Goal: Task Accomplishment & Management: Manage account settings

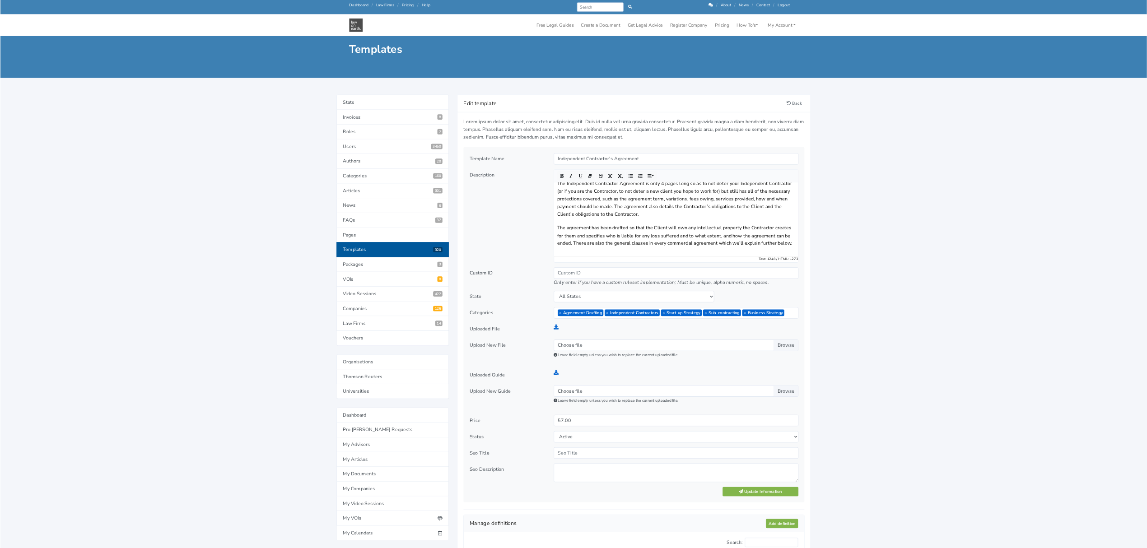
scroll to position [90, 0]
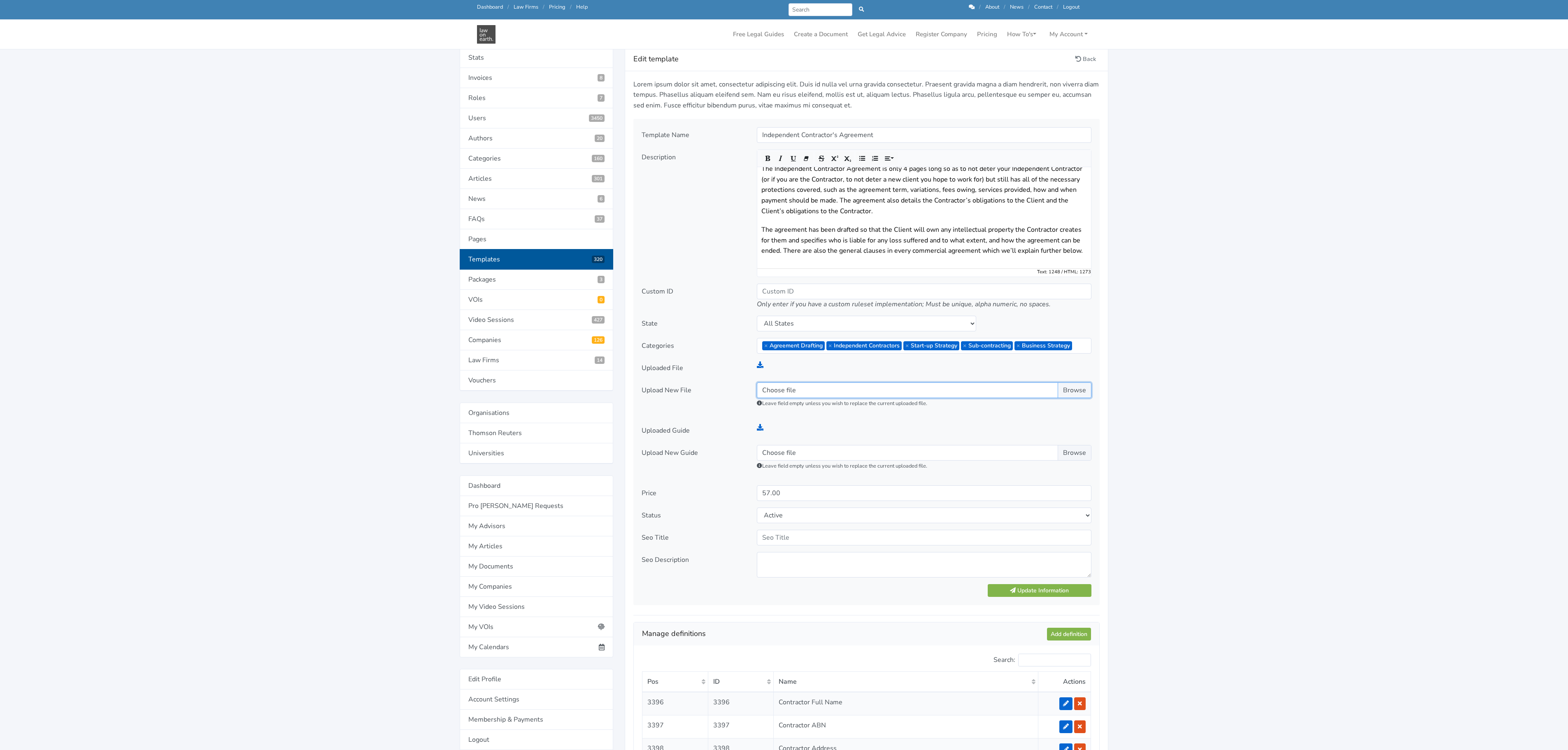
click at [772, 393] on input "Choose file" at bounding box center [924, 390] width 334 height 15
type input "C:\fakepath\PRECEDENT - ICA - Any Work Type.docx"
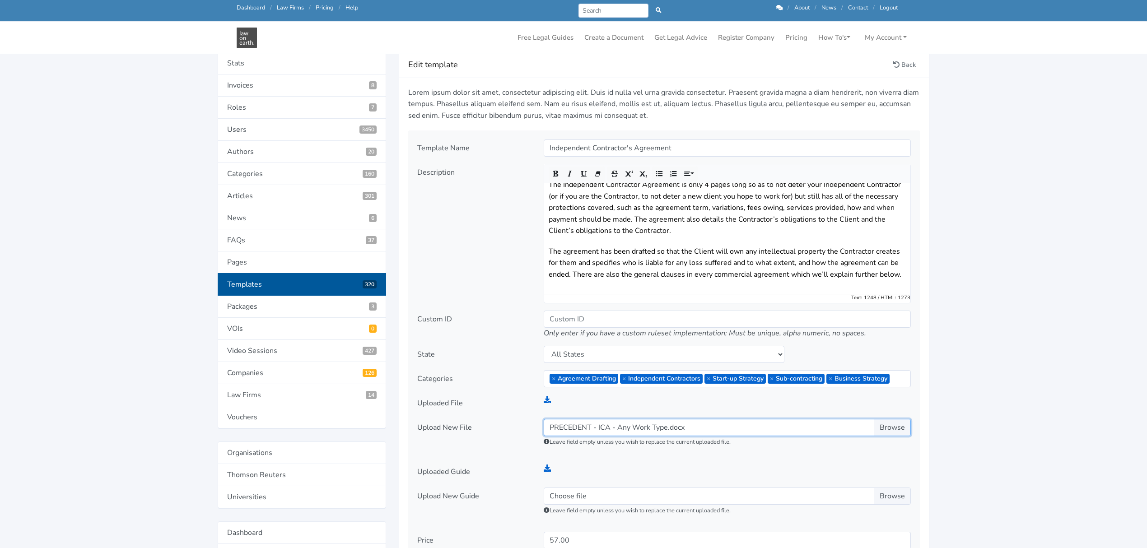
scroll to position [271, 0]
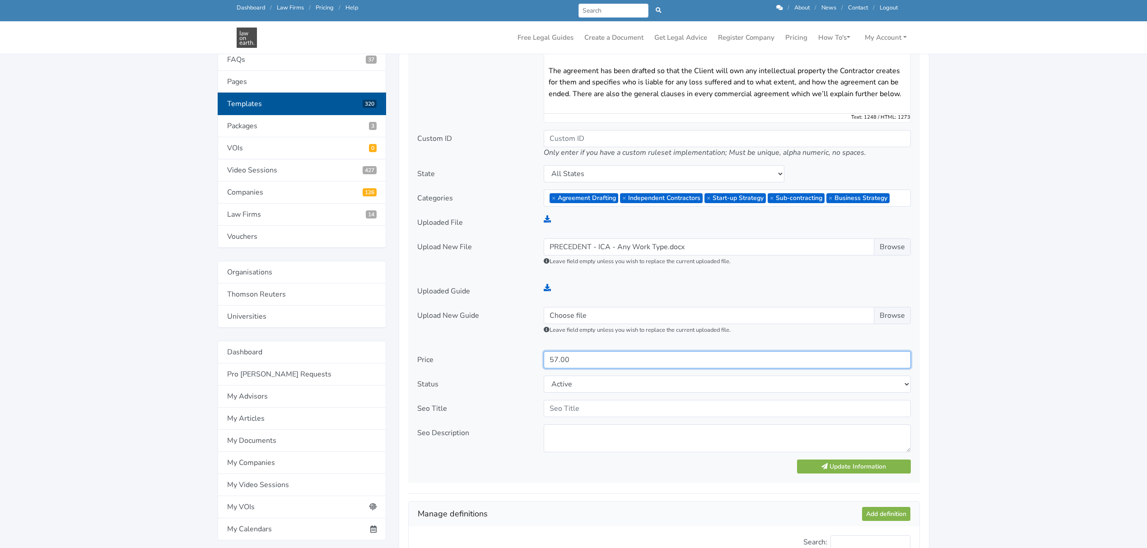
click at [554, 360] on input "57.00" at bounding box center [727, 359] width 367 height 17
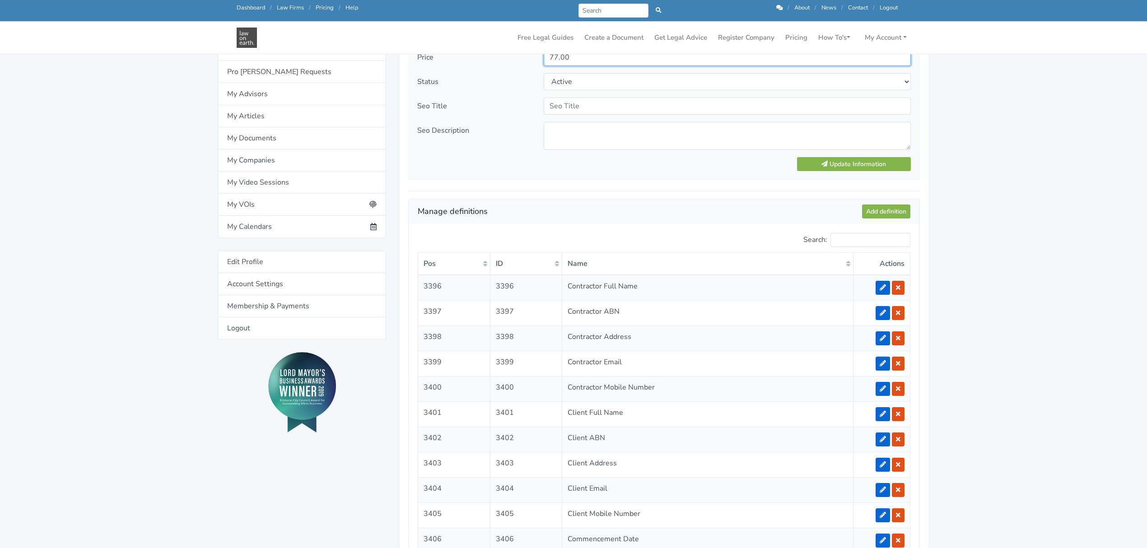
scroll to position [512, 0]
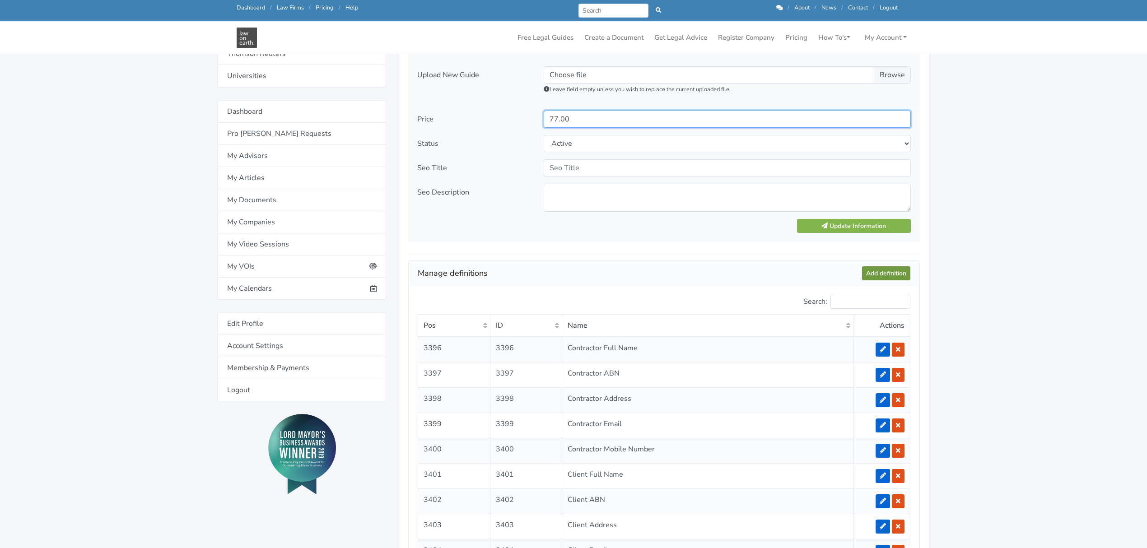
type input "77.00"
click at [882, 272] on link "Add definition" at bounding box center [886, 273] width 48 height 14
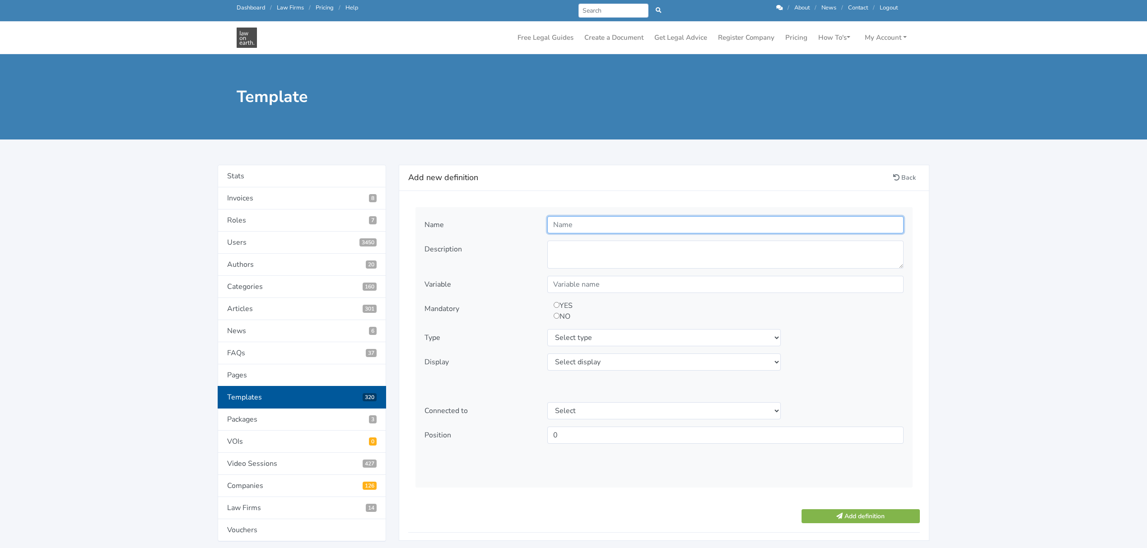
click at [608, 228] on input "text" at bounding box center [725, 224] width 356 height 17
click at [901, 178] on link "Back" at bounding box center [904, 178] width 31 height 14
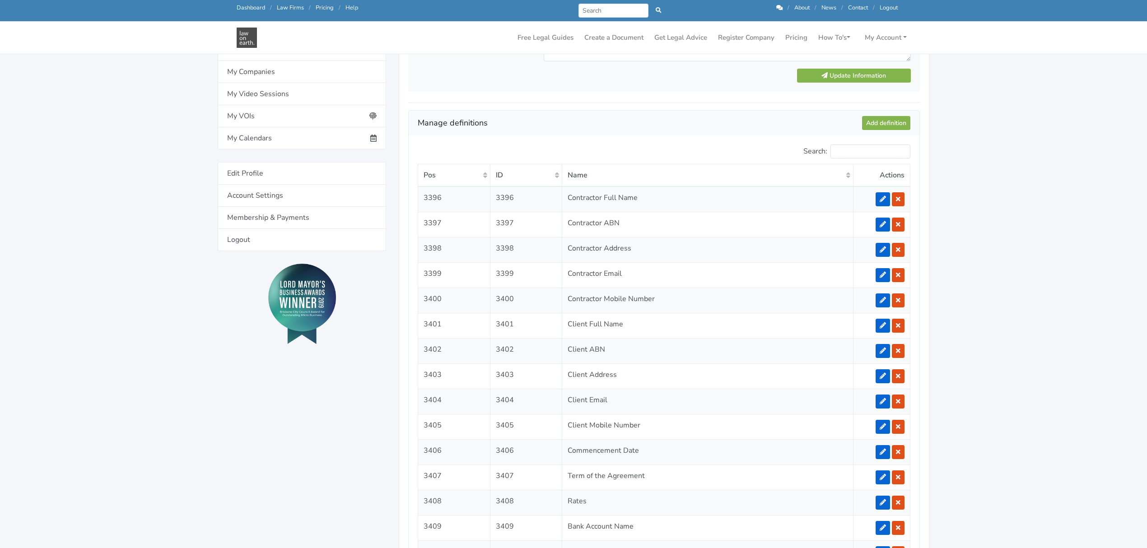
scroll to position [963, 0]
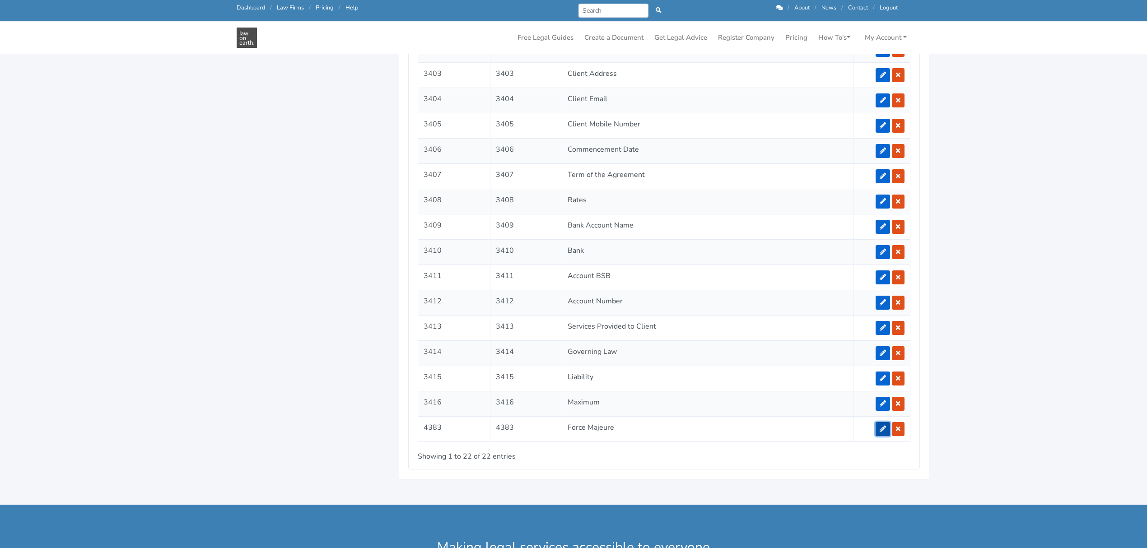
click at [881, 432] on icon at bounding box center [883, 429] width 6 height 6
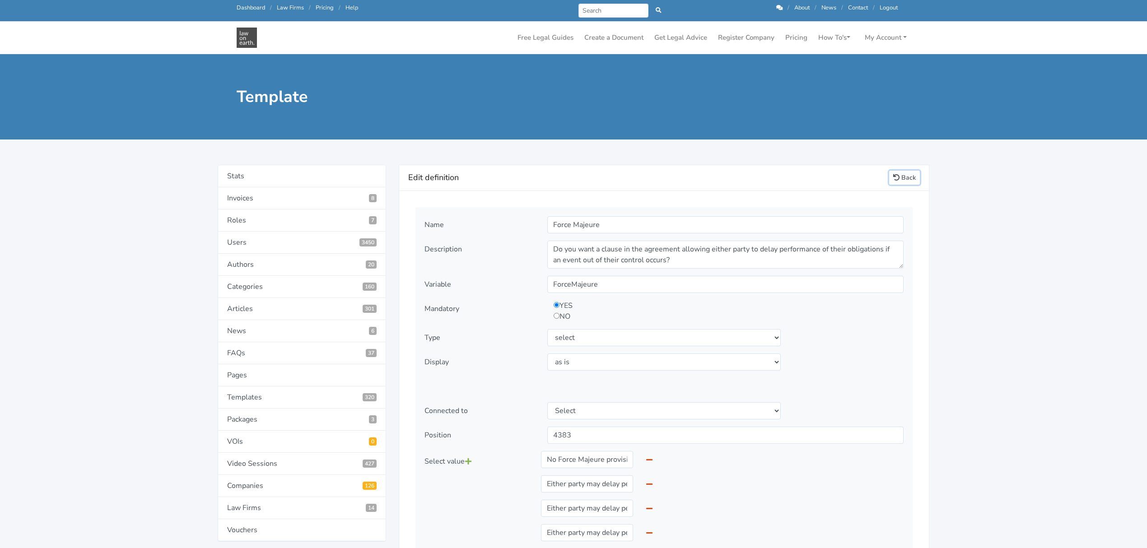
click at [910, 180] on link "Back" at bounding box center [904, 178] width 31 height 14
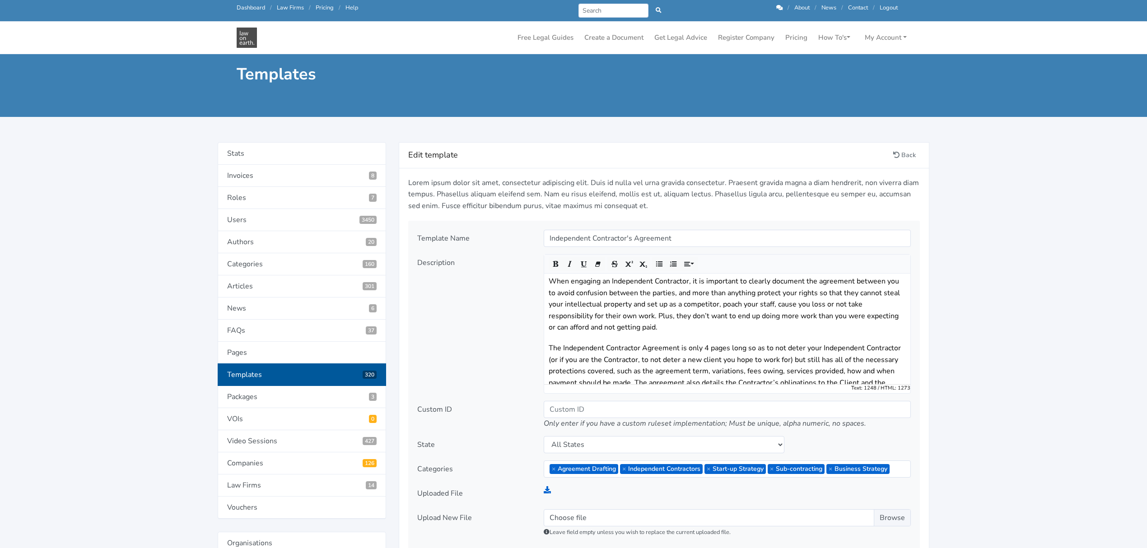
scroll to position [181, 0]
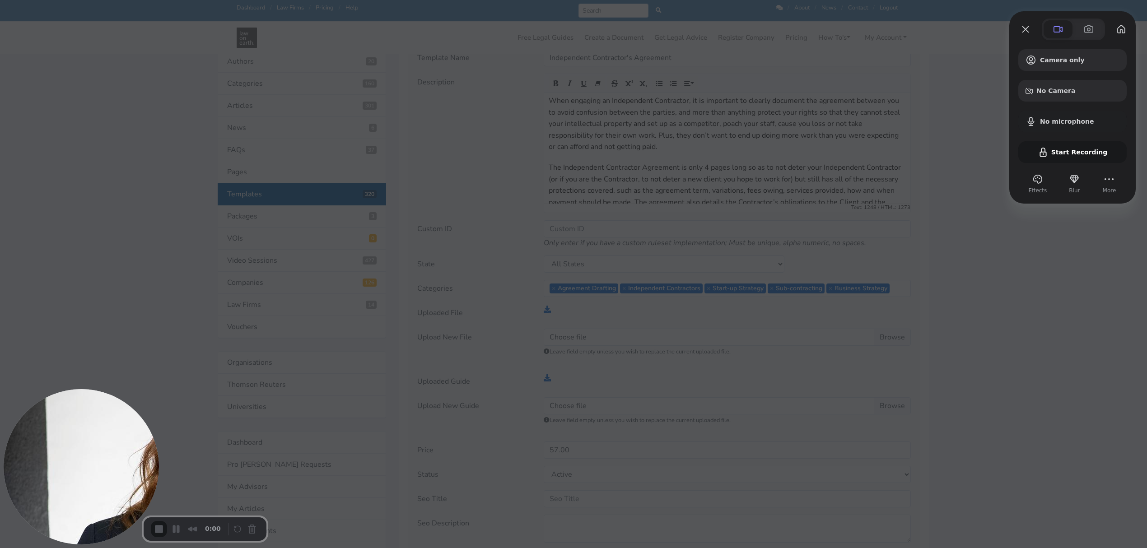
drag, startPoint x: 1070, startPoint y: 370, endPoint x: 959, endPoint y: 300, distance: 131.2
click at [1070, 371] on div at bounding box center [573, 274] width 1147 height 548
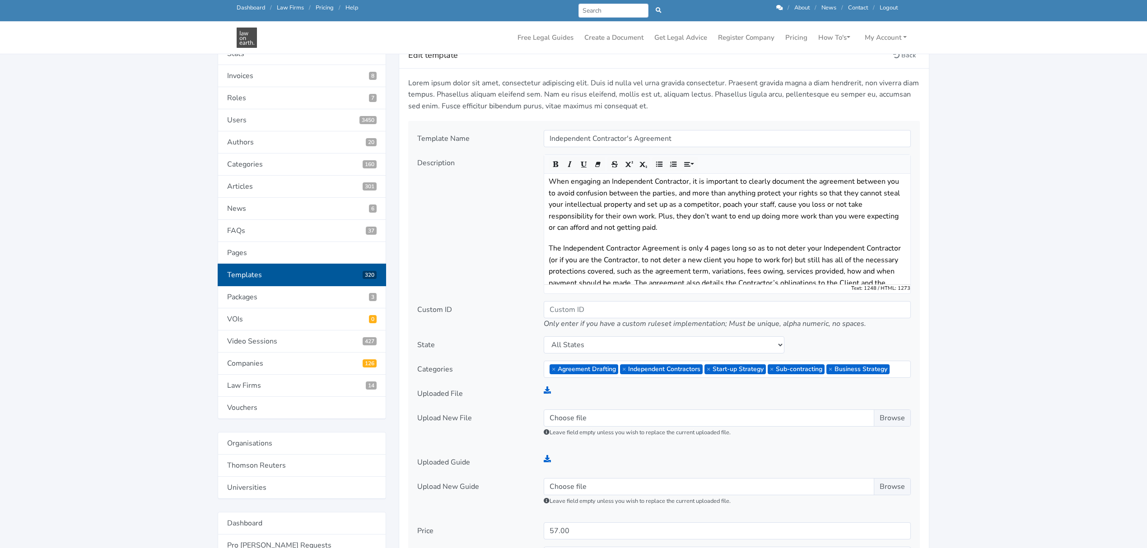
scroll to position [120, 0]
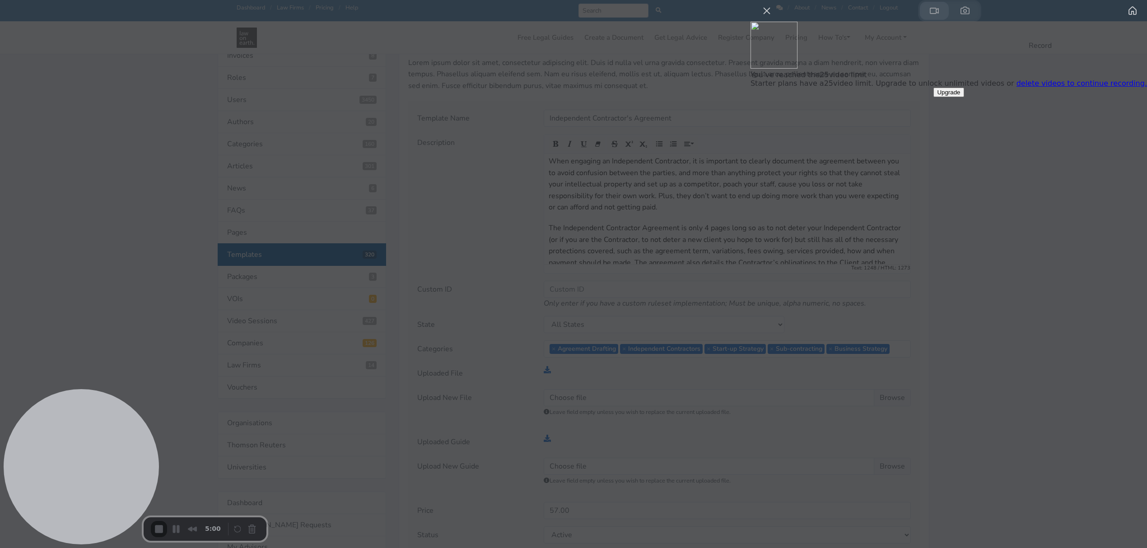
click at [940, 16] on span at bounding box center [934, 10] width 11 height 11
click at [989, 342] on div at bounding box center [573, 274] width 1147 height 548
click at [1126, 18] on button "My library" at bounding box center [1133, 11] width 14 height 14
click at [940, 16] on span at bounding box center [934, 10] width 11 height 11
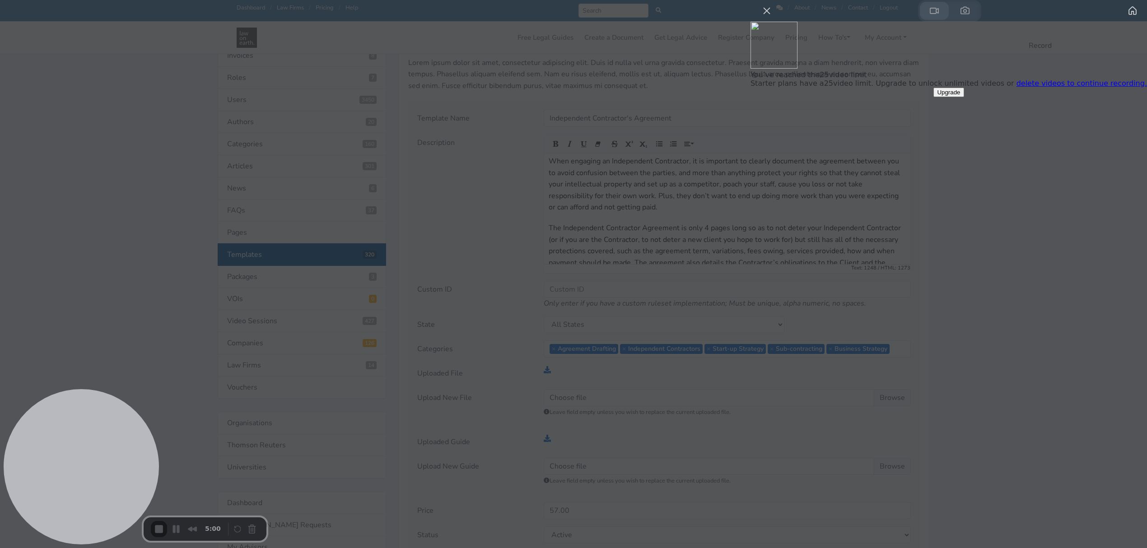
click at [940, 16] on span at bounding box center [934, 10] width 11 height 11
click at [980, 20] on button at bounding box center [965, 11] width 29 height 18
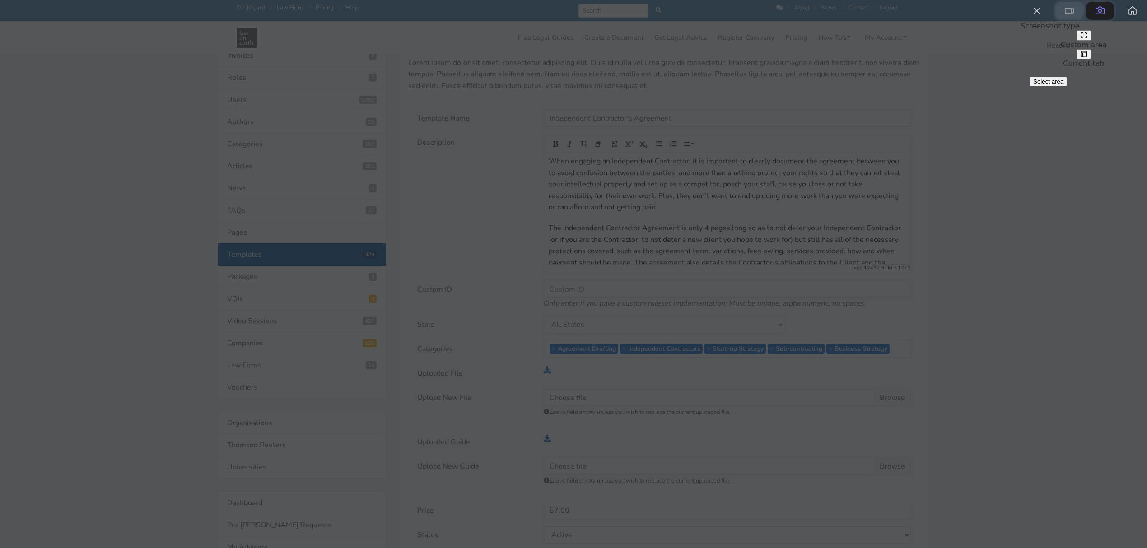
click at [1064, 16] on span at bounding box center [1069, 10] width 11 height 11
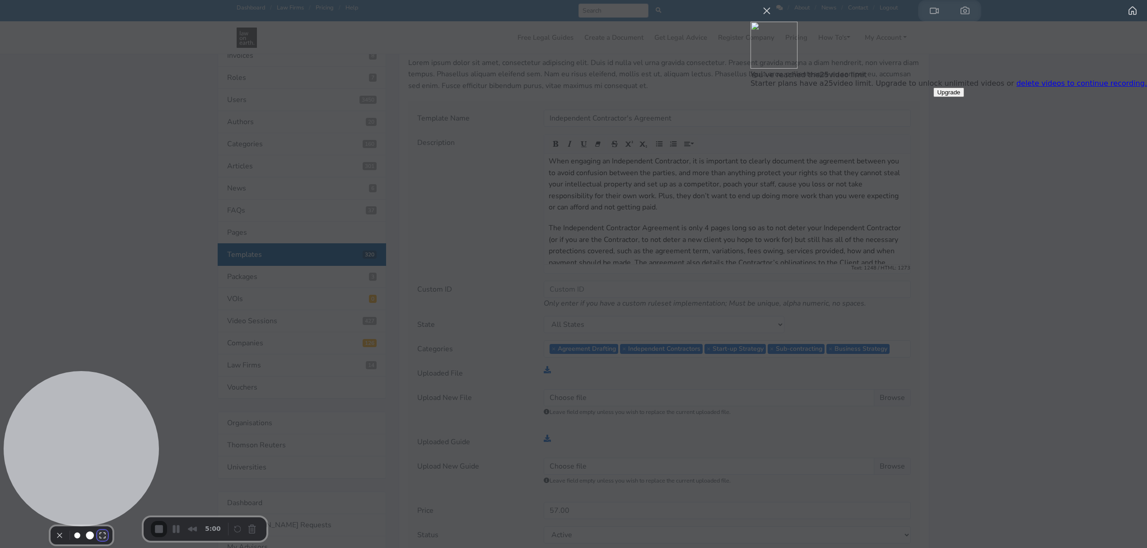
click at [102, 530] on button "Resize large" at bounding box center [102, 535] width 11 height 11
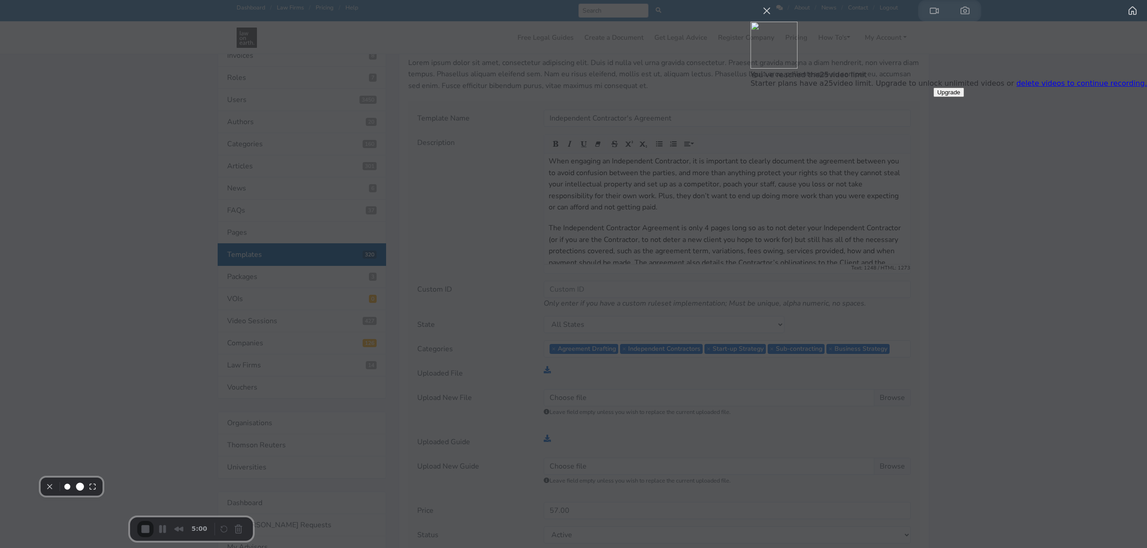
click at [99, 494] on div "Select video screen size" at bounding box center [71, 487] width 55 height 14
click at [73, 492] on button "Resize small" at bounding box center [67, 486] width 11 height 11
click at [774, 18] on button "Close" at bounding box center [767, 11] width 14 height 14
click at [960, 96] on span "Upgrade" at bounding box center [948, 92] width 23 height 7
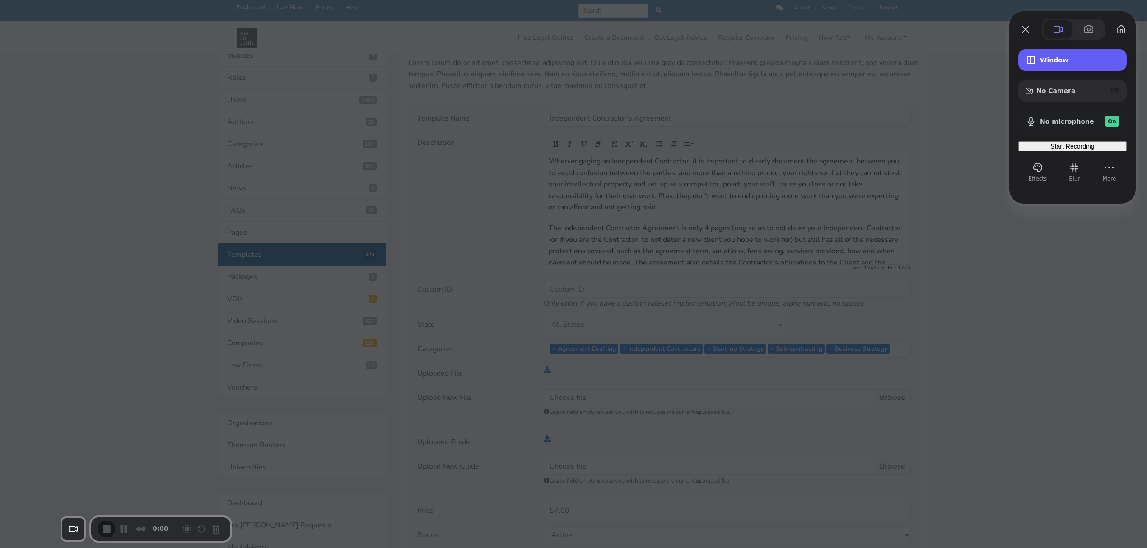
click at [1039, 60] on div "Recording options" at bounding box center [1033, 60] width 14 height 11
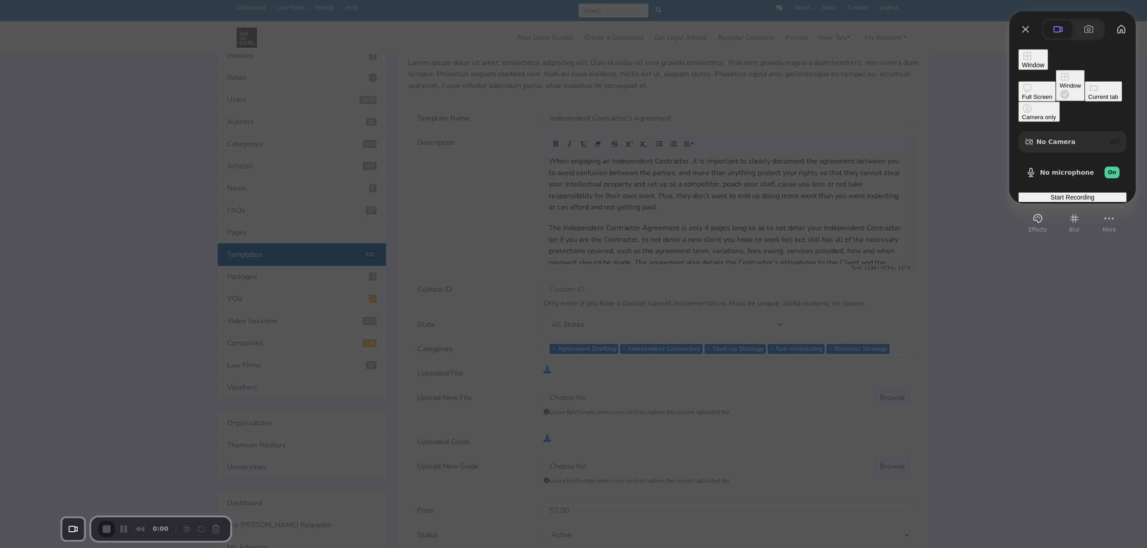
click at [1022, 93] on div "Full Screen" at bounding box center [1037, 96] width 30 height 7
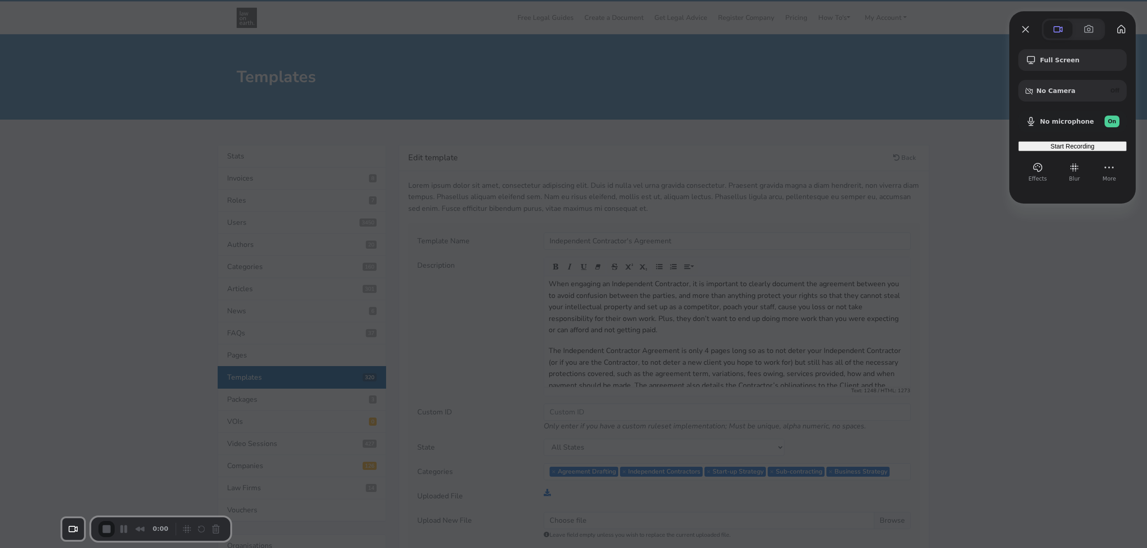
scroll to position [0, 0]
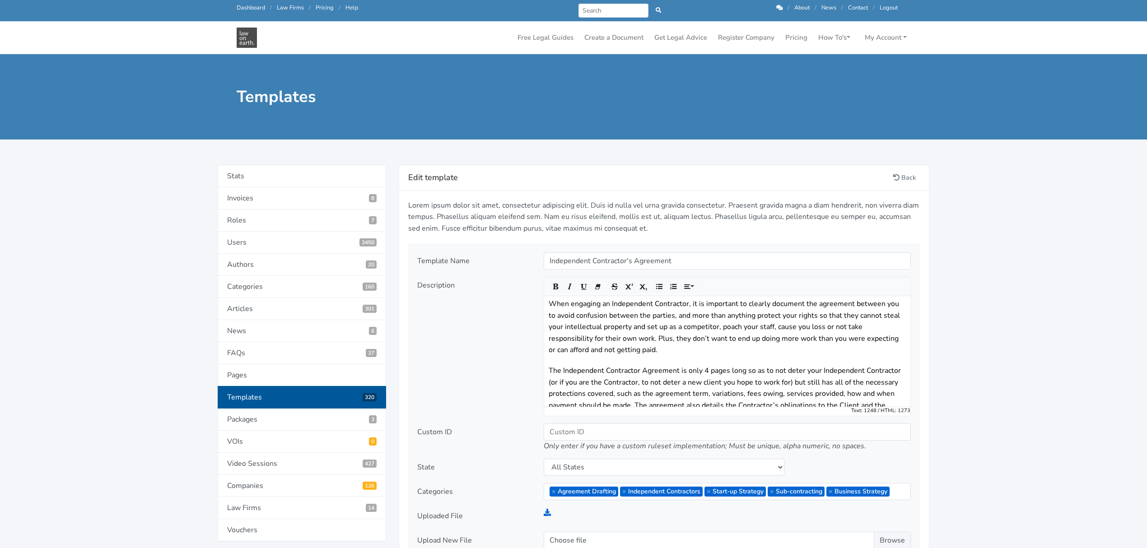
drag, startPoint x: 248, startPoint y: 7, endPoint x: 255, endPoint y: 6, distance: 6.8
click at [248, 8] on link "Dashboard" at bounding box center [251, 8] width 28 height 8
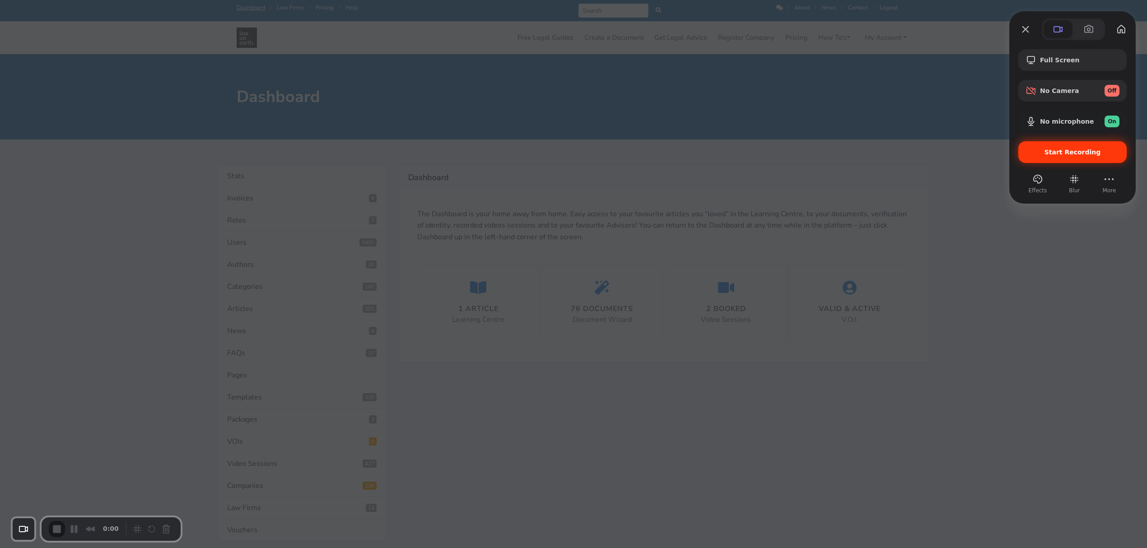
click at [1052, 158] on div "Start Recording" at bounding box center [1072, 152] width 108 height 22
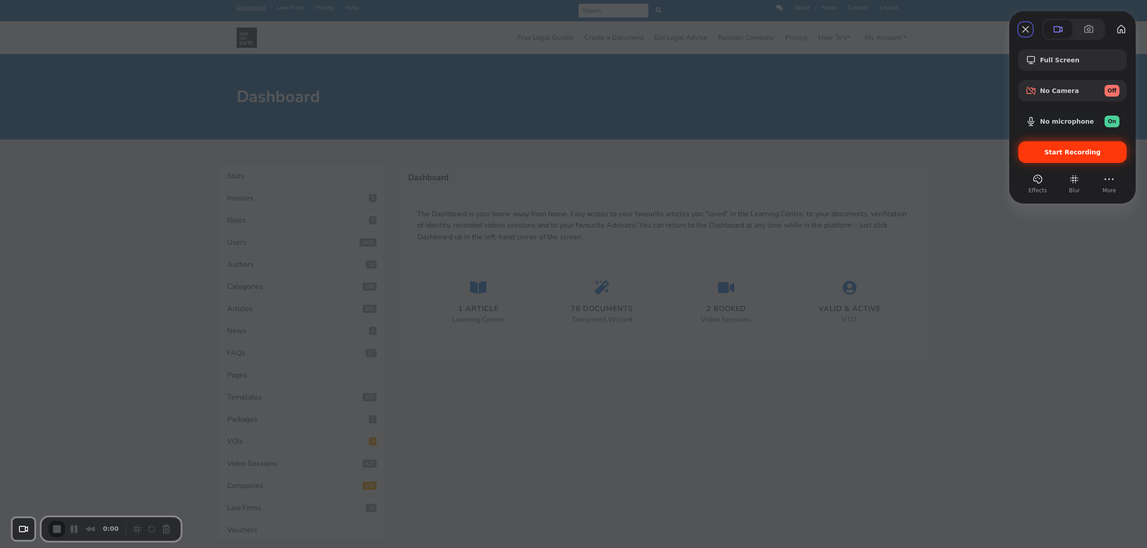
click at [1057, 152] on span "Start Recording" at bounding box center [1073, 152] width 56 height 7
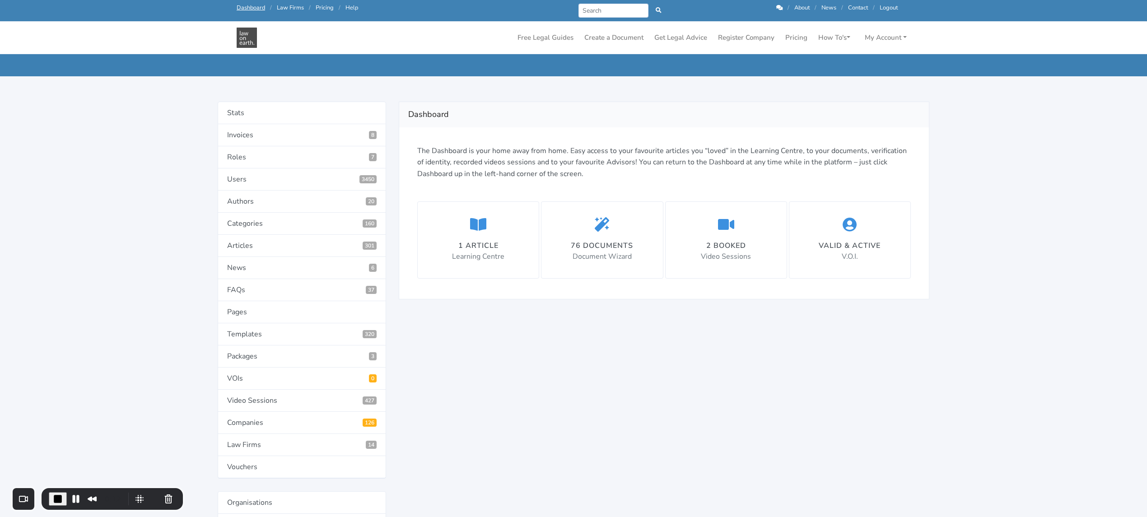
scroll to position [60, 0]
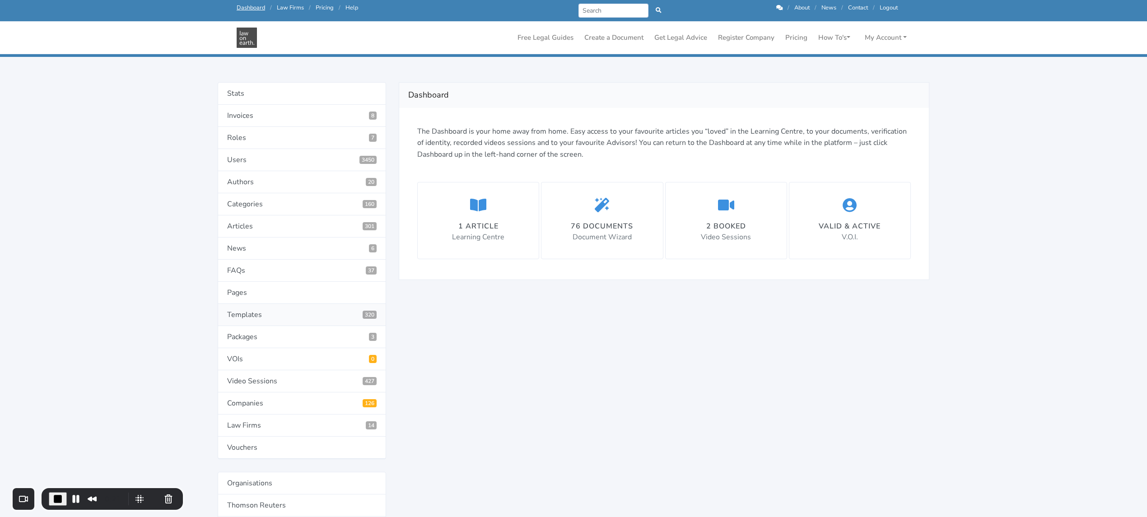
click at [246, 317] on link "Templates 320" at bounding box center [302, 315] width 168 height 22
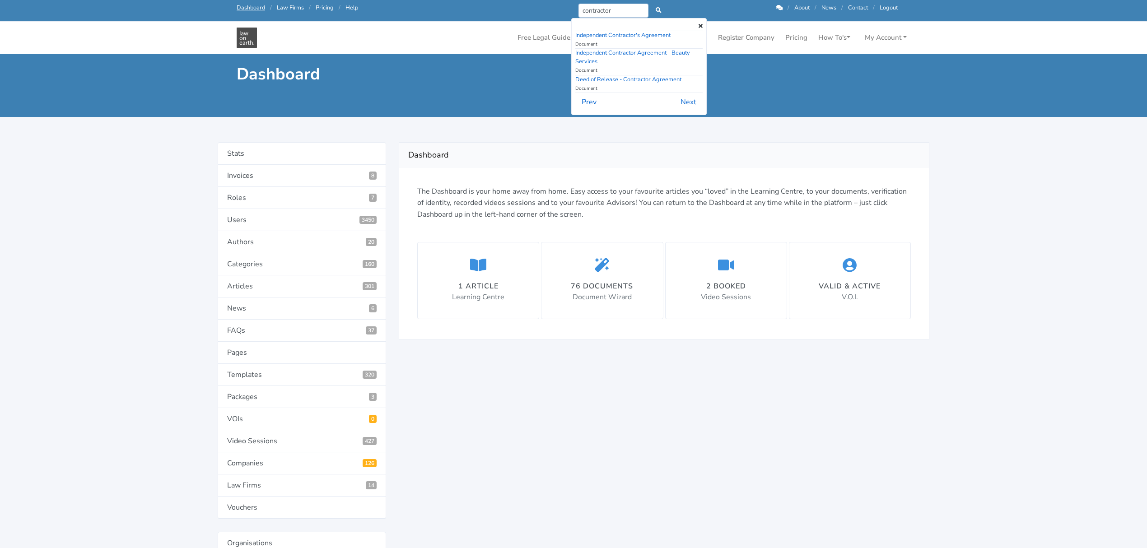
scroll to position [51, 0]
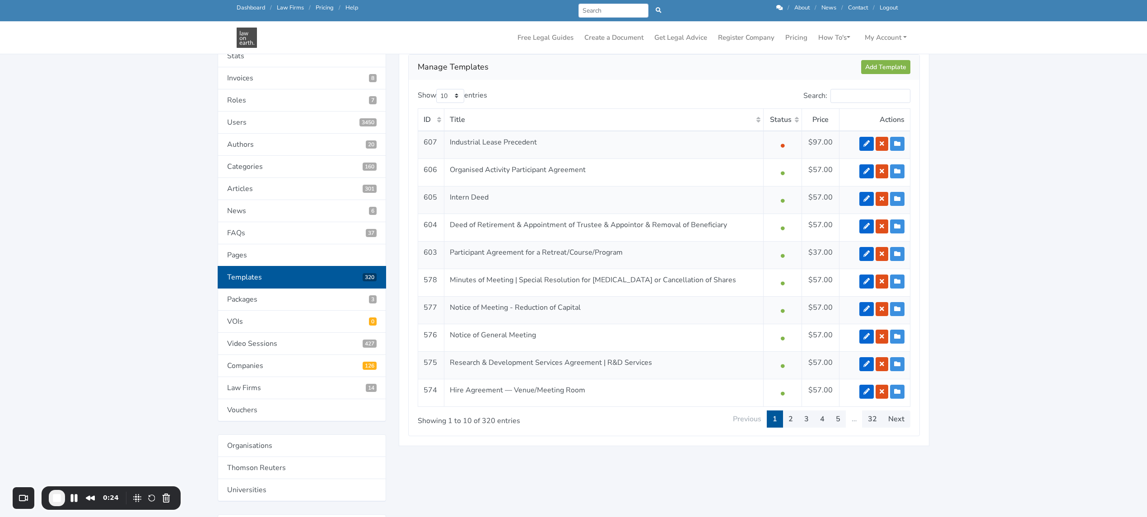
scroll to position [120, 0]
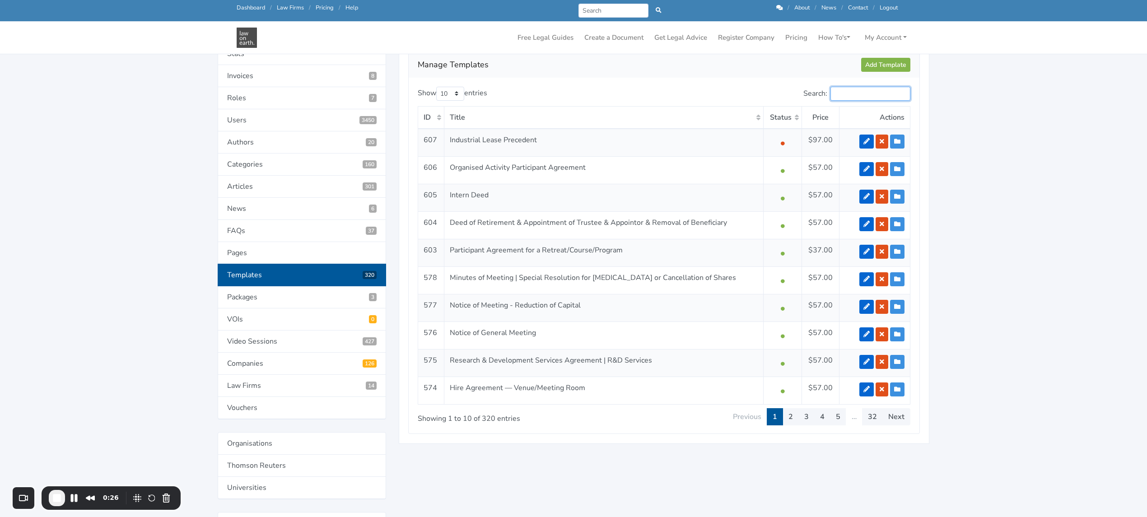
click at [859, 96] on input "Search:" at bounding box center [871, 94] width 80 height 14
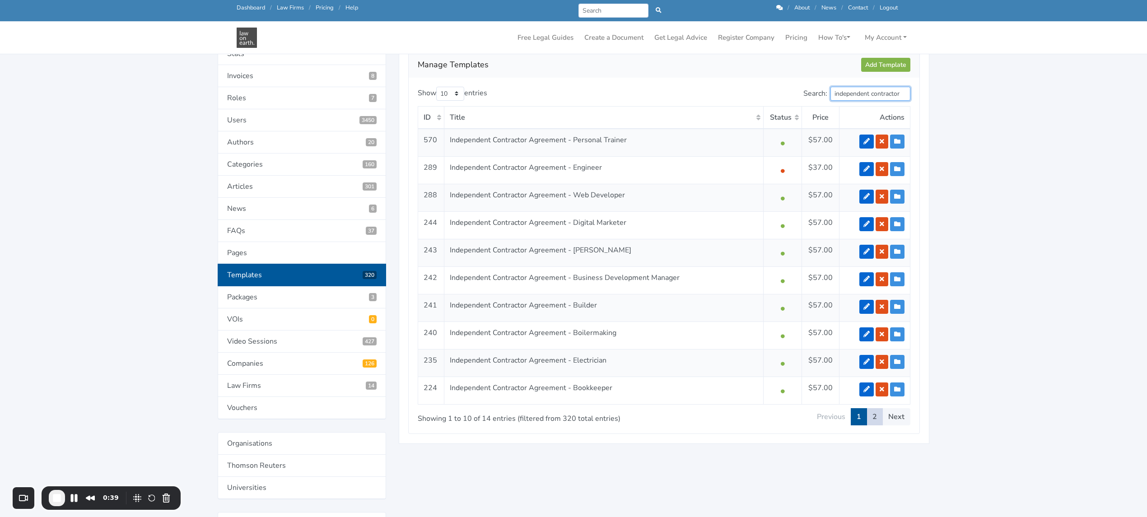
type input "independent contractor"
click at [877, 420] on link "2" at bounding box center [875, 416] width 16 height 17
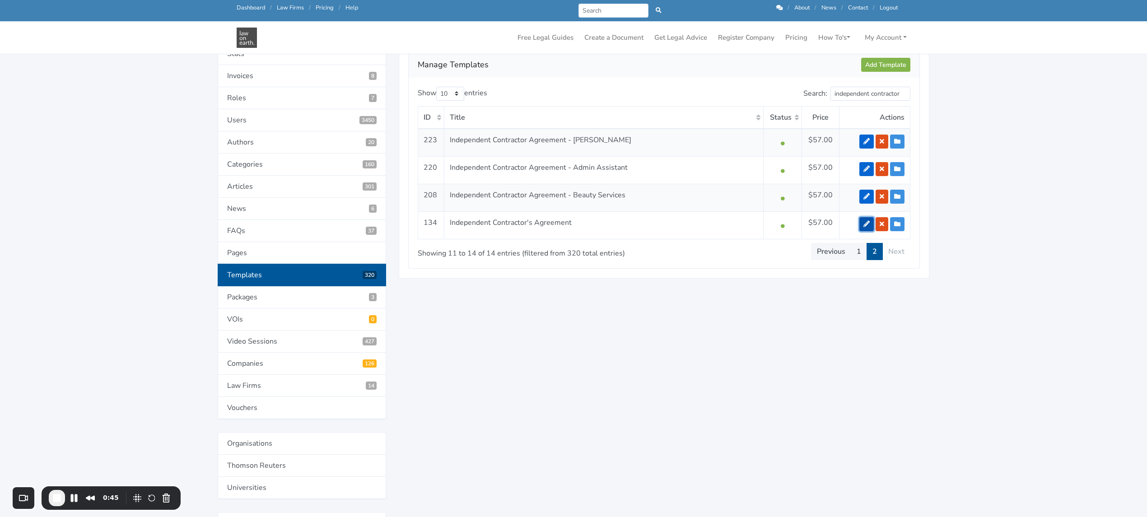
click at [866, 223] on icon at bounding box center [867, 224] width 6 height 6
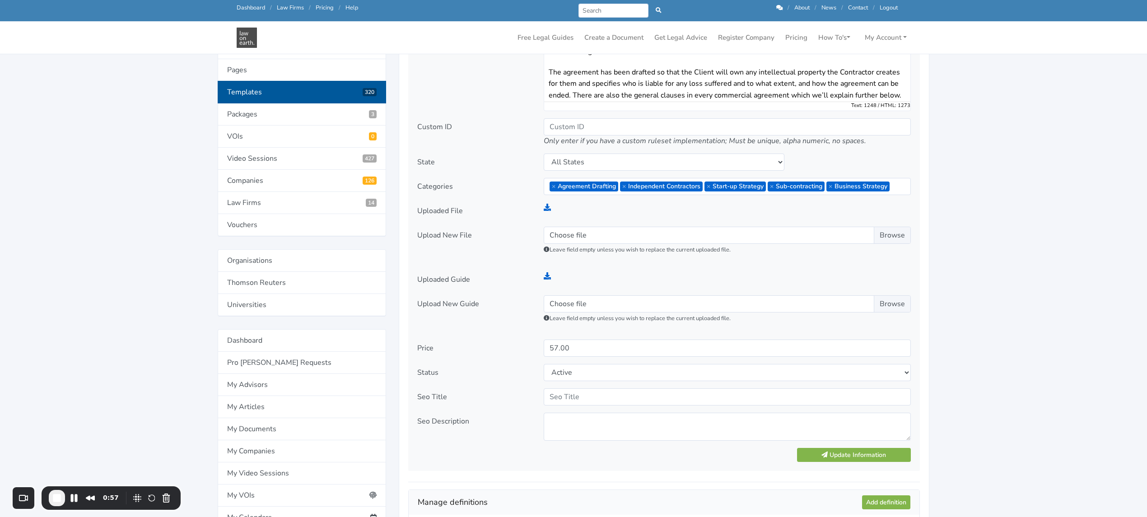
scroll to position [301, 0]
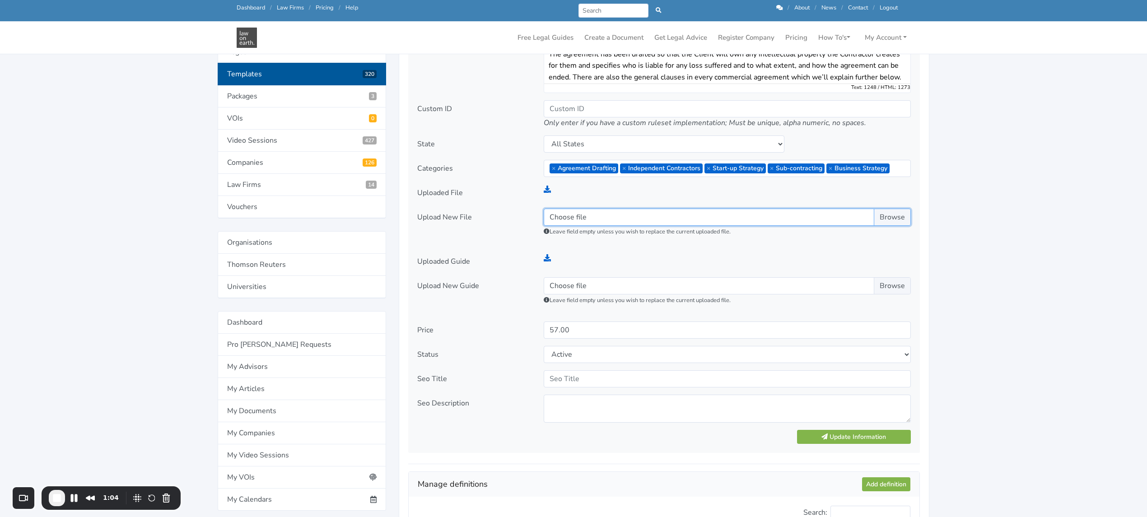
click at [900, 215] on input "Choose file" at bounding box center [727, 217] width 367 height 17
type input "C:\fakepath\PRECEDENT - ICA - Any Work Type.docx"
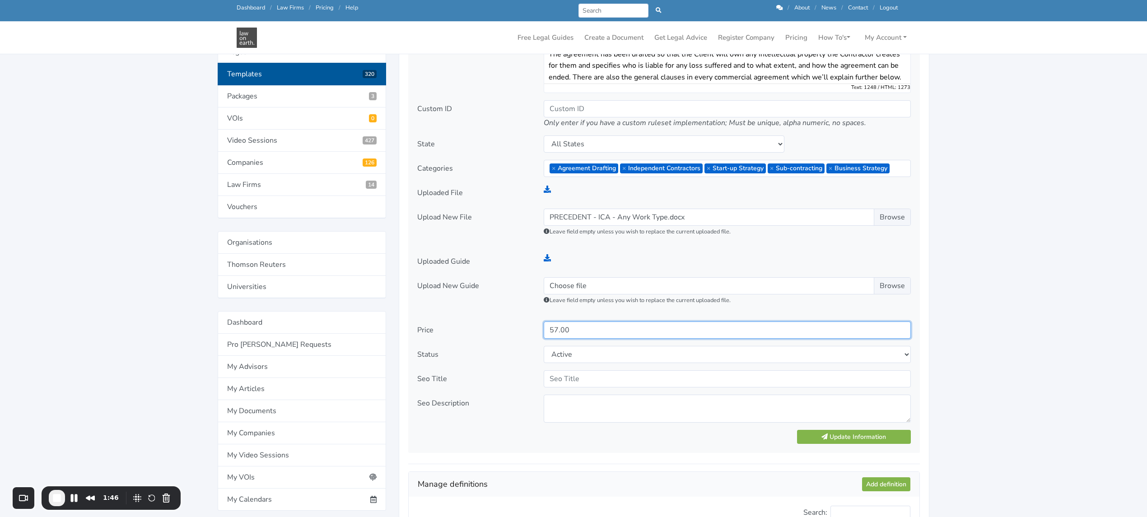
click at [550, 332] on input "57.00" at bounding box center [727, 330] width 367 height 17
type input "77.00"
click at [844, 435] on button "Update Information" at bounding box center [854, 437] width 114 height 14
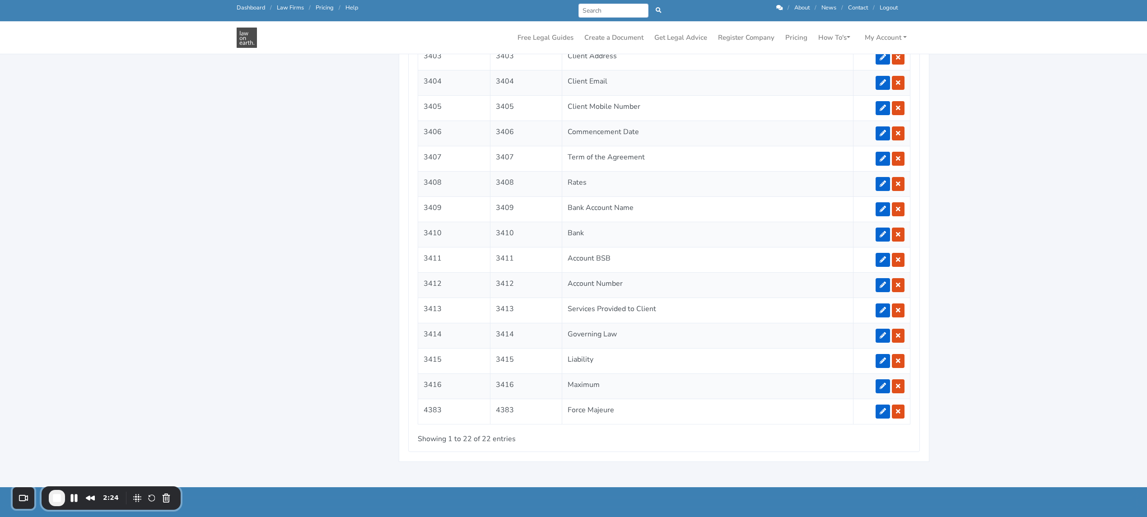
scroll to position [1023, 0]
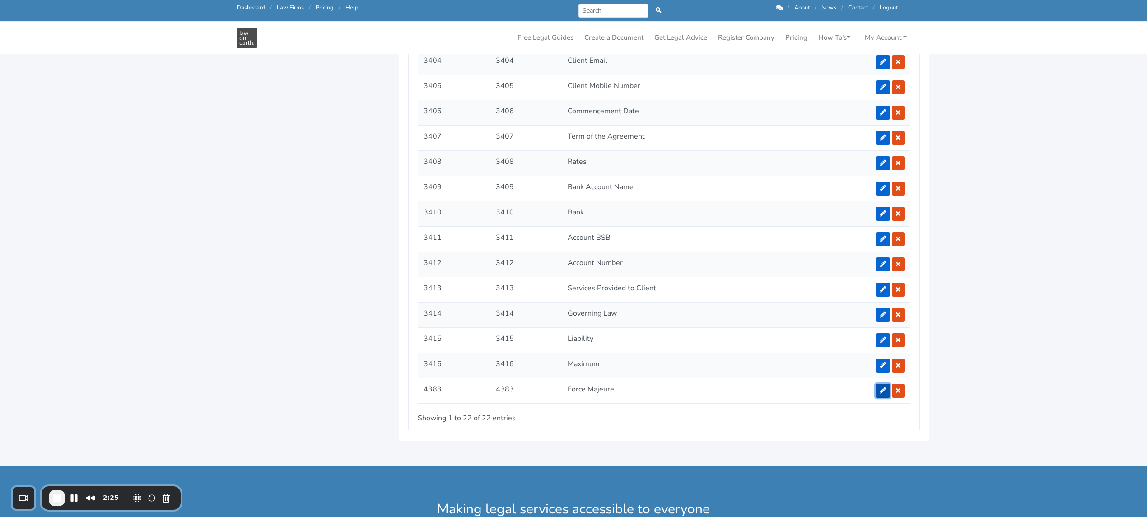
click at [880, 394] on icon at bounding box center [883, 391] width 6 height 6
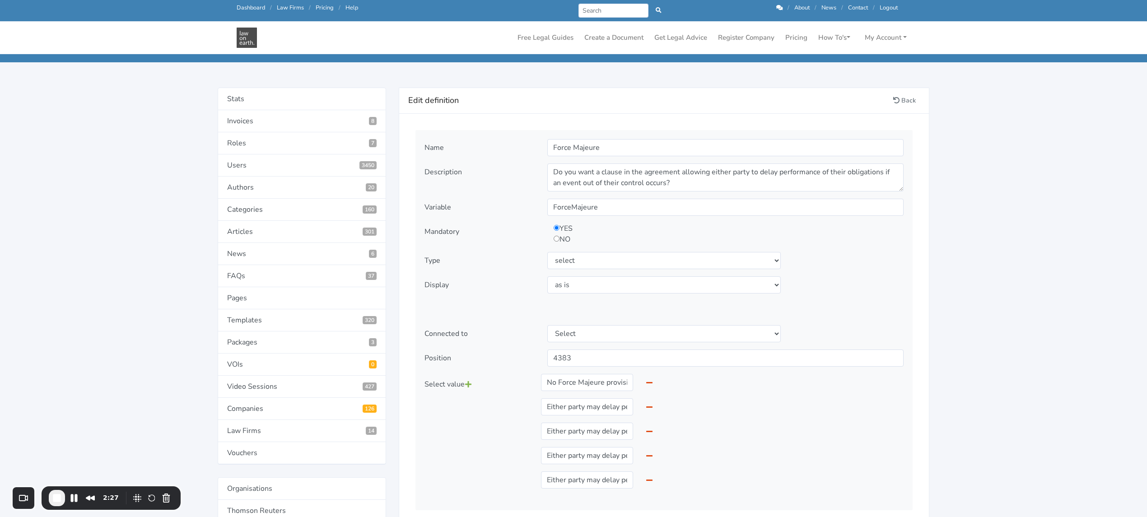
scroll to position [60, 0]
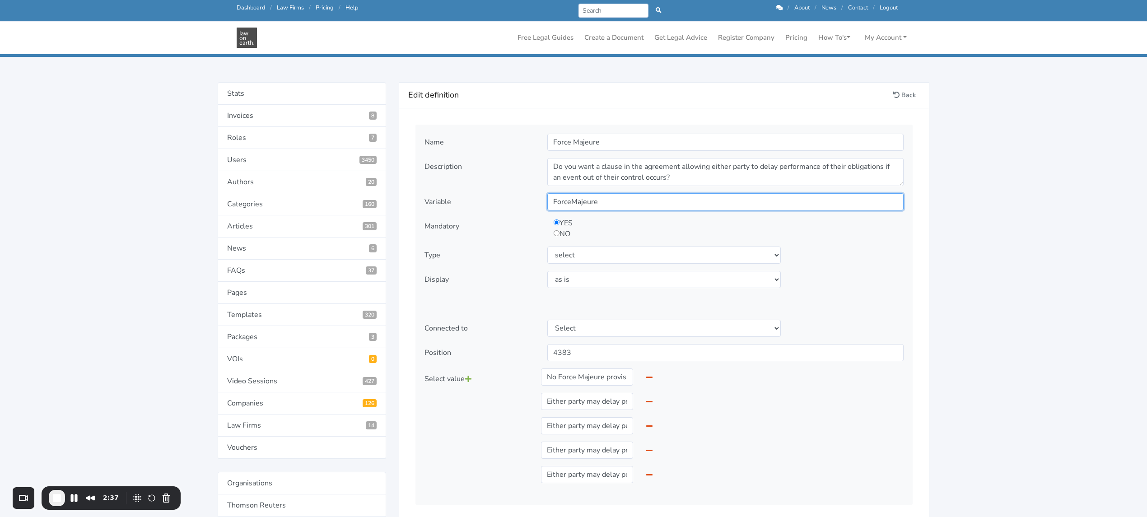
click at [598, 203] on input "ForceMajeure" at bounding box center [725, 201] width 356 height 17
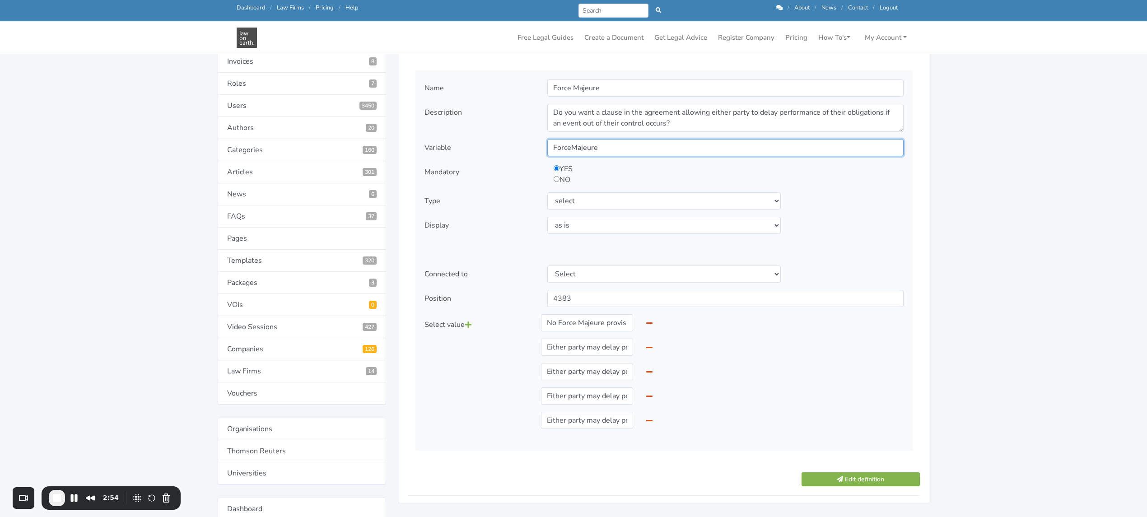
scroll to position [120, 0]
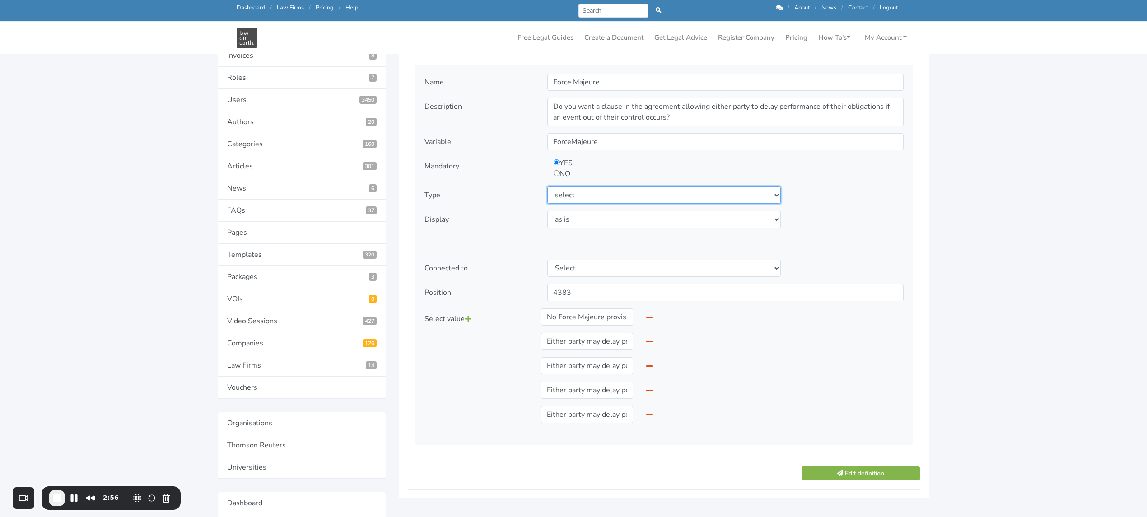
click at [775, 193] on select "Select type text textarea number checkbox compounded date select states" at bounding box center [664, 195] width 234 height 17
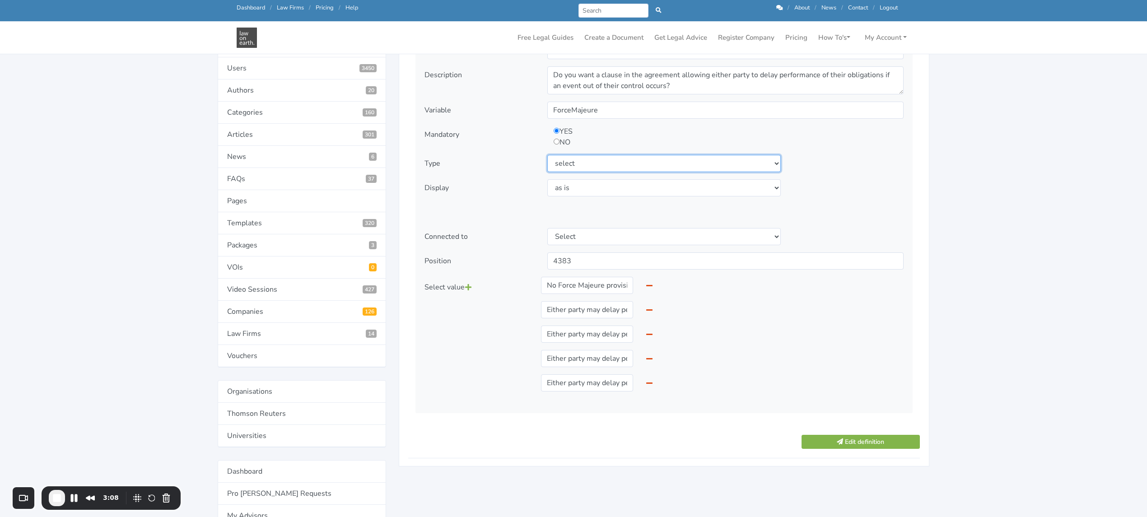
scroll to position [181, 0]
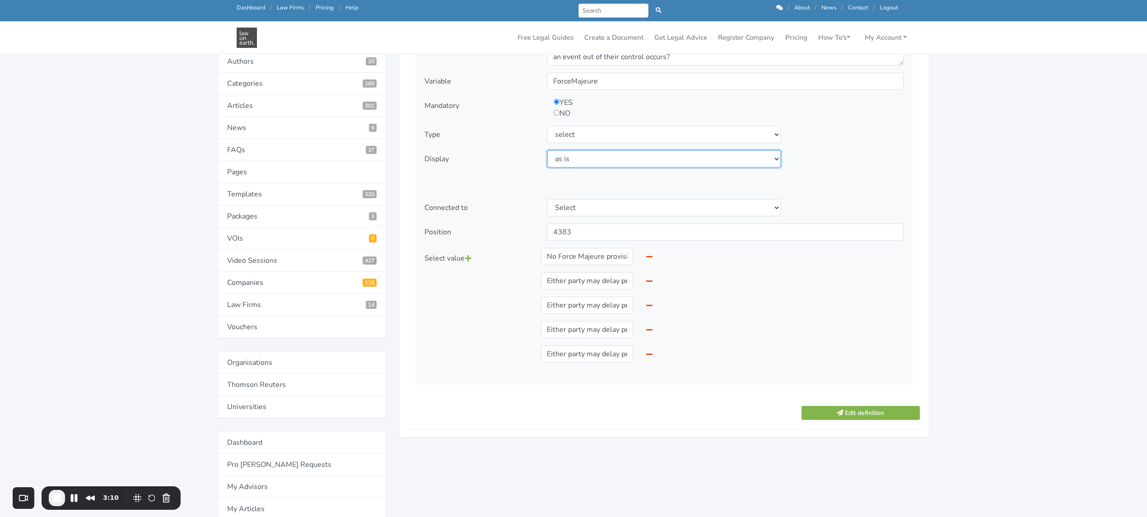
click at [772, 159] on select "Select display as is uppercase lowercase first letter uppercase first letter lo…" at bounding box center [664, 158] width 234 height 17
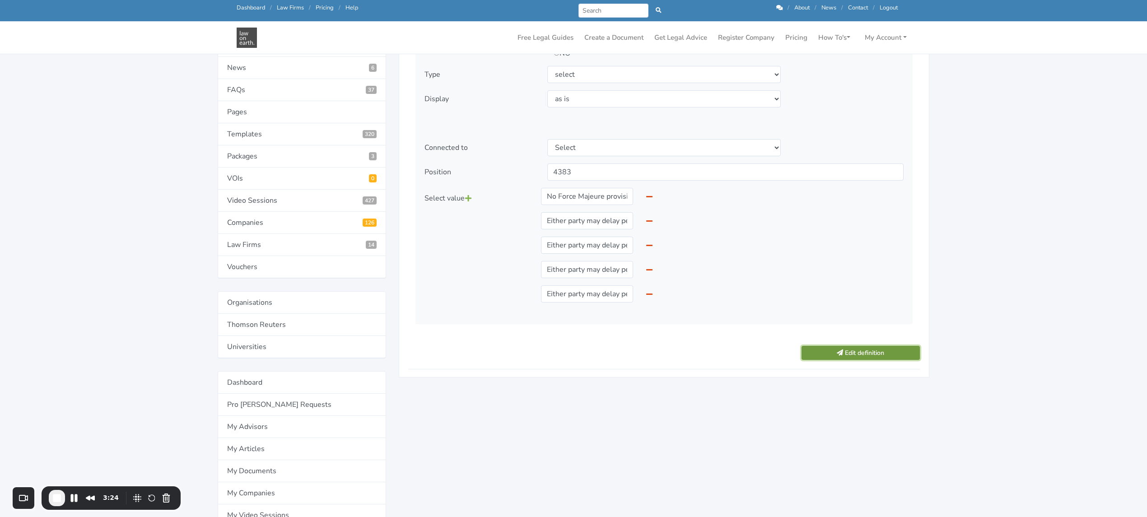
click at [841, 356] on icon "submit" at bounding box center [840, 353] width 6 height 6
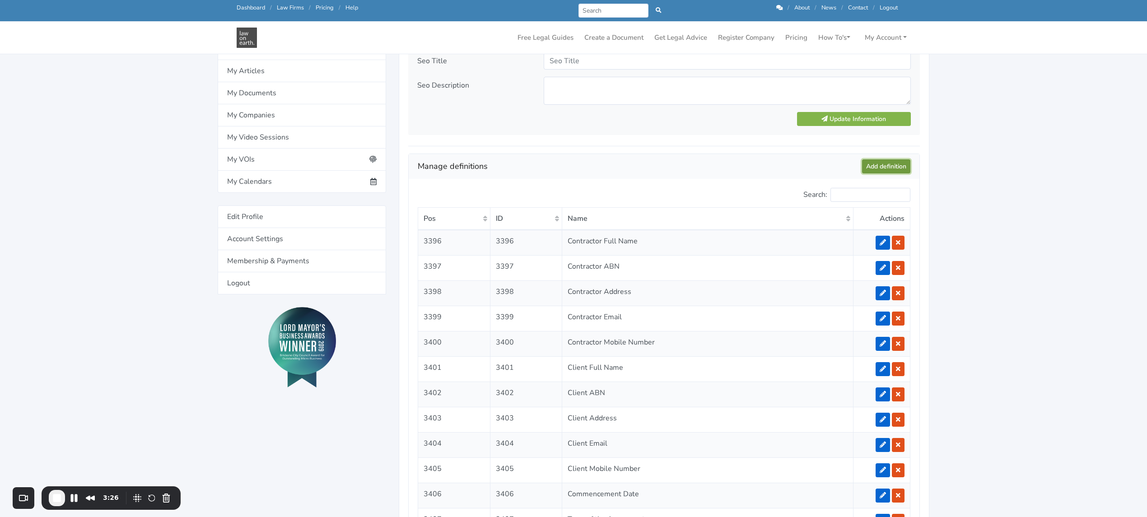
click at [879, 170] on link "Add definition" at bounding box center [886, 166] width 48 height 14
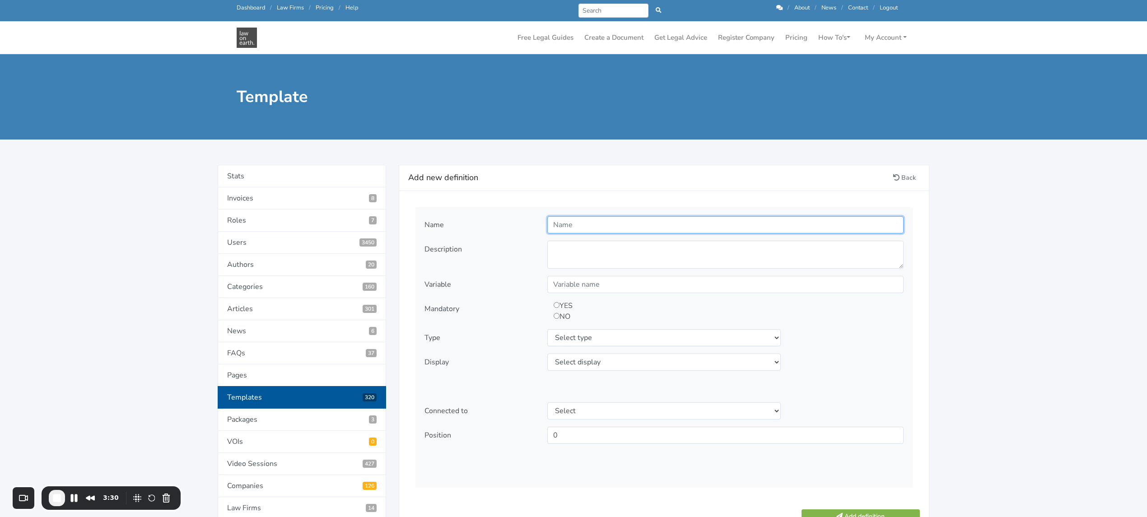
click at [566, 228] on input "text" at bounding box center [725, 224] width 356 height 17
type input "Special Conditions"
type textarea "Are there any Special Conditions that apply to this Agreement?"
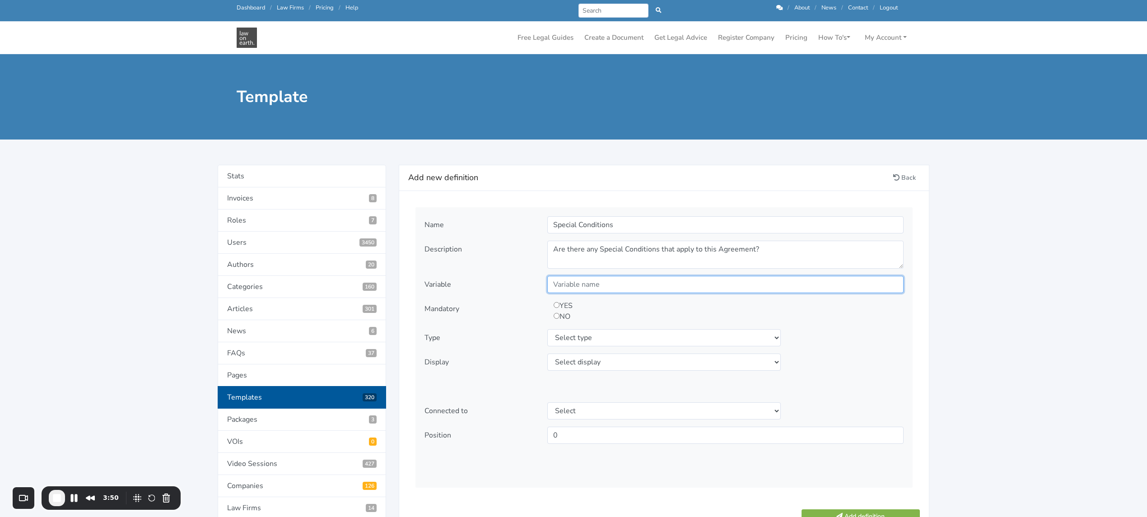
click at [555, 284] on input "text" at bounding box center [725, 284] width 356 height 17
type input "SpecialConditions"
click at [555, 317] on input "radio" at bounding box center [557, 316] width 6 height 6
radio input "true"
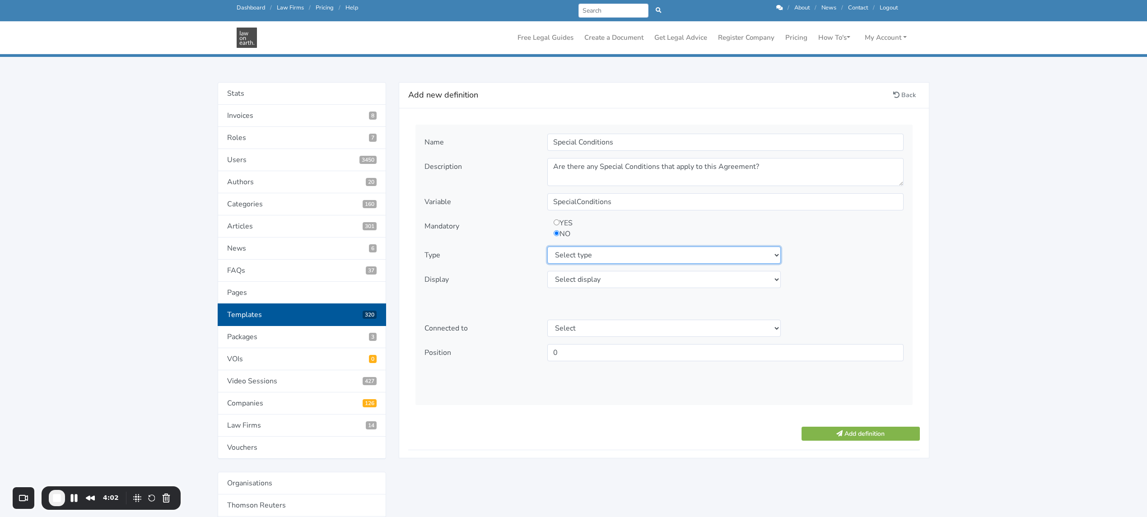
click at [772, 256] on select "Select type text textarea number checkbox compounded date select states" at bounding box center [664, 255] width 234 height 17
select select "textarea"
click at [547, 247] on select "Select type text textarea number checkbox compounded date select states" at bounding box center [664, 255] width 234 height 17
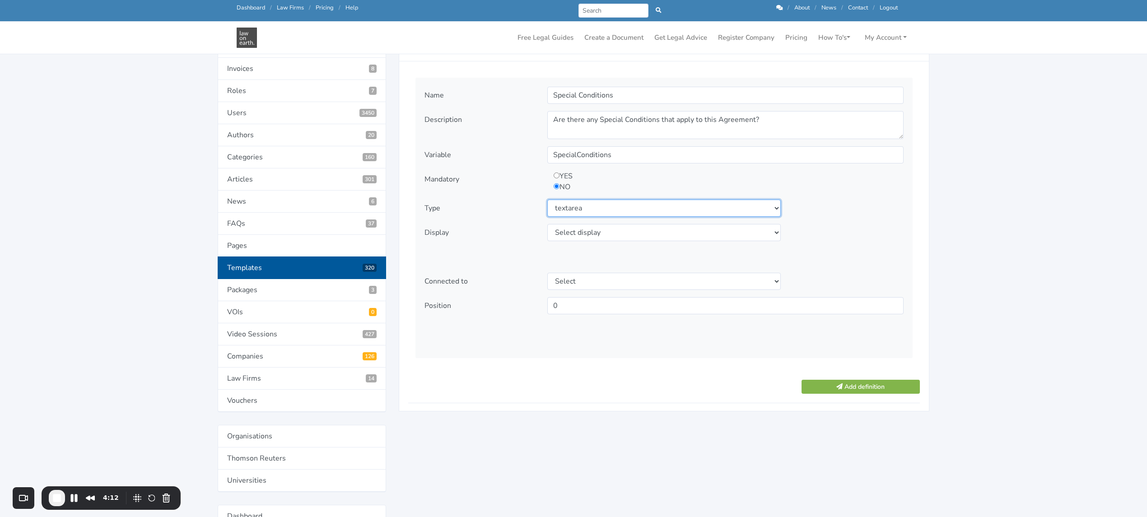
scroll to position [120, 0]
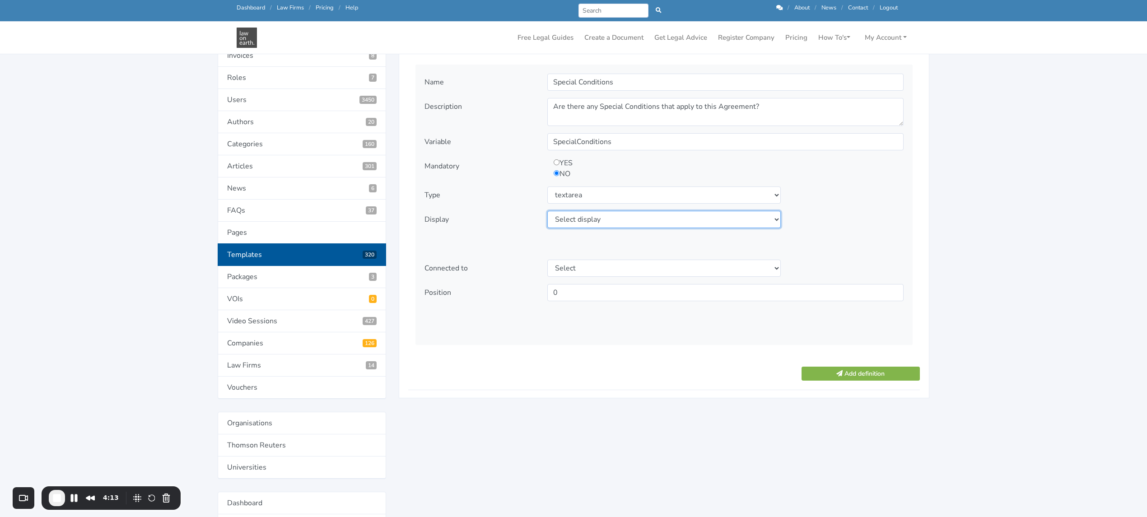
click at [775, 217] on select "Select display as is uppercase lowercase first letter uppercase first letter lo…" at bounding box center [664, 219] width 234 height 17
select select "first letter uppercase"
click at [547, 211] on select "Select display as is uppercase lowercase first letter uppercase first letter lo…" at bounding box center [664, 219] width 234 height 17
click at [864, 376] on button "Add definition" at bounding box center [861, 374] width 118 height 14
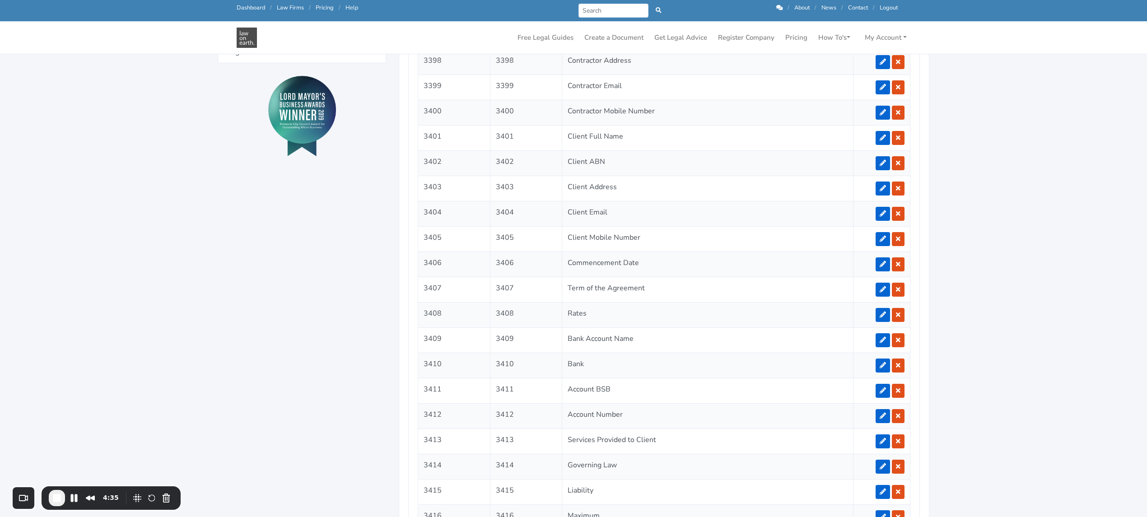
scroll to position [640, 0]
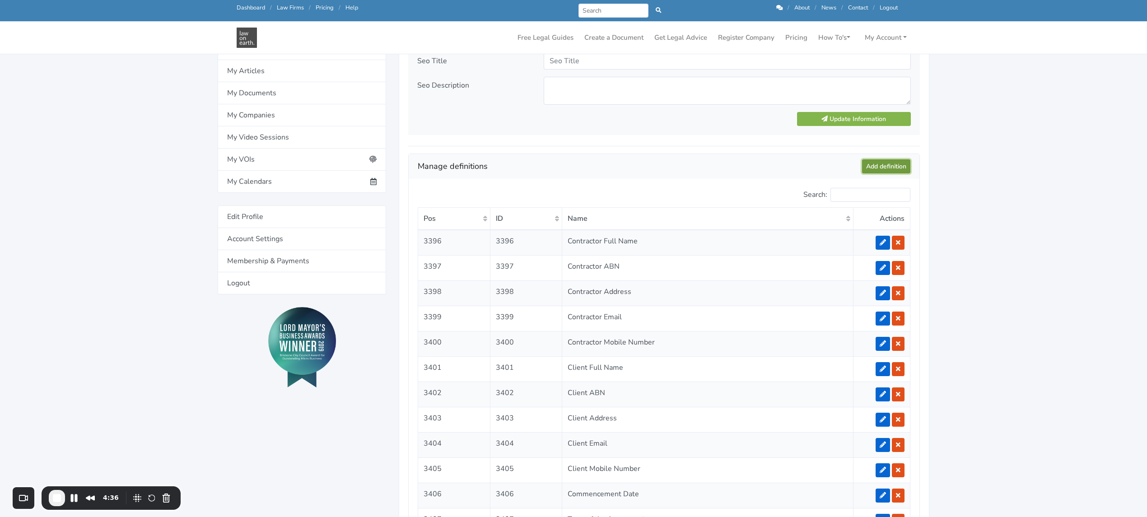
click at [889, 167] on link "Add definition" at bounding box center [886, 166] width 48 height 14
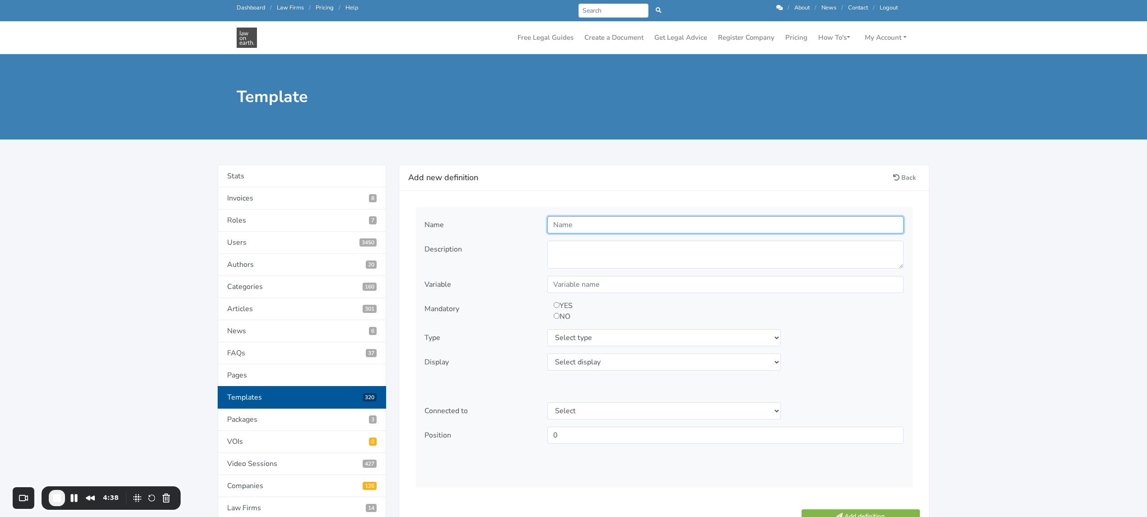
click at [575, 224] on input "text" at bounding box center [725, 224] width 356 height 17
type input "IP Owner"
type textarea "Who will own the intellectual property created by the Contractor?"
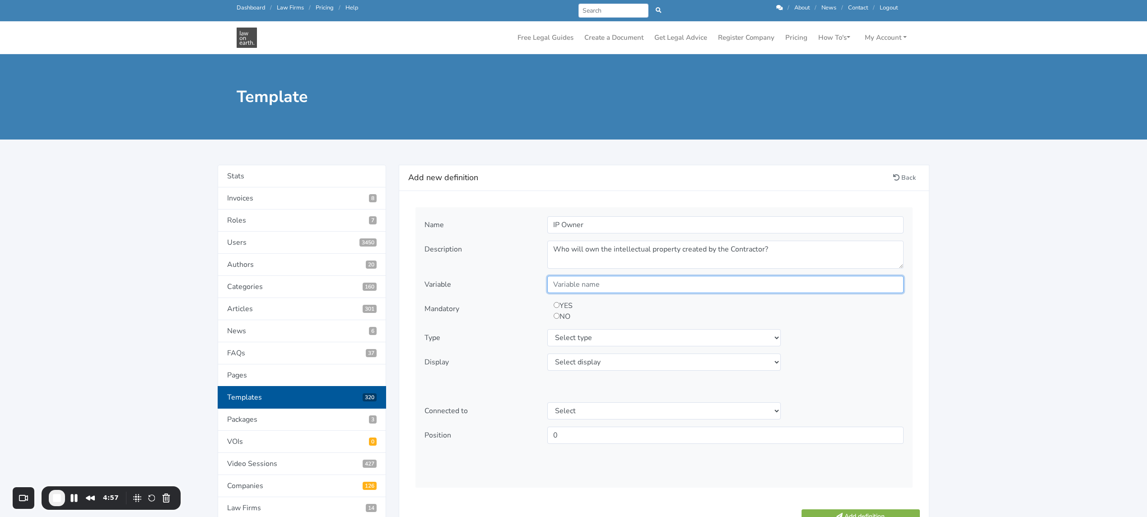
click at [582, 288] on input "text" at bounding box center [725, 284] width 356 height 17
type input "IPOwner"
click at [558, 306] on input "radio" at bounding box center [557, 305] width 6 height 6
radio input "true"
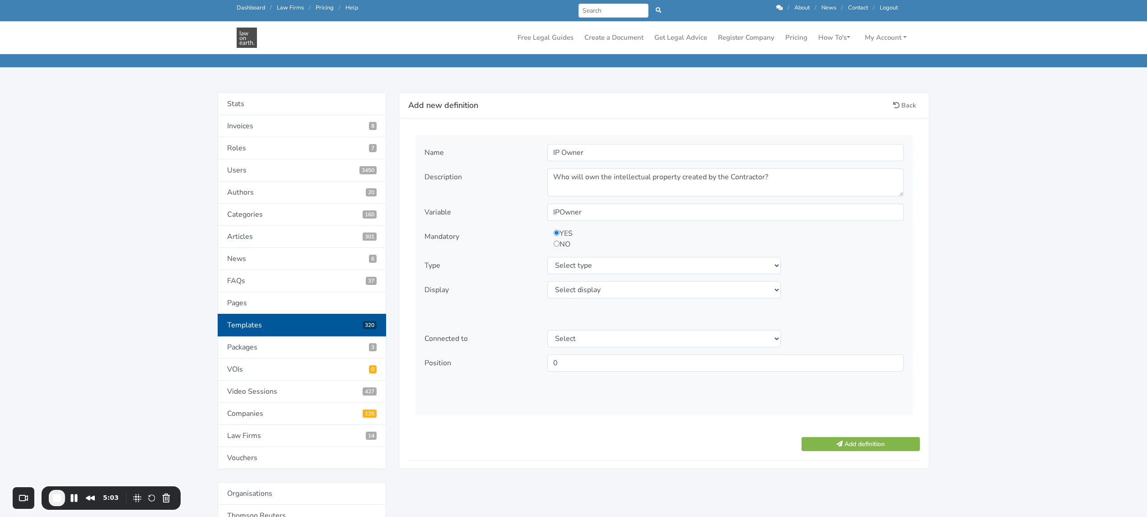
scroll to position [60, 0]
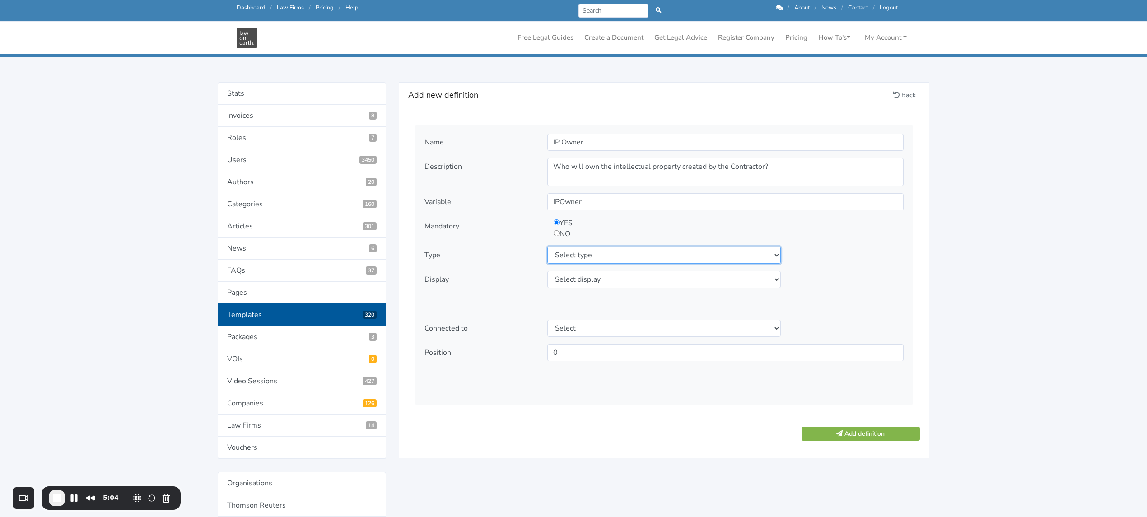
click at [649, 252] on select "Select type text textarea number checkbox compounded date select states" at bounding box center [664, 255] width 234 height 17
select select "select"
click at [547, 247] on select "Select type text textarea number checkbox compounded date select states" at bounding box center [664, 255] width 234 height 17
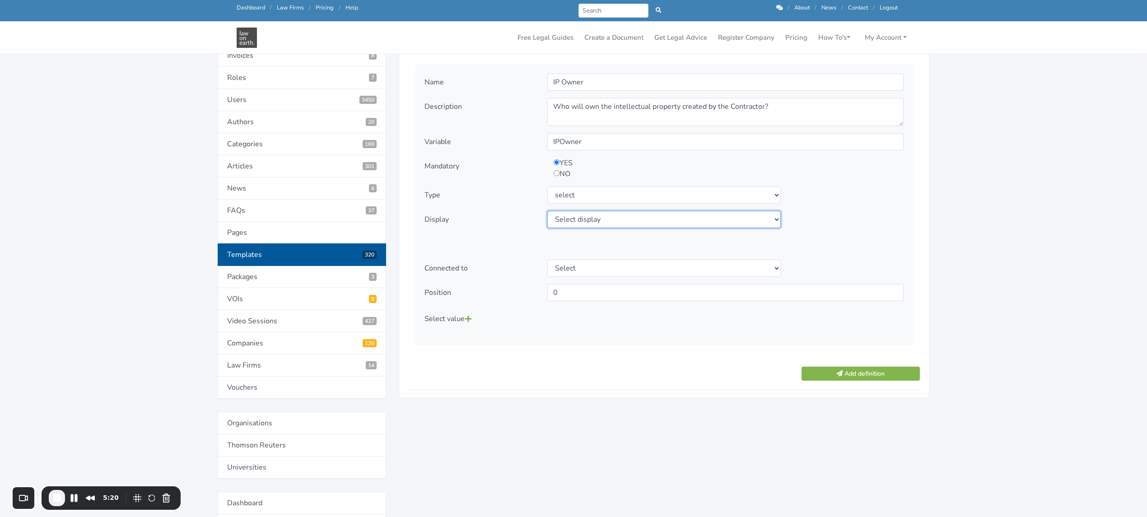
click at [759, 221] on select "Select display as is uppercase lowercase first letter uppercase first letter lo…" at bounding box center [664, 219] width 234 height 17
select select "as is"
click at [547, 211] on select "Select display as is uppercase lowercase first letter uppercase first letter lo…" at bounding box center [664, 219] width 234 height 17
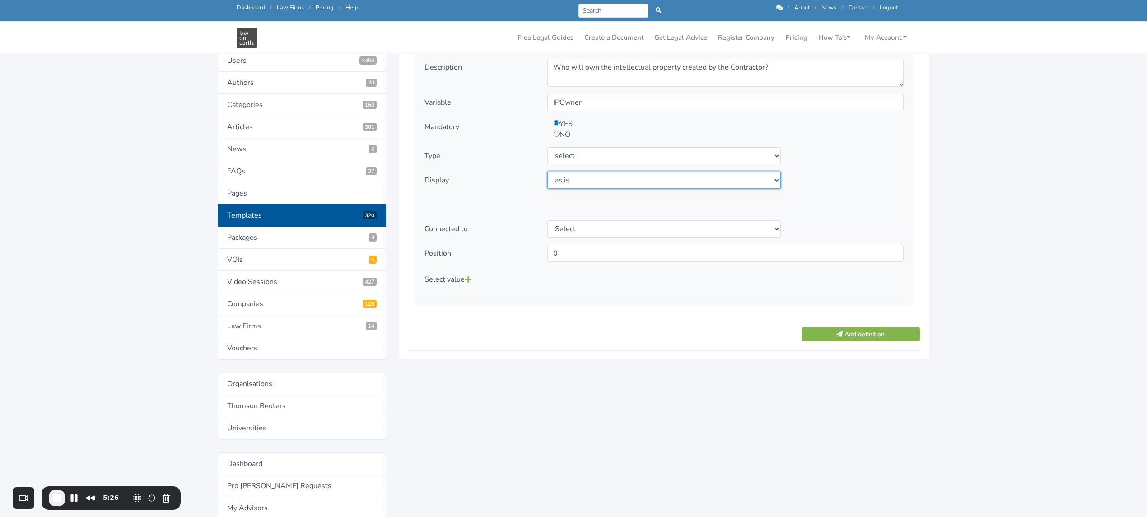
scroll to position [181, 0]
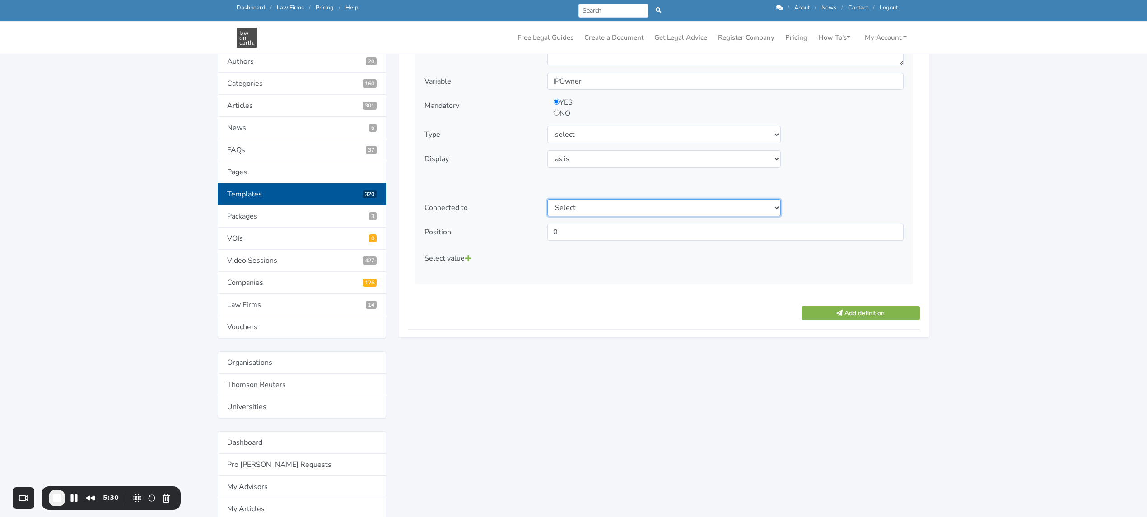
click at [618, 206] on select "Select" at bounding box center [664, 207] width 234 height 17
drag, startPoint x: 618, startPoint y: 206, endPoint x: 605, endPoint y: 211, distance: 14.2
click at [618, 206] on select "Select" at bounding box center [664, 207] width 234 height 17
click at [470, 261] on icon at bounding box center [468, 258] width 6 height 7
click at [573, 257] on input "text" at bounding box center [587, 256] width 92 height 17
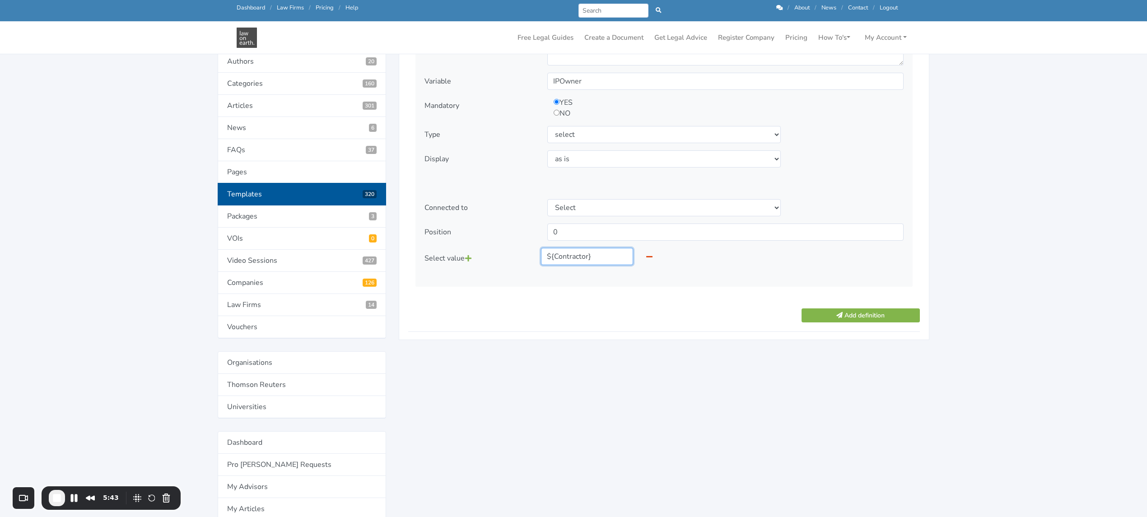
type input "${Contractor}"
click at [470, 262] on icon at bounding box center [468, 258] width 6 height 7
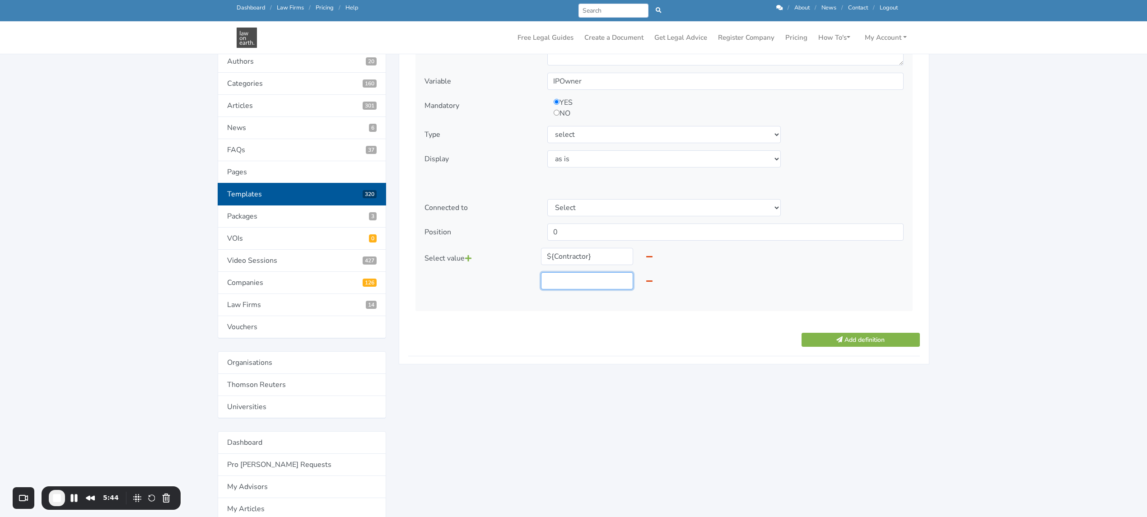
click at [557, 286] on input "text" at bounding box center [587, 280] width 92 height 17
type input "${Client}"
click at [842, 340] on button "Add definition" at bounding box center [861, 340] width 118 height 14
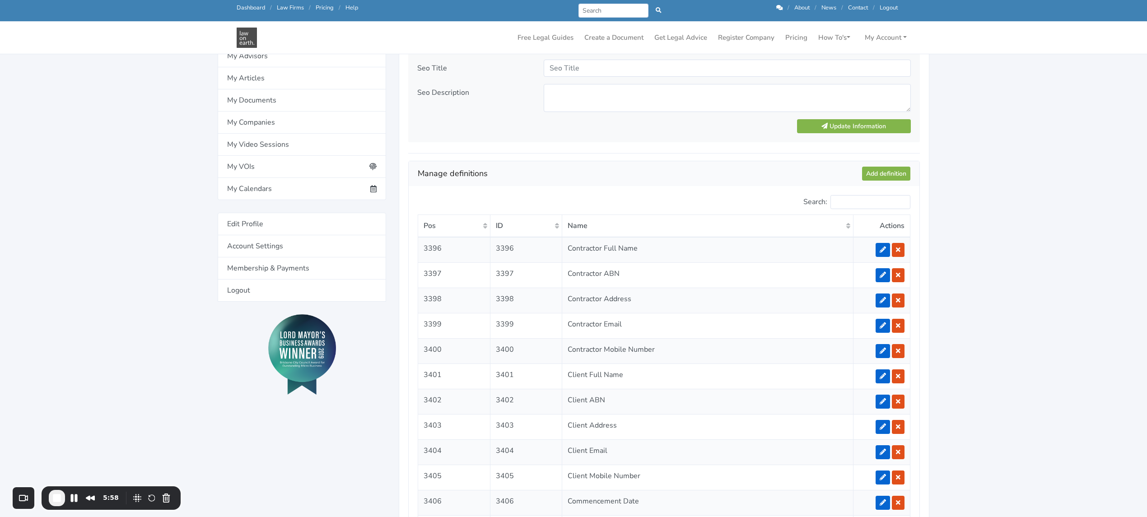
scroll to position [520, 0]
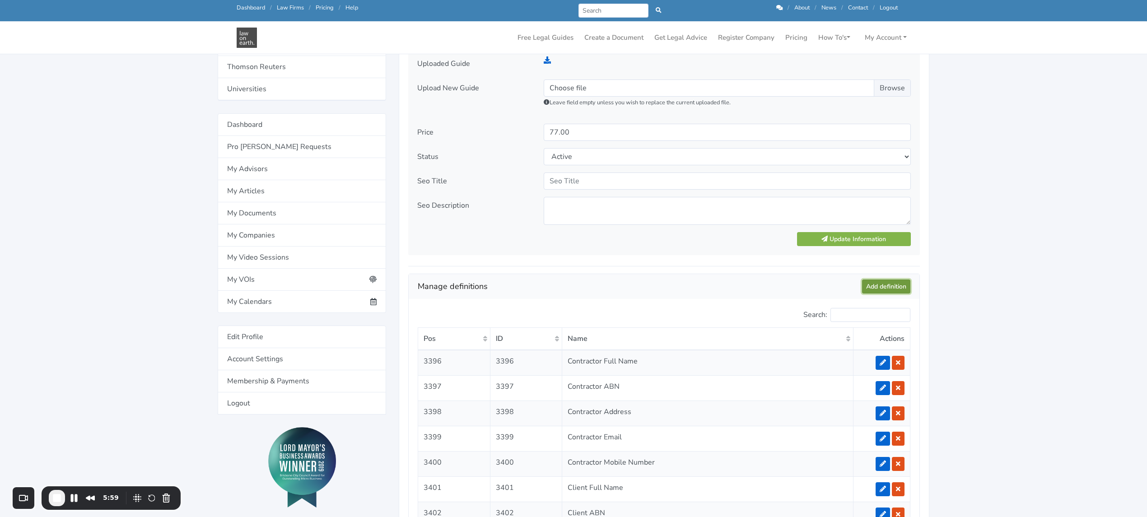
click at [890, 291] on link "Add definition" at bounding box center [886, 287] width 48 height 14
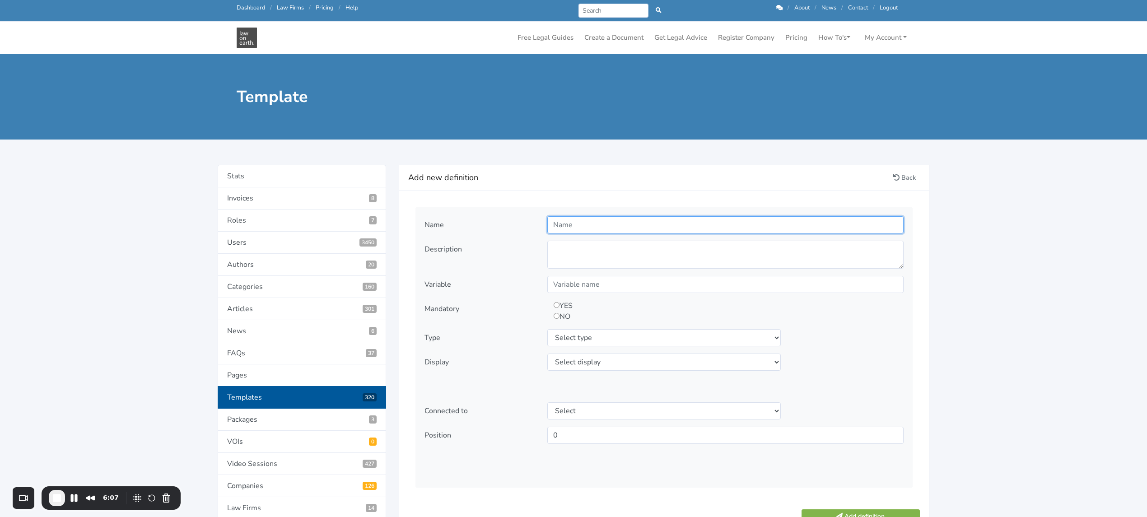
drag, startPoint x: 688, startPoint y: 221, endPoint x: 695, endPoint y: 220, distance: 6.6
click at [688, 221] on input "text" at bounding box center [725, 224] width 356 height 17
type input "Default Interest"
type textarea "What rate of Default Interest do you want to apply to outstanding payments?"
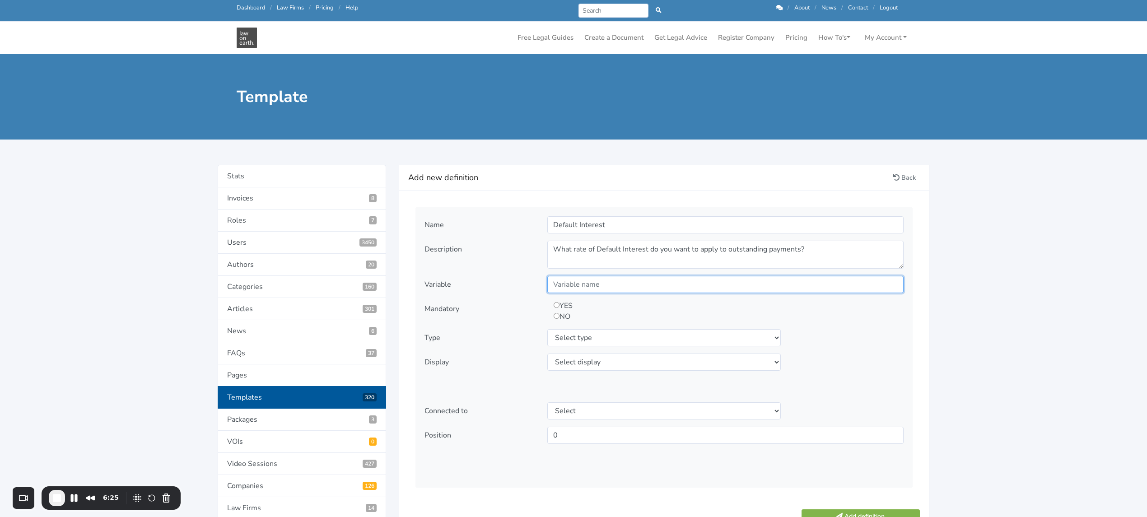
click at [598, 286] on input "text" at bounding box center [725, 284] width 356 height 17
type input "DefaultInterest"
click at [558, 305] on input "radio" at bounding box center [557, 305] width 6 height 6
radio input "true"
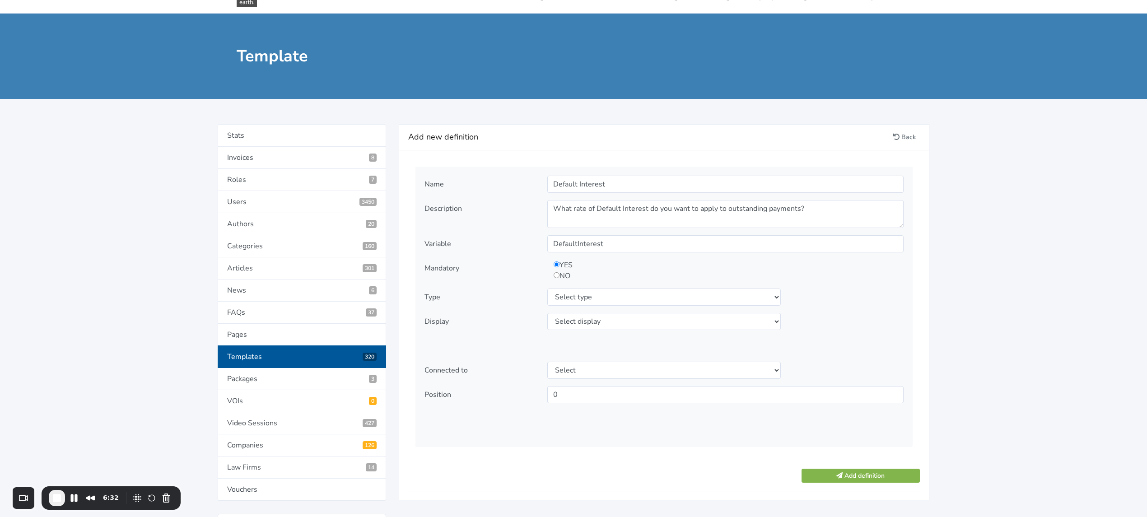
scroll to position [60, 0]
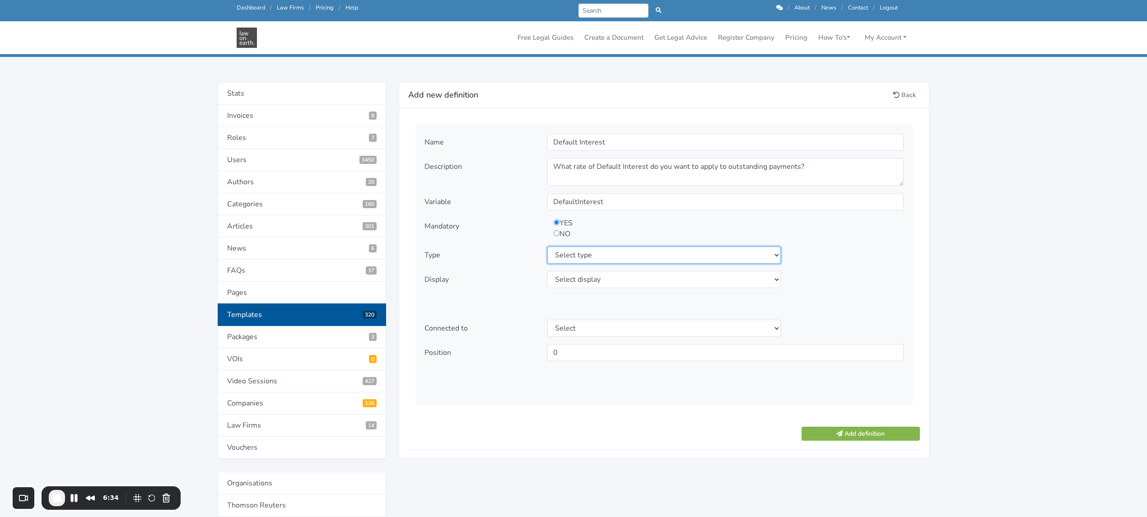
click at [580, 255] on select "Select type text textarea number checkbox compounded date select states" at bounding box center [664, 255] width 234 height 17
select select "textarea"
click at [547, 247] on select "Select type text textarea number checkbox compounded date select states" at bounding box center [664, 255] width 234 height 17
click at [572, 282] on select "Select display as is uppercase lowercase first letter uppercase first letter lo…" at bounding box center [664, 279] width 234 height 17
select select "as is"
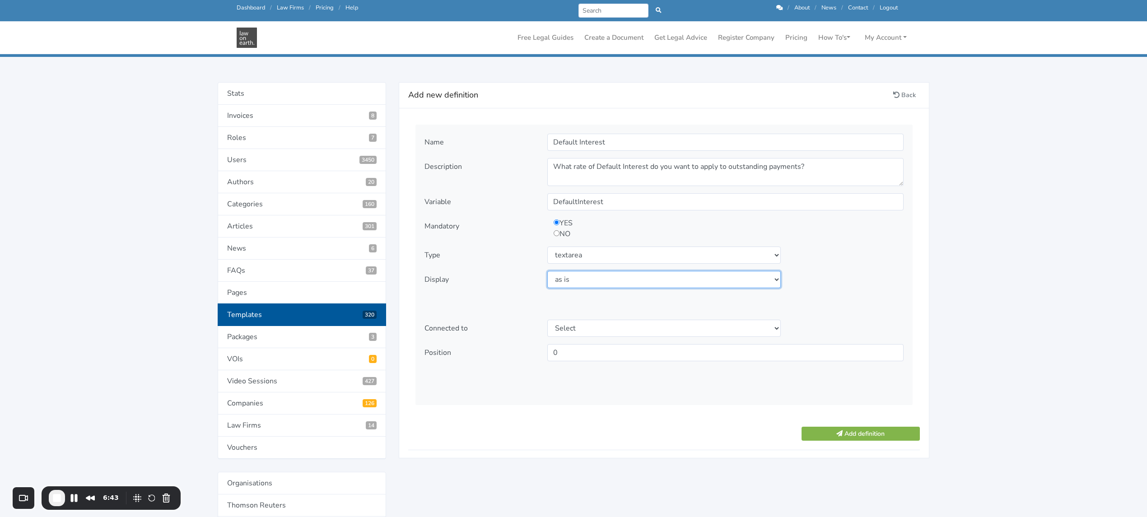
click at [547, 271] on select "Select display as is uppercase lowercase first letter uppercase first letter lo…" at bounding box center [664, 279] width 234 height 17
click at [855, 432] on button "Add definition" at bounding box center [861, 434] width 118 height 14
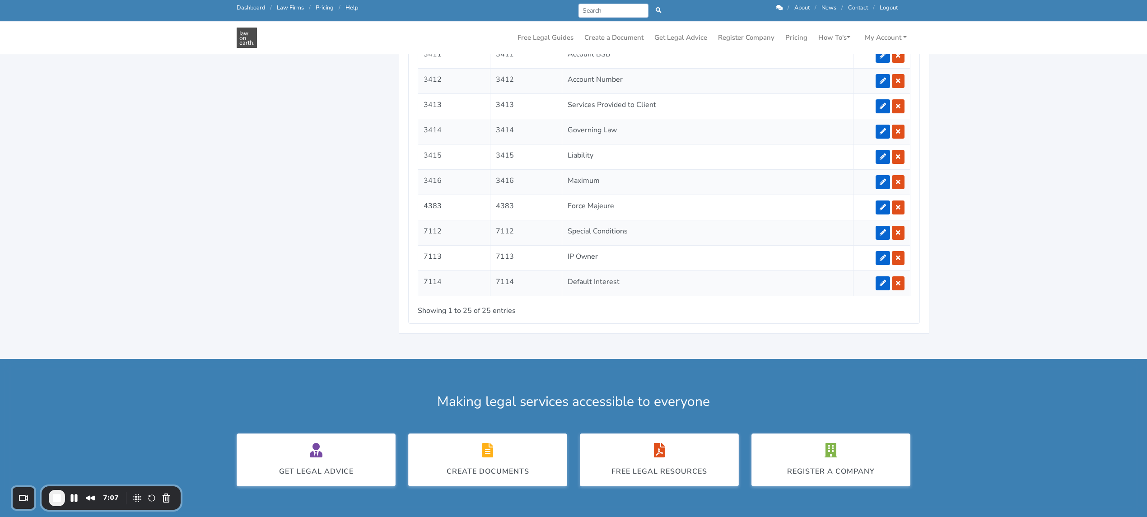
scroll to position [1243, 0]
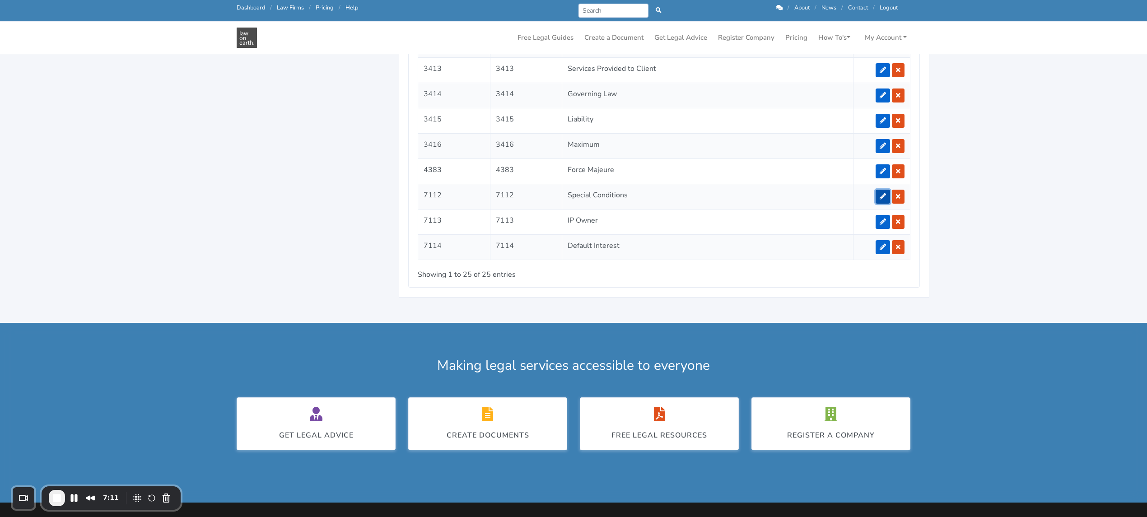
click at [880, 200] on icon at bounding box center [883, 196] width 6 height 6
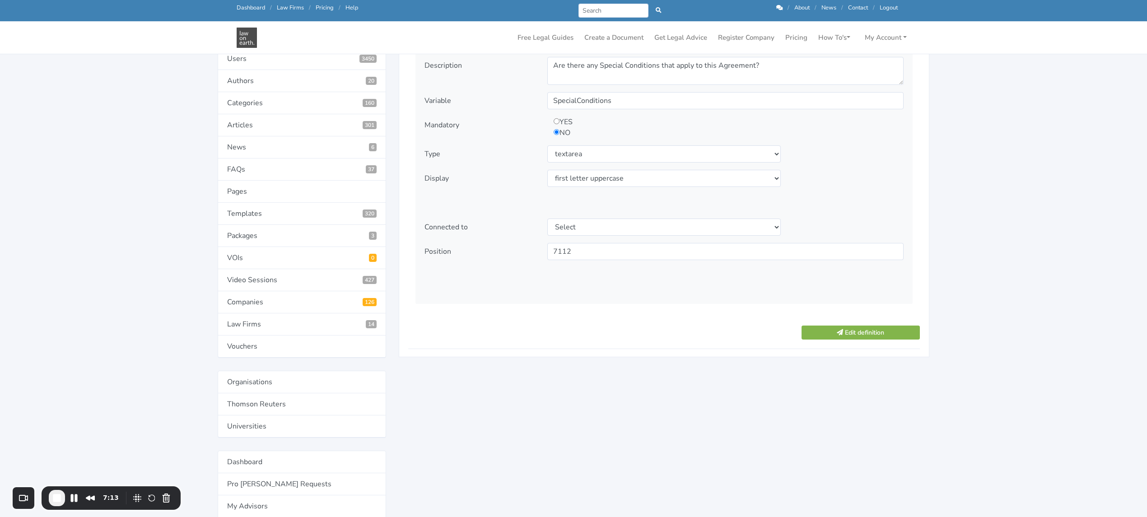
scroll to position [181, 0]
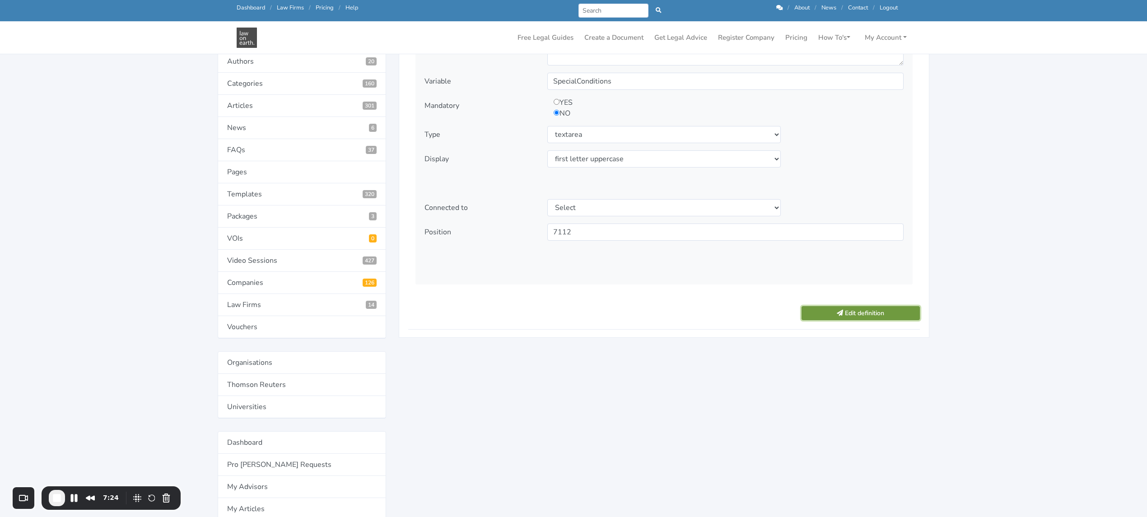
click at [837, 315] on icon "submit" at bounding box center [840, 313] width 6 height 6
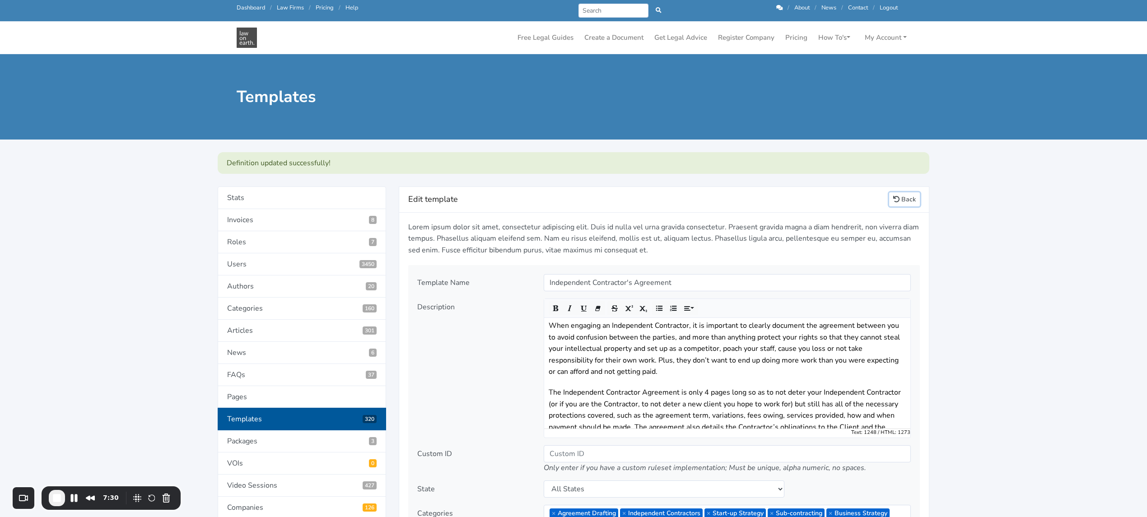
click at [907, 199] on link "Back" at bounding box center [904, 199] width 31 height 14
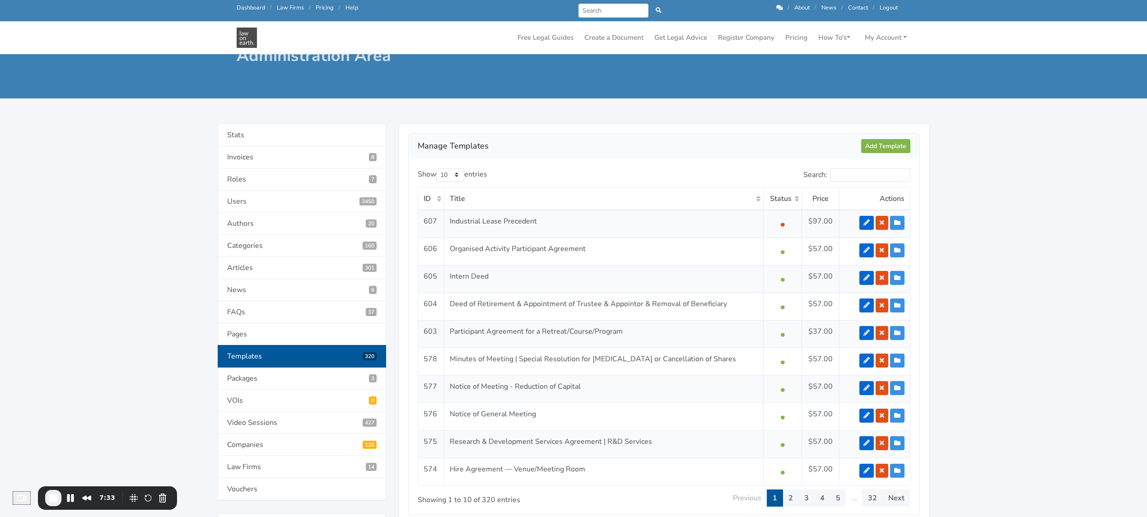
scroll to position [60, 0]
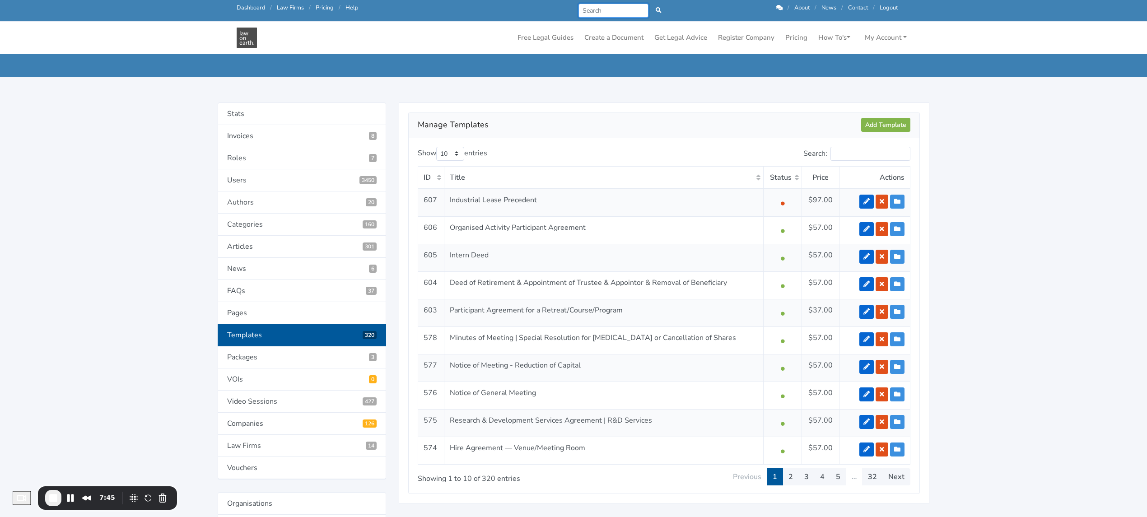
click at [614, 13] on input "Search" at bounding box center [614, 11] width 70 height 14
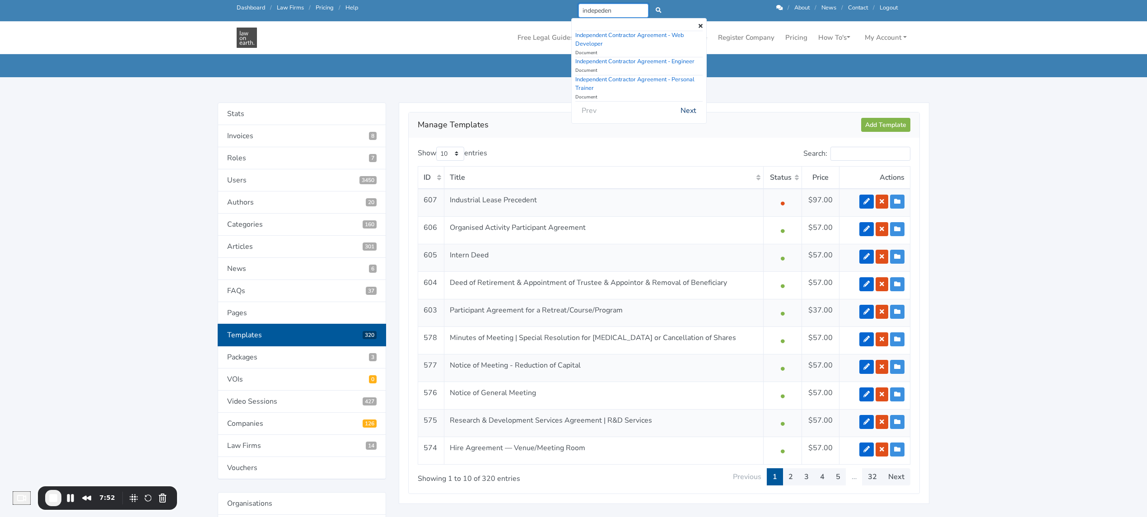
type input "indepeden"
click at [692, 104] on button "Next" at bounding box center [689, 110] width 28 height 17
click at [694, 111] on button "Next" at bounding box center [689, 119] width 28 height 17
click at [696, 105] on button "Next" at bounding box center [689, 101] width 28 height 17
click at [696, 104] on button "Next" at bounding box center [689, 110] width 28 height 17
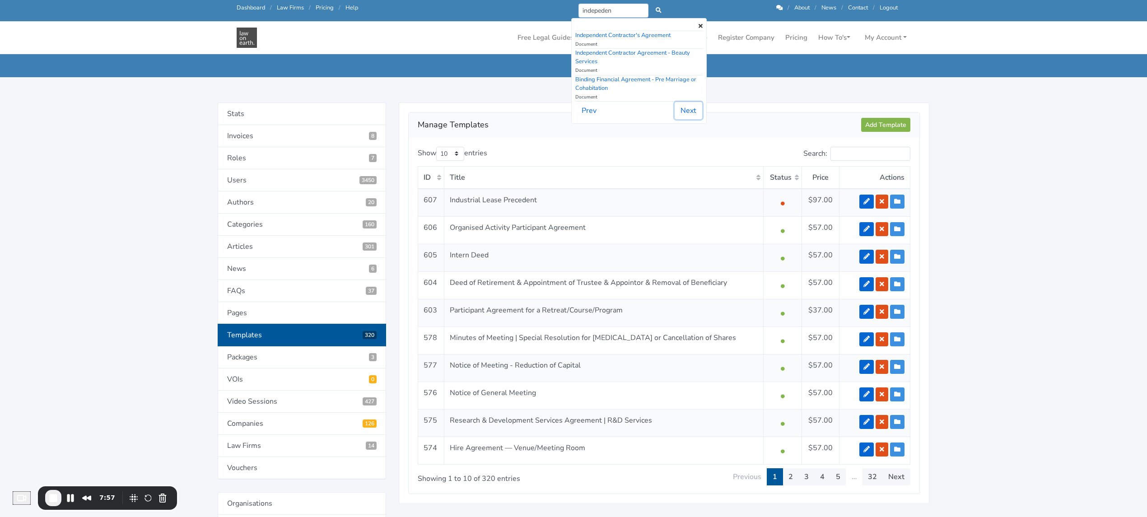
click at [696, 105] on button "Next" at bounding box center [689, 110] width 28 height 17
click at [591, 56] on button "Prev" at bounding box center [589, 57] width 27 height 17
click at [609, 31] on div at bounding box center [638, 26] width 127 height 9
click at [609, 35] on link "Independent Contractor's Agreement" at bounding box center [622, 35] width 95 height 8
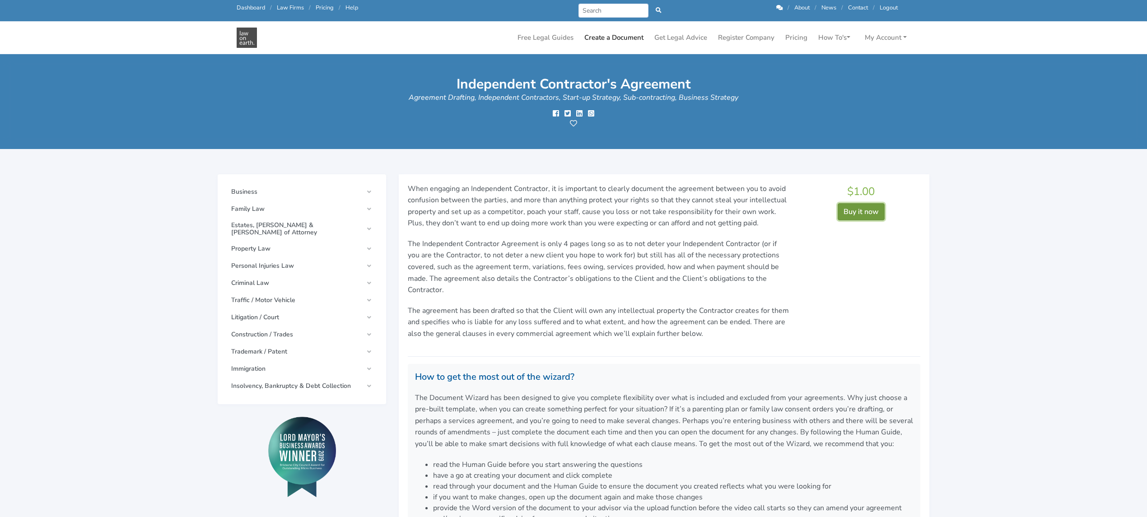
click at [861, 212] on button "Buy it now" at bounding box center [861, 211] width 47 height 17
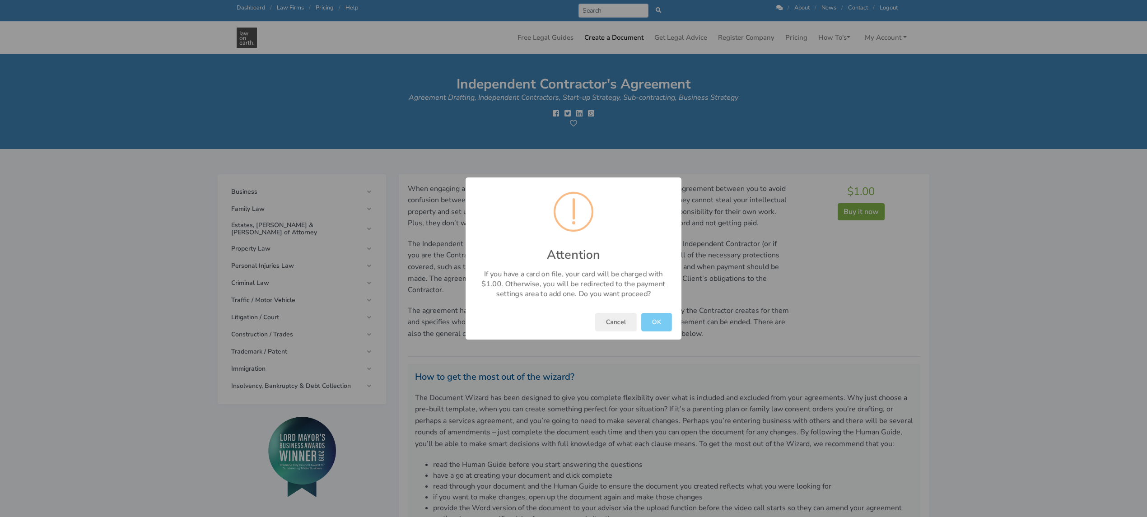
click at [654, 321] on button "OK" at bounding box center [656, 322] width 31 height 19
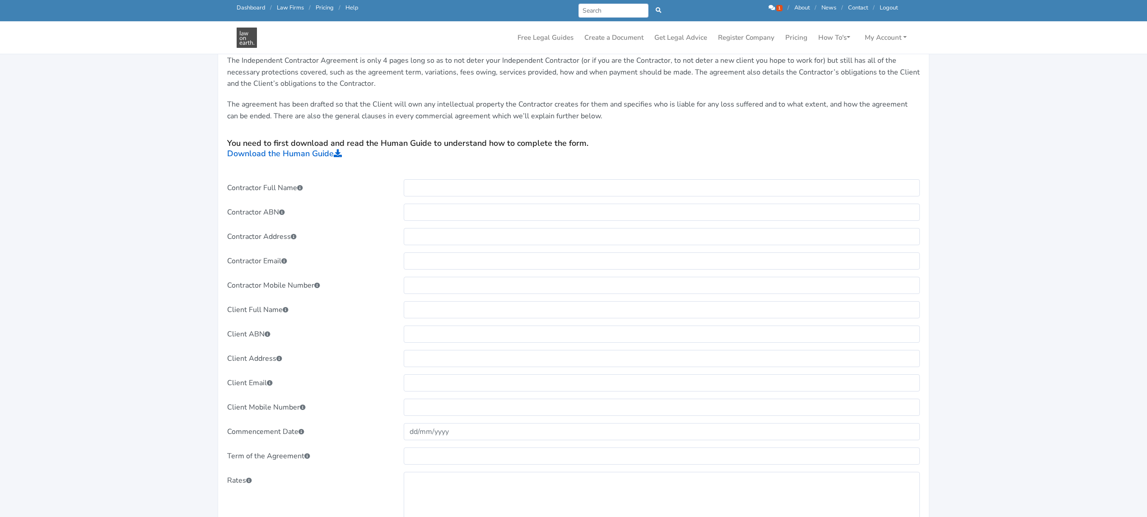
scroll to position [241, 0]
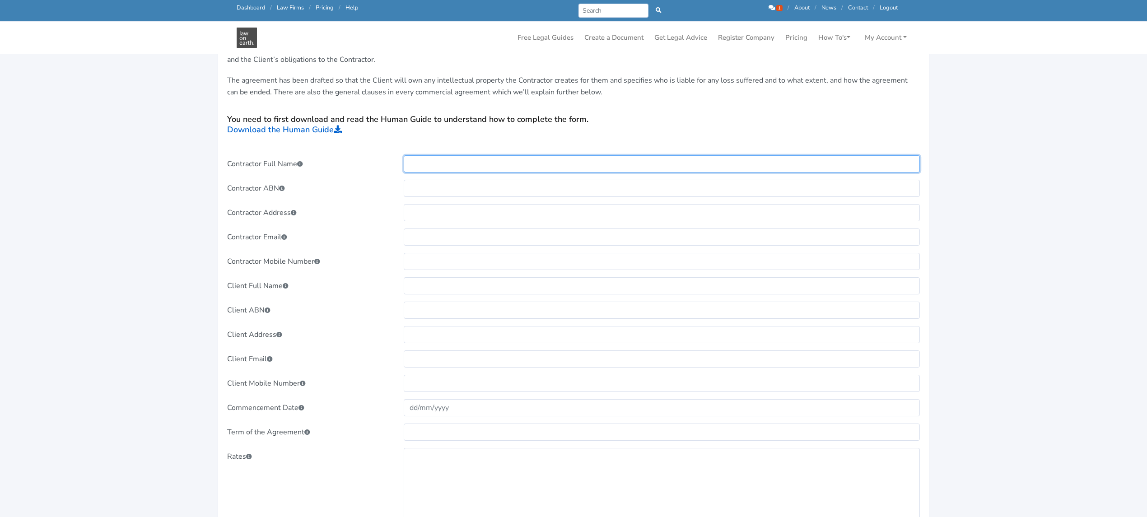
click at [427, 167] on input "text" at bounding box center [662, 163] width 517 height 17
type input "ff"
click at [427, 192] on input "text" at bounding box center [662, 188] width 517 height 17
type input "ff"
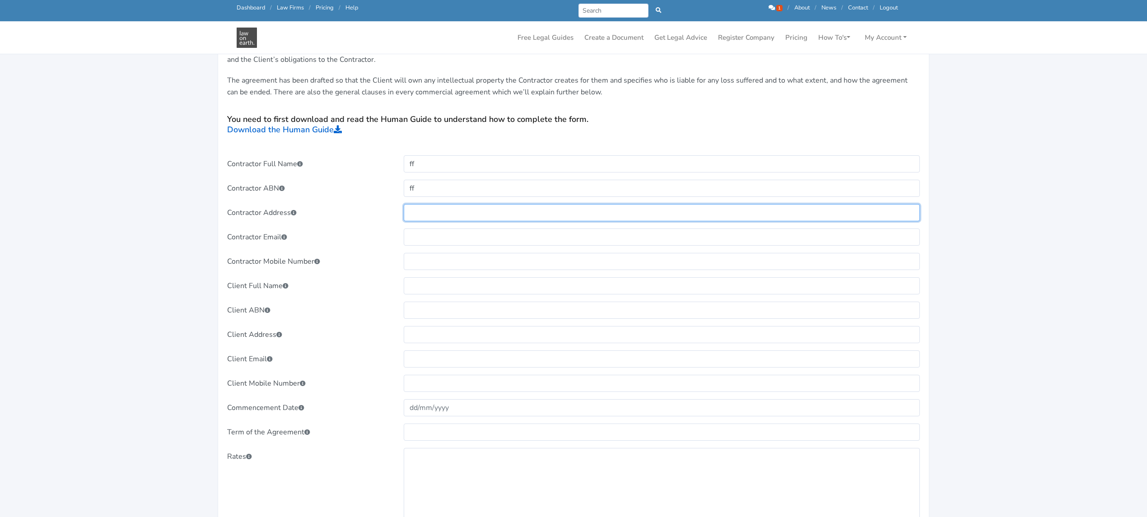
click at [426, 216] on input "text" at bounding box center [662, 212] width 517 height 17
type input "ff"
click at [428, 241] on input "text" at bounding box center [662, 237] width 517 height 17
type input "ff"
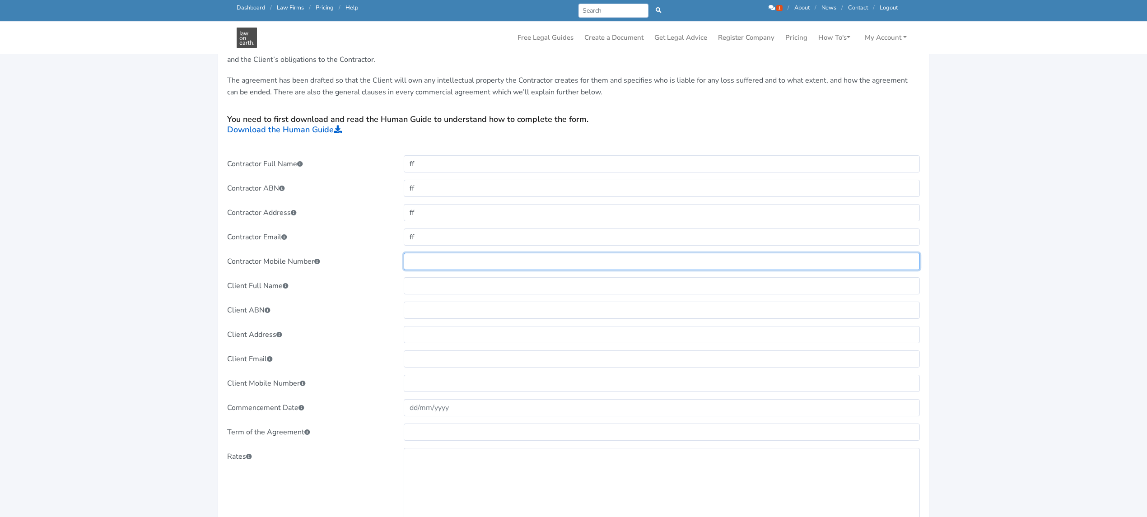
click at [431, 266] on input "text" at bounding box center [662, 261] width 517 height 17
type input "ff"
click at [425, 290] on input "text" at bounding box center [662, 285] width 517 height 17
type input "ff"
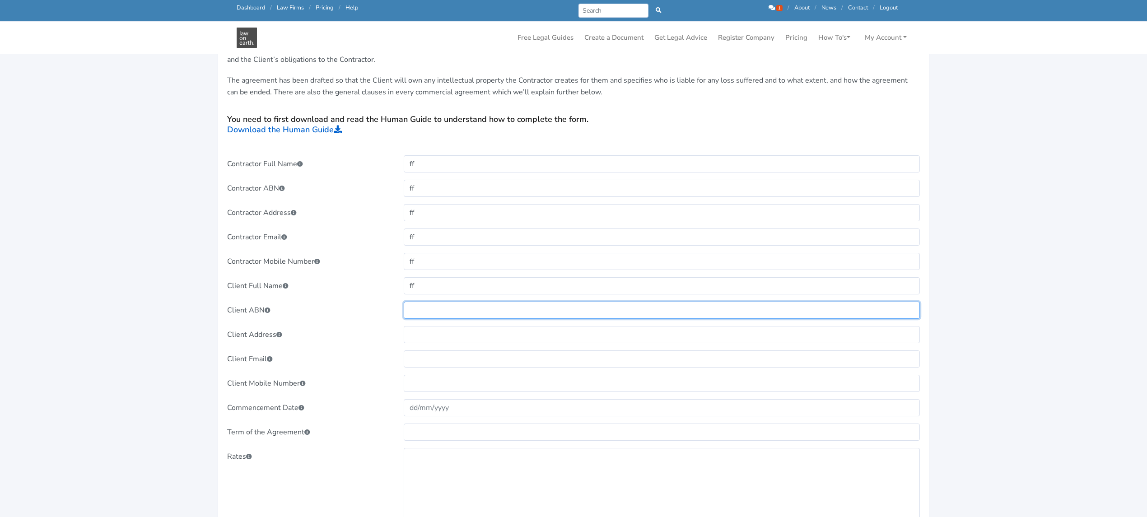
click at [421, 309] on input "text" at bounding box center [662, 310] width 517 height 17
type input "ff"
click at [422, 340] on input "text" at bounding box center [662, 334] width 517 height 17
type input "ff"
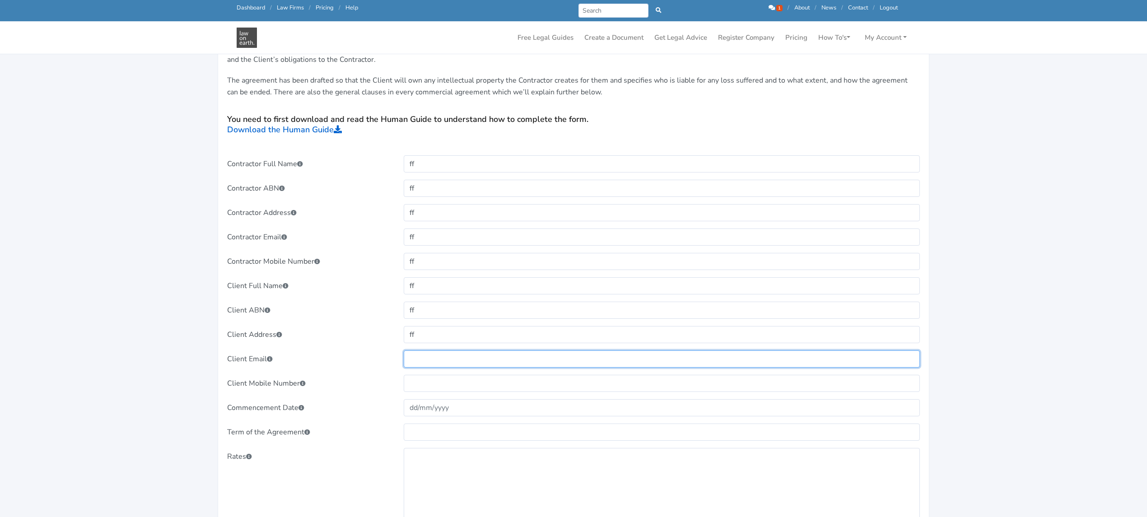
click at [418, 357] on input "text" at bounding box center [662, 358] width 517 height 17
type input "ff"
click at [430, 385] on input "text" at bounding box center [662, 383] width 517 height 17
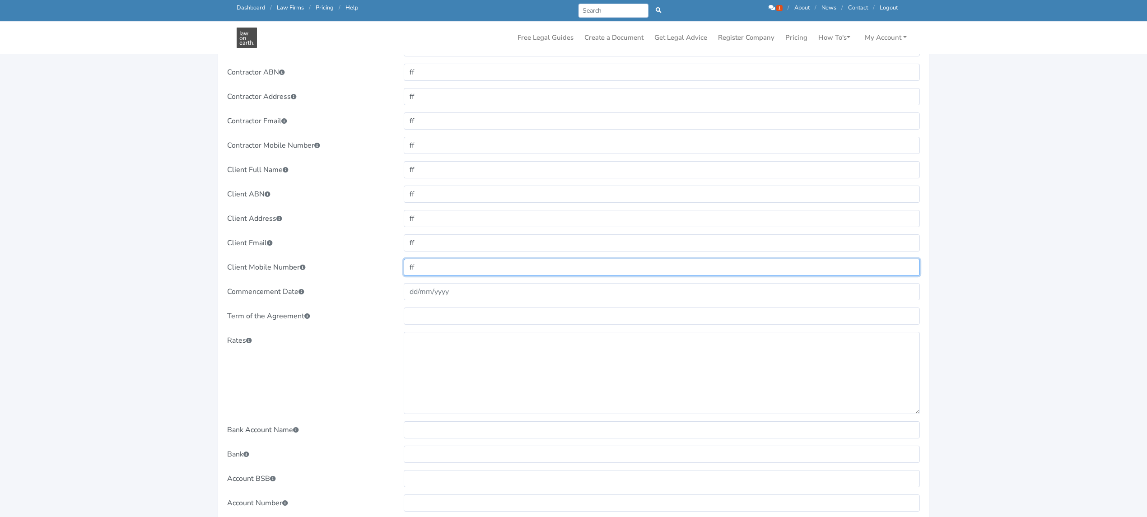
scroll to position [361, 0]
type input "ff"
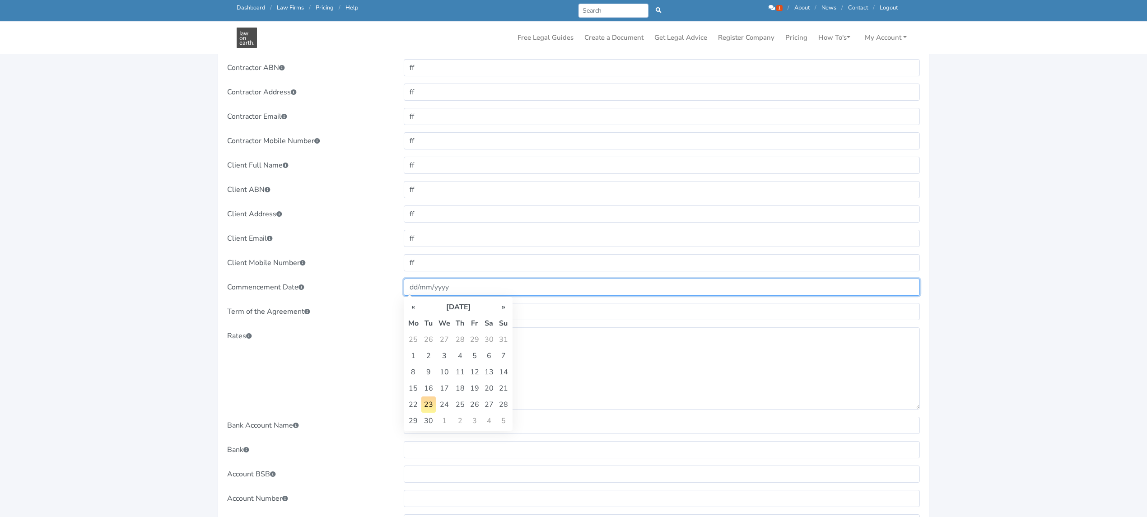
click at [438, 289] on input "text" at bounding box center [662, 287] width 517 height 17
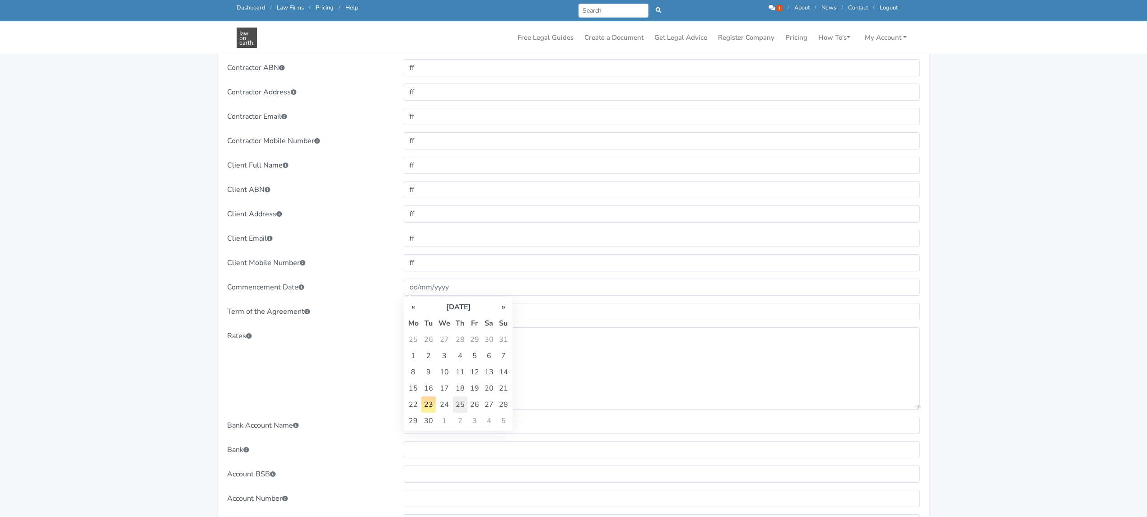
click at [456, 409] on td "25" at bounding box center [460, 405] width 14 height 16
type input "25/09/2025"
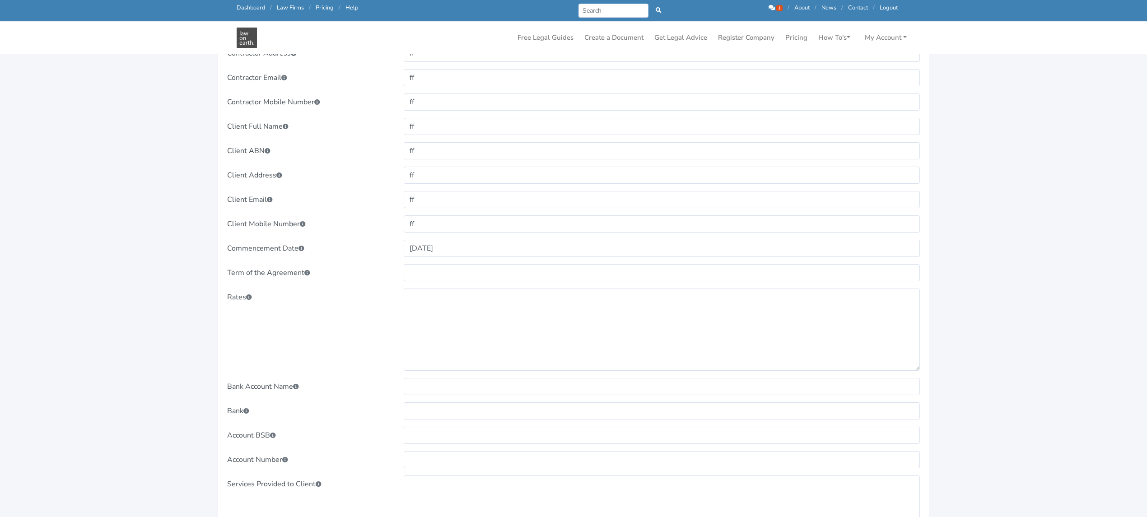
scroll to position [421, 0]
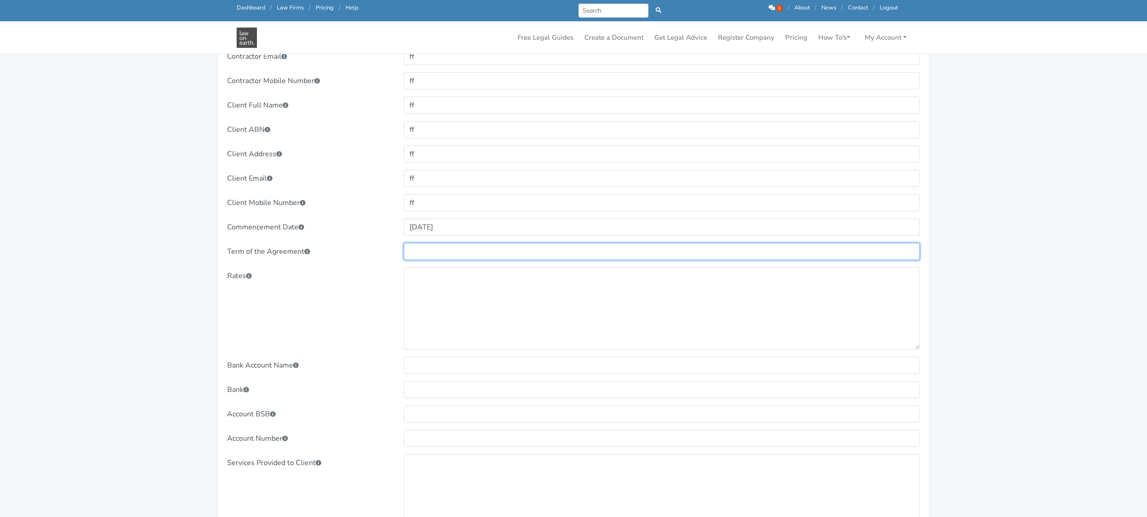
click at [443, 251] on input "text" at bounding box center [662, 251] width 517 height 17
type input "ff"
click at [432, 315] on textarea at bounding box center [662, 308] width 517 height 82
type textarea "ff"
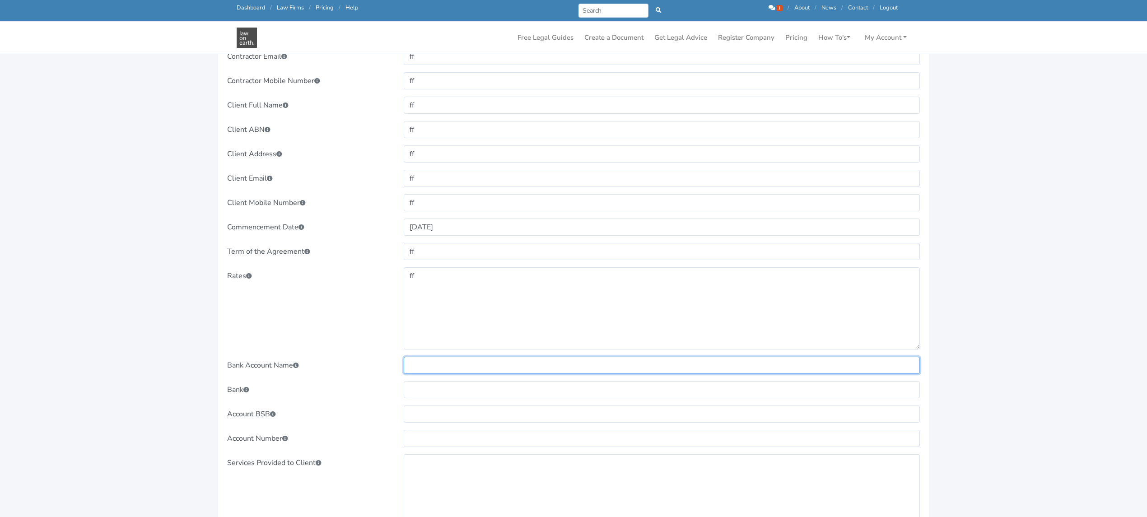
click at [413, 366] on input "text" at bounding box center [662, 365] width 517 height 17
type input "ff"
click at [432, 396] on input "text" at bounding box center [662, 389] width 517 height 17
type input "ff"
click at [429, 426] on div "Contractor Full Name ff ff ff ff ff ff ff ff ff ff 25/09/2025 ff ff ff ff" at bounding box center [573, 425] width 693 height 900
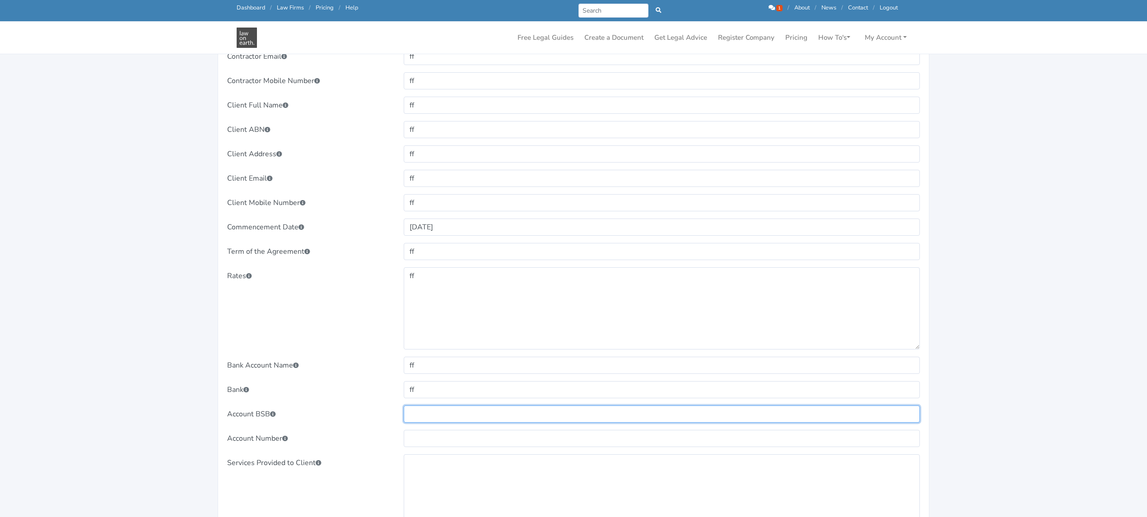
click at [417, 414] on input "text" at bounding box center [662, 414] width 517 height 17
type input "ff"
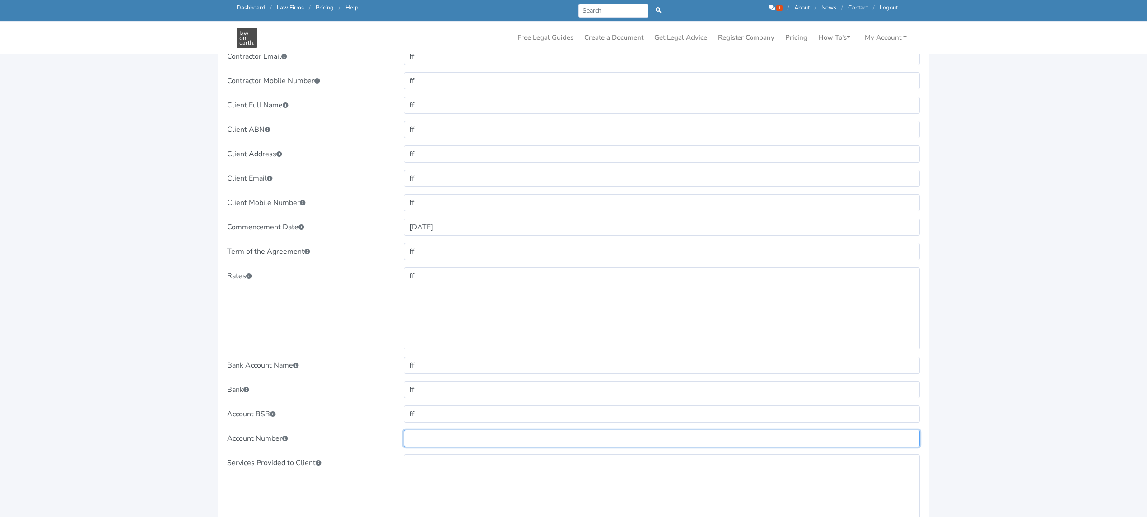
click at [427, 445] on input "text" at bounding box center [662, 438] width 517 height 17
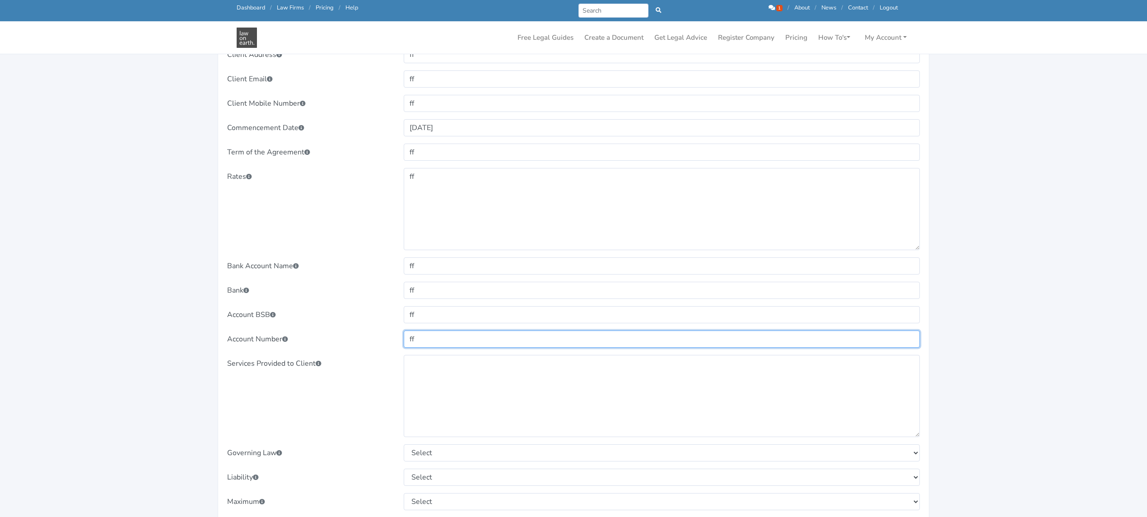
scroll to position [542, 0]
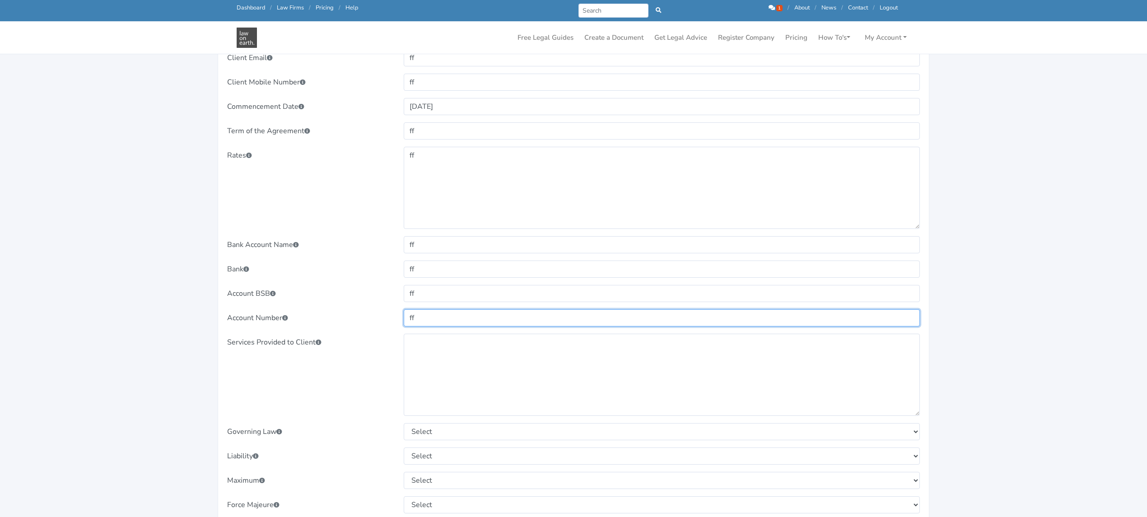
type input "ff"
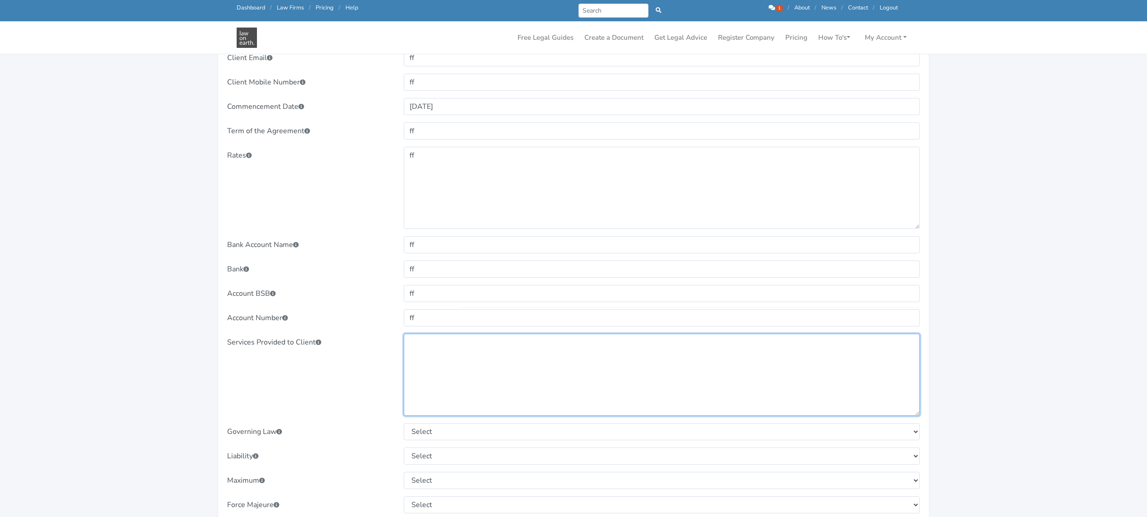
click at [488, 363] on textarea at bounding box center [662, 375] width 517 height 82
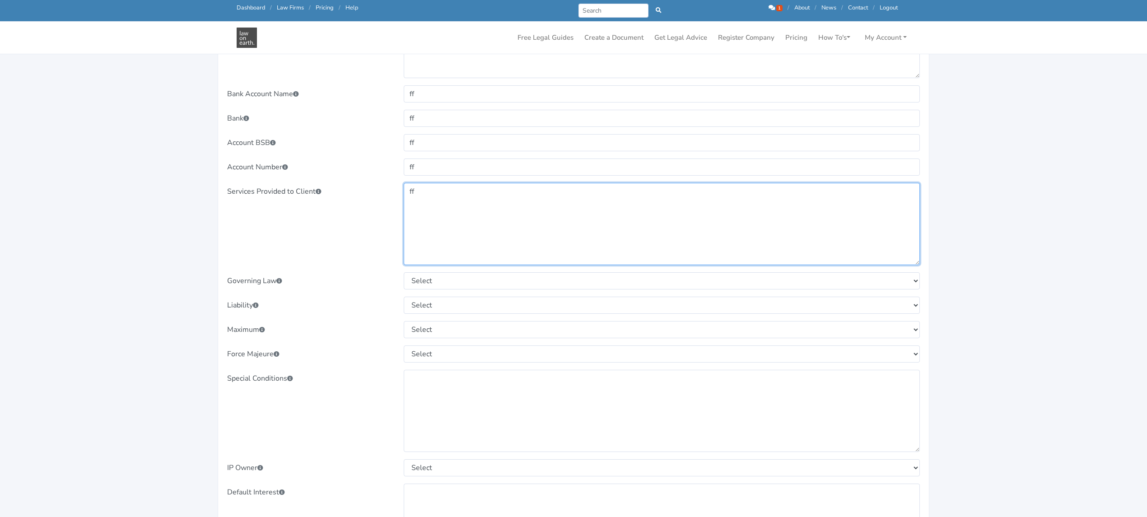
scroll to position [723, 0]
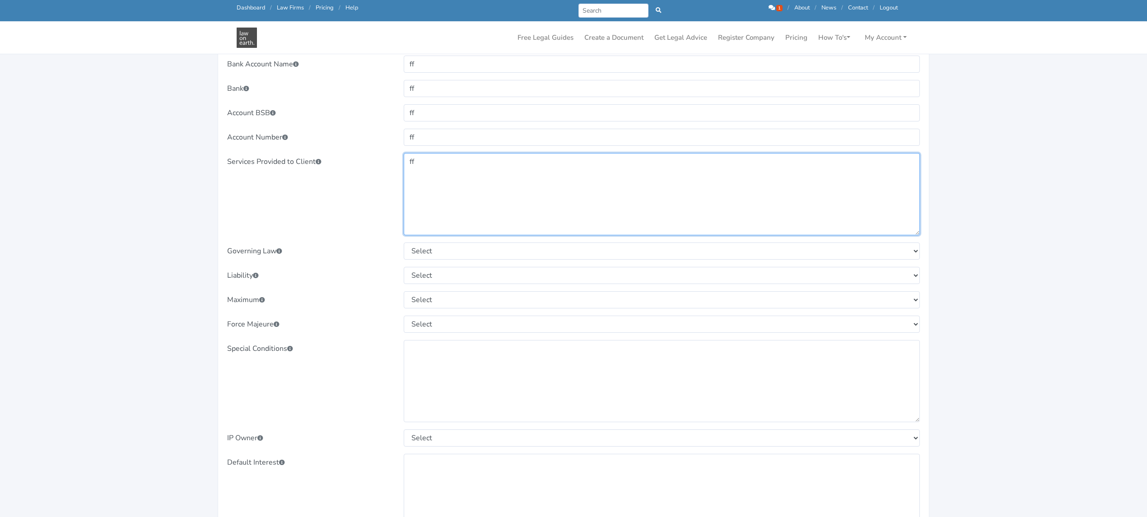
type textarea "ff"
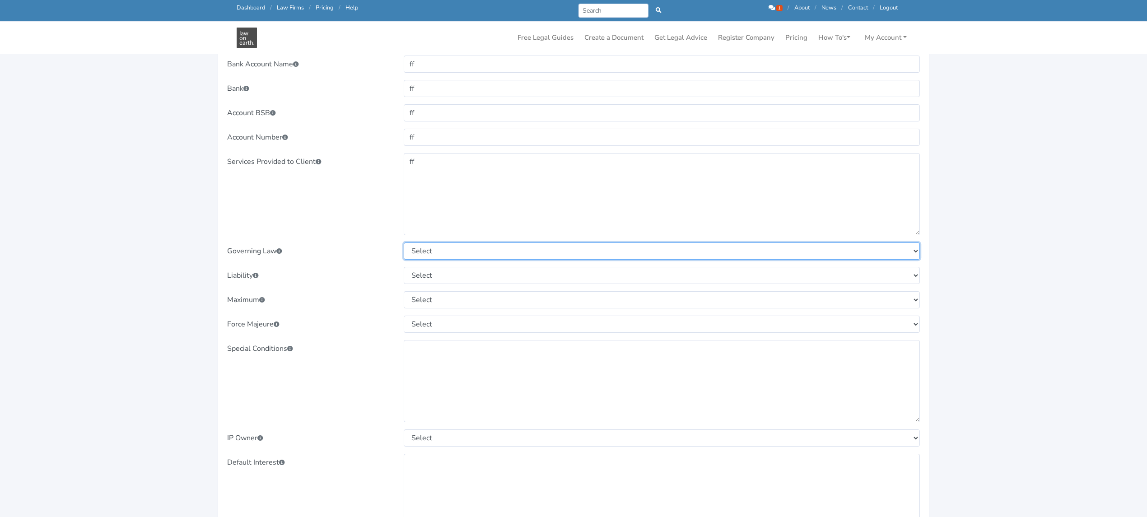
click at [432, 253] on select "Select New South Wales Victoria Queensland Tasmania South Australia Western Aus…" at bounding box center [662, 251] width 517 height 17
select select "[GEOGRAPHIC_DATA]"
click at [404, 243] on select "Select New South Wales Victoria Queensland Tasmania South Australia Western Aus…" at bounding box center [662, 251] width 517 height 17
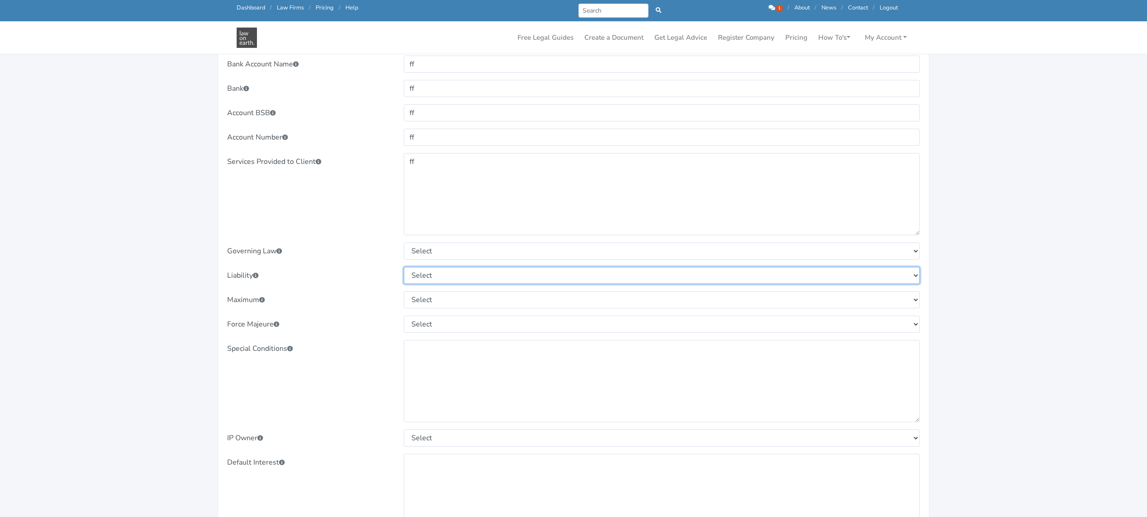
click at [430, 277] on select "Select In favour of Contractor: The Client holds harmless the Contractor where …" at bounding box center [662, 275] width 517 height 17
select select "In favour of Client: The Contractor holds harmless the Client where the Client …"
click at [404, 268] on select "Select In favour of Contractor: The Client holds harmless the Contractor where …" at bounding box center [662, 275] width 517 height 17
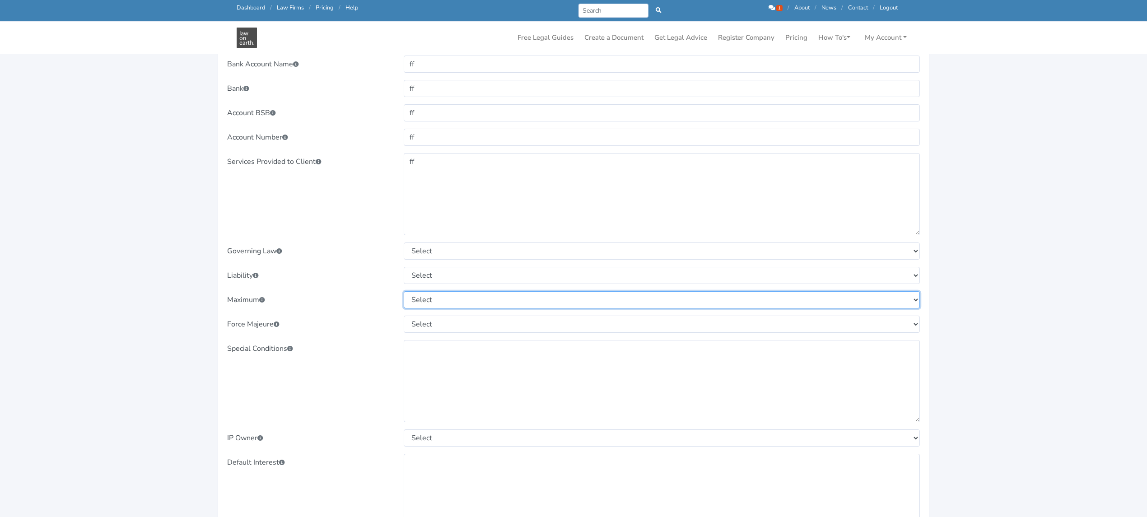
click at [426, 296] on select "Select In favour of Contractor: To the maximum extent permitted by Law, the agg…" at bounding box center [662, 299] width 517 height 17
select select "In favour of Client: To the maximum extent permitted by Law, the aggregate liab…"
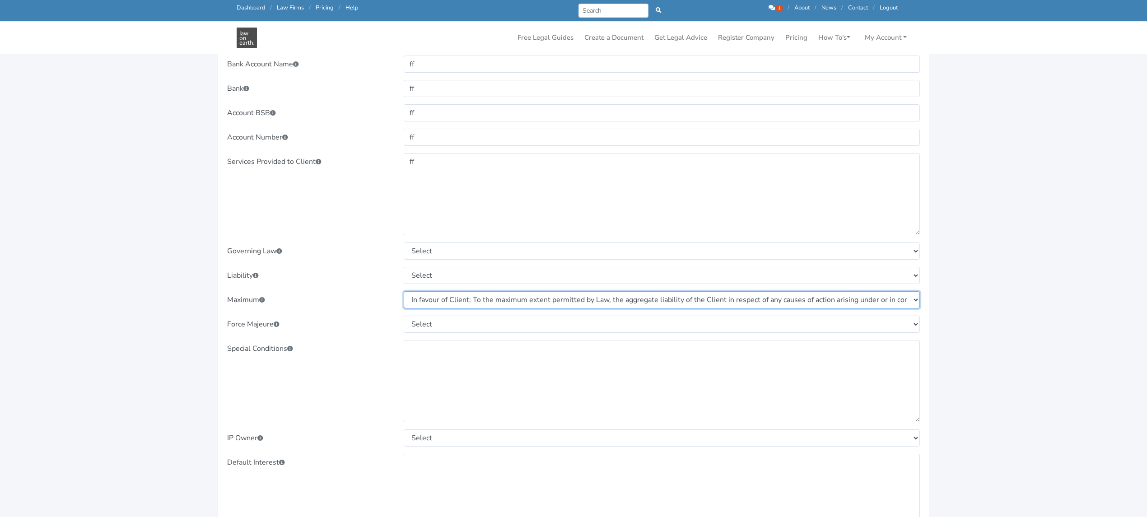
click at [404, 292] on select "Select In favour of Contractor: To the maximum extent permitted by Law, the agg…" at bounding box center [662, 299] width 517 height 17
click at [419, 322] on select "Select No Force Majeure provisions apply to this Agreement and both parties mus…" at bounding box center [662, 324] width 517 height 17
select select "Either party may delay performance of an obligation under this Agreement for up…"
click at [404, 317] on select "Select No Force Majeure provisions apply to this Agreement and both parties mus…" at bounding box center [662, 324] width 517 height 17
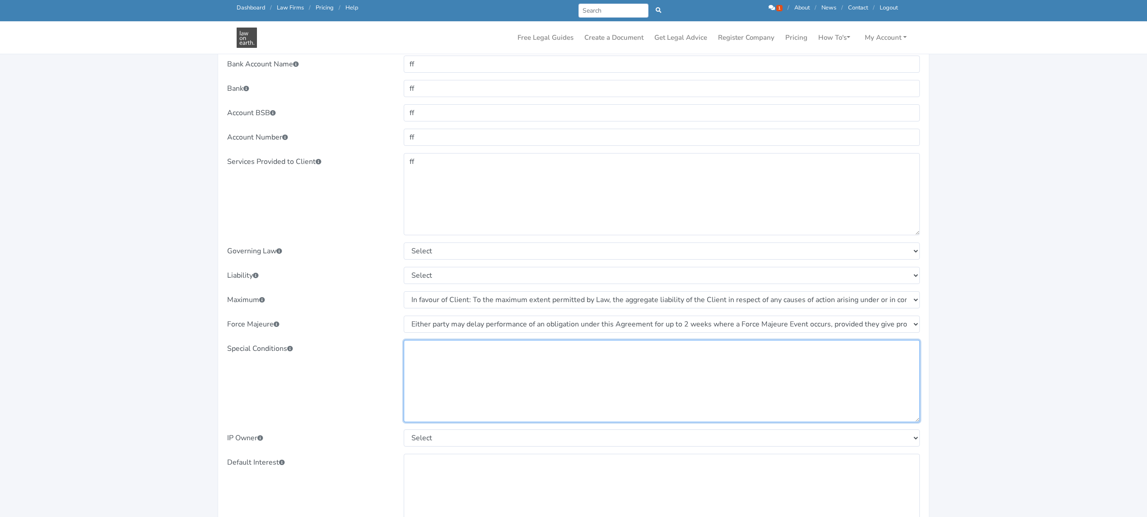
click at [422, 365] on textarea at bounding box center [662, 381] width 517 height 82
type textarea "ffff"
click at [426, 441] on select "Select ${Contractor} ${Client}" at bounding box center [662, 438] width 517 height 17
select select "${Client}"
click at [404, 431] on select "Select ${Contractor} ${Client}" at bounding box center [662, 438] width 517 height 17
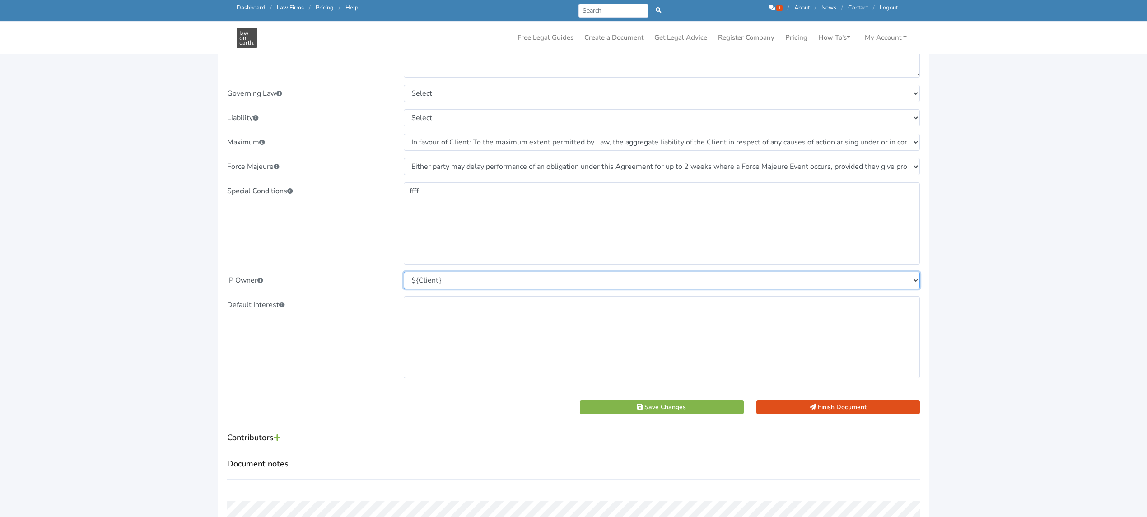
scroll to position [903, 0]
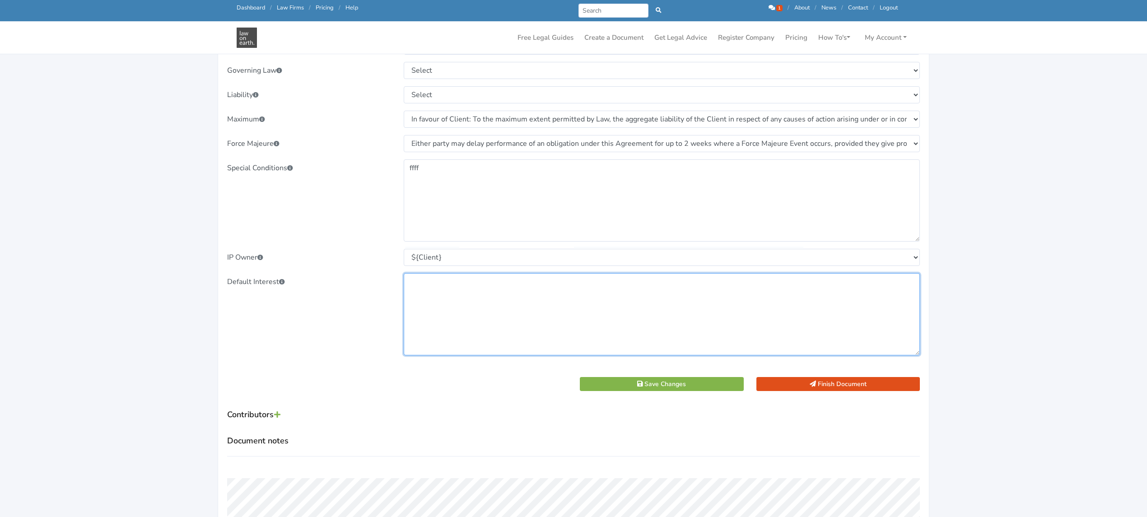
click at [431, 298] on textarea at bounding box center [662, 314] width 517 height 82
type textarea "12%"
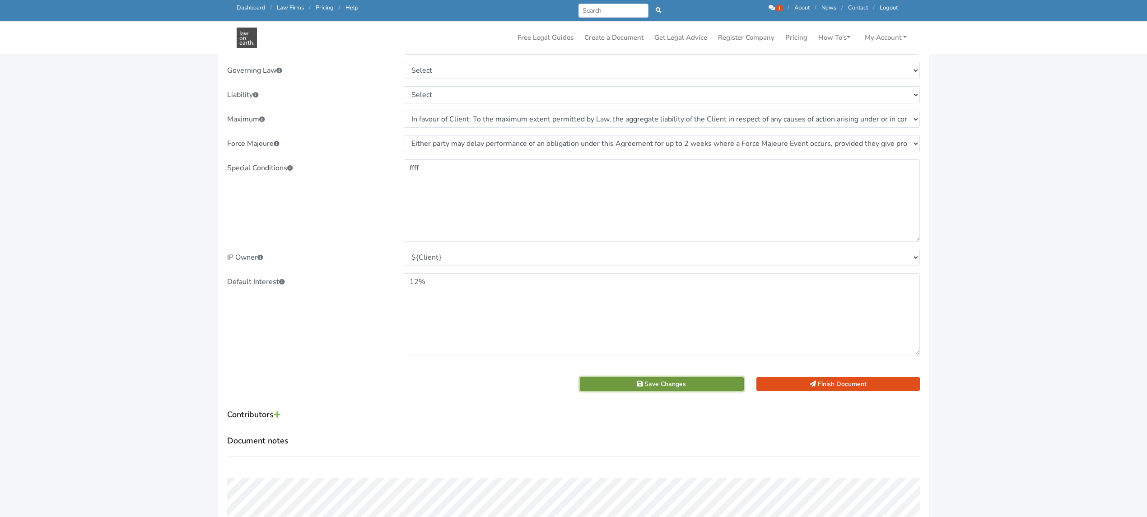
click at [641, 387] on icon "submit" at bounding box center [639, 384] width 5 height 6
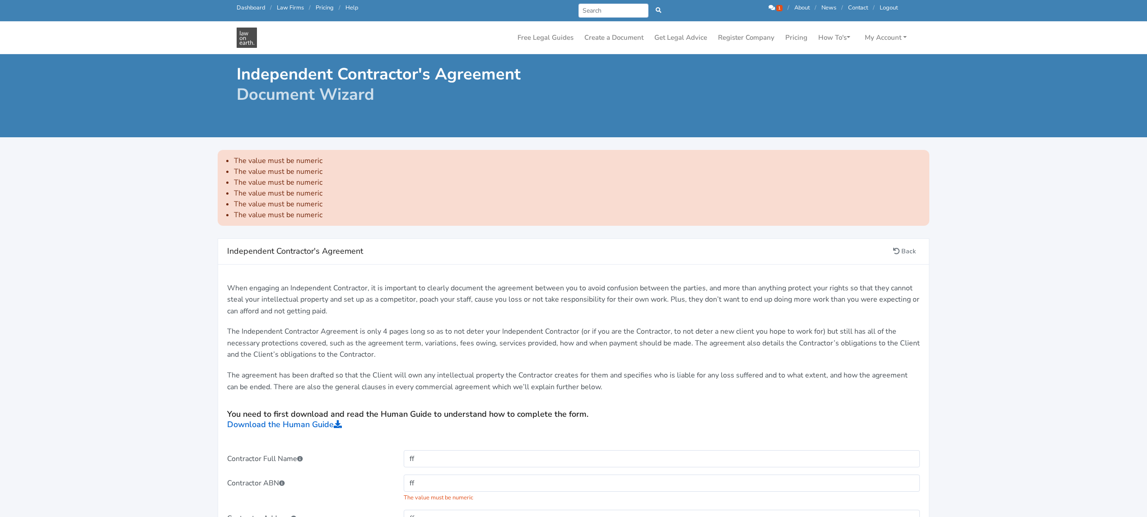
scroll to position [301, 0]
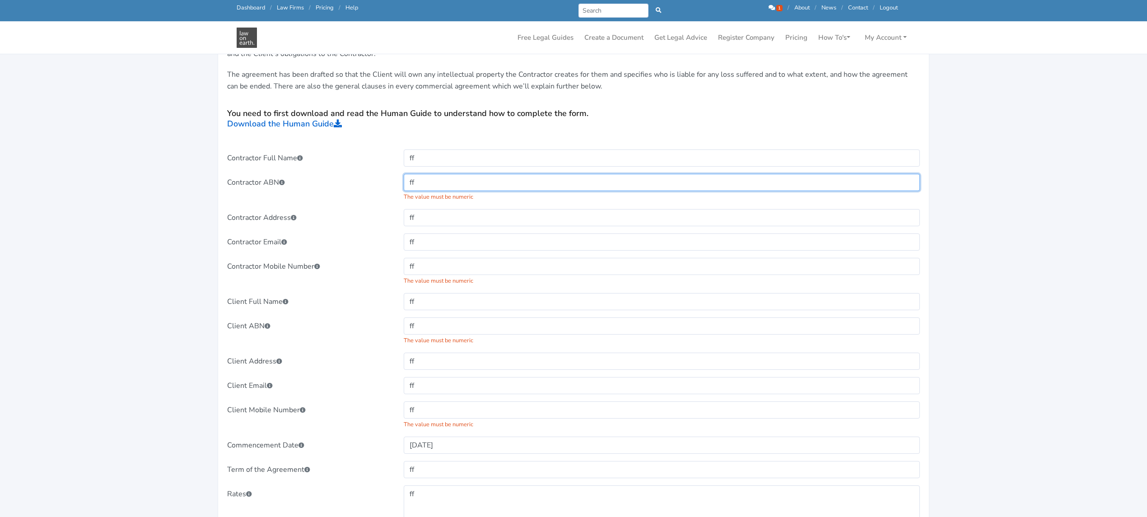
click at [427, 183] on input "ff" at bounding box center [662, 182] width 517 height 17
type input "f"
type input "5555555"
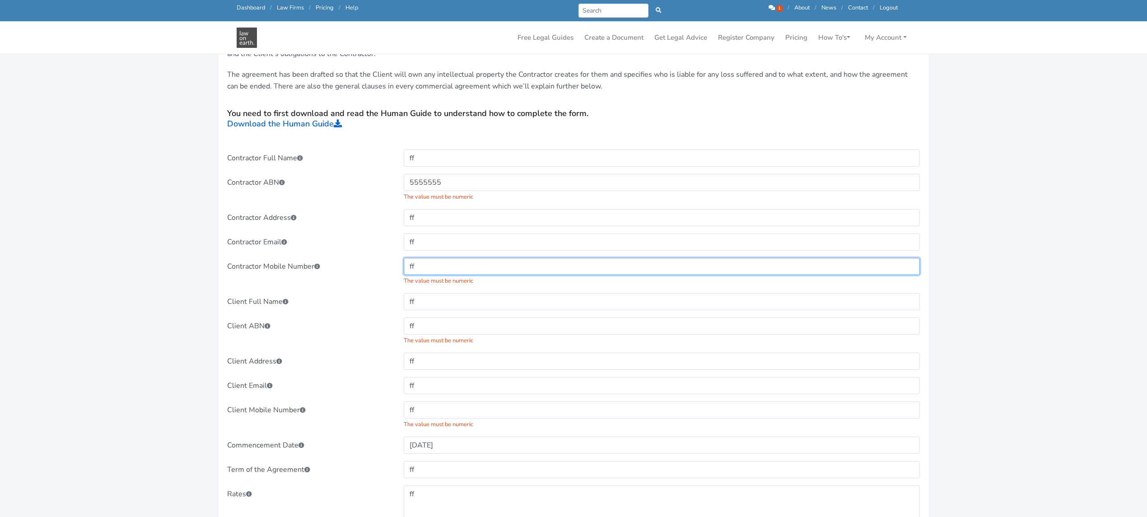
click at [425, 266] on input "ff" at bounding box center [662, 266] width 517 height 17
type input "f"
type input "55555"
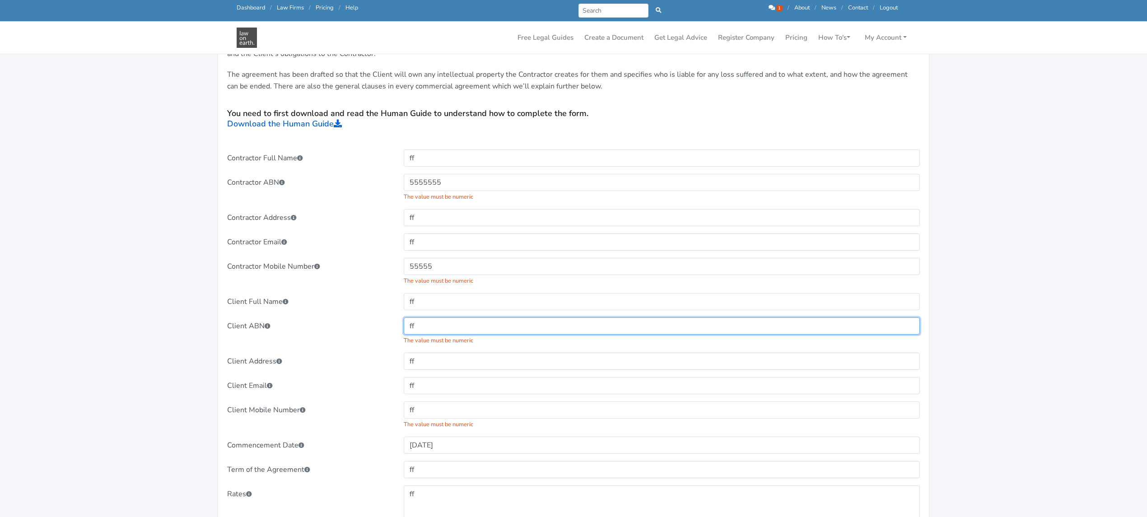
click at [429, 329] on input "ff" at bounding box center [662, 326] width 517 height 17
type input "f"
type input "55555"
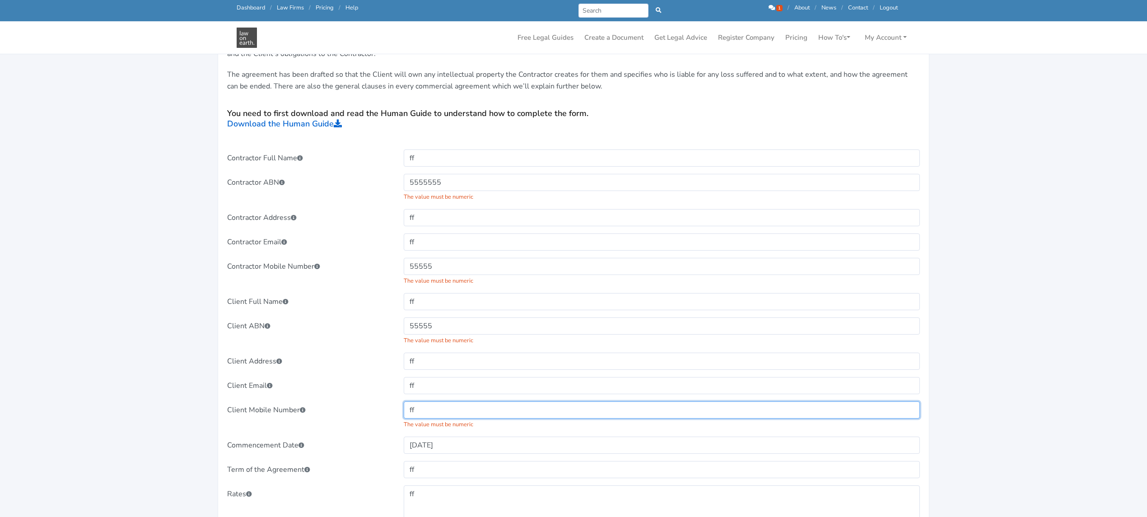
click at [456, 411] on input "ff" at bounding box center [662, 410] width 517 height 17
type input "f"
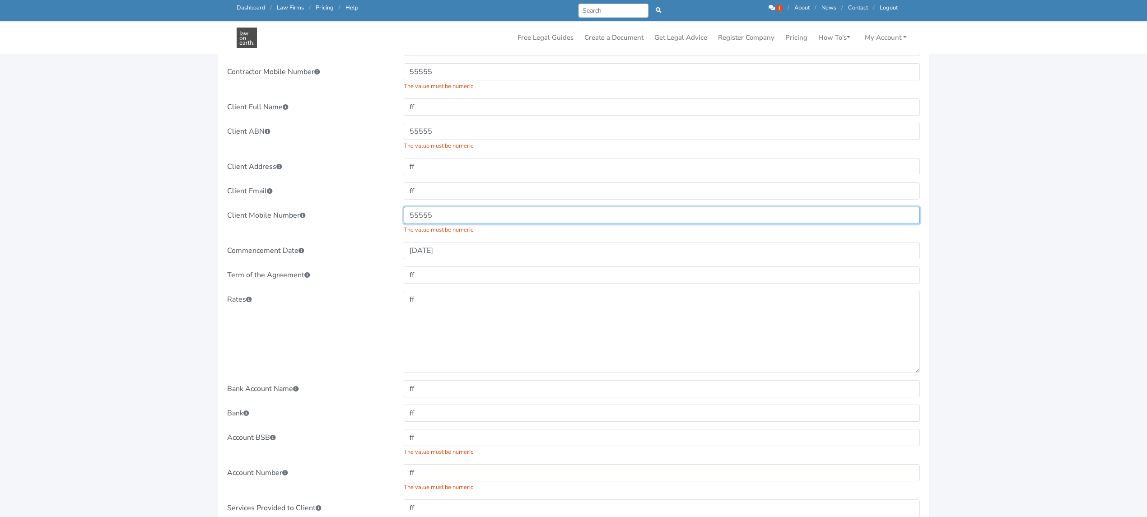
scroll to position [542, 0]
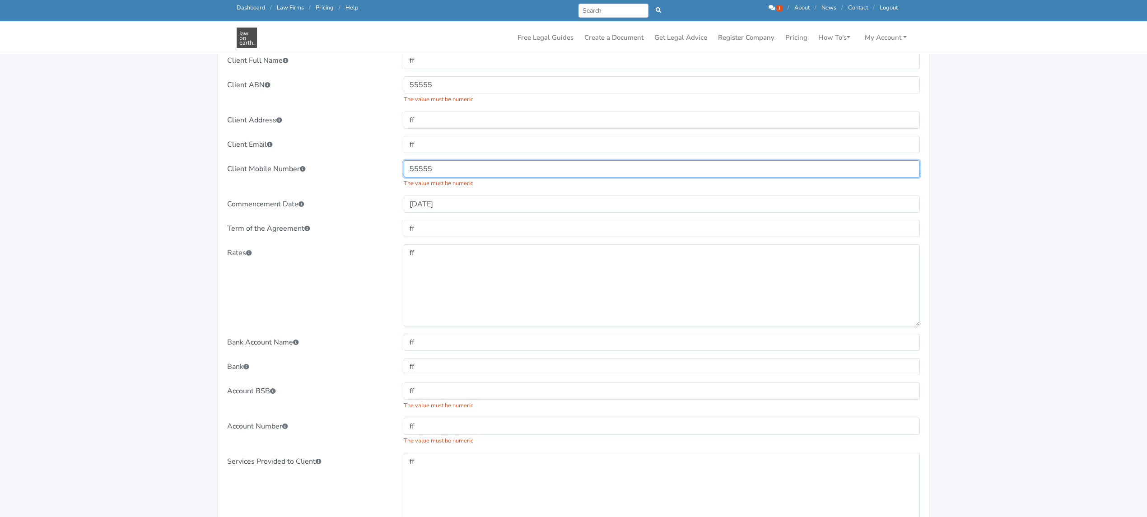
type input "55555"
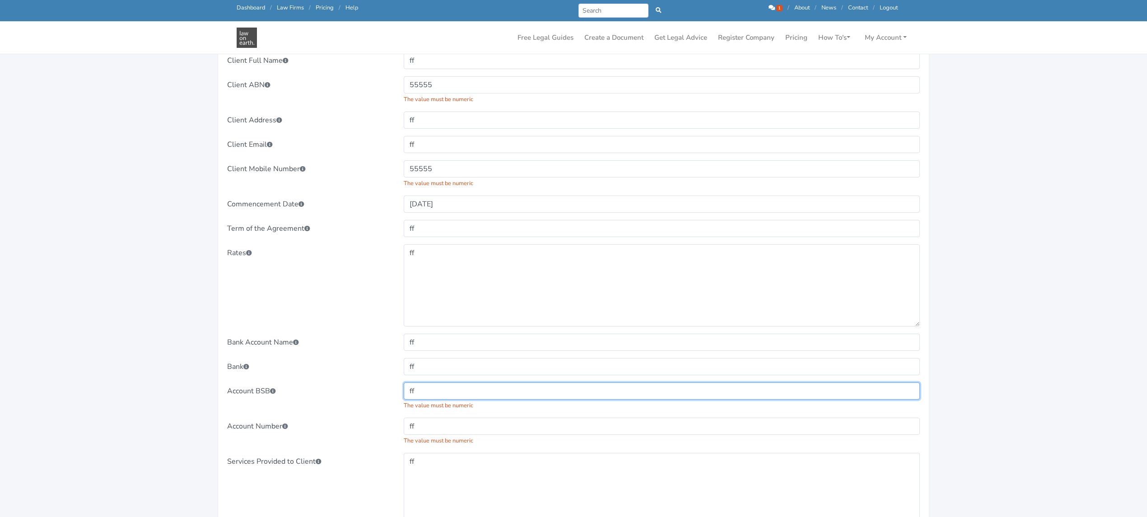
click at [433, 393] on input "ff" at bounding box center [662, 391] width 517 height 17
type input "f"
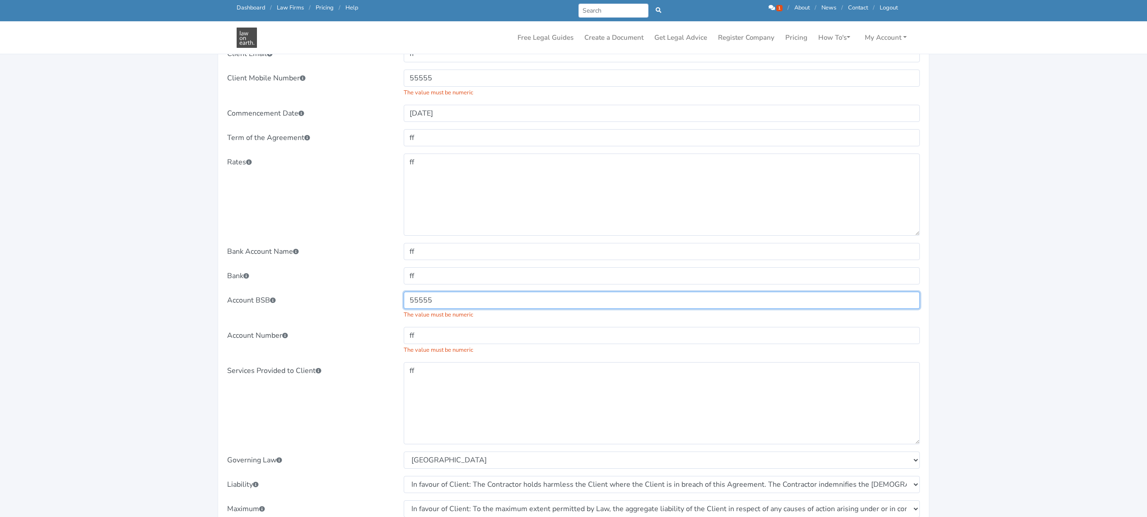
scroll to position [662, 0]
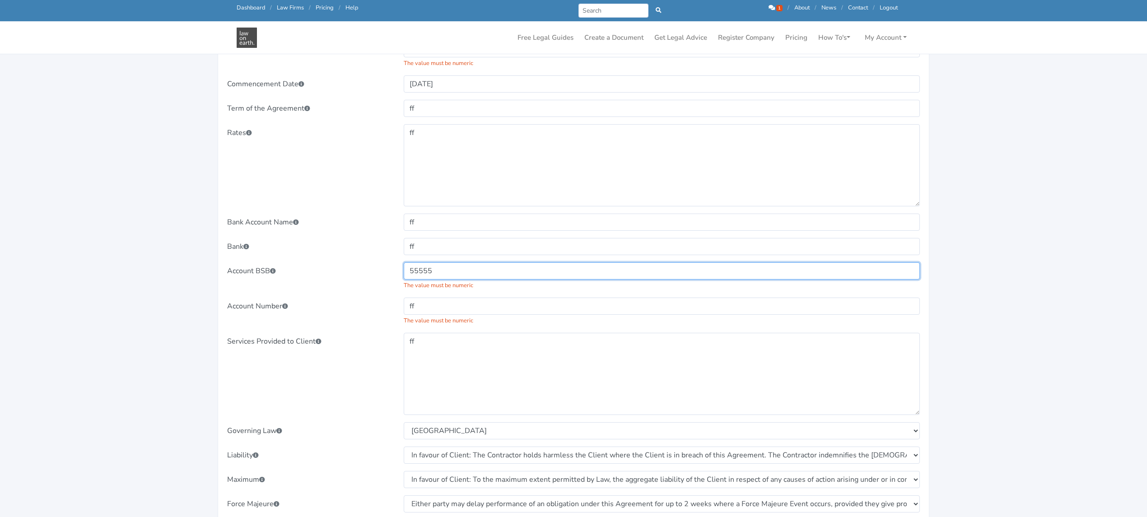
type input "55555"
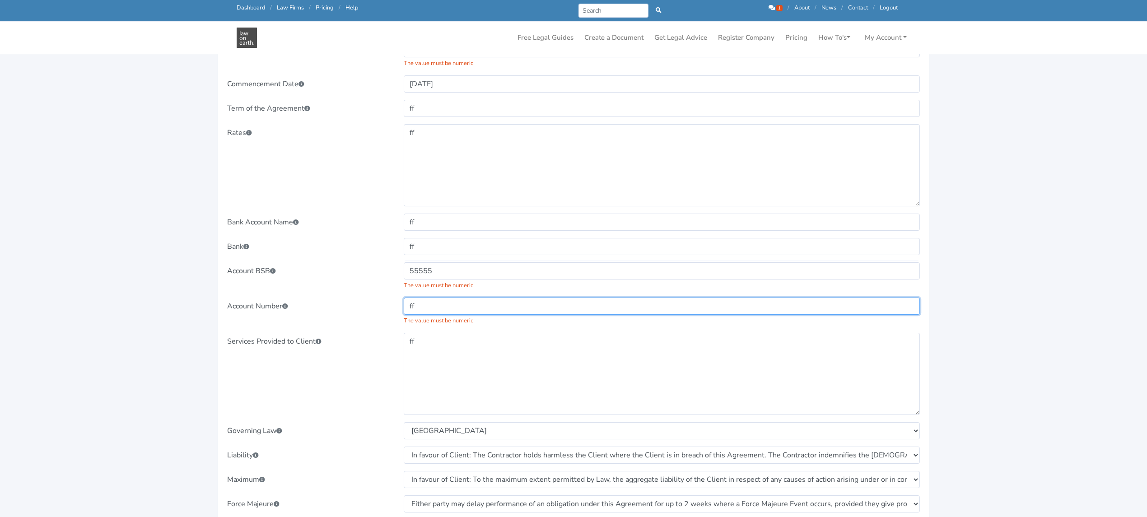
click at [435, 305] on input "ff" at bounding box center [662, 306] width 517 height 17
type input "f"
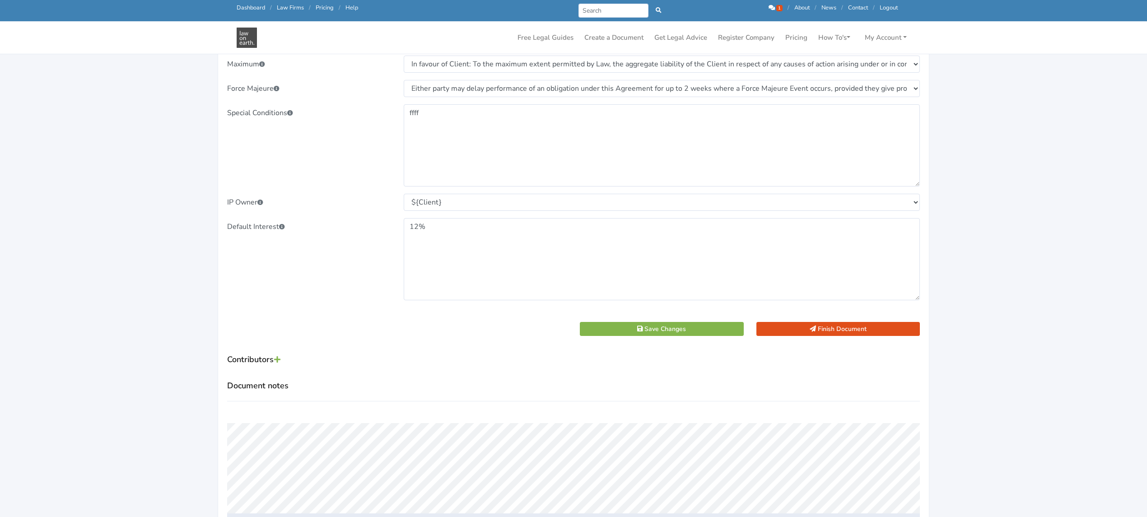
scroll to position [1084, 0]
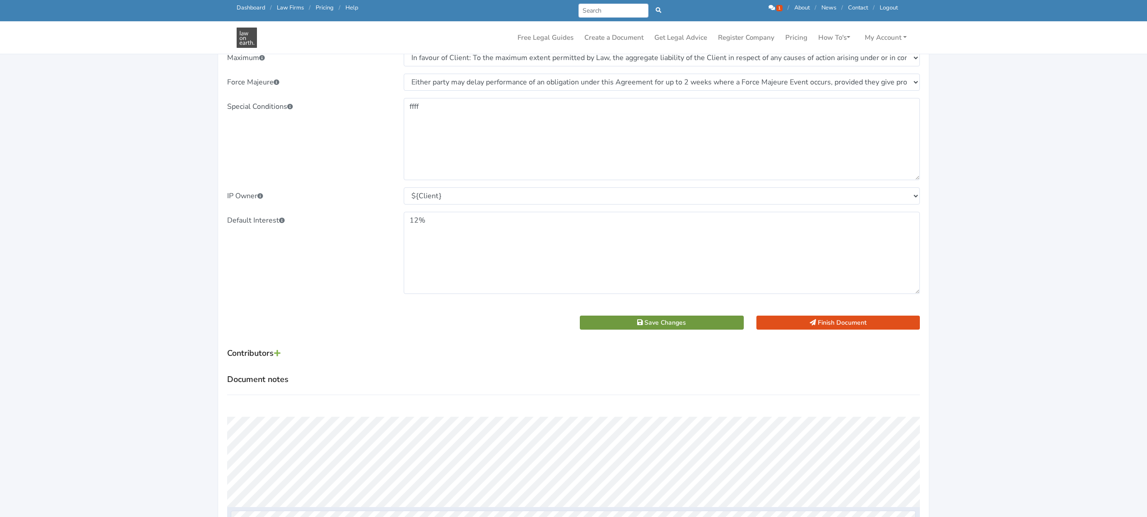
type input "55555"
click at [616, 318] on button "Save Changes" at bounding box center [662, 323] width 164 height 14
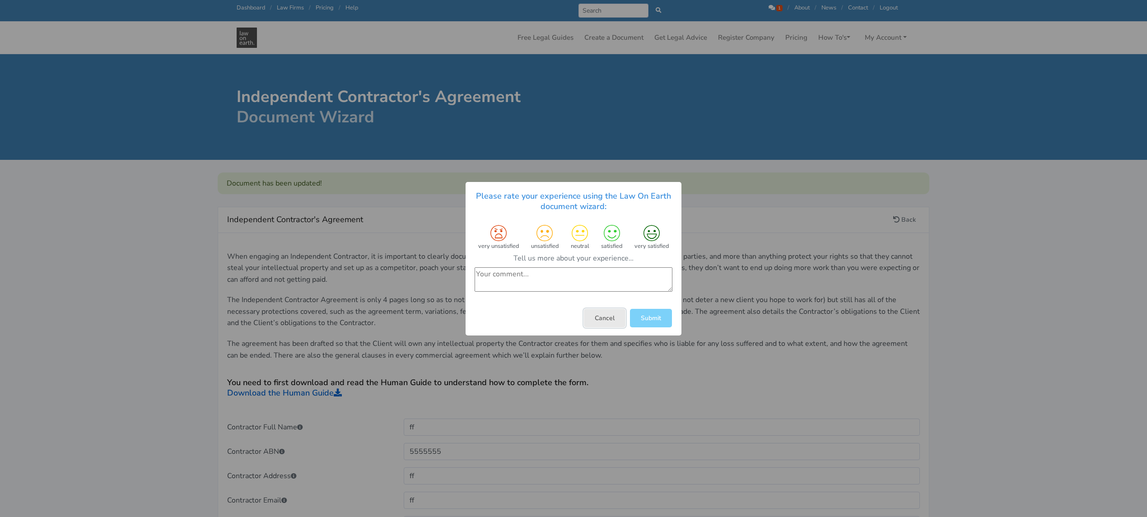
click at [601, 313] on button "Cancel" at bounding box center [605, 317] width 42 height 19
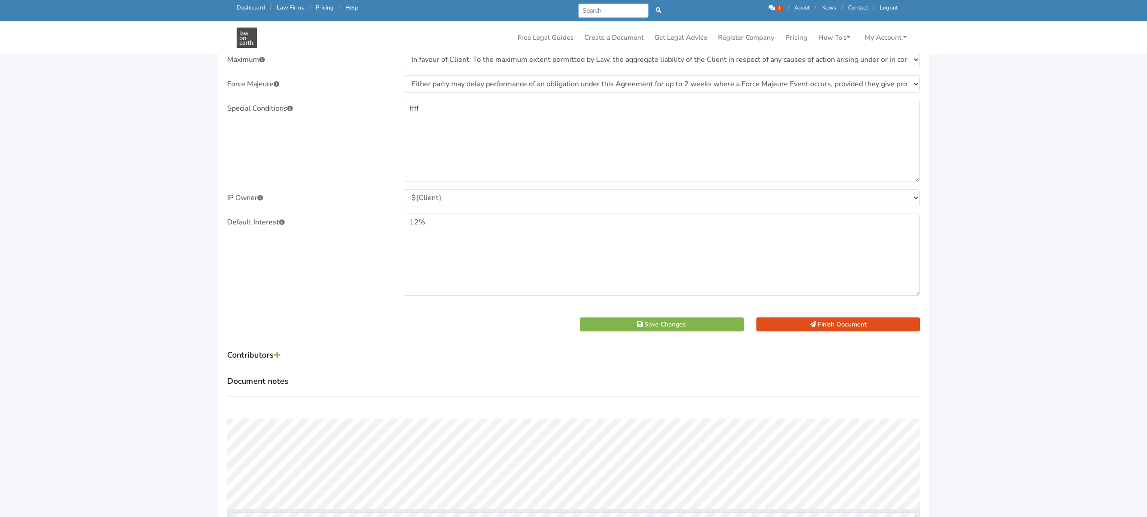
scroll to position [963, 0]
click at [828, 325] on button "Finish Document" at bounding box center [839, 324] width 164 height 14
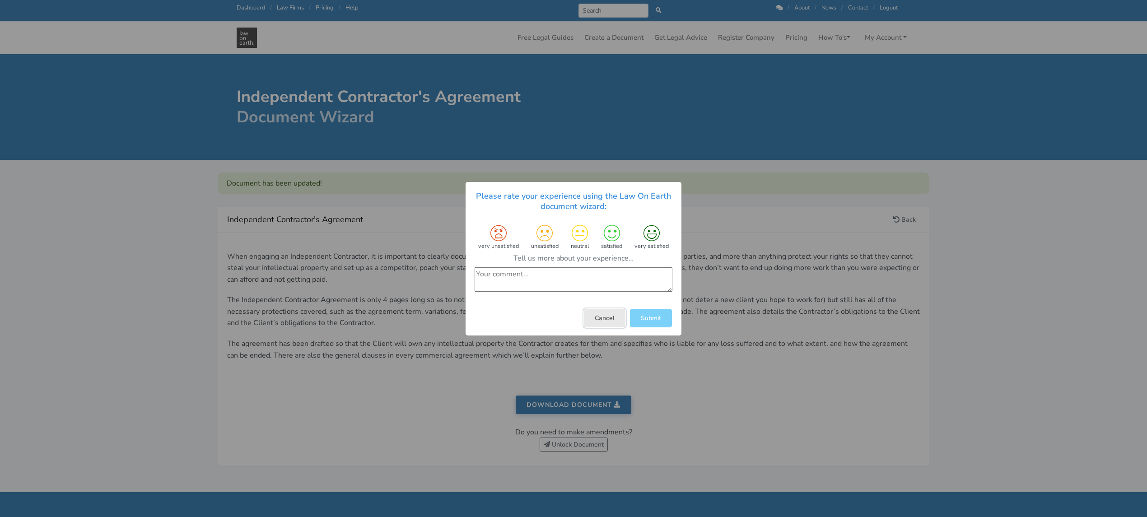
click at [604, 312] on button "Cancel" at bounding box center [605, 317] width 42 height 19
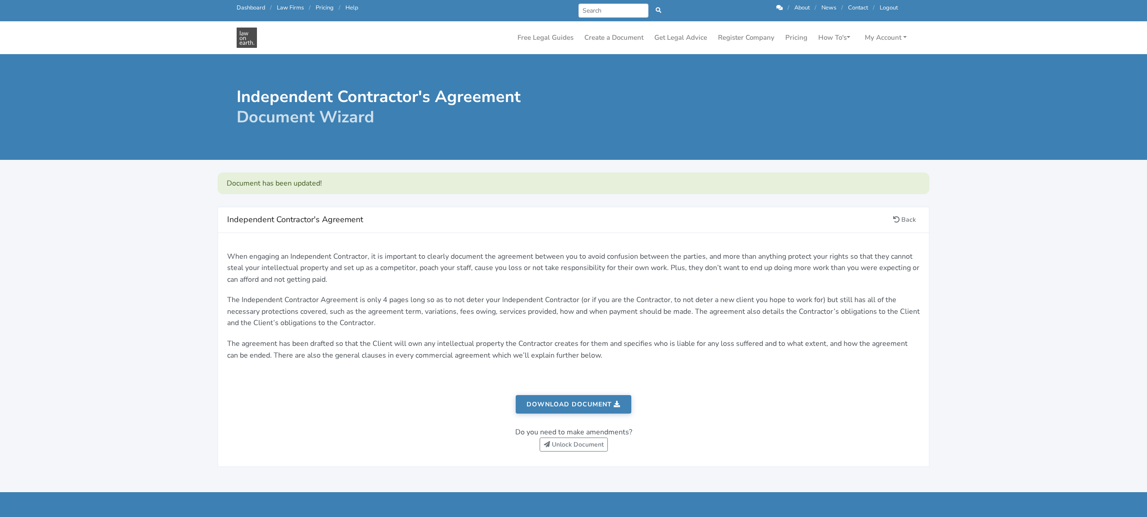
click at [565, 400] on link "Download document" at bounding box center [574, 404] width 116 height 19
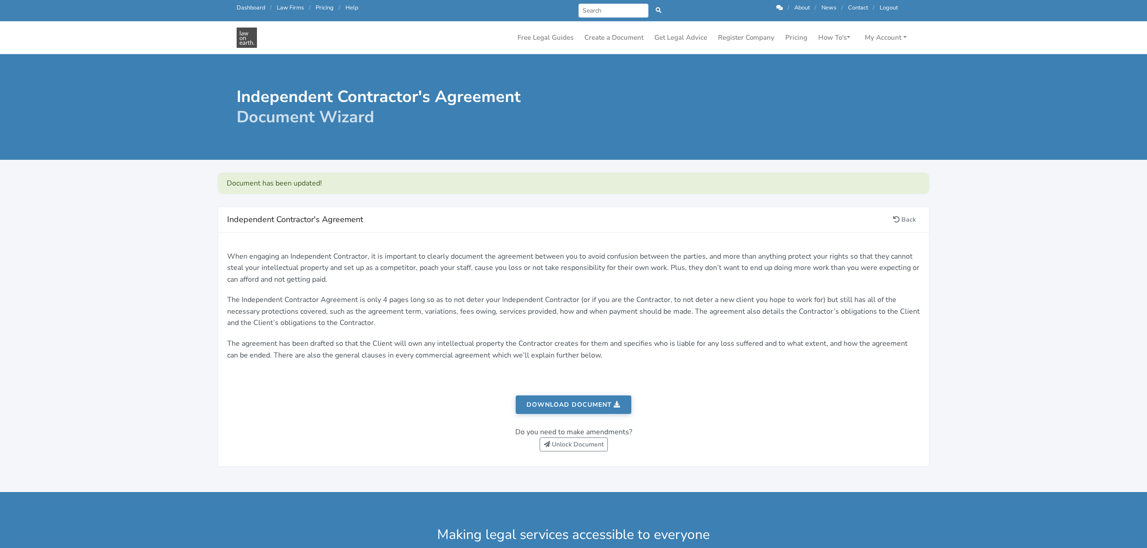
click at [243, 5] on link "Dashboard" at bounding box center [251, 8] width 28 height 8
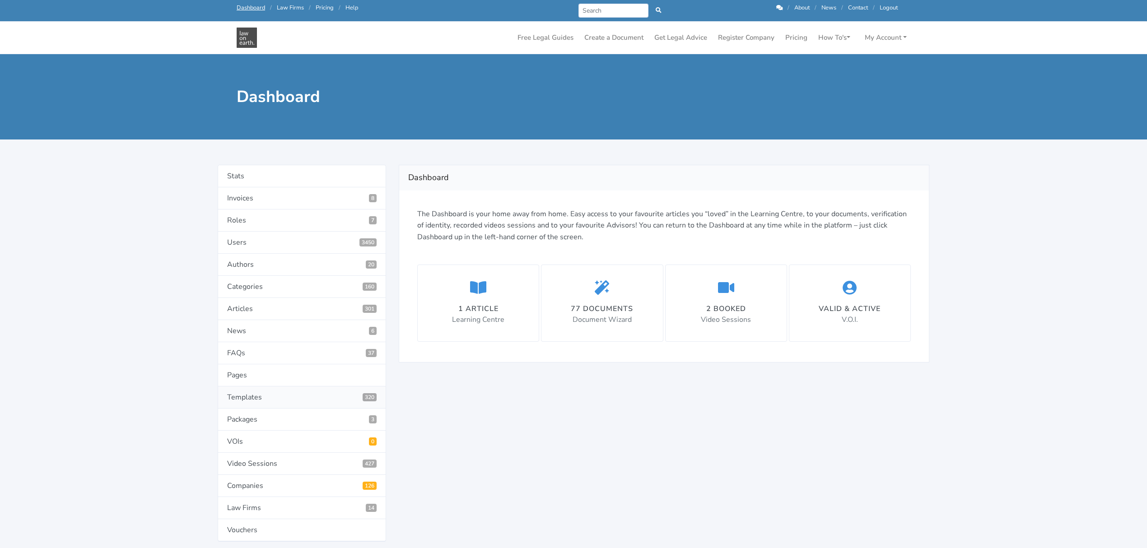
click at [255, 402] on link "Templates 320" at bounding box center [302, 398] width 168 height 22
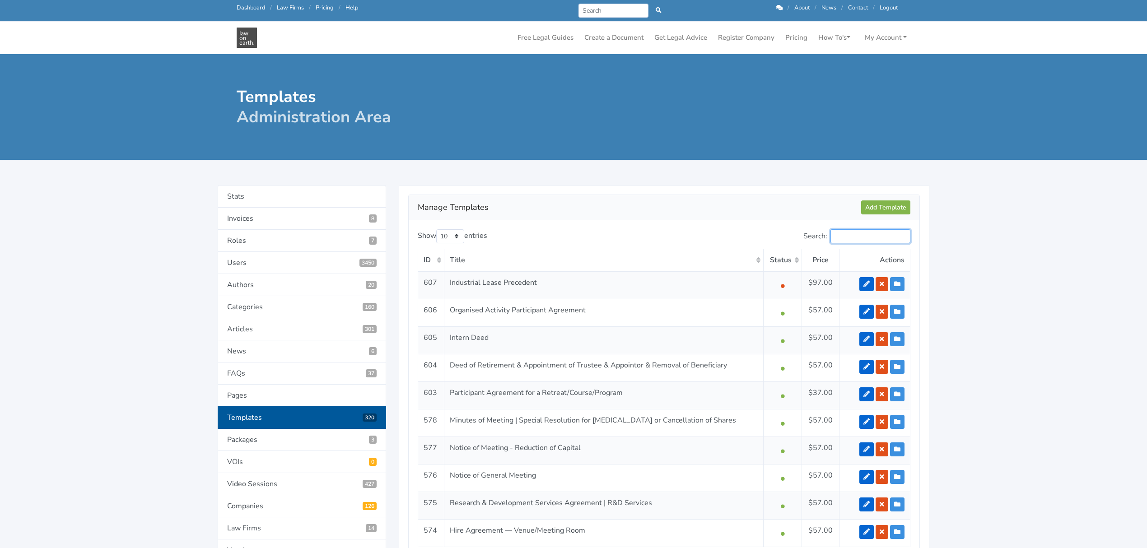
click at [861, 237] on input "Search:" at bounding box center [871, 236] width 80 height 14
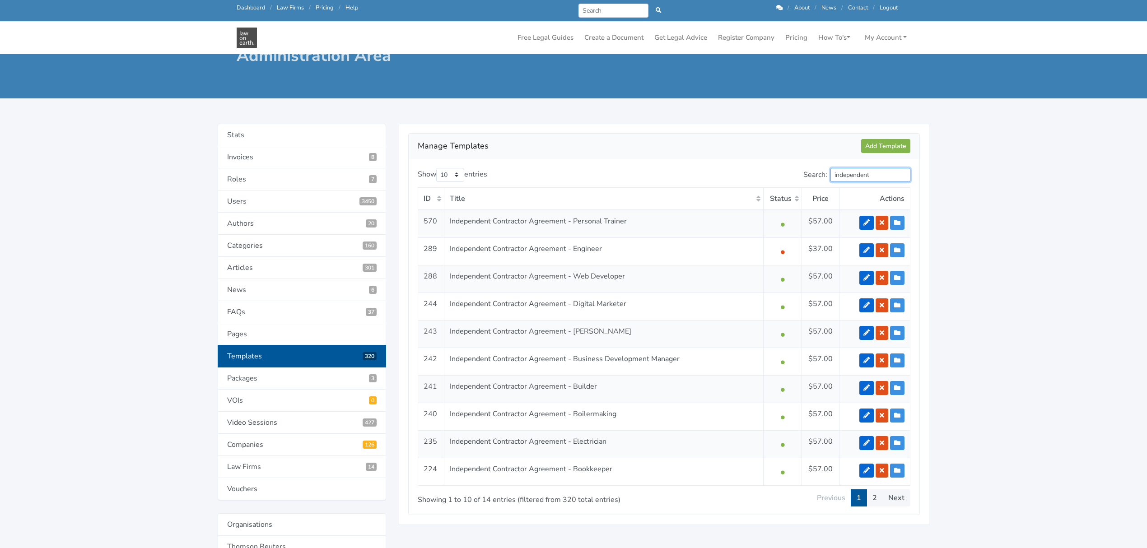
scroll to position [60, 0]
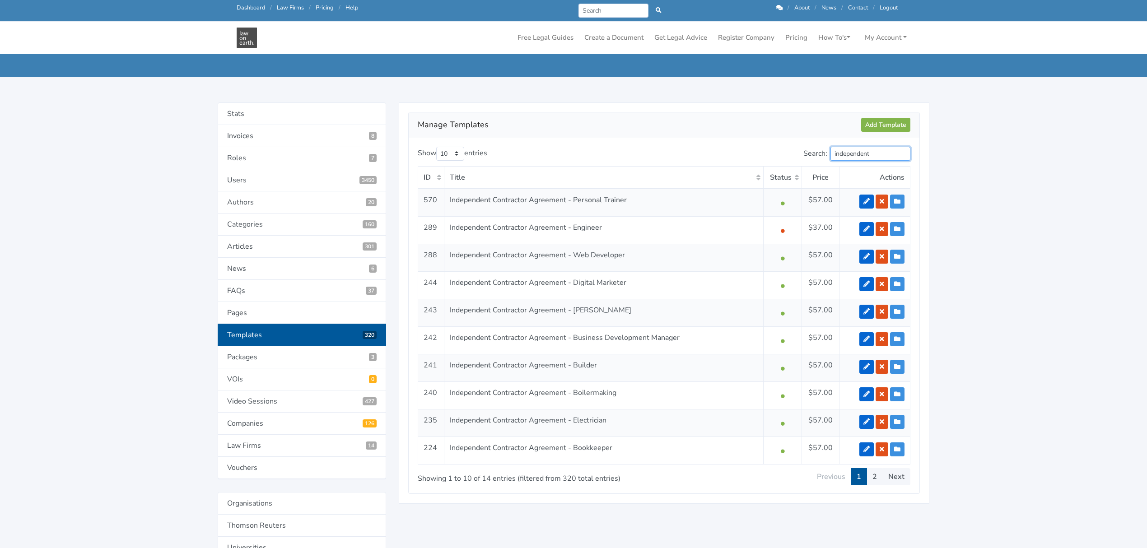
type input "independent"
click at [441, 114] on div "Manage Templates Add Template" at bounding box center [664, 124] width 511 height 25
click at [411, 124] on div "Manage Templates Add Template" at bounding box center [664, 124] width 511 height 25
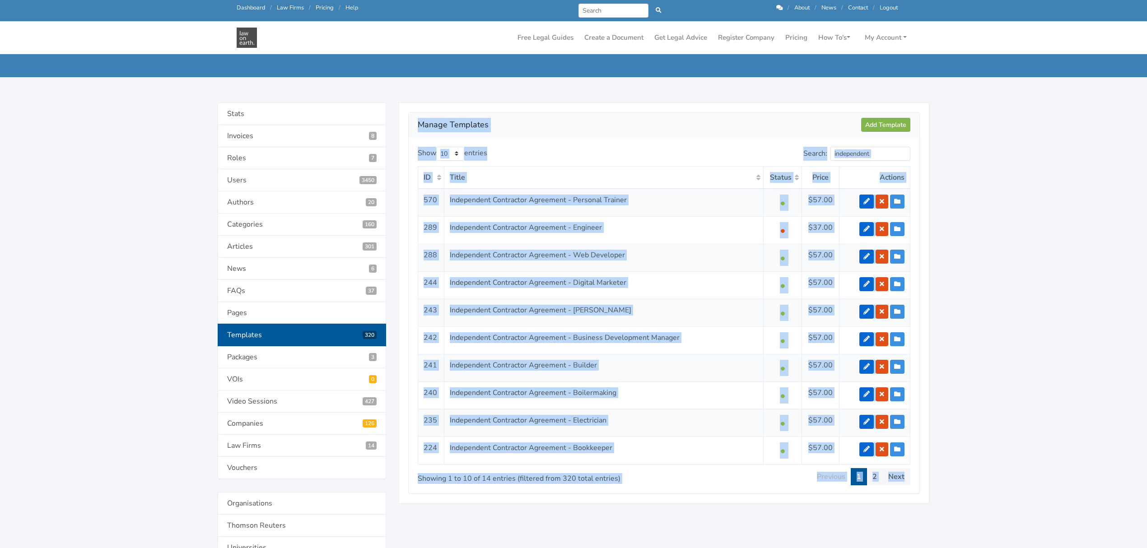
drag, startPoint x: 416, startPoint y: 121, endPoint x: 1002, endPoint y: 497, distance: 695.6
click at [991, 515] on main "Templates Administration Area Manage Templates Add Template Show 10 25 50 100 e…" at bounding box center [573, 459] width 1147 height 1039
click at [996, 385] on main "Templates Administration Area Manage Templates Add Template Show 10 25 50 100 e…" at bounding box center [573, 459] width 1147 height 1039
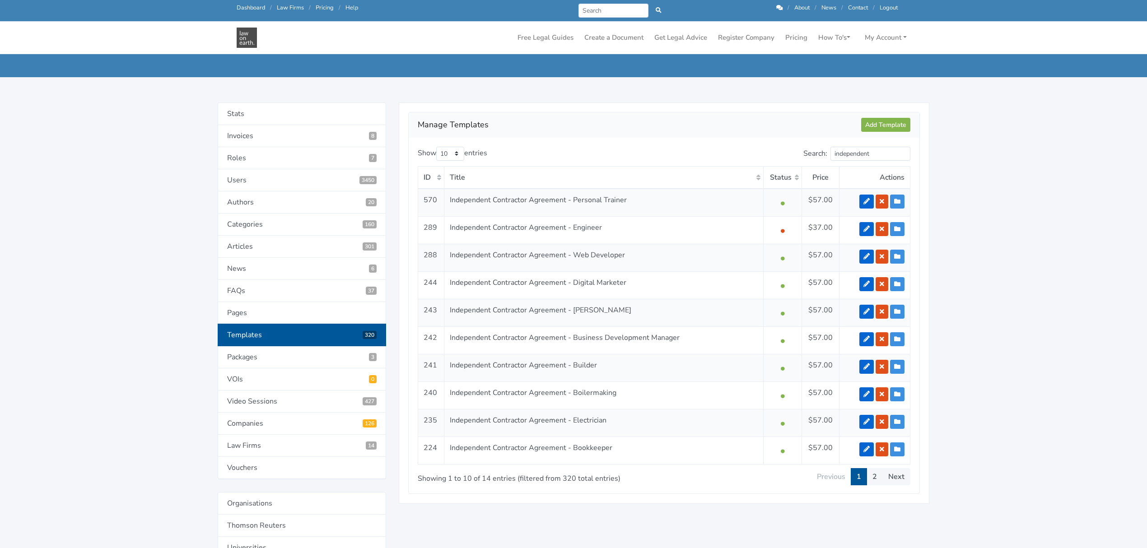
click at [985, 370] on main "Templates Administration Area Manage Templates Add Template Show 10 25 50 100 e…" at bounding box center [573, 459] width 1147 height 1039
click at [873, 481] on link "2" at bounding box center [875, 476] width 16 height 17
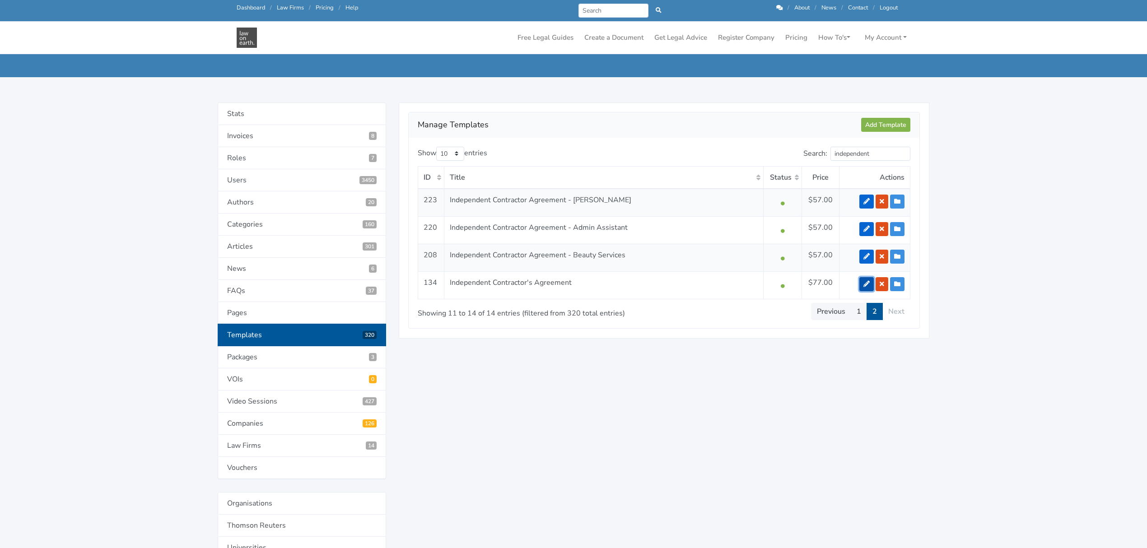
click at [864, 287] on icon at bounding box center [867, 284] width 6 height 6
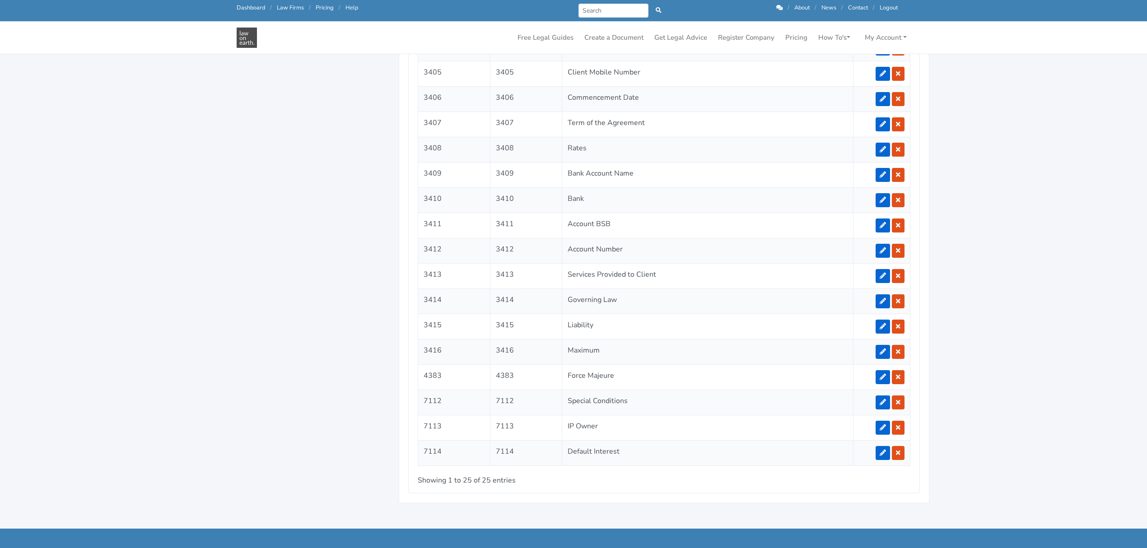
scroll to position [1023, 0]
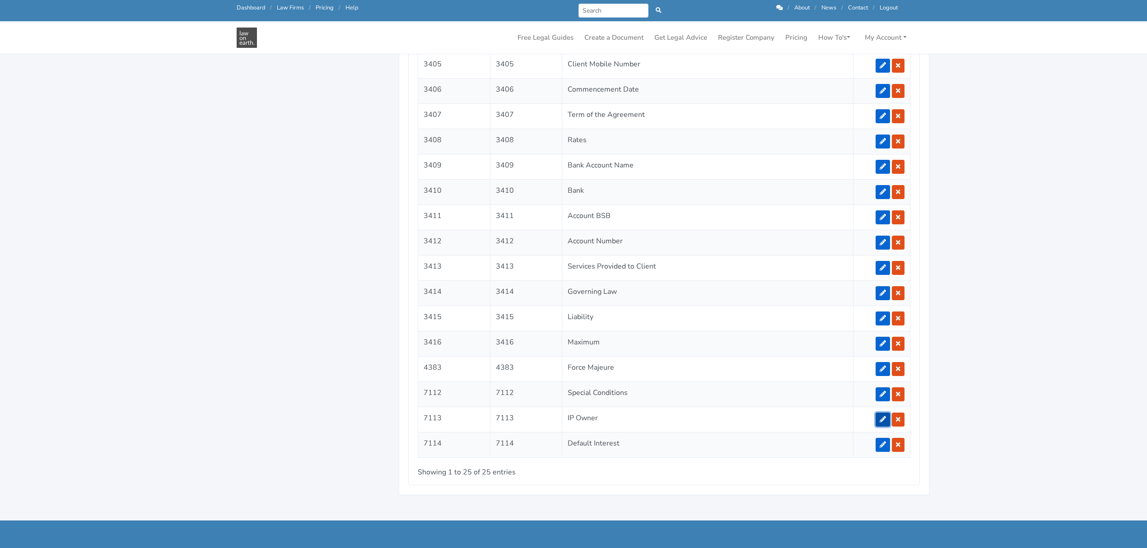
click at [882, 423] on icon at bounding box center [883, 419] width 6 height 6
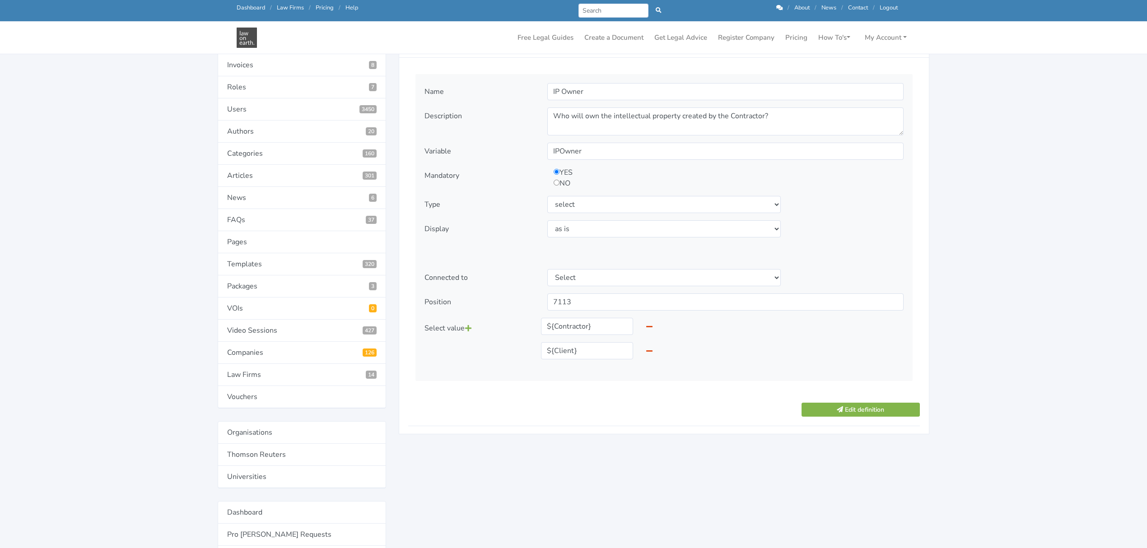
scroll to position [120, 0]
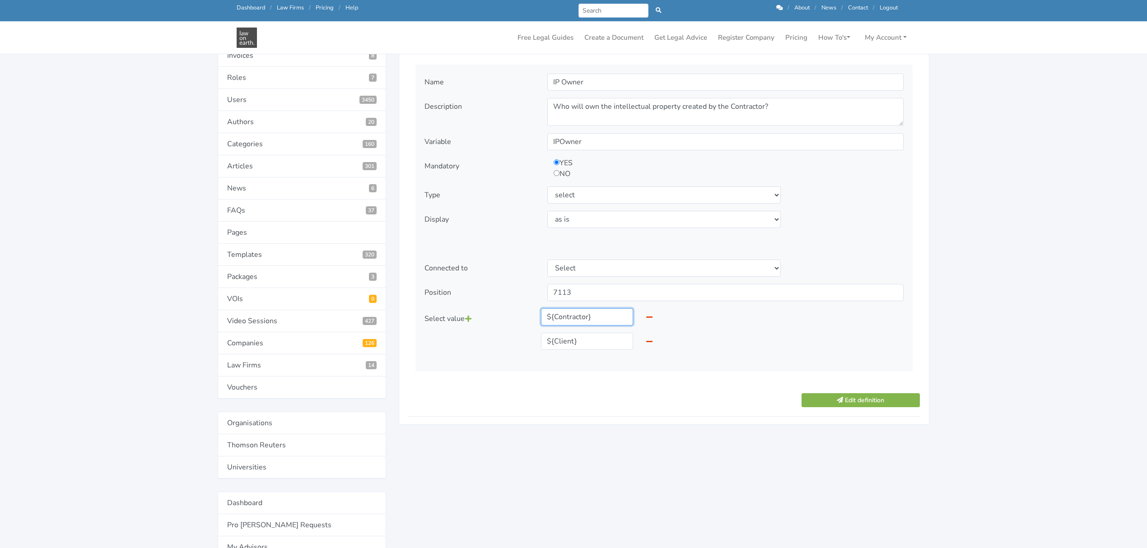
drag, startPoint x: 594, startPoint y: 317, endPoint x: 485, endPoint y: 313, distance: 109.8
click at [485, 318] on div "Select value ${Contractor} ${Client}" at bounding box center [664, 332] width 492 height 49
type input "Contractor"
click at [602, 350] on div "${Client}" at bounding box center [587, 341] width 105 height 17
type input "Client"
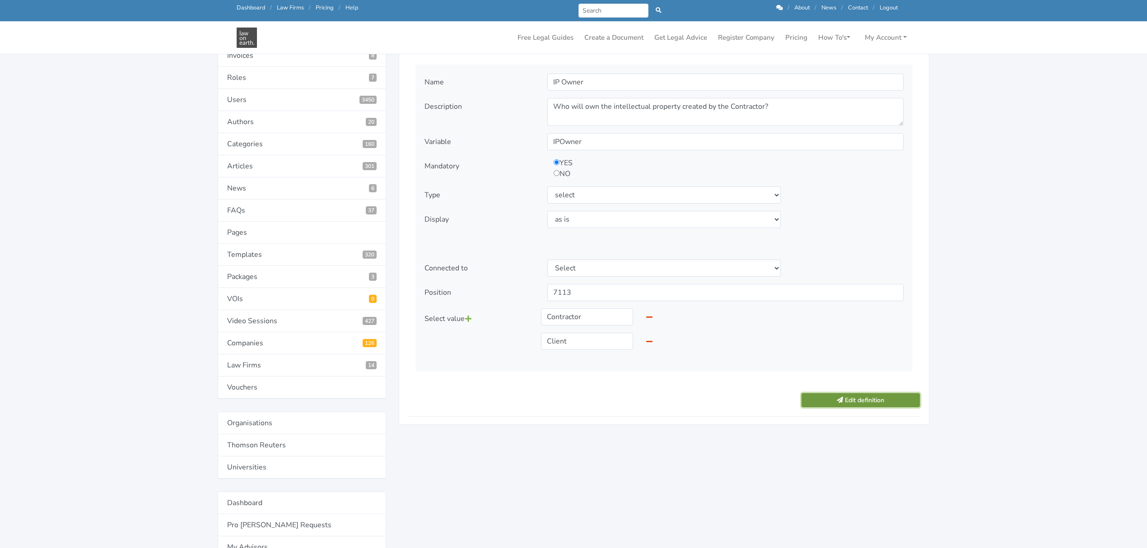
click at [854, 397] on button "Edit definition" at bounding box center [861, 400] width 118 height 14
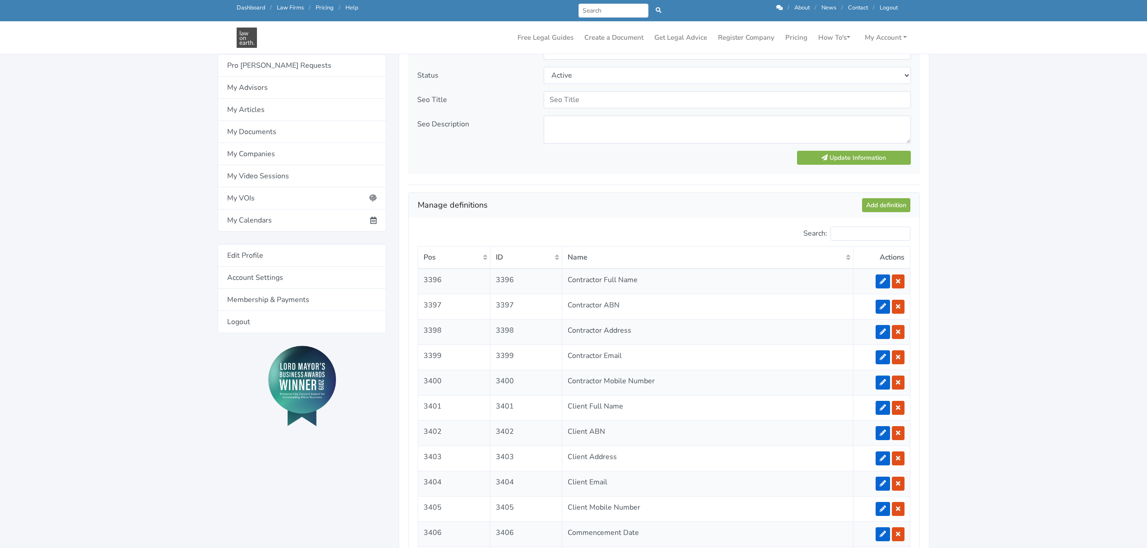
scroll to position [580, 0]
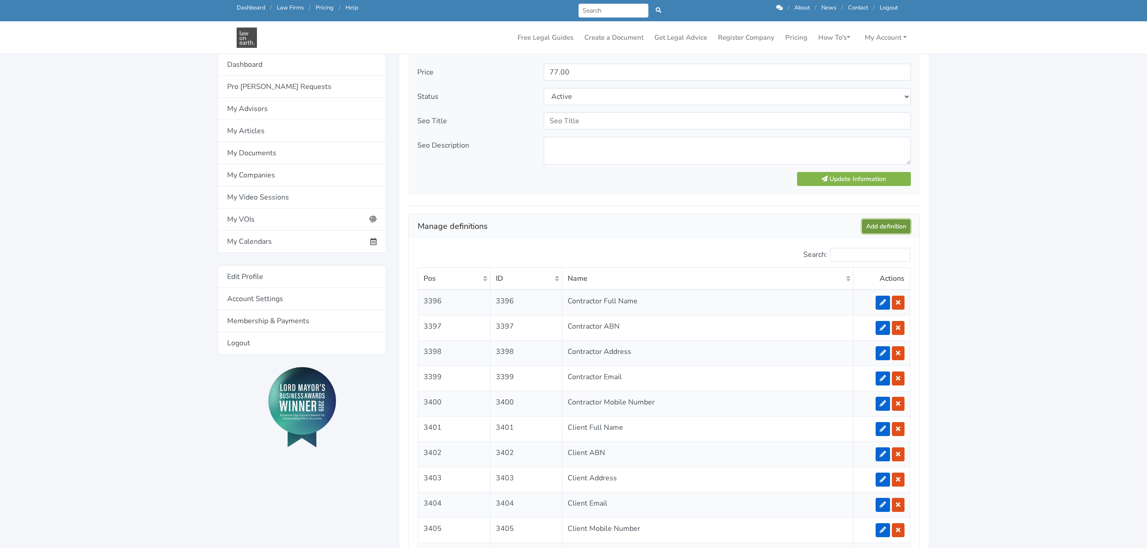
click at [876, 228] on link "Add definition" at bounding box center [886, 227] width 48 height 14
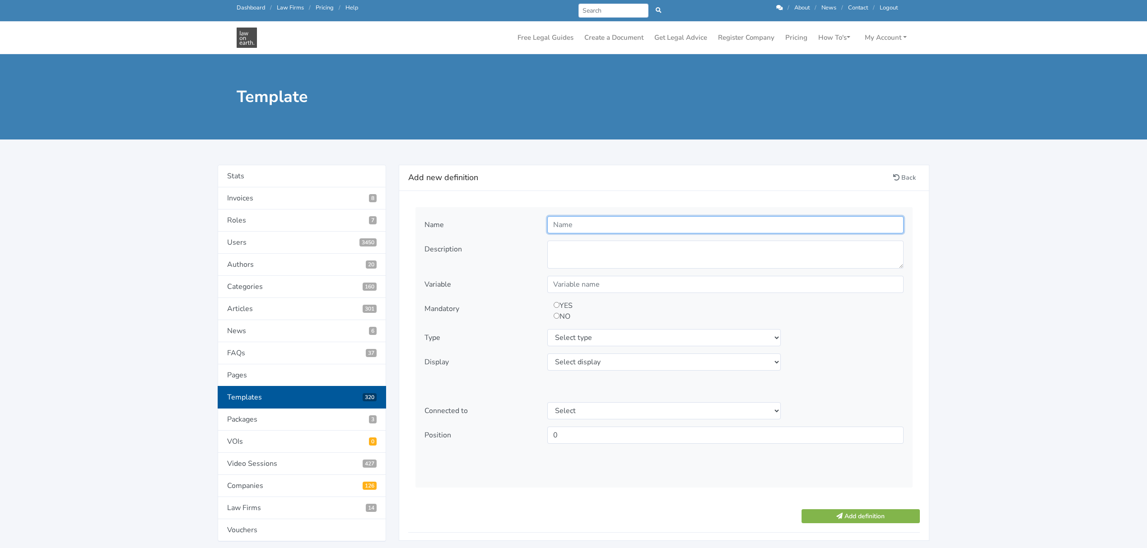
click at [876, 230] on input "text" at bounding box center [725, 224] width 356 height 17
type input "Termination for Convenience"
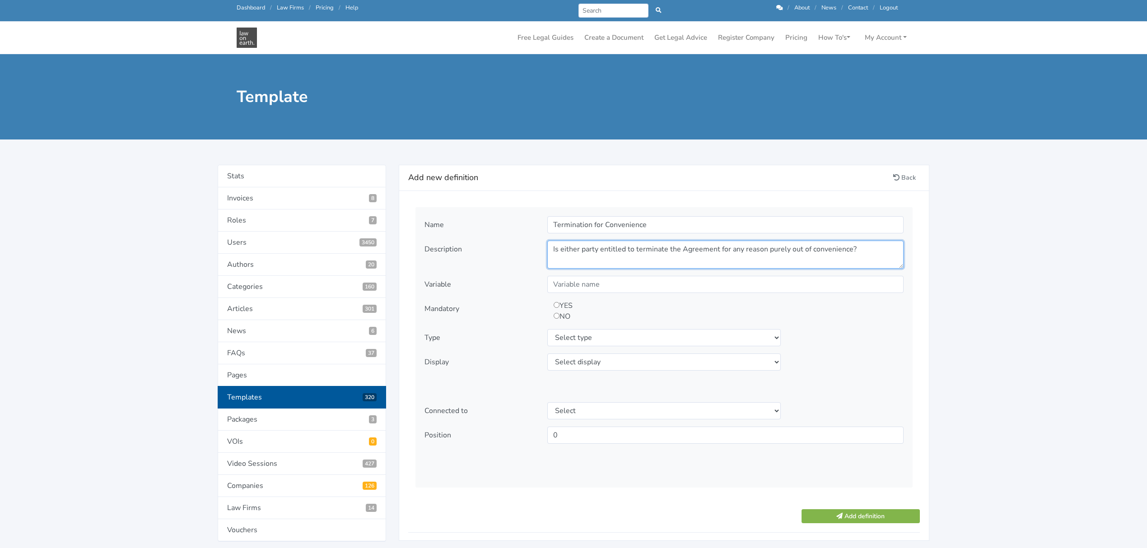
type textarea "Is either party entitled to terminate the Agreement for any reason purely out o…"
click at [585, 285] on input "text" at bounding box center [725, 284] width 356 height 17
type input "AnyReason"
click at [556, 304] on input "radio" at bounding box center [557, 305] width 6 height 6
radio input "true"
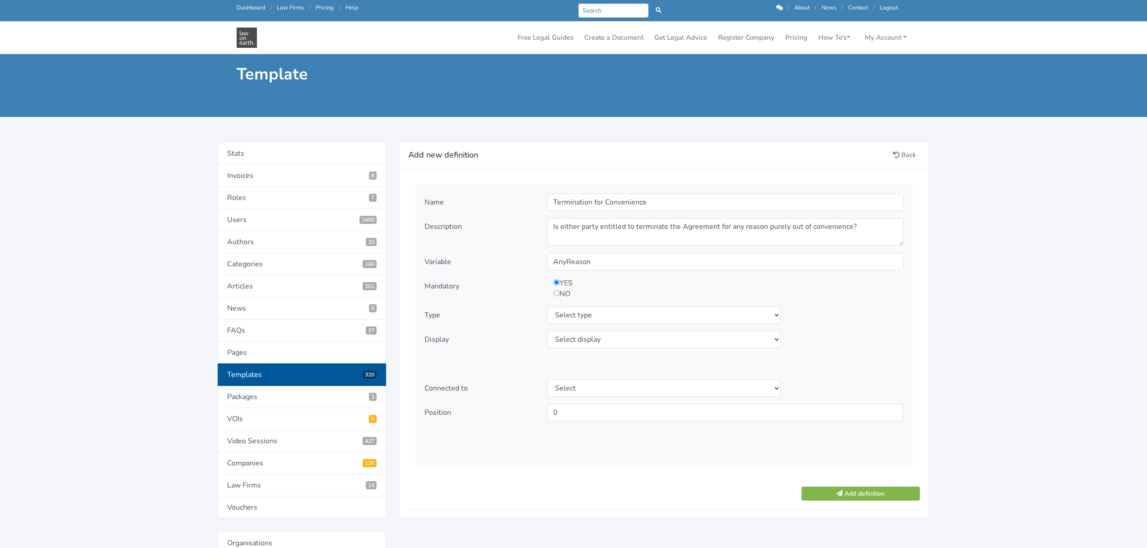
scroll to position [120, 0]
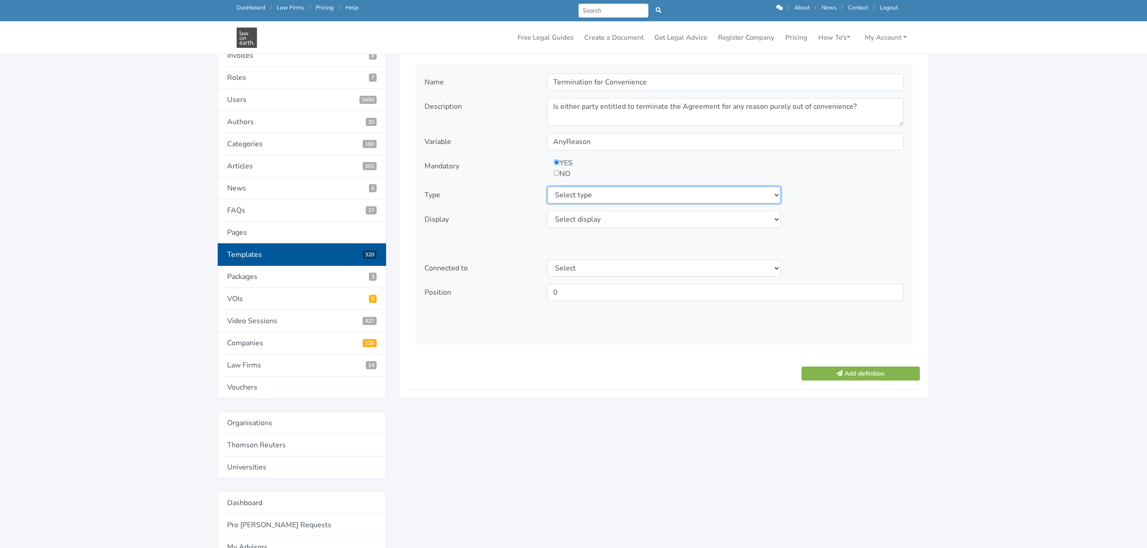
click at [575, 194] on select "Select type text textarea number checkbox compounded date select states" at bounding box center [664, 195] width 234 height 17
select select "select"
click at [547, 187] on select "Select type text textarea number checkbox compounded date select states" at bounding box center [664, 195] width 234 height 17
click at [568, 220] on select "Select display as is uppercase lowercase first letter uppercase first letter lo…" at bounding box center [664, 219] width 234 height 17
select select "first letter uppercase"
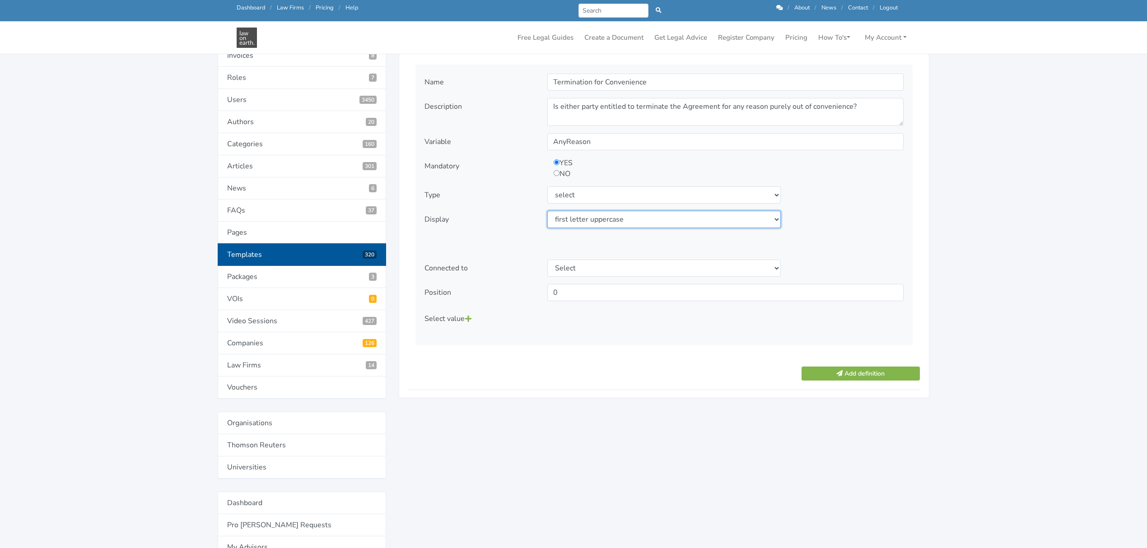
click at [547, 211] on select "Select display as is uppercase lowercase first letter uppercase first letter lo…" at bounding box center [664, 219] width 234 height 17
click at [472, 318] on icon at bounding box center [468, 318] width 6 height 7
click at [559, 318] on input "text" at bounding box center [587, 316] width 92 height 17
type input "No, neither party is entitled to terminate the Agreement for convenience."
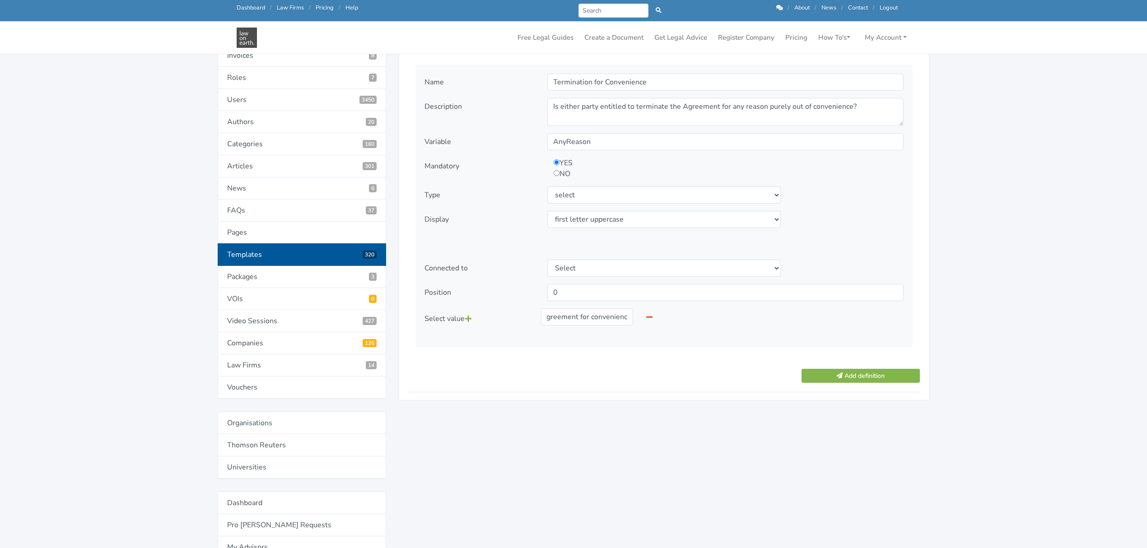
click at [468, 317] on icon at bounding box center [468, 318] width 6 height 7
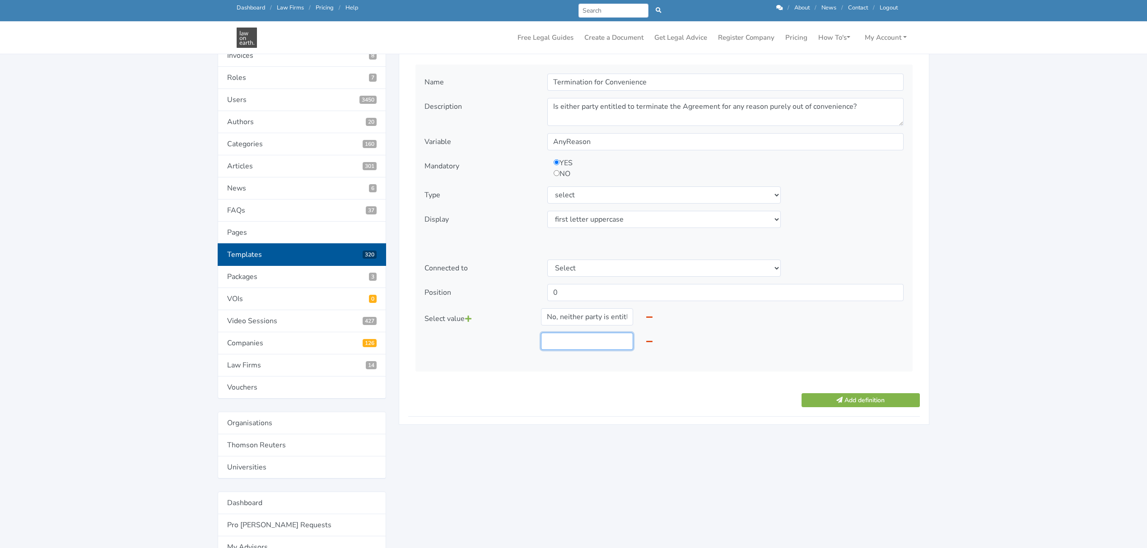
click at [557, 341] on input "text" at bounding box center [587, 341] width 92 height 17
type input "Yes, either party may terminate having given 30 days notice."
click at [469, 319] on icon at bounding box center [468, 318] width 6 height 7
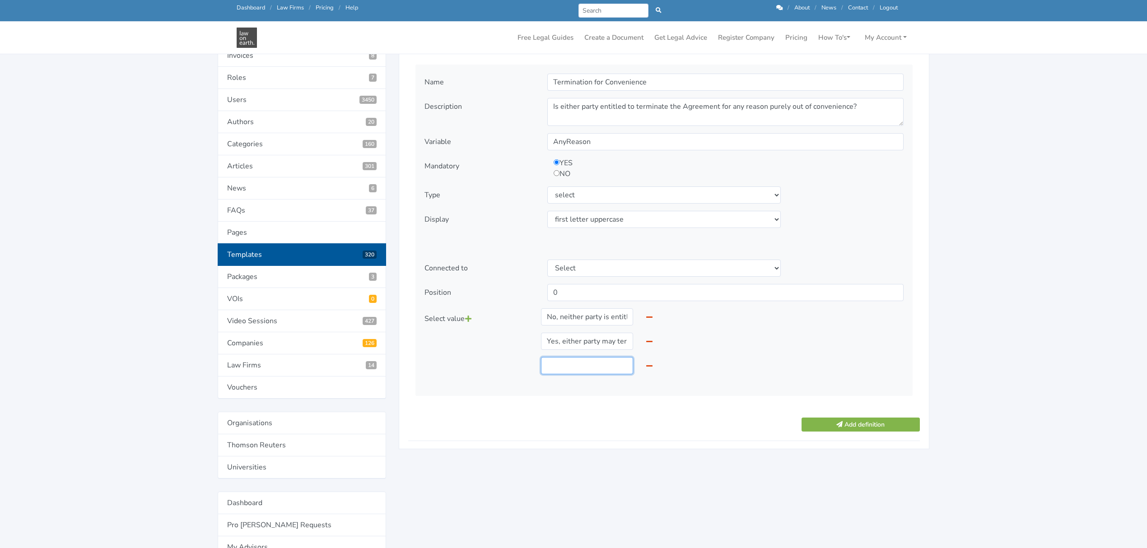
click at [560, 369] on input "text" at bounding box center [587, 365] width 92 height 17
type input "Yes, provided that party provides 60 days written notice."
click at [565, 341] on input "Yes, either party may terminate having given 30 days notice." at bounding box center [587, 341] width 92 height 17
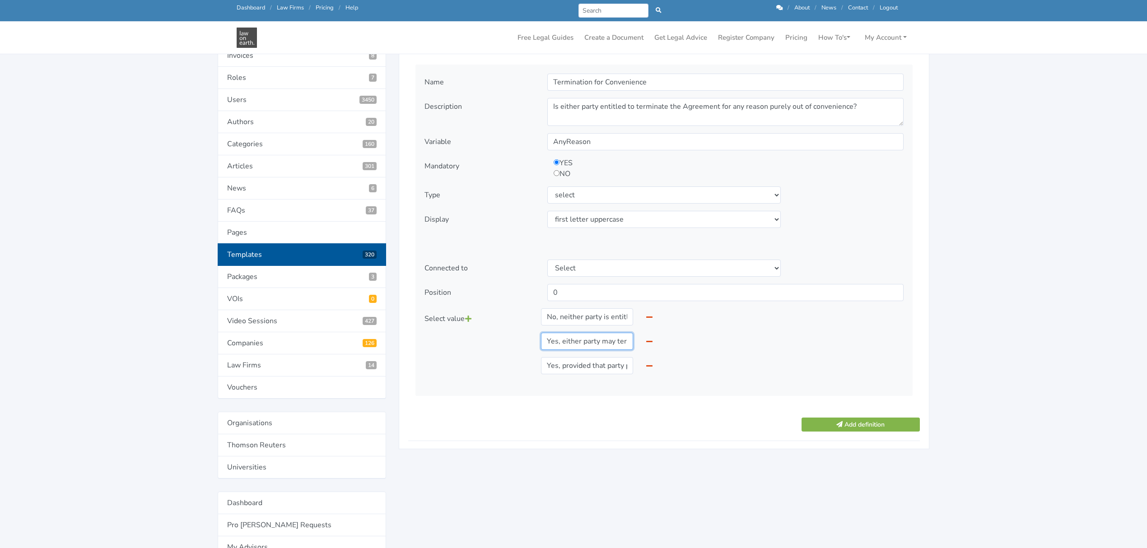
paste input "provided that party provides 60 days written"
type input "Yes, provided that party provides 30 days written notice."
click at [470, 318] on icon at bounding box center [468, 318] width 6 height 7
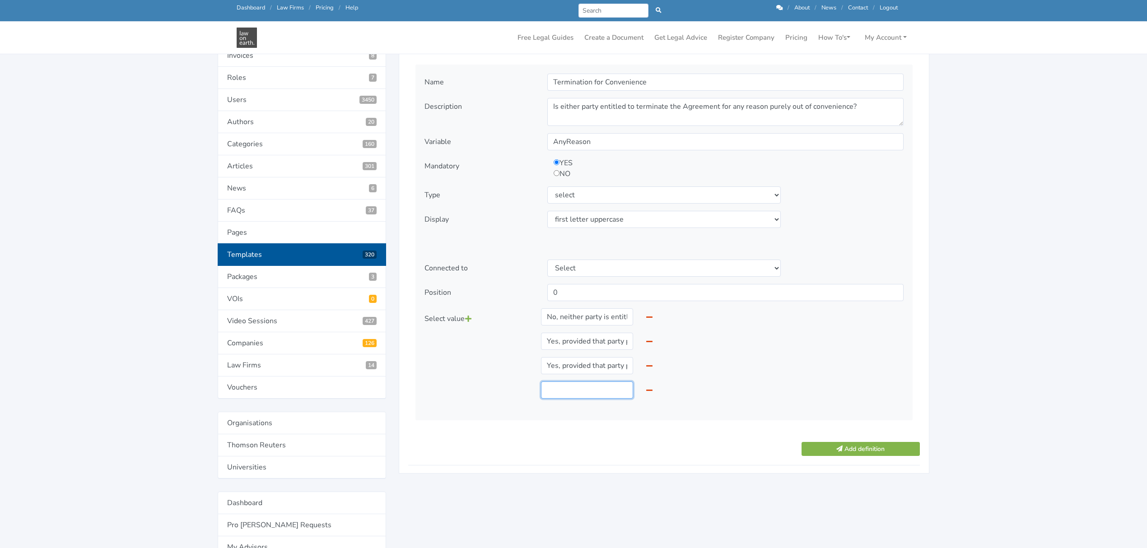
click at [568, 388] on input "text" at bounding box center [587, 390] width 92 height 17
paste input "Yes, provided that party provides 60 days written notice."
click at [559, 392] on input "Yes, provided that party provides 60 days written notice." at bounding box center [587, 390] width 92 height 17
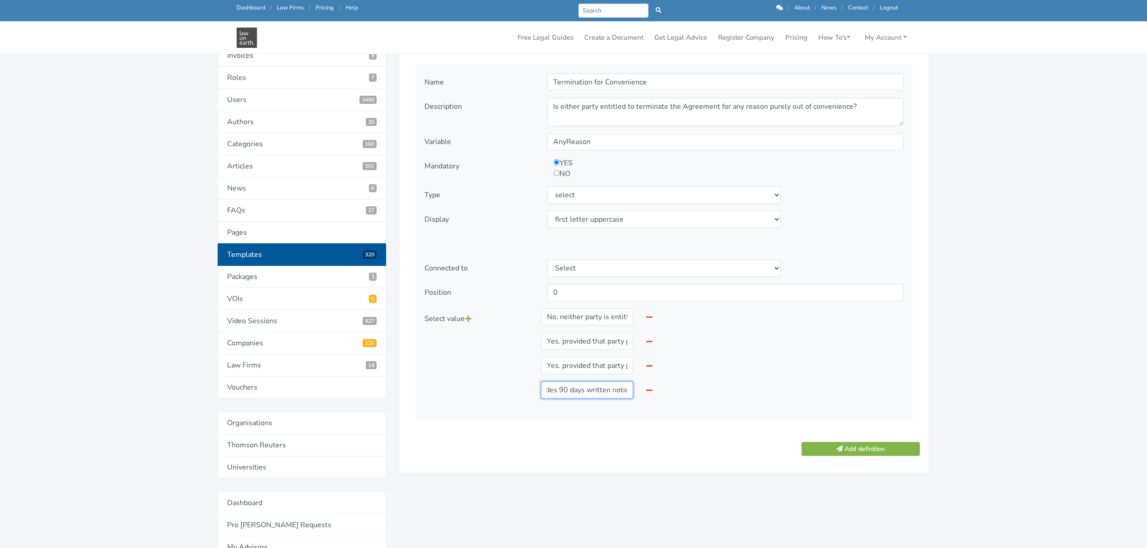
type input "Yes, provided that party provides 90 days written notice."
click at [468, 320] on icon at bounding box center [468, 318] width 6 height 7
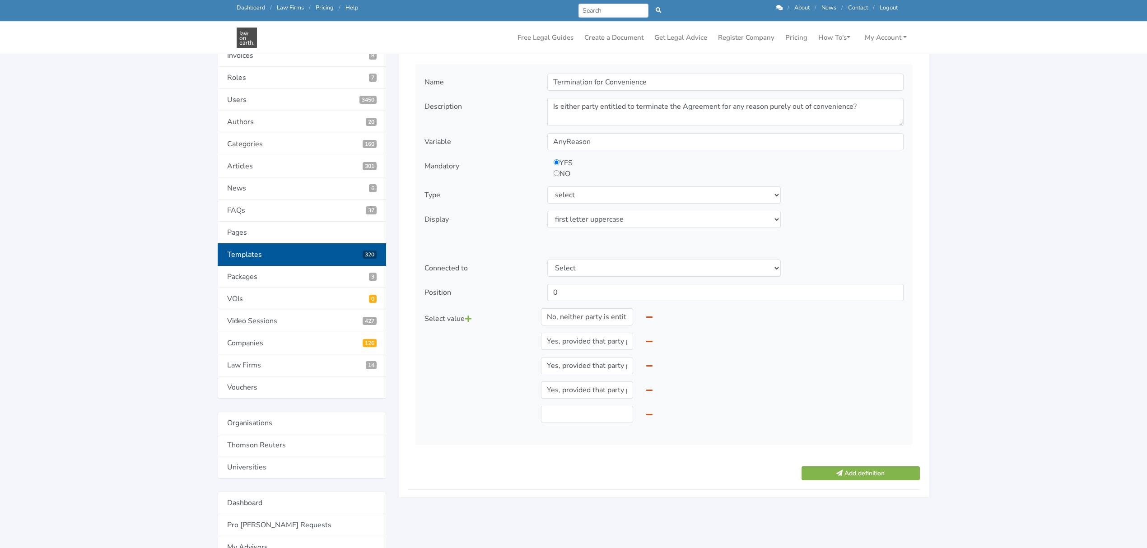
click at [581, 437] on div "Name Termination for Convenience Description Variable YES NO 0" at bounding box center [664, 255] width 497 height 380
click at [572, 414] on input "text" at bounding box center [587, 414] width 92 height 17
paste input "Yes, provided that party provides 60 days written notice."
click at [557, 418] on input "Yes, provided that party provides 60 days written notice." at bounding box center [587, 414] width 92 height 17
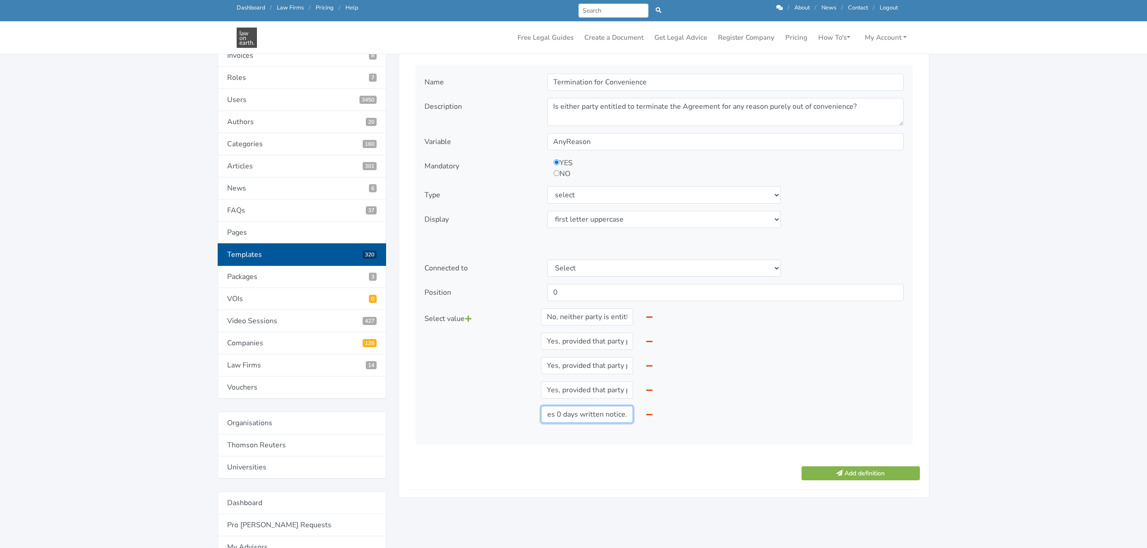
scroll to position [0, 97]
type input "Yes, provided that party provides 120 days written notice."
click at [834, 478] on button "Add definition" at bounding box center [861, 474] width 118 height 14
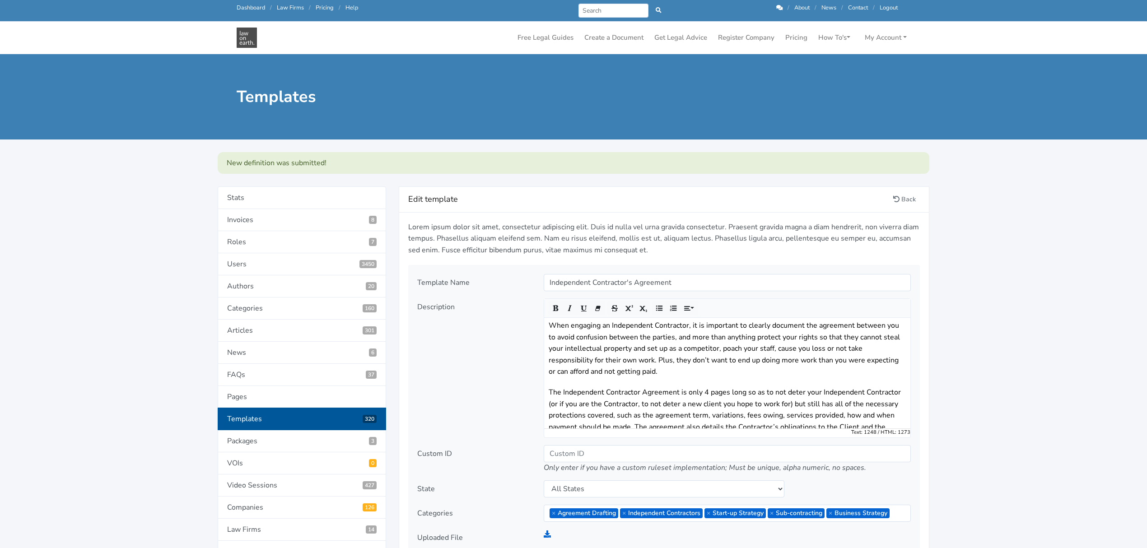
click at [243, 6] on link "Dashboard" at bounding box center [251, 8] width 28 height 8
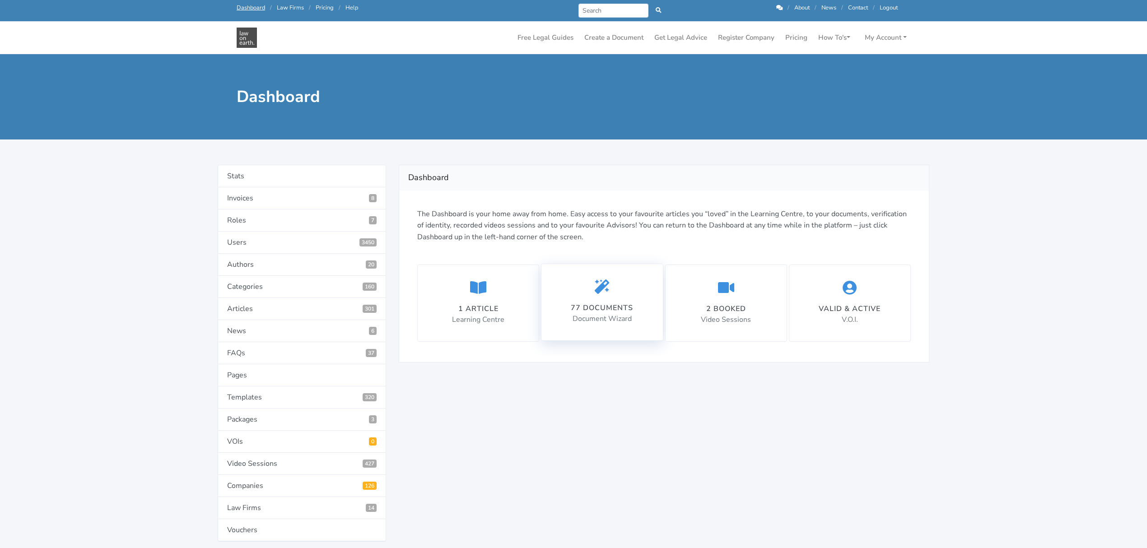
click at [607, 302] on div "77 documents Document Wizard" at bounding box center [602, 303] width 62 height 46
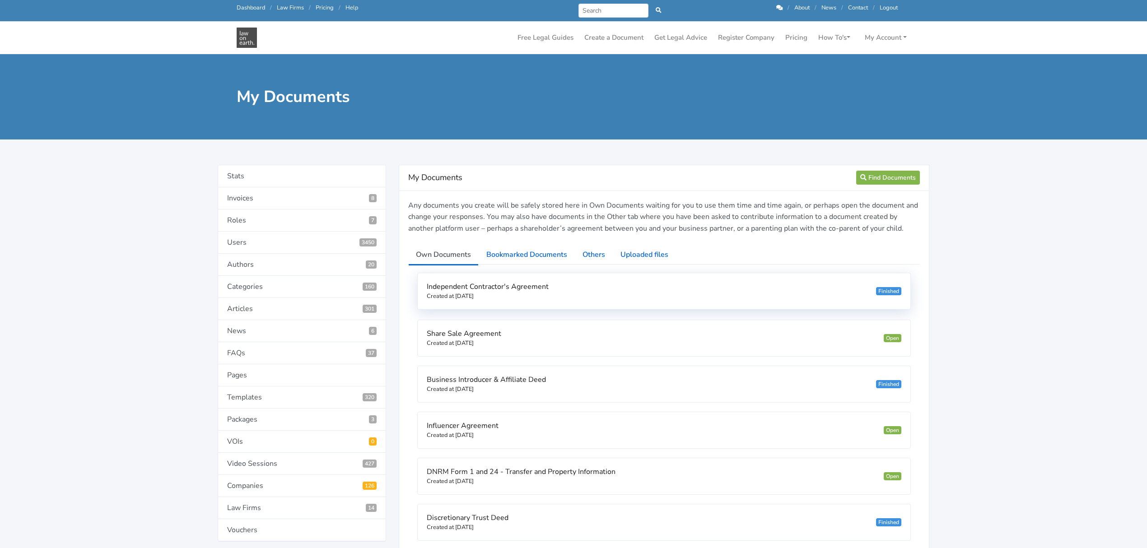
click at [604, 299] on div "Independent Contractor's Agreement Created at [DATE] Finished" at bounding box center [664, 291] width 493 height 36
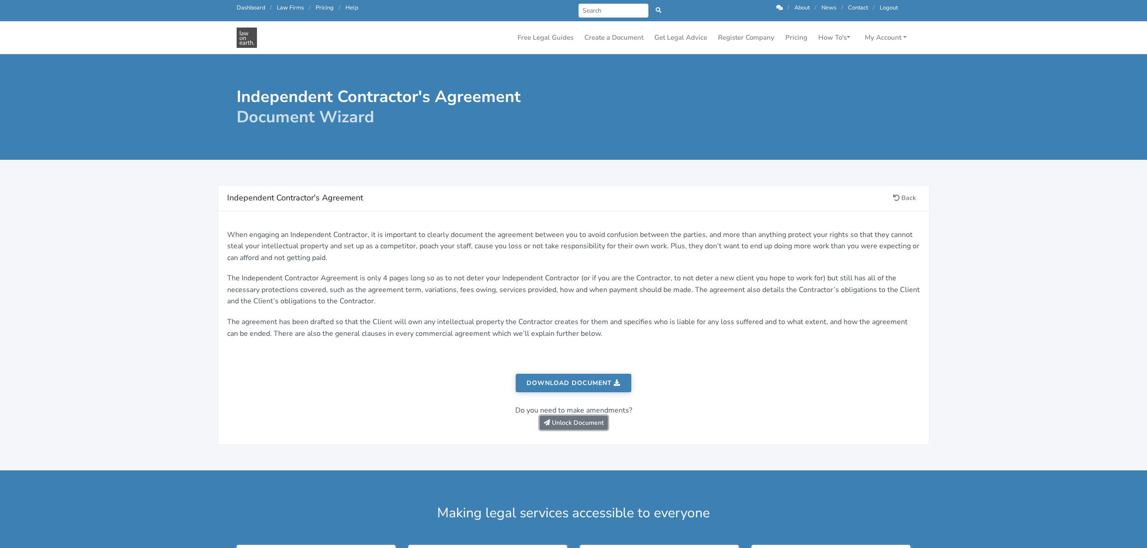
click at [564, 418] on link "Unlock Document" at bounding box center [574, 423] width 68 height 14
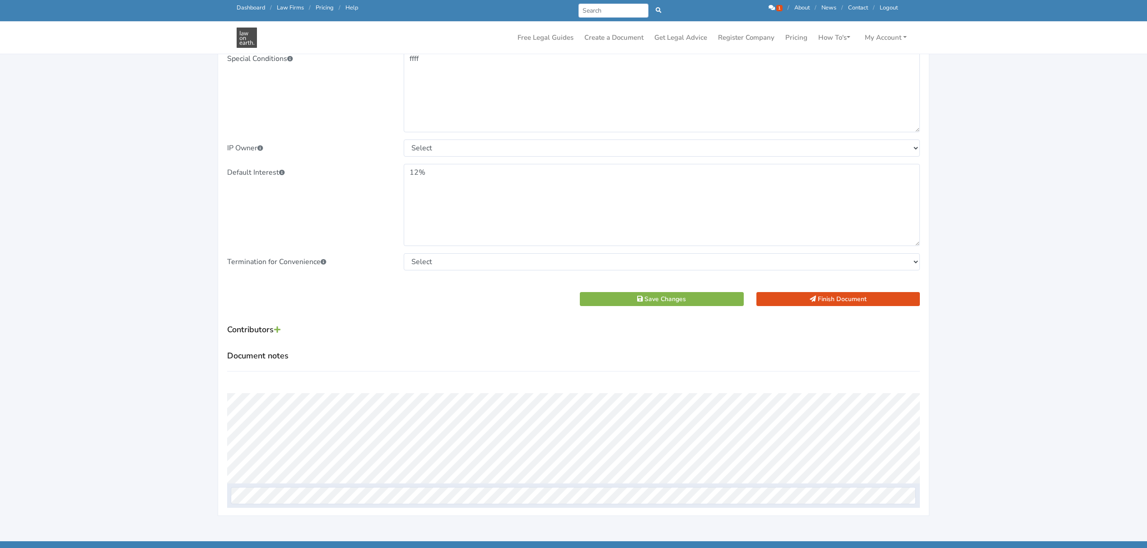
scroll to position [1023, 0]
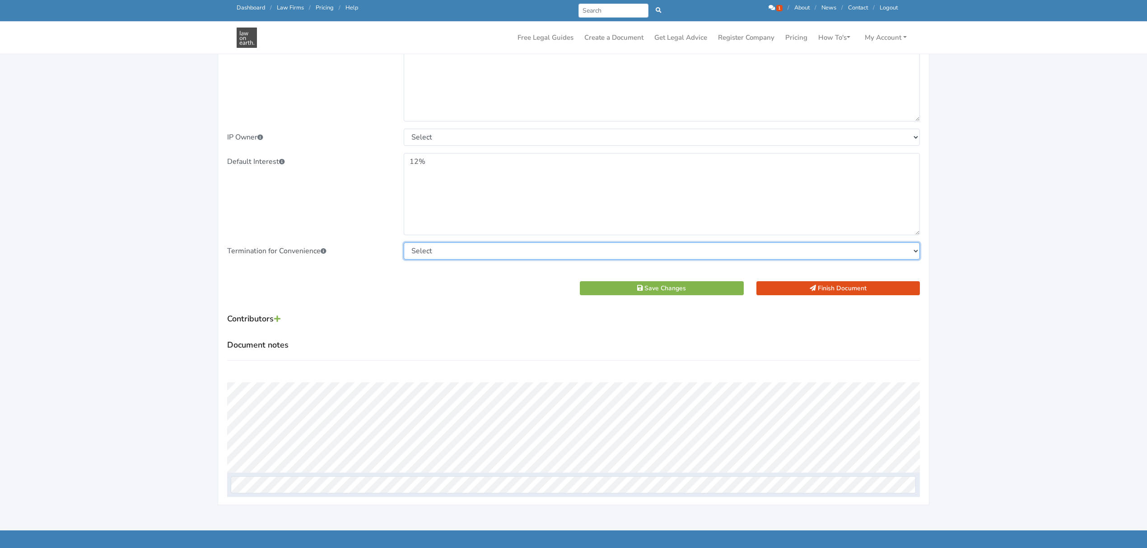
click at [440, 248] on select "Select No, neither party is entitled to terminate the Agreement for convenience…" at bounding box center [662, 251] width 517 height 17
select select "Yes, provided that party provides 30 days written notice."
click at [404, 244] on select "Select No, neither party is entitled to terminate the Agreement for convenience…" at bounding box center [662, 251] width 517 height 17
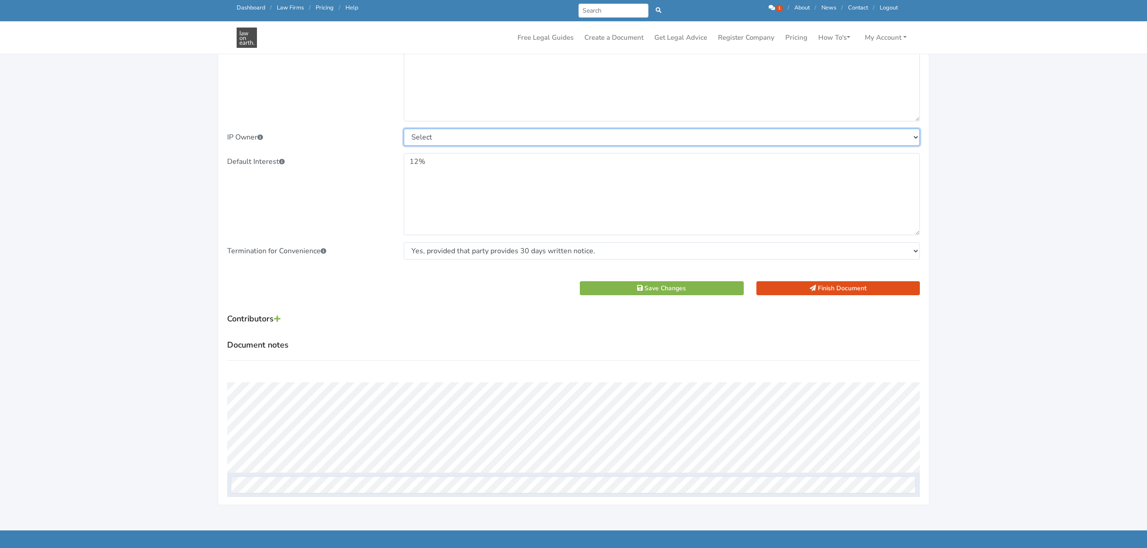
click at [417, 140] on select "Select Contractor Client" at bounding box center [662, 137] width 517 height 17
click at [404, 130] on select "Select Contractor Client" at bounding box center [662, 137] width 517 height 17
drag, startPoint x: 425, startPoint y: 141, endPoint x: 426, endPoint y: 146, distance: 5.7
click at [425, 141] on select "Select Contractor Client" at bounding box center [662, 137] width 517 height 17
select select "Client"
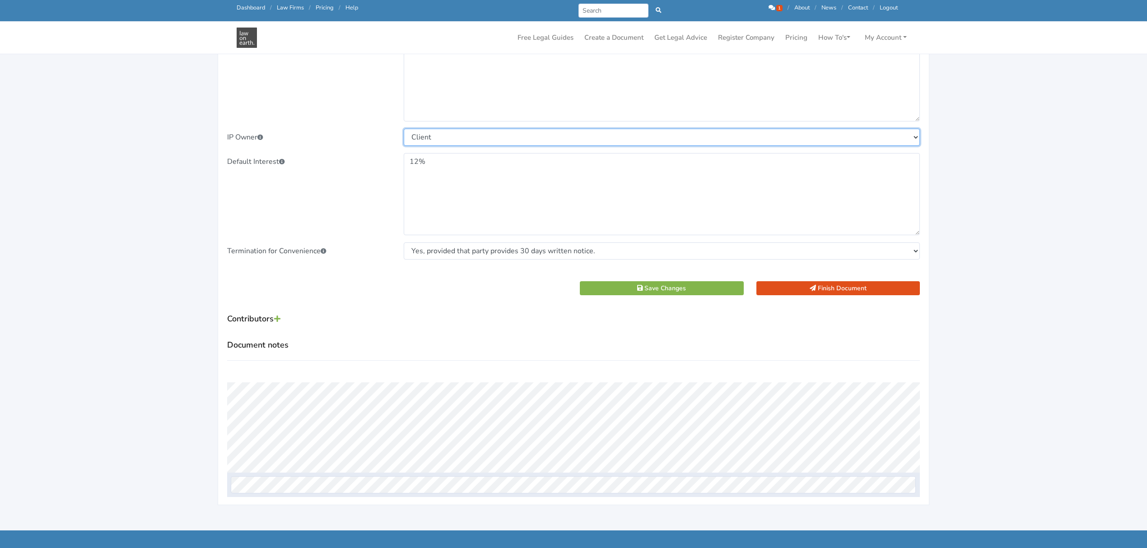
click at [404, 130] on select "Select Contractor Client" at bounding box center [662, 137] width 517 height 17
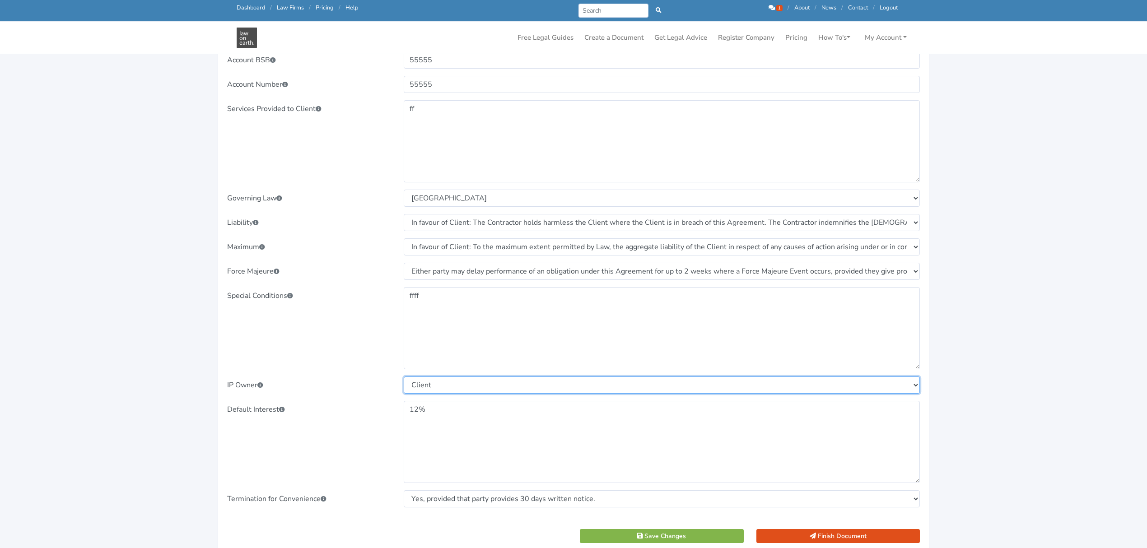
scroll to position [963, 0]
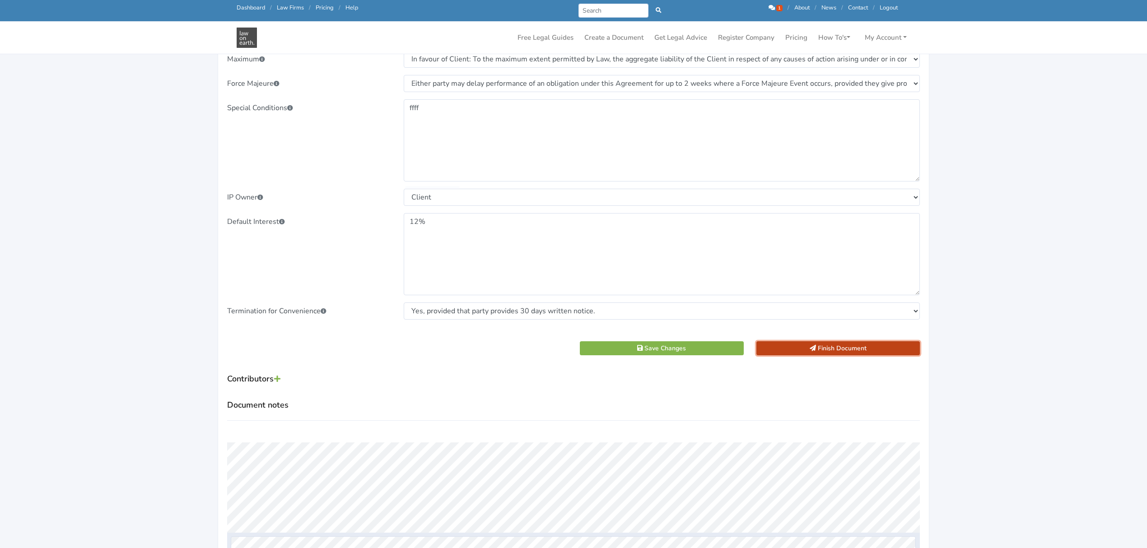
click at [788, 350] on button "Finish Document" at bounding box center [839, 348] width 164 height 14
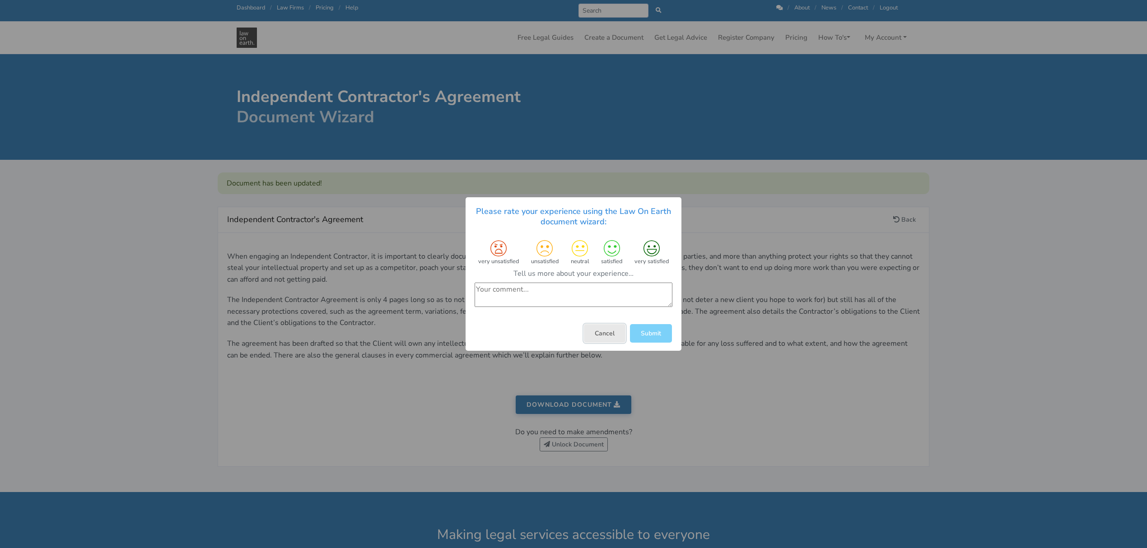
click at [606, 335] on button "Cancel" at bounding box center [605, 333] width 42 height 19
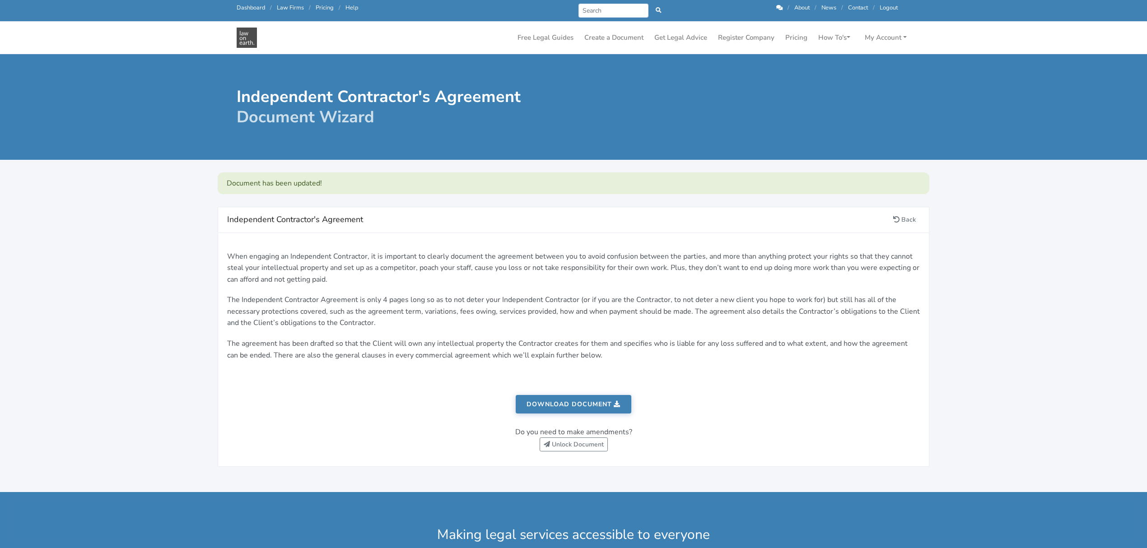
click at [554, 405] on link "Download document" at bounding box center [574, 404] width 116 height 19
click at [241, 14] on div "Call us: [PHONE_NUMBER] Dashboard / Law Firms / Pricing / Help" at bounding box center [398, 11] width 337 height 14
click at [241, 5] on link "Dashboard" at bounding box center [251, 8] width 28 height 8
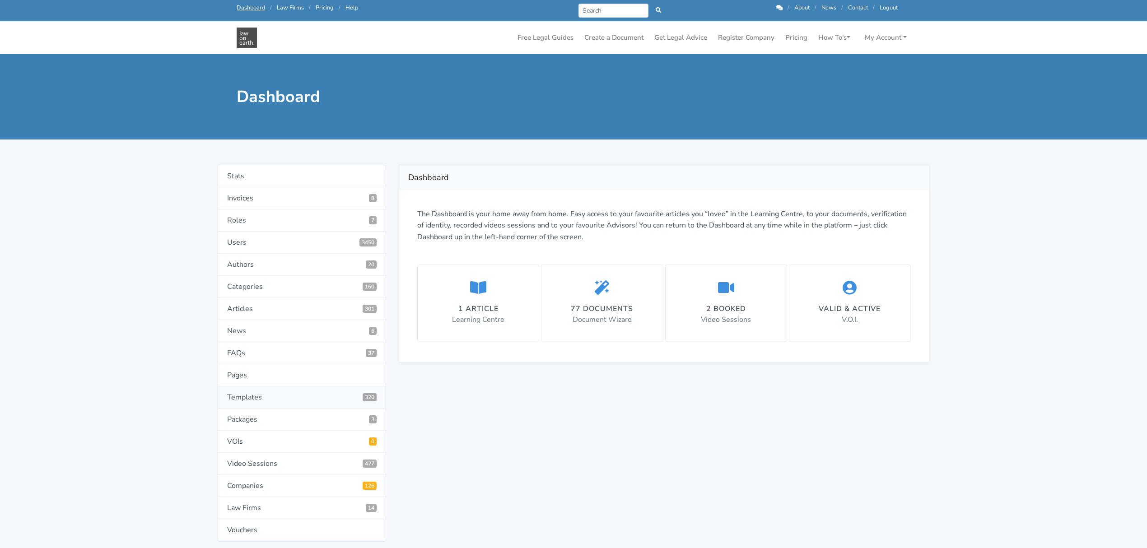
click at [260, 400] on link "Templates 320" at bounding box center [302, 398] width 168 height 22
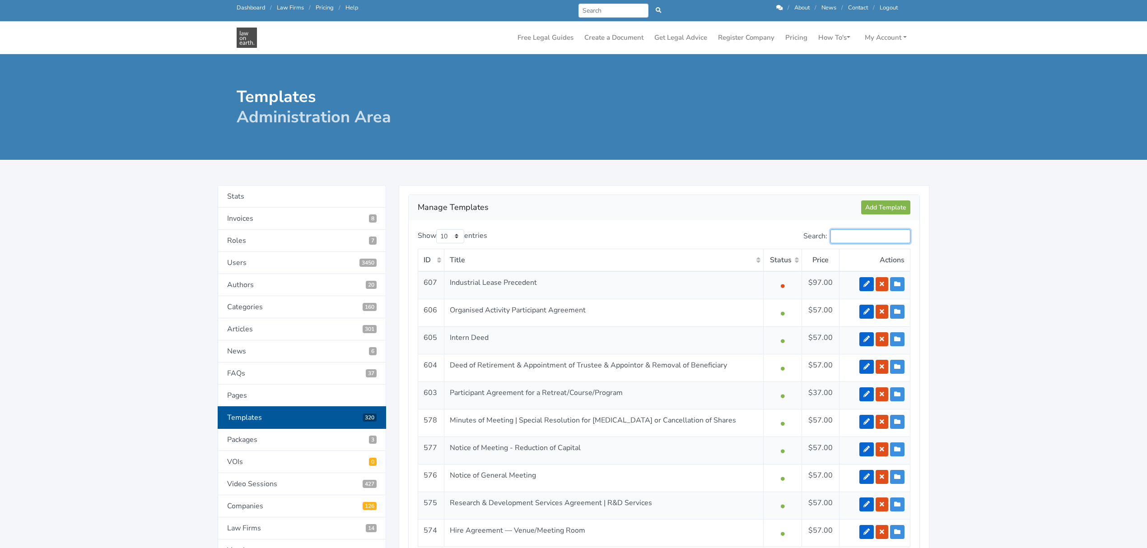
click at [832, 237] on input "Search:" at bounding box center [871, 236] width 80 height 14
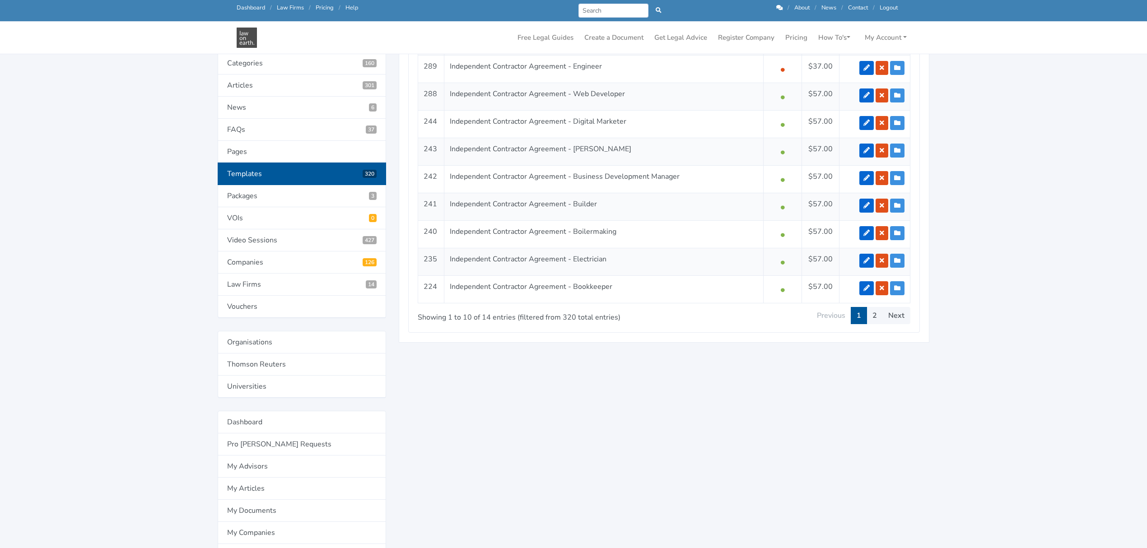
scroll to position [241, 0]
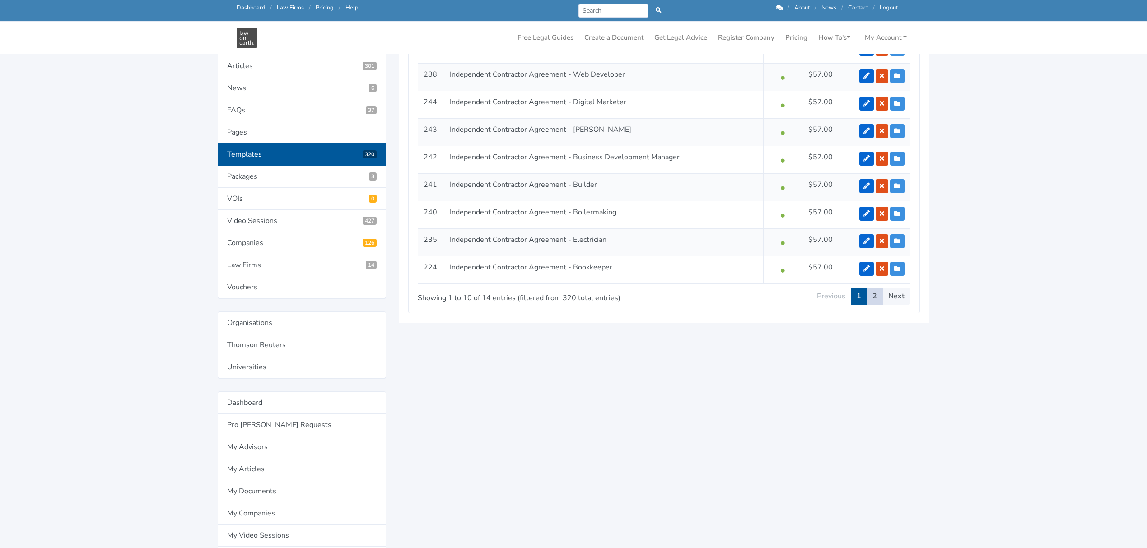
type input "independent contract"
click at [876, 298] on link "2" at bounding box center [875, 296] width 16 height 17
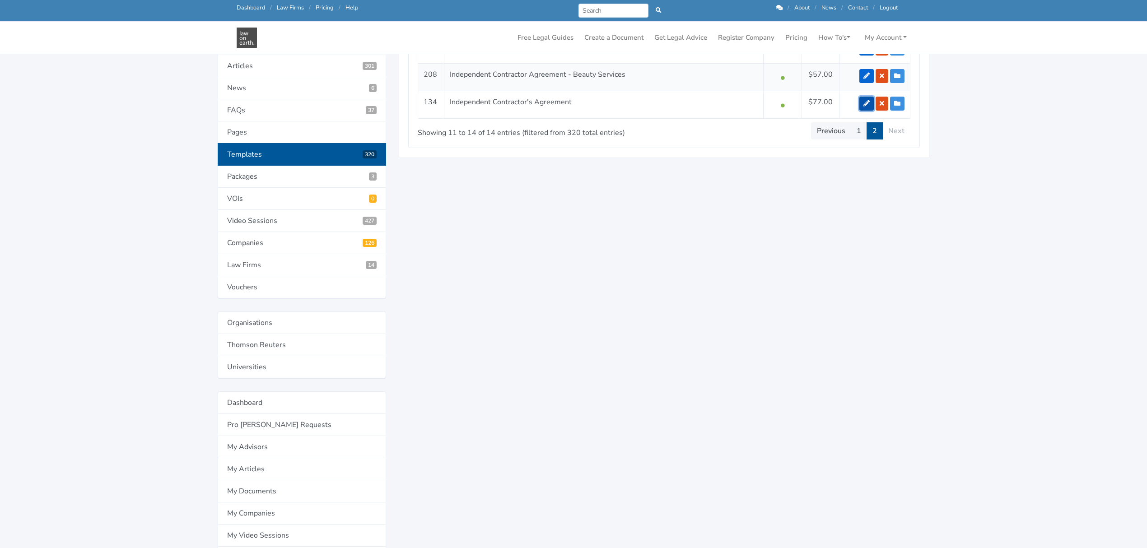
click at [864, 105] on icon at bounding box center [867, 103] width 6 height 6
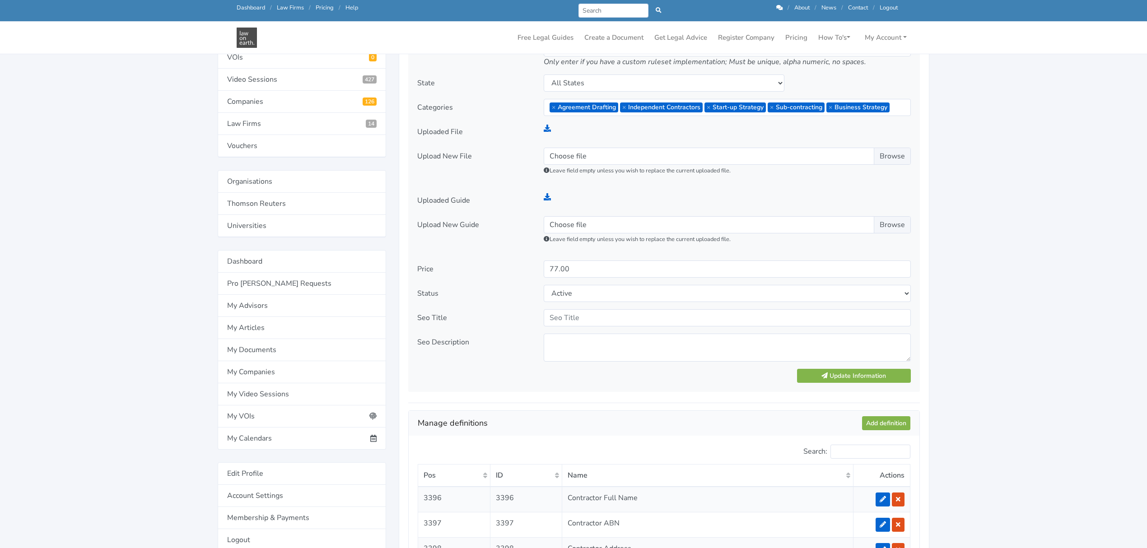
scroll to position [361, 0]
click at [573, 155] on input "Choose file" at bounding box center [727, 156] width 367 height 17
type input "C:\fakepath\PRECEDENT - ICA - Any Work Type.docx"
click at [878, 378] on button "Update Information" at bounding box center [854, 376] width 114 height 14
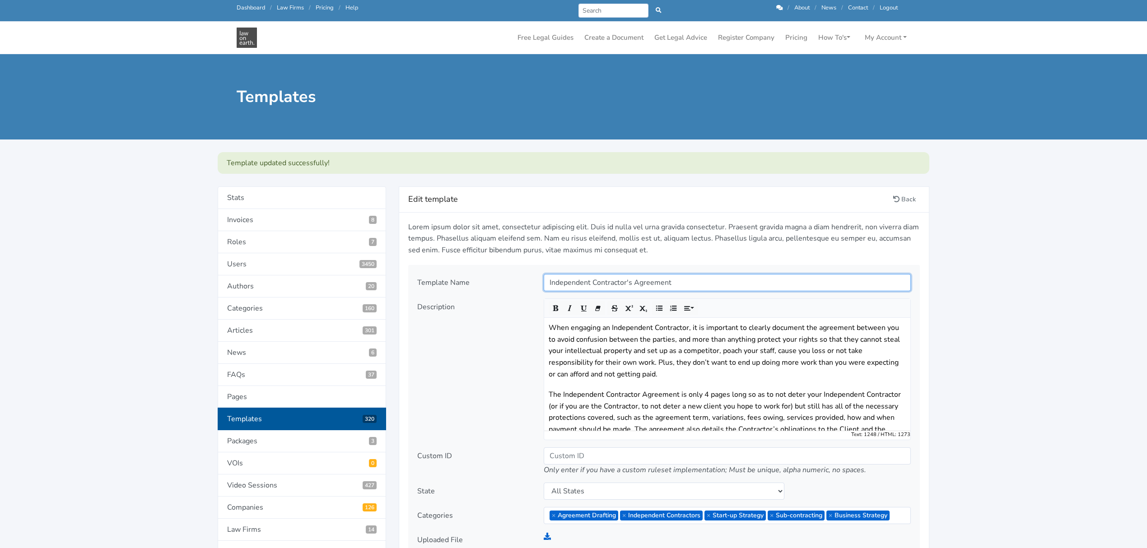
click at [682, 286] on input "Independent Contractor's Agreement" at bounding box center [727, 282] width 367 height 17
type input "[DEMOGRAPHIC_DATA]'s Agreement - Any Work Type"
click at [682, 352] on p "When engaging an Independent Contractor, it is important to clearly document th…" at bounding box center [727, 351] width 357 height 58
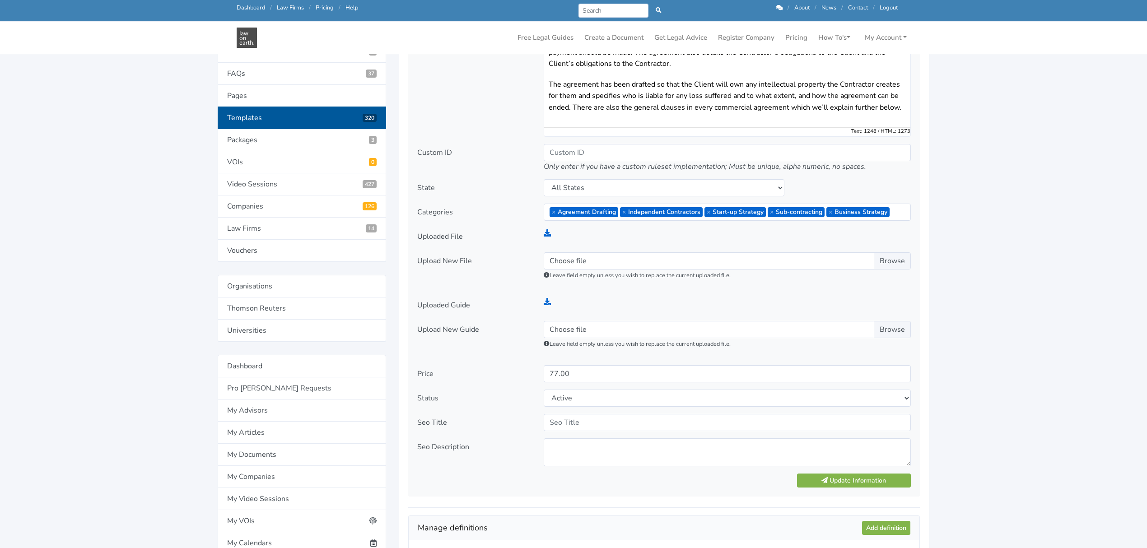
scroll to position [300, 0]
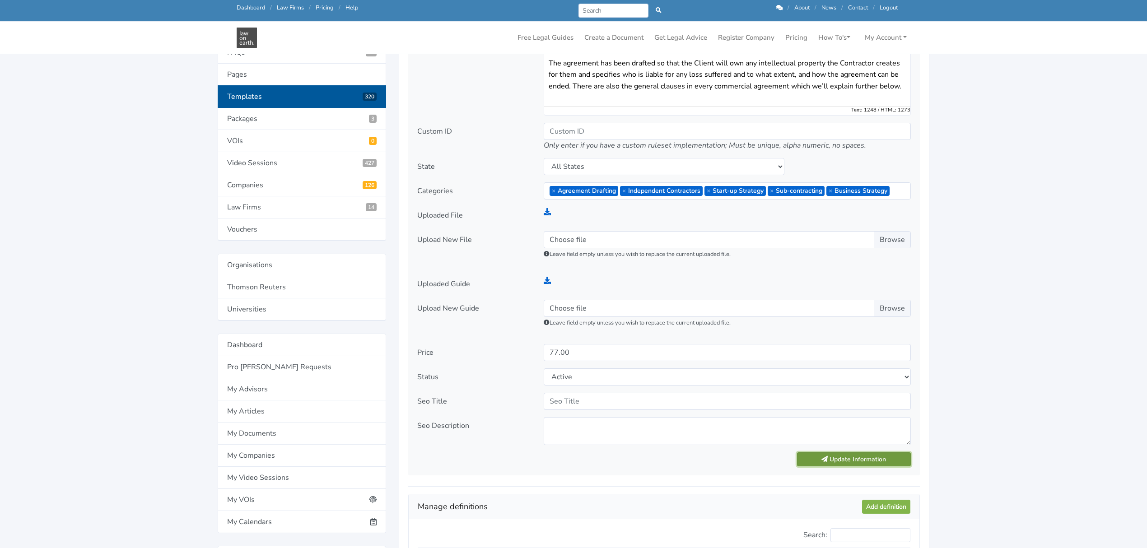
click at [842, 461] on button "Update Information" at bounding box center [854, 460] width 114 height 14
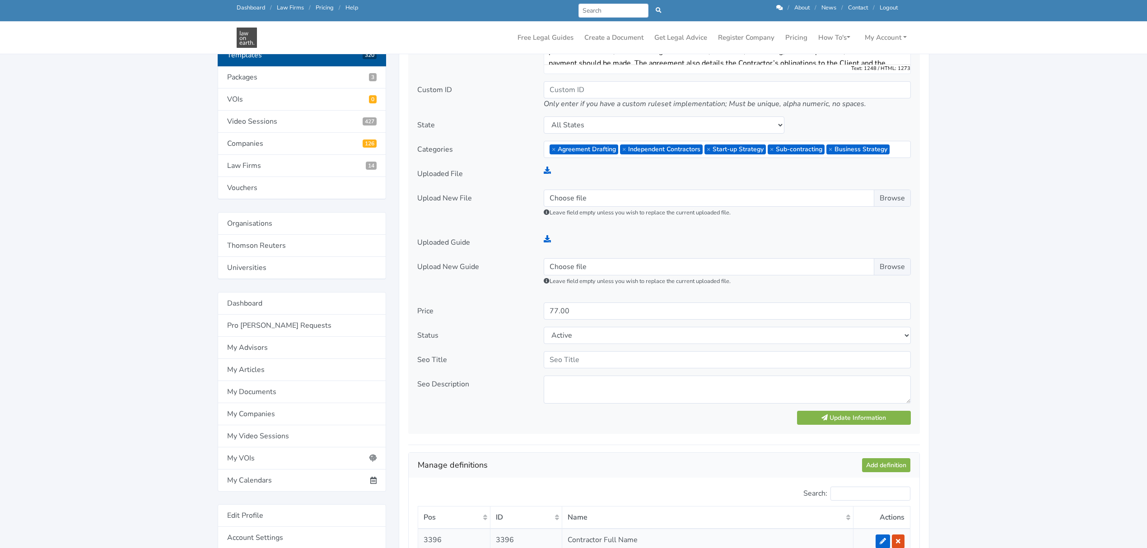
scroll to position [361, 0]
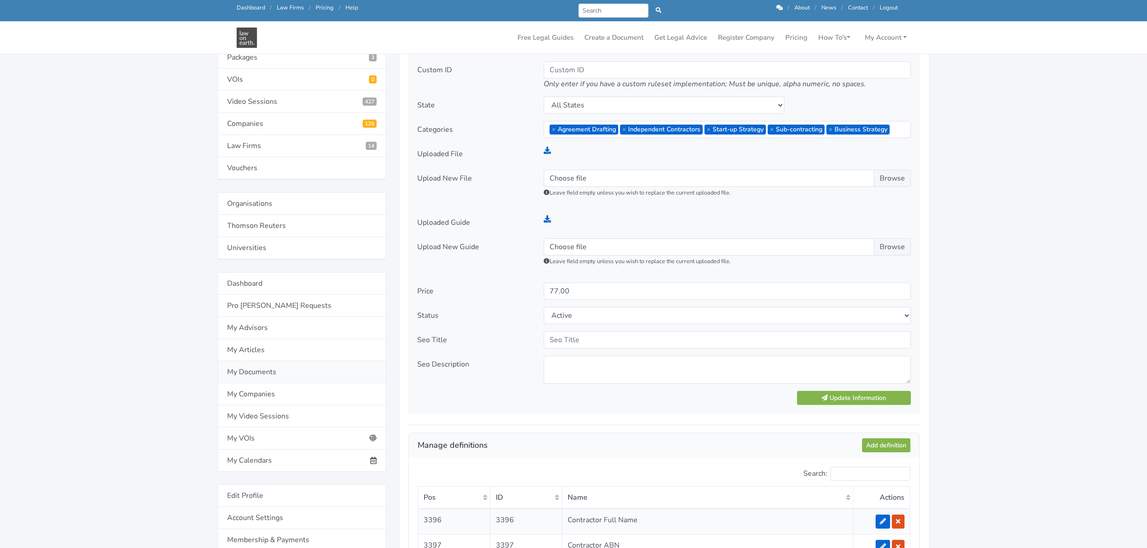
click at [255, 380] on link "My Documents" at bounding box center [302, 372] width 168 height 22
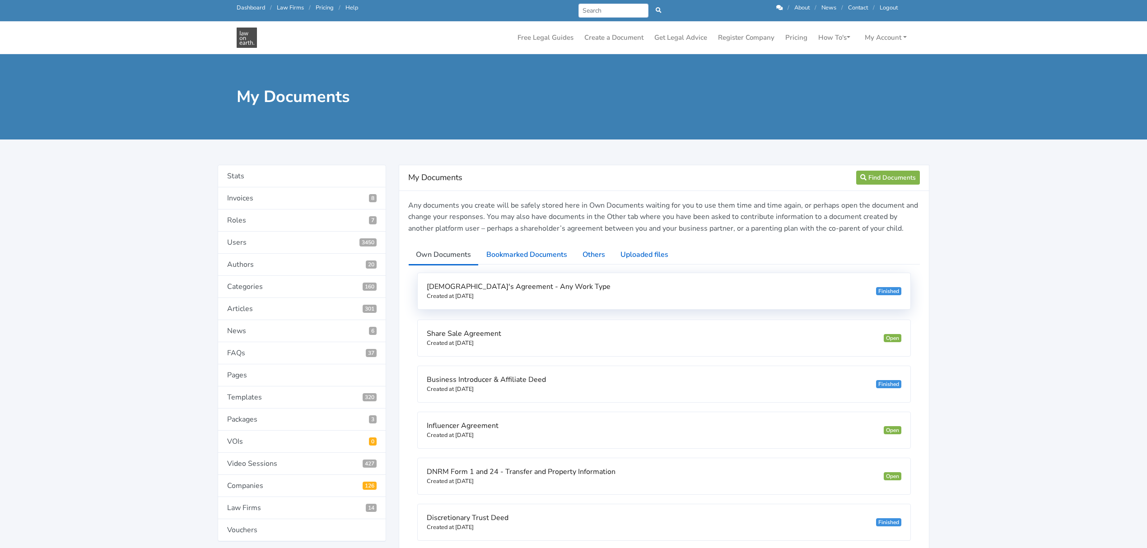
click at [567, 286] on span "[DEMOGRAPHIC_DATA]'s Agreement - Any Work Type" at bounding box center [519, 287] width 184 height 10
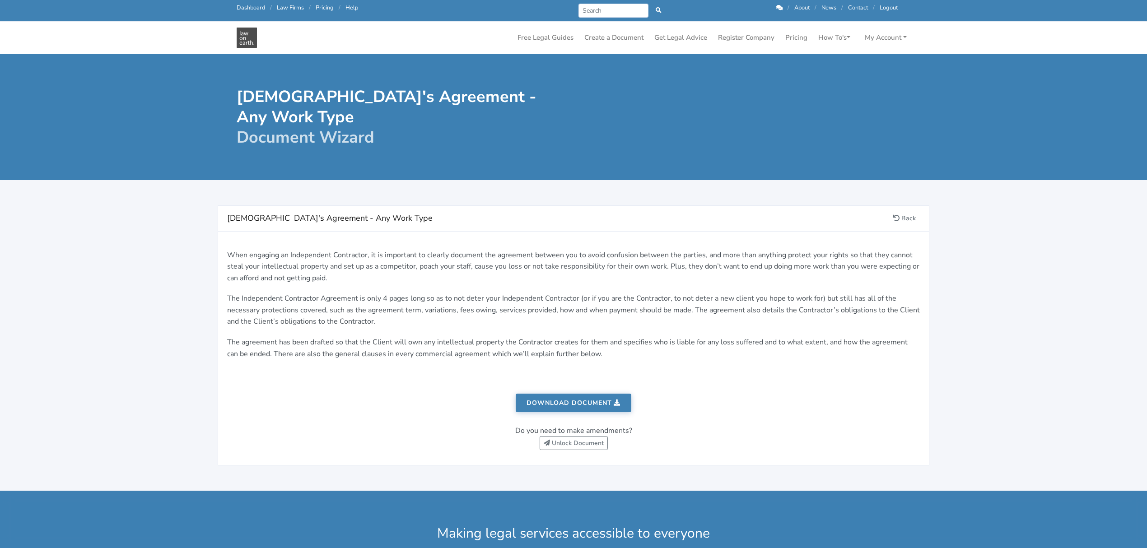
click at [562, 403] on link "Download document" at bounding box center [574, 403] width 116 height 19
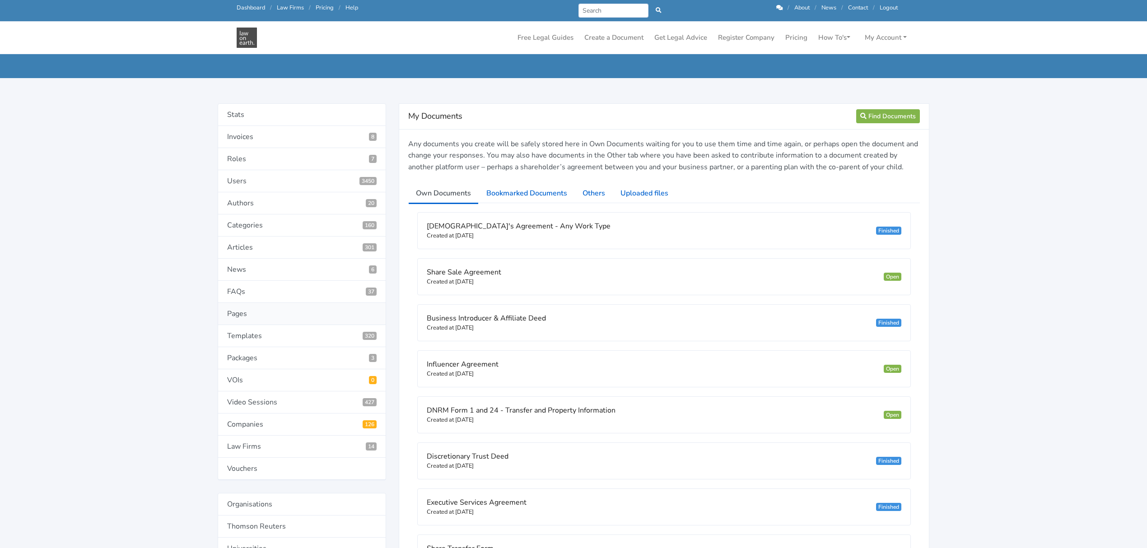
scroll to position [60, 0]
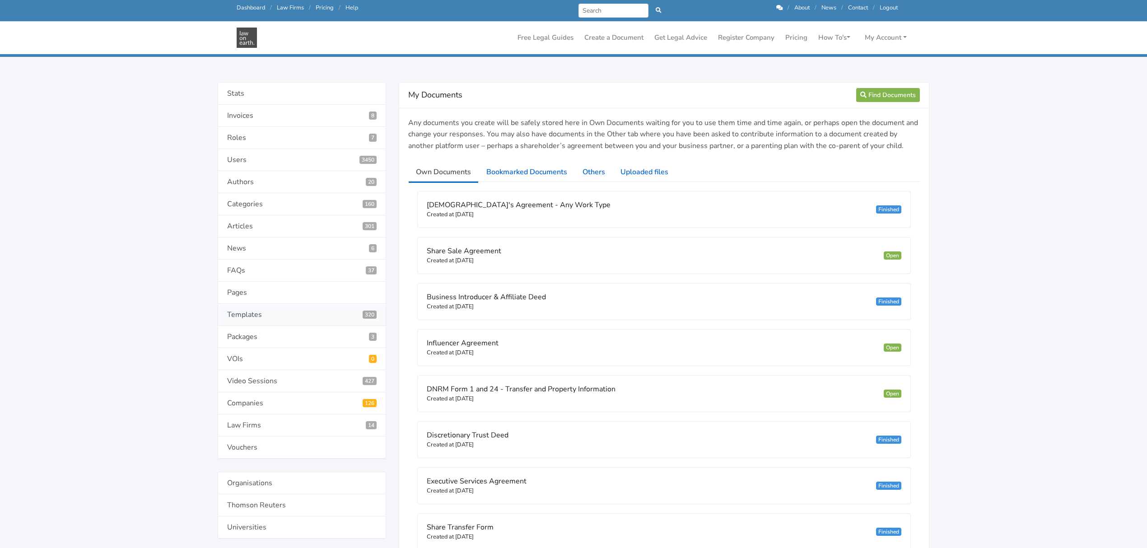
click at [250, 319] on link "Templates 320" at bounding box center [302, 315] width 168 height 22
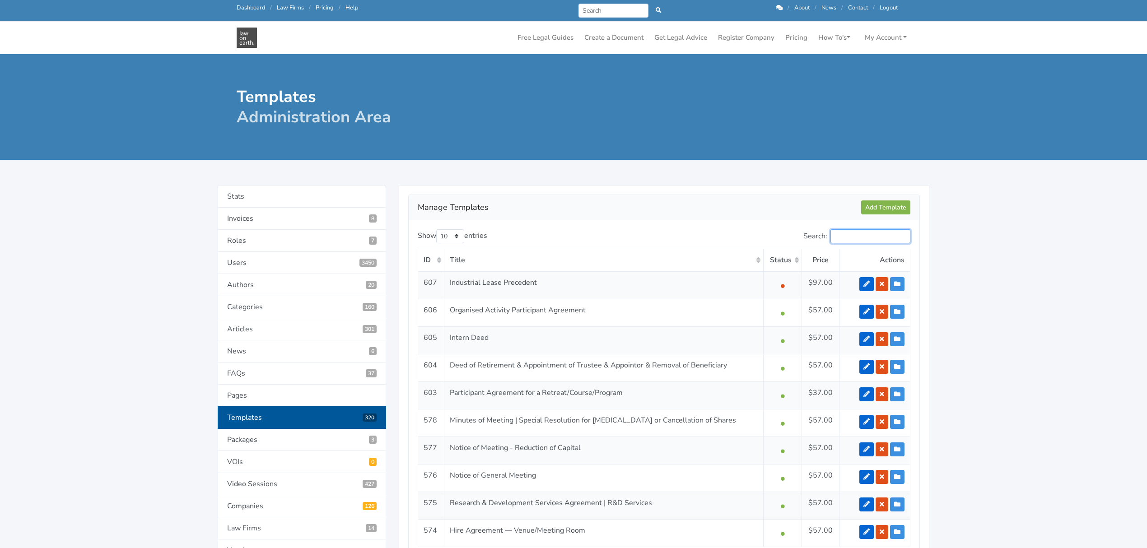
drag, startPoint x: 834, startPoint y: 237, endPoint x: 838, endPoint y: 234, distance: 5.5
click at [835, 237] on input "Search:" at bounding box center [871, 236] width 80 height 14
type input "indepen"
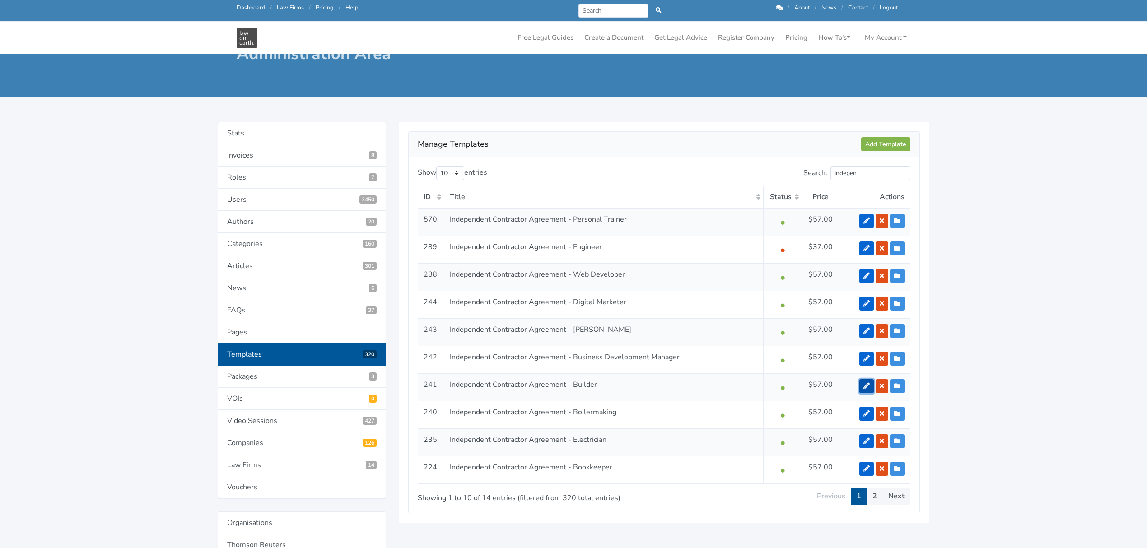
scroll to position [60, 0]
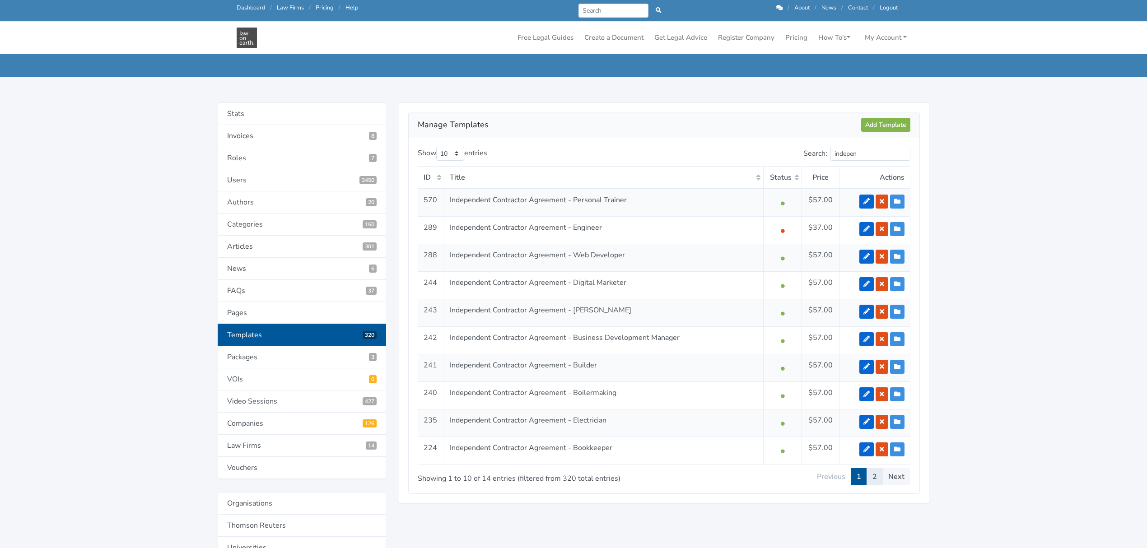
click at [874, 480] on link "2" at bounding box center [875, 476] width 16 height 17
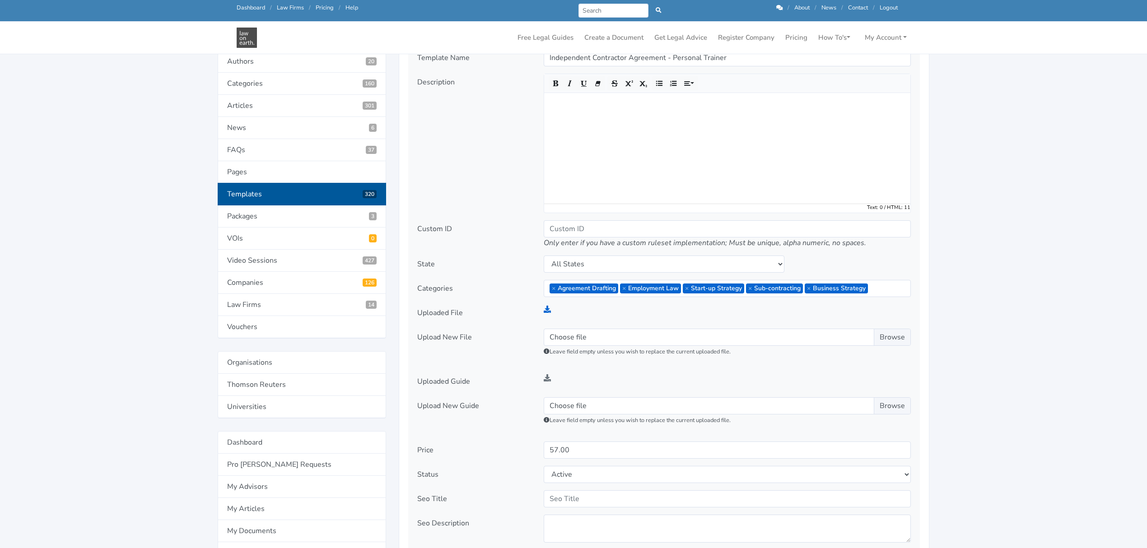
scroll to position [241, 0]
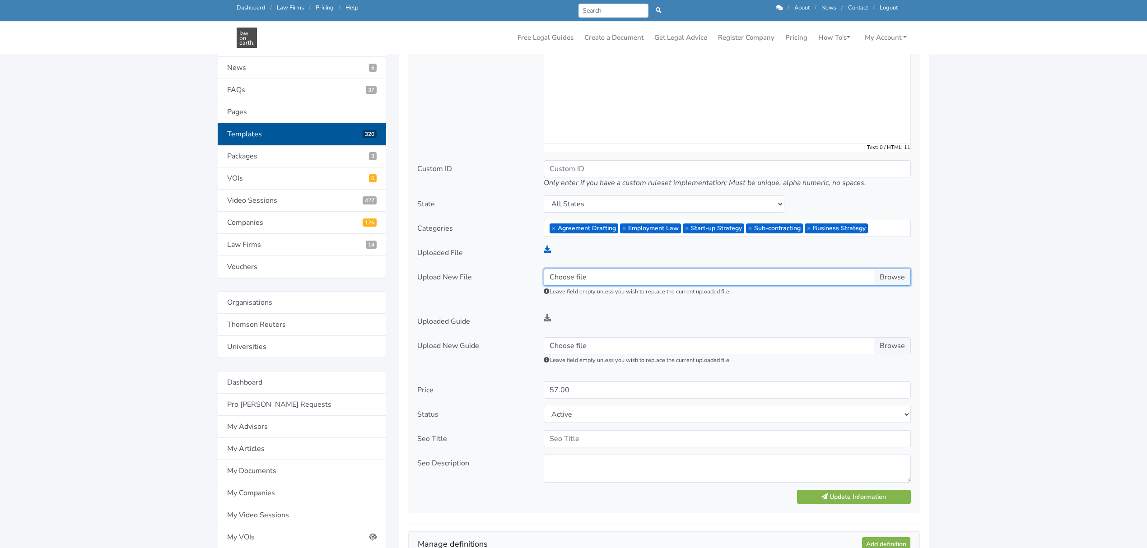
click at [584, 277] on input "Choose file" at bounding box center [727, 277] width 367 height 17
click at [548, 252] on icon at bounding box center [547, 249] width 7 height 7
click at [546, 319] on icon at bounding box center [547, 317] width 7 height 7
click at [583, 277] on input "Choose file" at bounding box center [727, 277] width 367 height 17
type input "C:\fakepath\PRECEDENT - ICA - Any Work Type.docx"
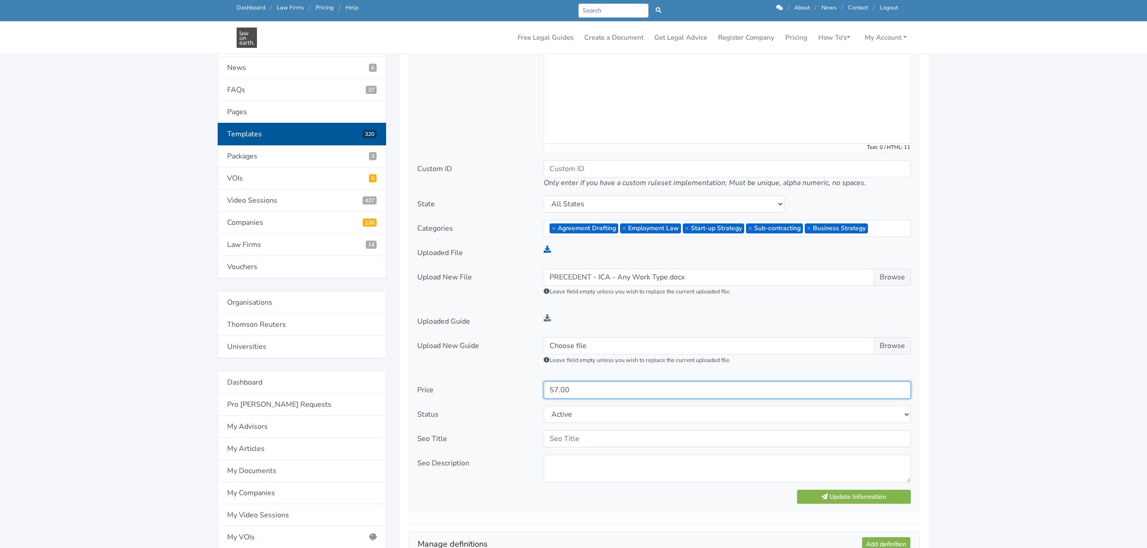
click at [553, 388] on input "57.00" at bounding box center [727, 390] width 367 height 17
type input "77.00"
click at [821, 494] on button "Update Information" at bounding box center [854, 497] width 114 height 14
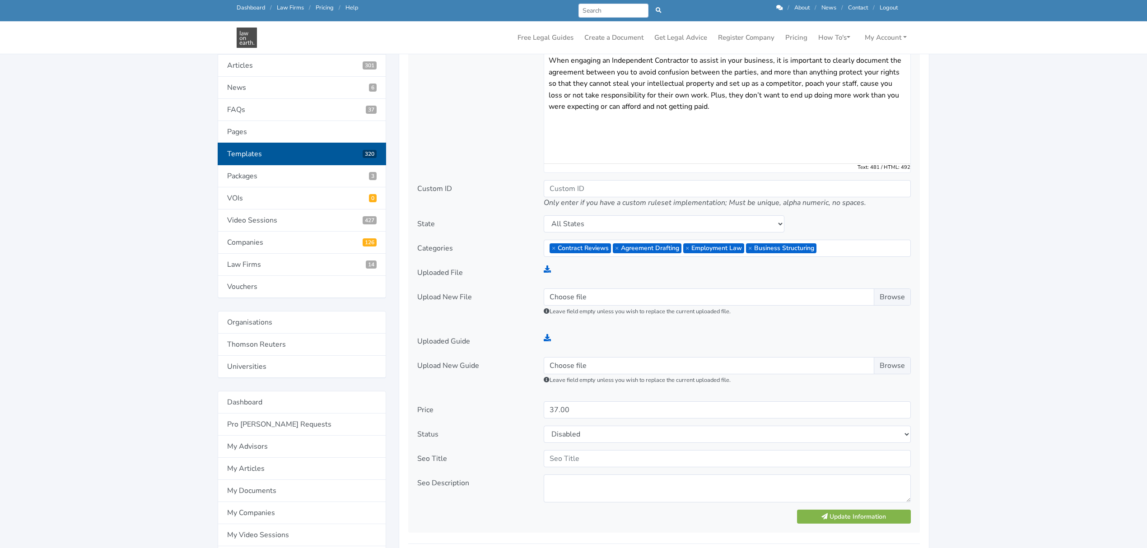
scroll to position [241, 0]
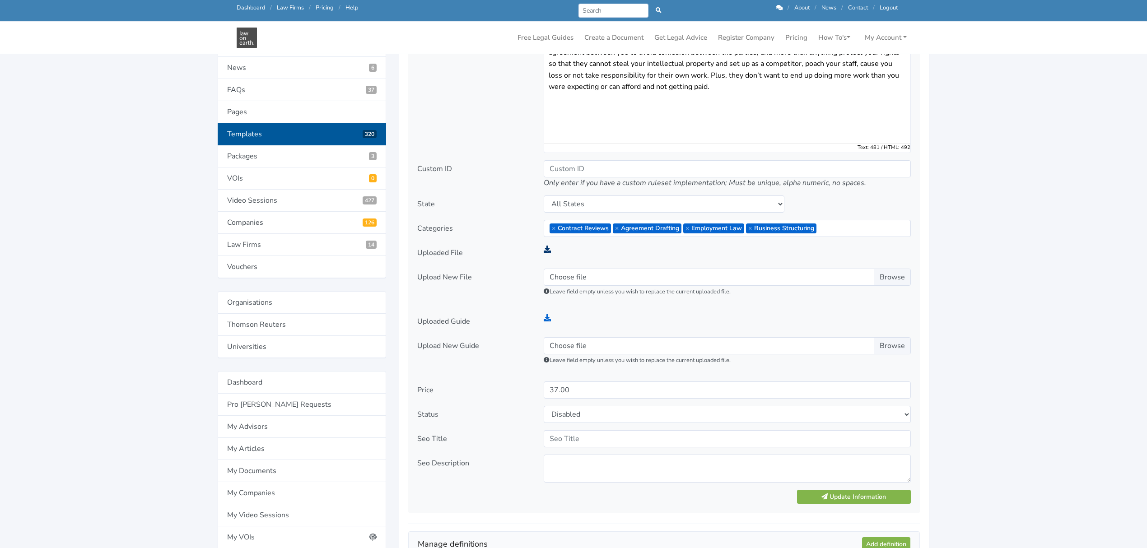
click at [546, 248] on icon at bounding box center [547, 249] width 7 height 7
click at [548, 321] on icon at bounding box center [547, 317] width 7 height 7
click at [555, 392] on input "37.00" at bounding box center [727, 390] width 367 height 17
type input "77.00"
click at [823, 494] on icon "submit" at bounding box center [825, 497] width 6 height 6
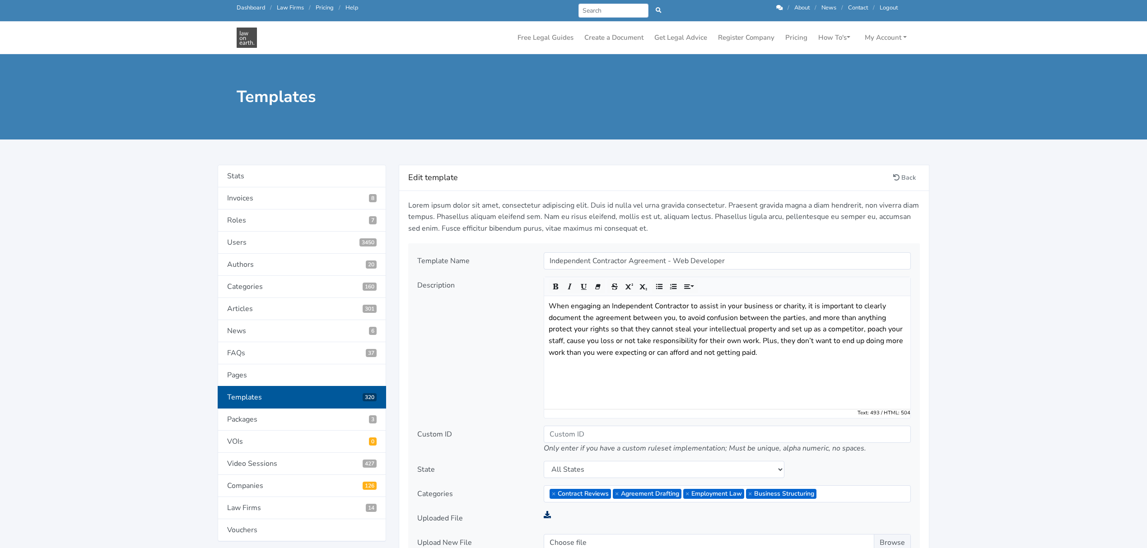
click at [546, 517] on icon at bounding box center [547, 514] width 7 height 7
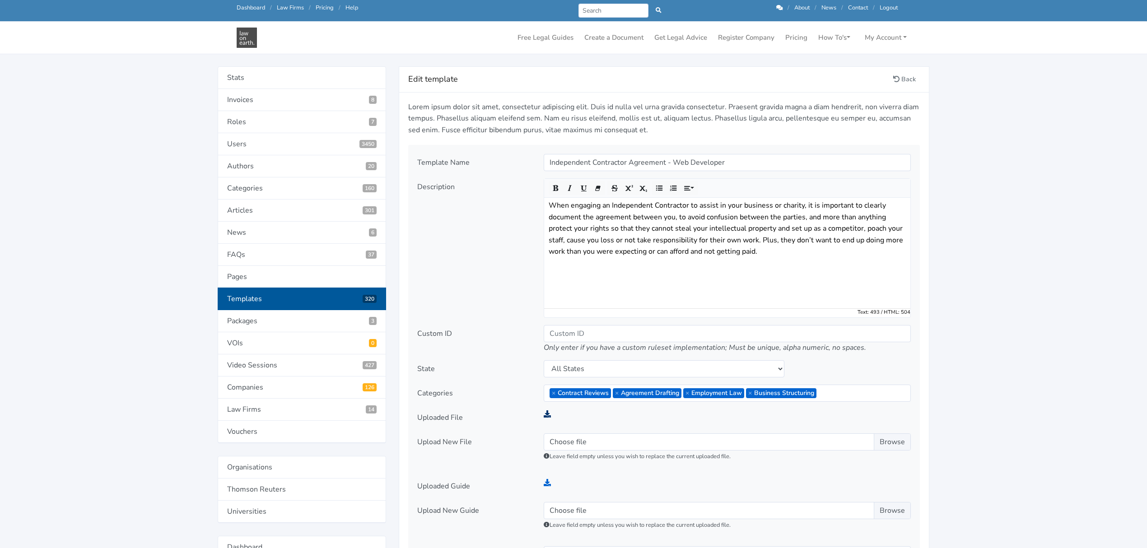
scroll to position [181, 0]
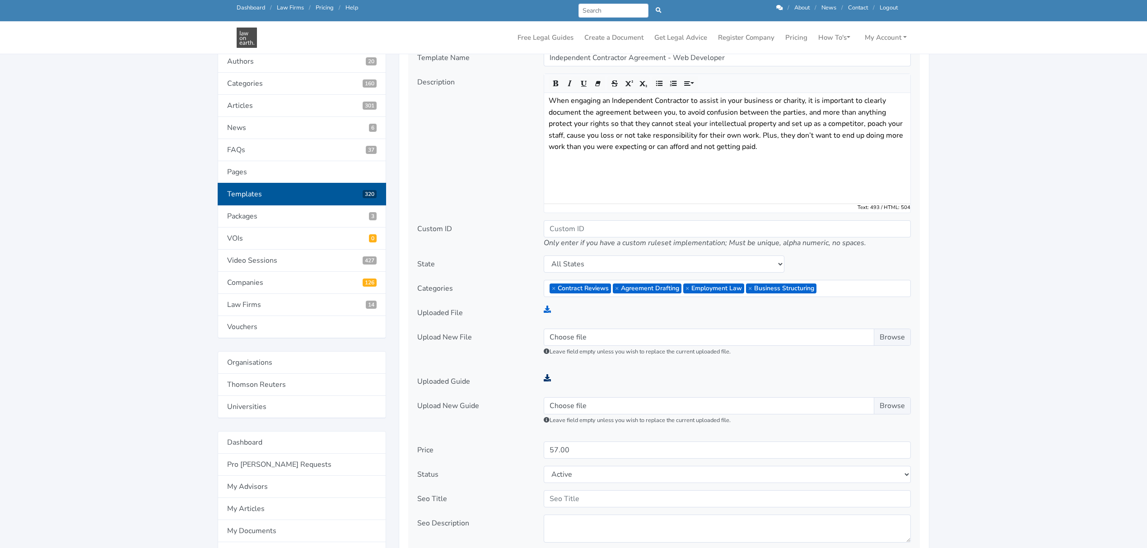
click at [546, 379] on icon at bounding box center [547, 377] width 7 height 7
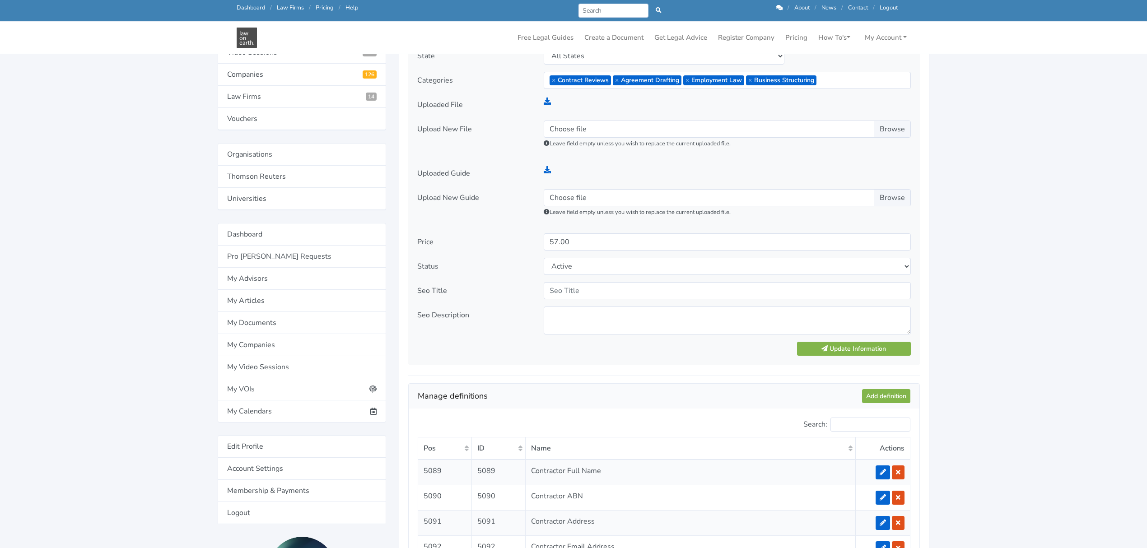
scroll to position [421, 0]
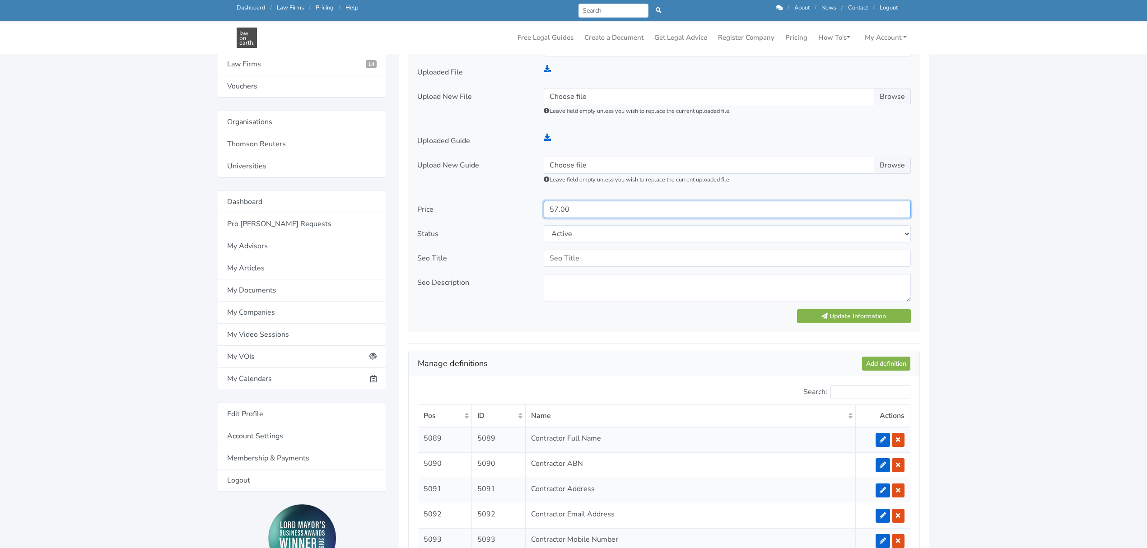
click at [553, 208] on input "57.00" at bounding box center [727, 209] width 367 height 17
type input "77.00"
click at [859, 320] on button "Update Information" at bounding box center [854, 316] width 114 height 14
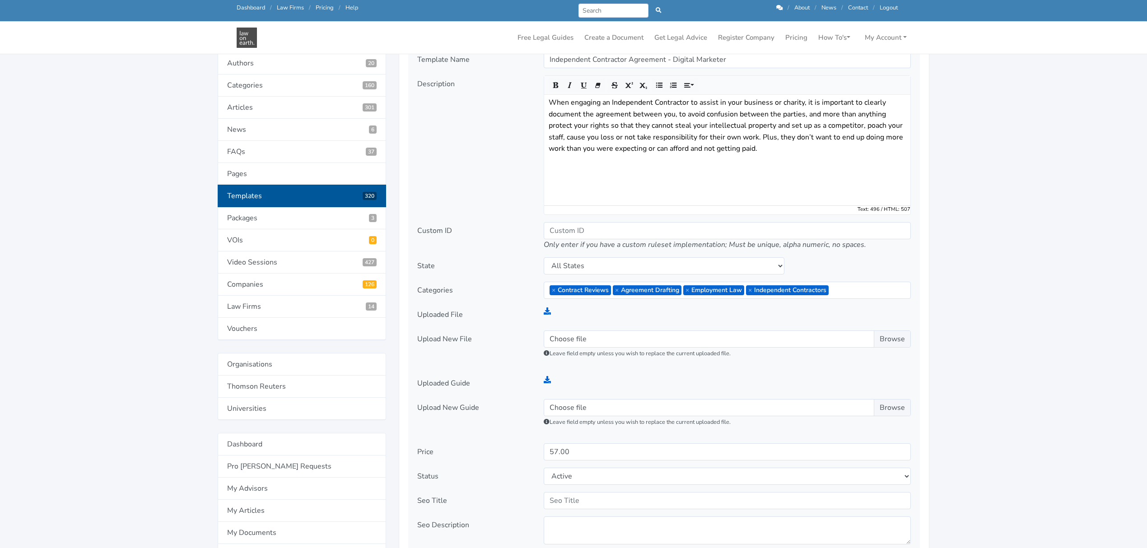
scroll to position [181, 0]
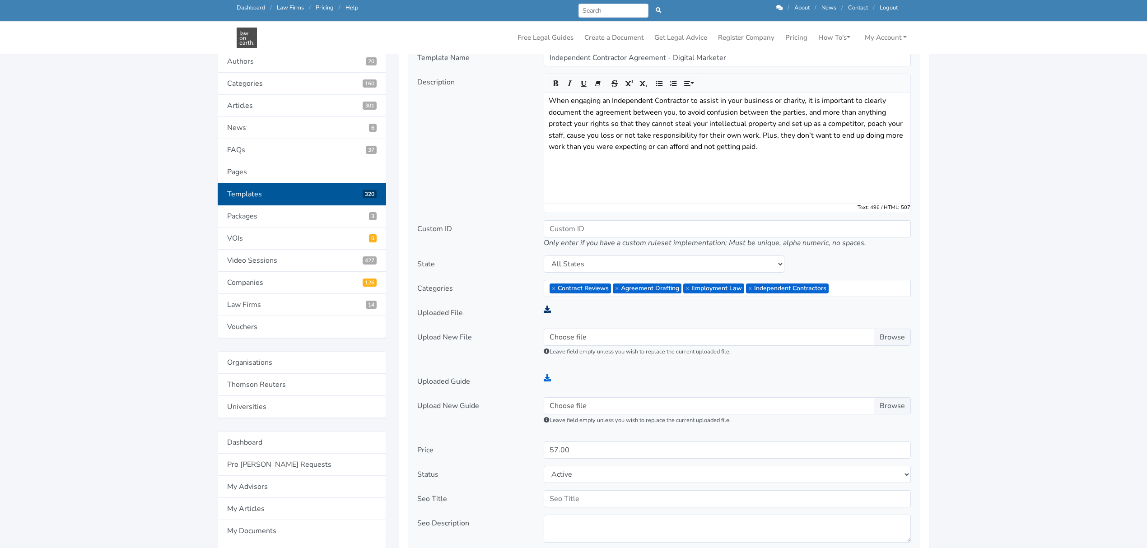
click at [547, 309] on icon at bounding box center [547, 309] width 7 height 7
click at [547, 380] on icon at bounding box center [547, 377] width 7 height 7
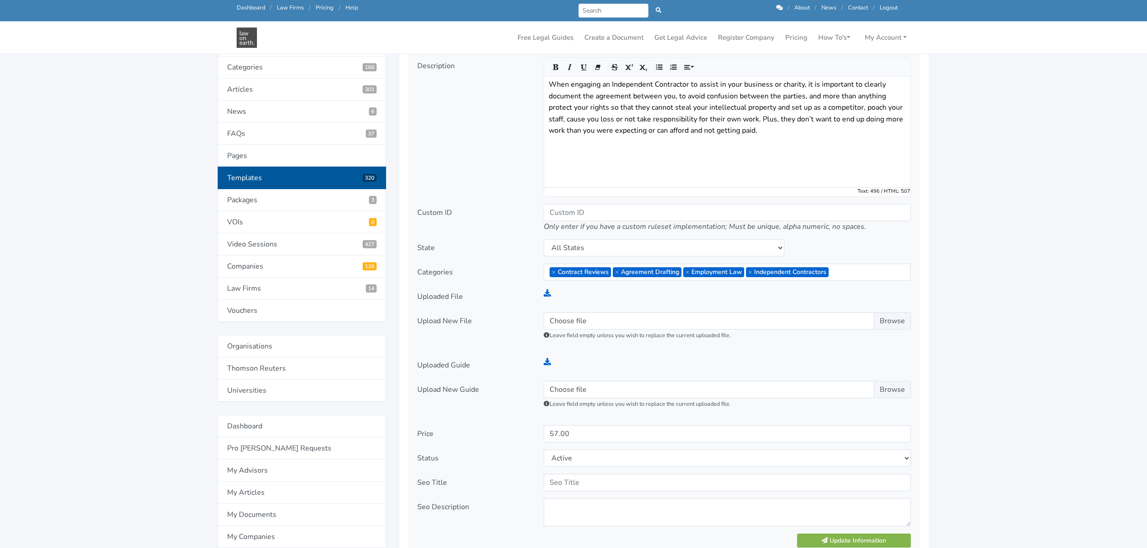
scroll to position [421, 0]
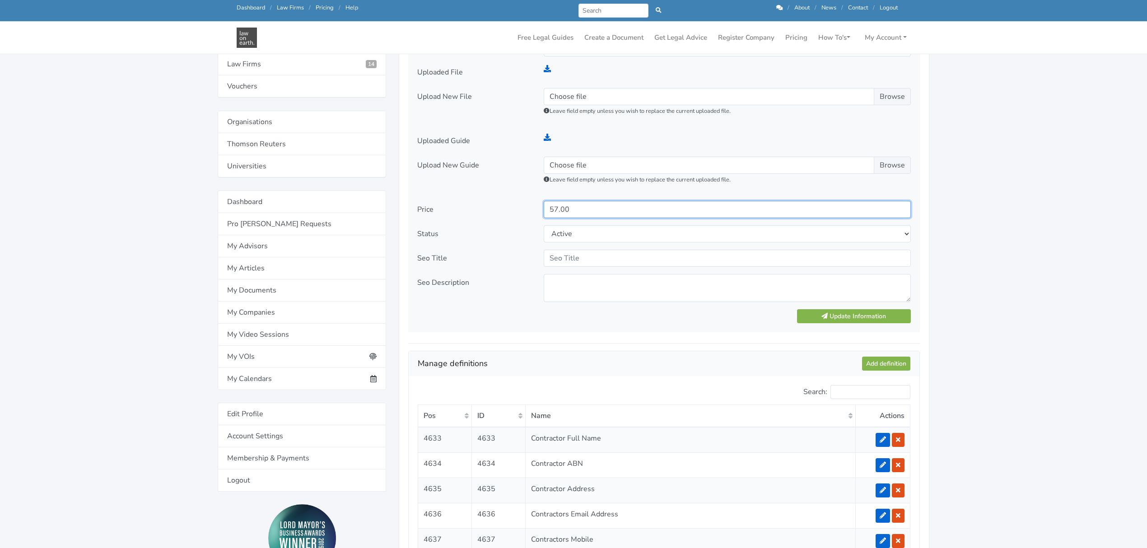
drag, startPoint x: 555, startPoint y: 210, endPoint x: 558, endPoint y: 225, distance: 15.7
click at [555, 210] on input "57.00" at bounding box center [727, 209] width 367 height 17
type input "77.00"
click at [831, 317] on button "Update Information" at bounding box center [854, 316] width 114 height 14
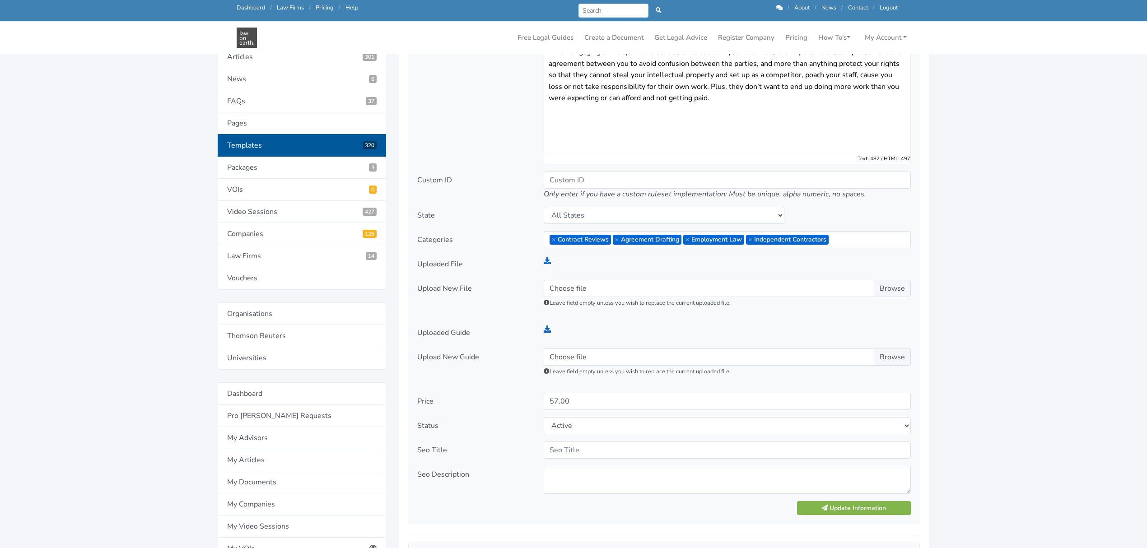
scroll to position [241, 0]
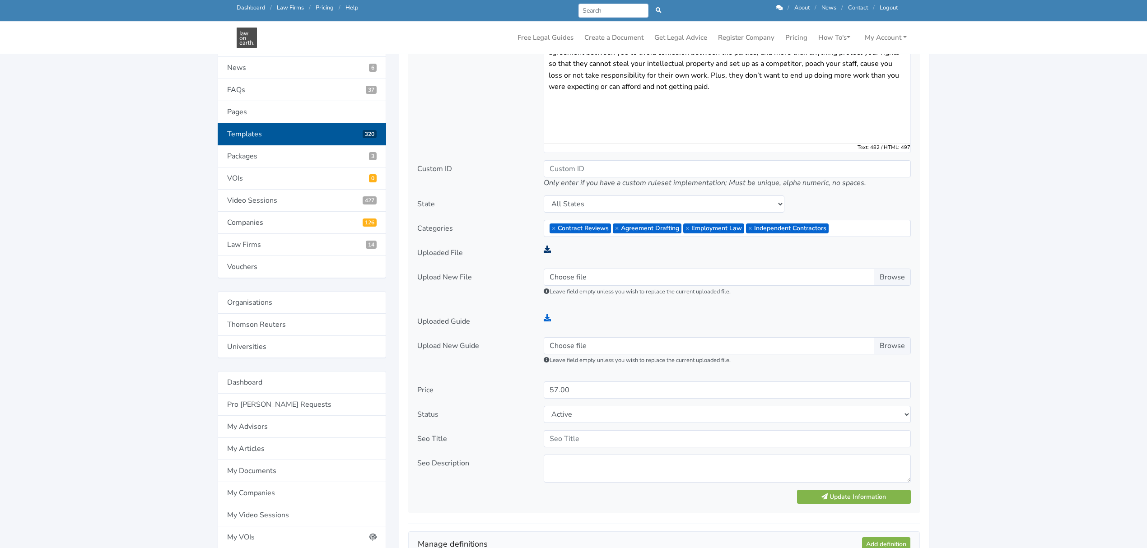
click at [548, 248] on icon at bounding box center [547, 249] width 7 height 7
click at [546, 320] on icon at bounding box center [547, 317] width 7 height 7
click at [554, 389] on input "57.00" at bounding box center [727, 390] width 367 height 17
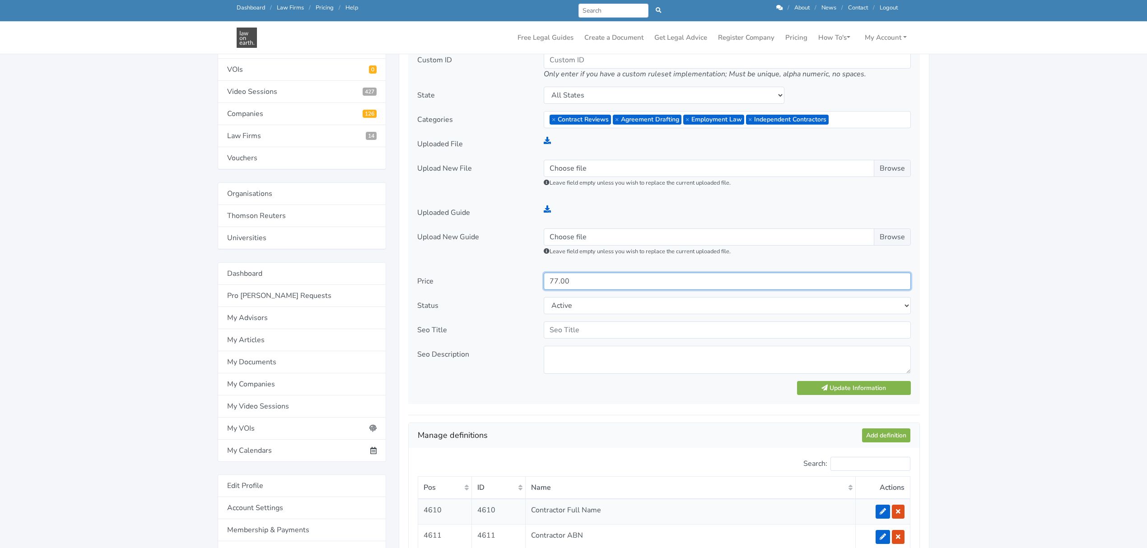
scroll to position [361, 0]
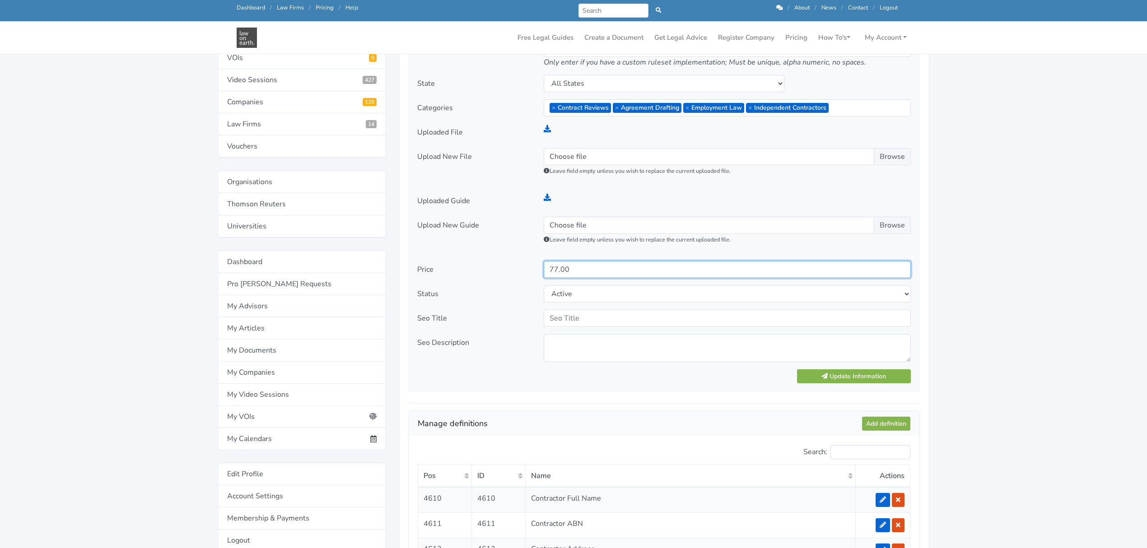
type input "77.00"
click at [827, 368] on div "Template Name Independent Contractor Agreement - [PERSON_NAME] Description Text…" at bounding box center [664, 126] width 512 height 533
click at [829, 376] on button "Update Information" at bounding box center [854, 376] width 114 height 14
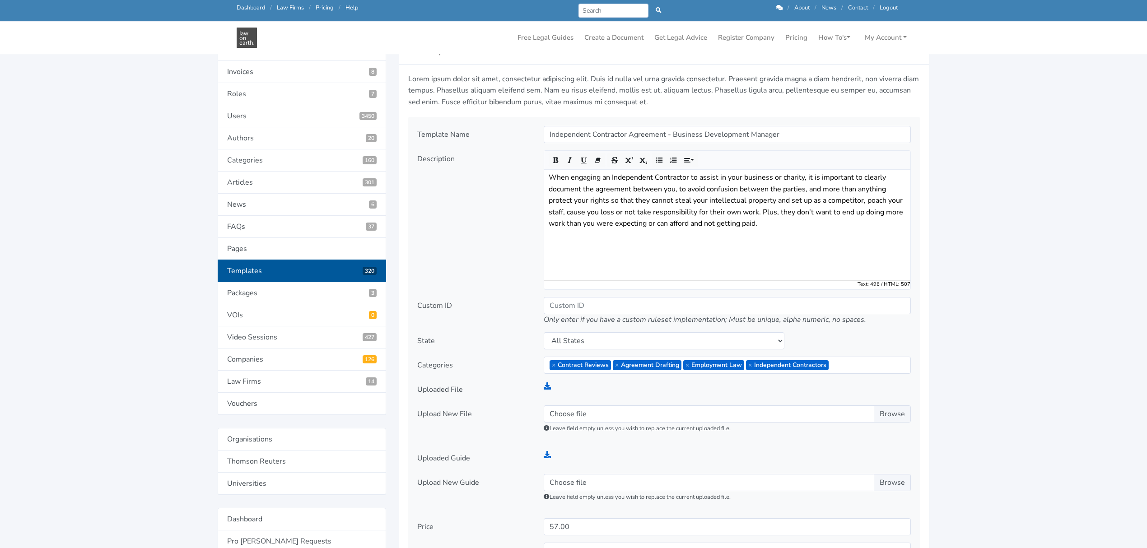
scroll to position [120, 0]
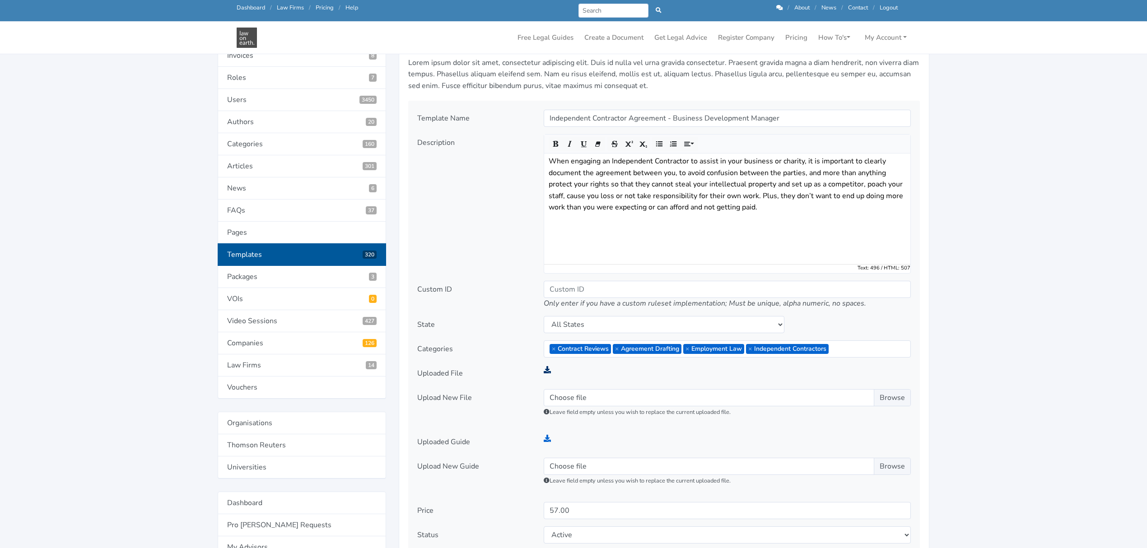
click at [546, 370] on icon at bounding box center [547, 369] width 7 height 7
click at [548, 439] on icon at bounding box center [547, 438] width 7 height 7
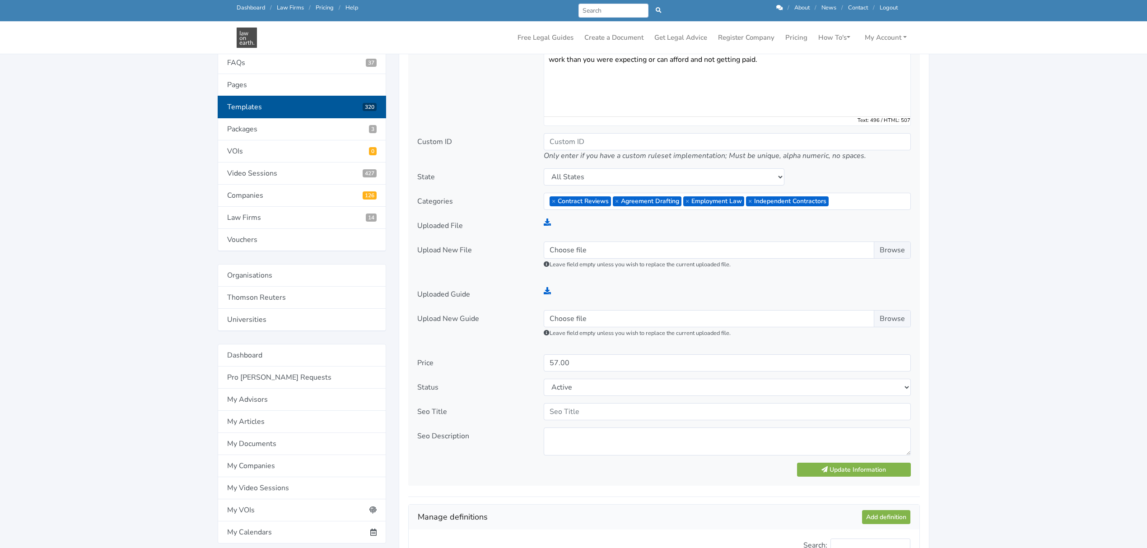
scroll to position [361, 0]
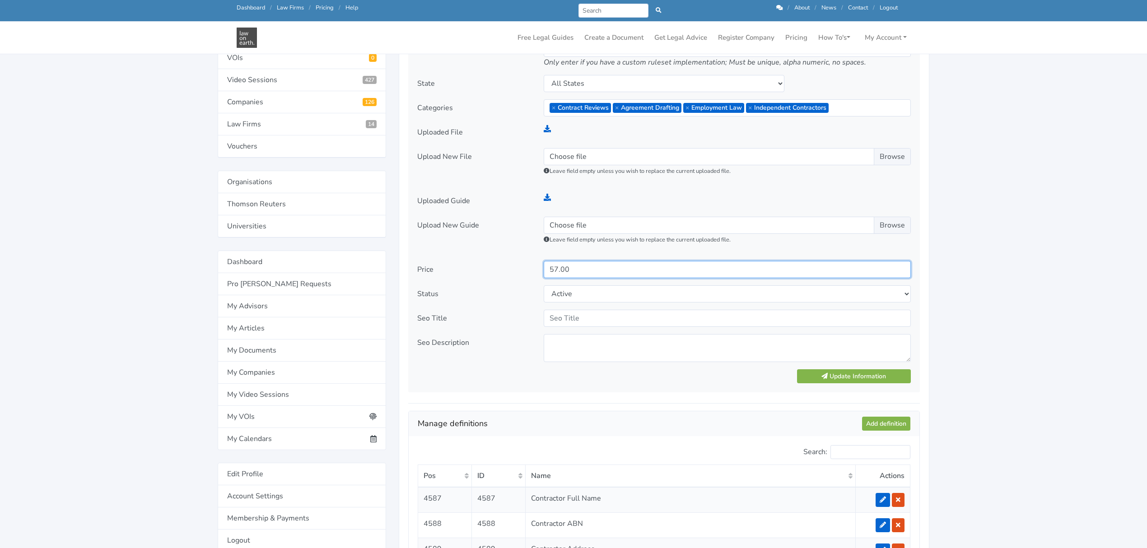
click at [553, 274] on input "57.00" at bounding box center [727, 269] width 367 height 17
type input "77.00"
click at [866, 377] on button "Update Information" at bounding box center [854, 376] width 114 height 14
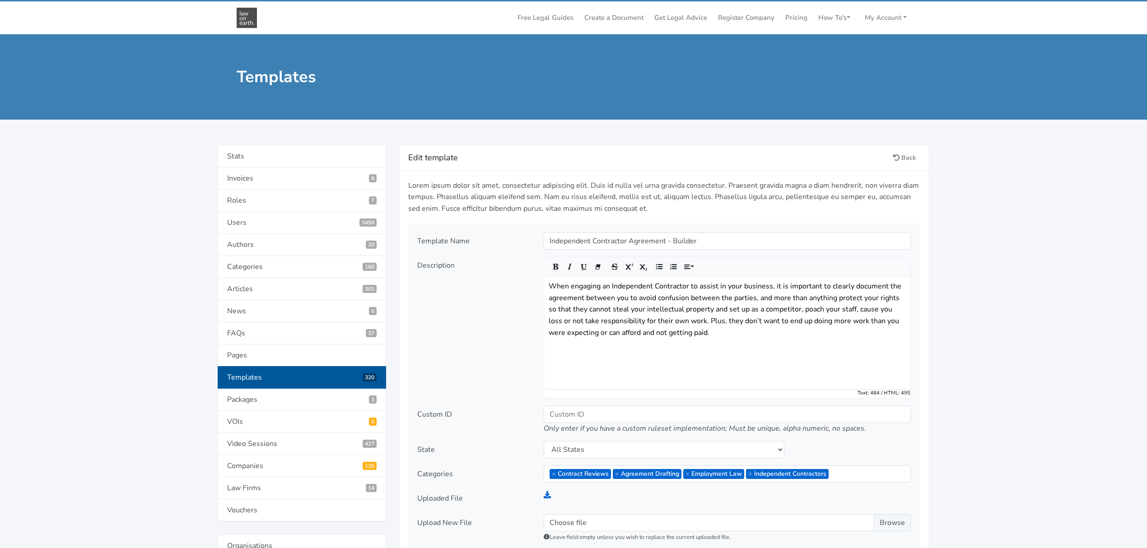
scroll to position [181, 0]
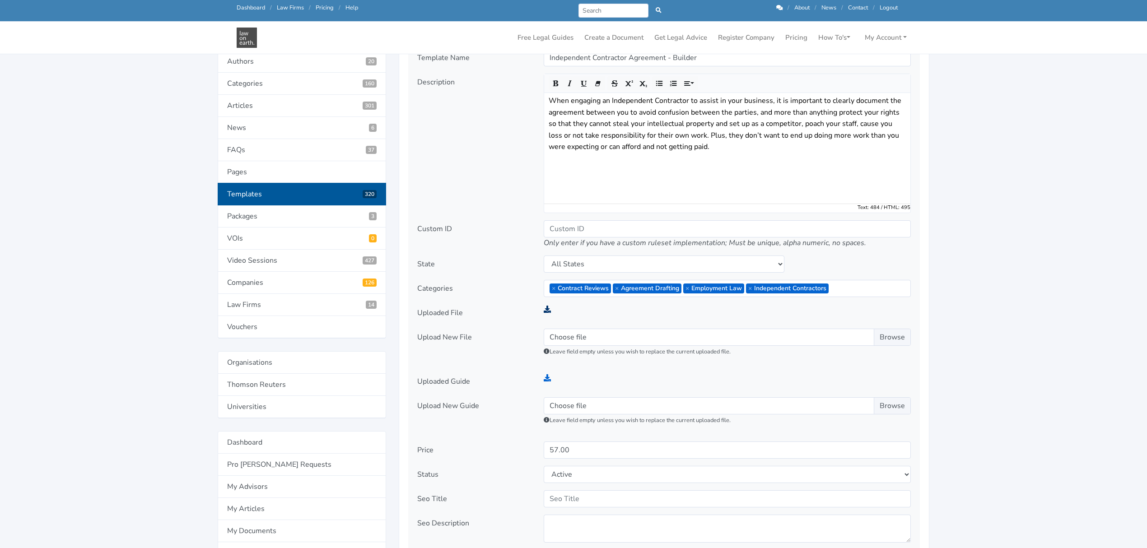
click at [547, 310] on icon at bounding box center [547, 309] width 7 height 7
click at [549, 378] on icon at bounding box center [547, 377] width 7 height 7
click at [553, 451] on input "57.00" at bounding box center [727, 450] width 367 height 17
type input "77.00"
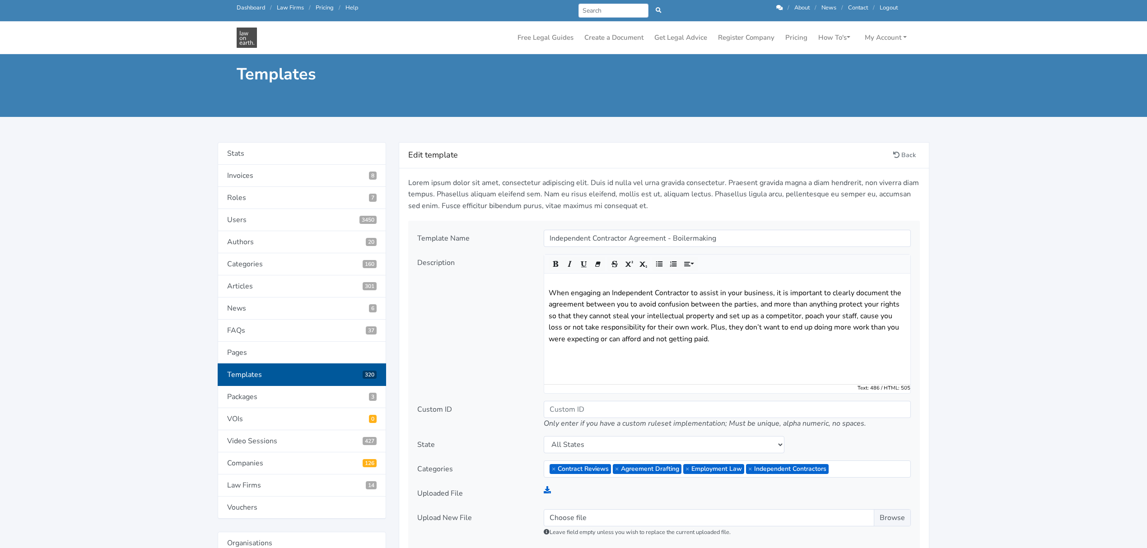
scroll to position [120, 0]
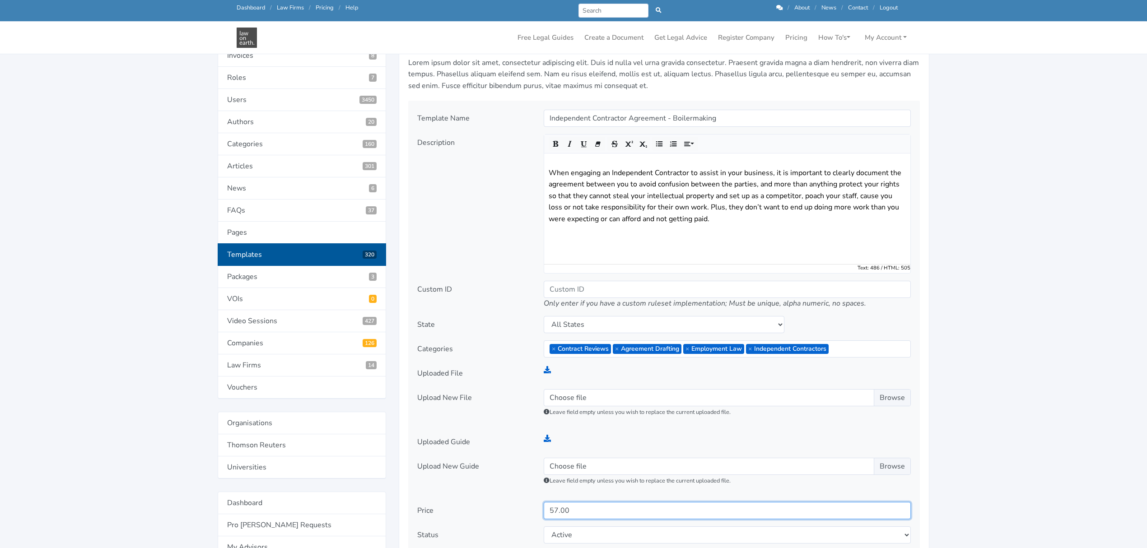
click at [554, 509] on input "57.00" at bounding box center [727, 510] width 367 height 17
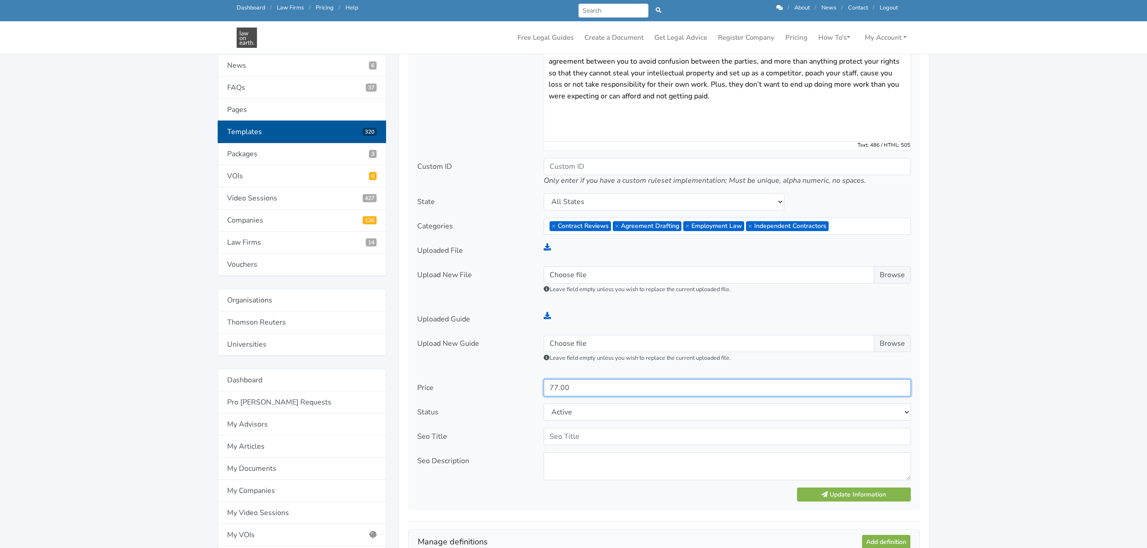
scroll to position [361, 0]
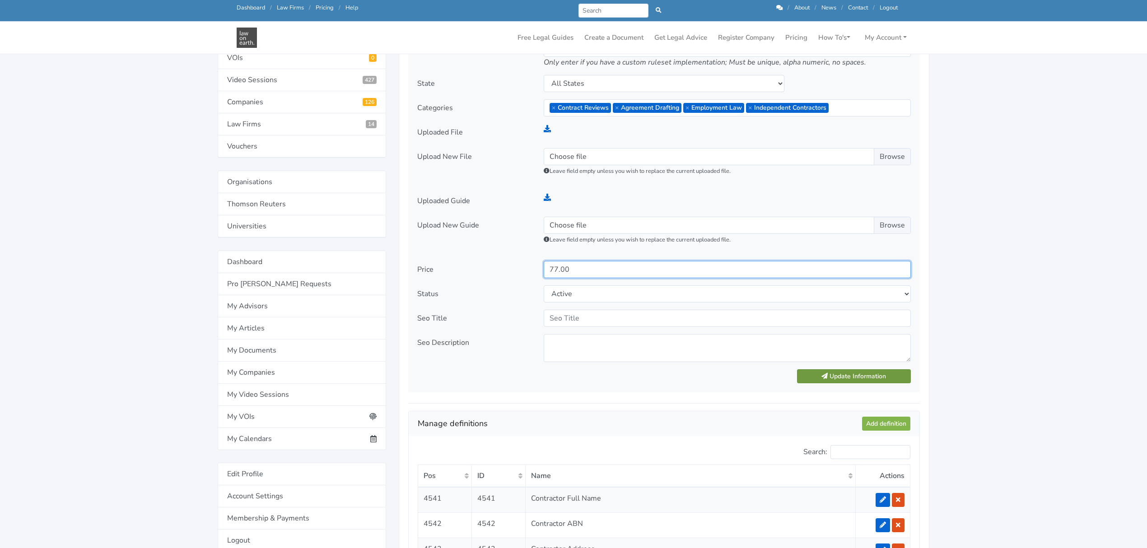
type input "77.00"
click at [887, 373] on button "Update Information" at bounding box center [854, 376] width 114 height 14
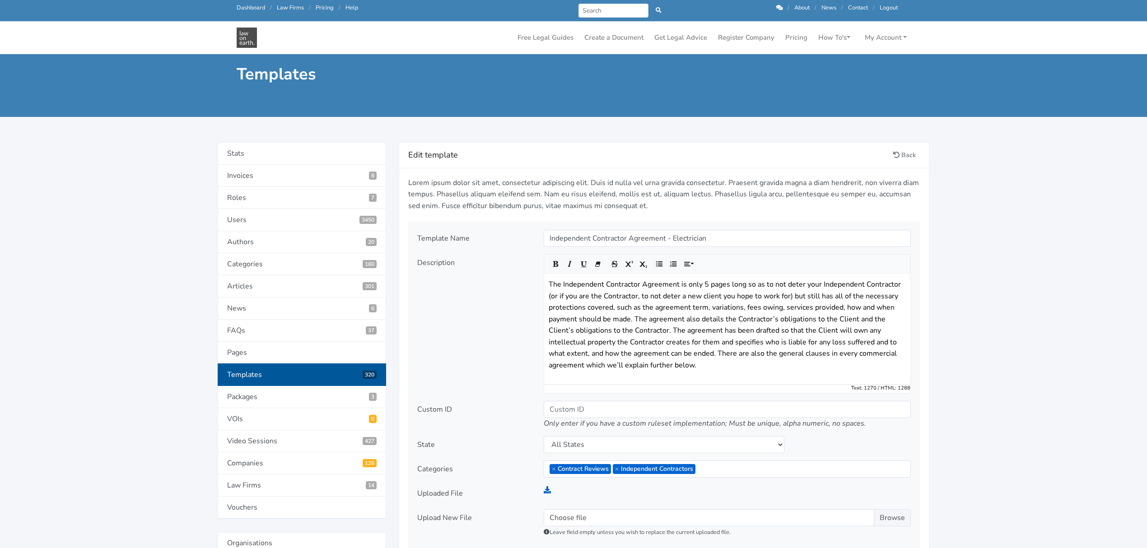
scroll to position [120, 0]
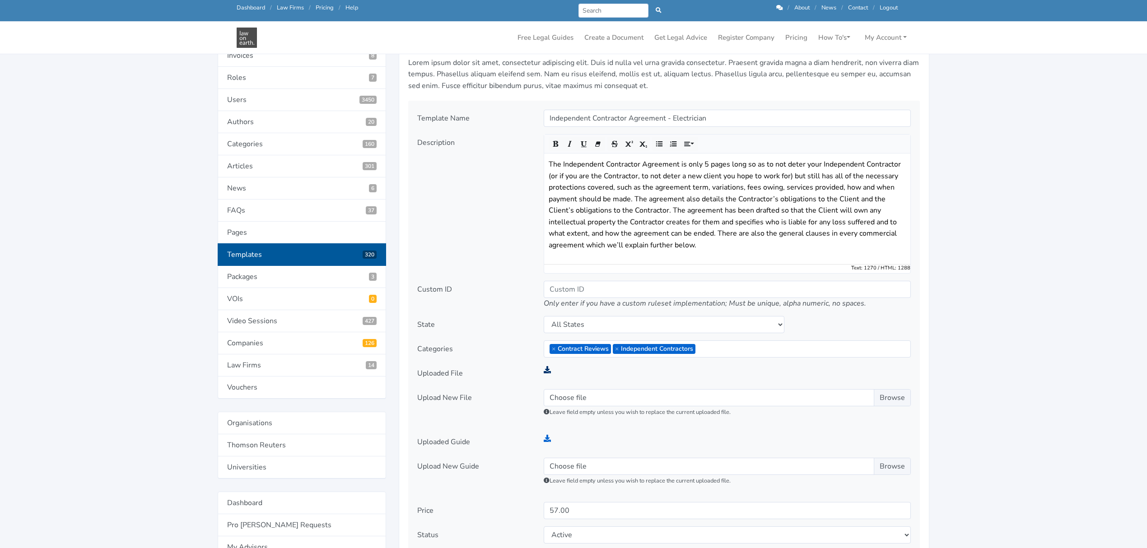
click at [546, 371] on icon at bounding box center [547, 369] width 7 height 7
click at [547, 439] on icon at bounding box center [547, 438] width 7 height 7
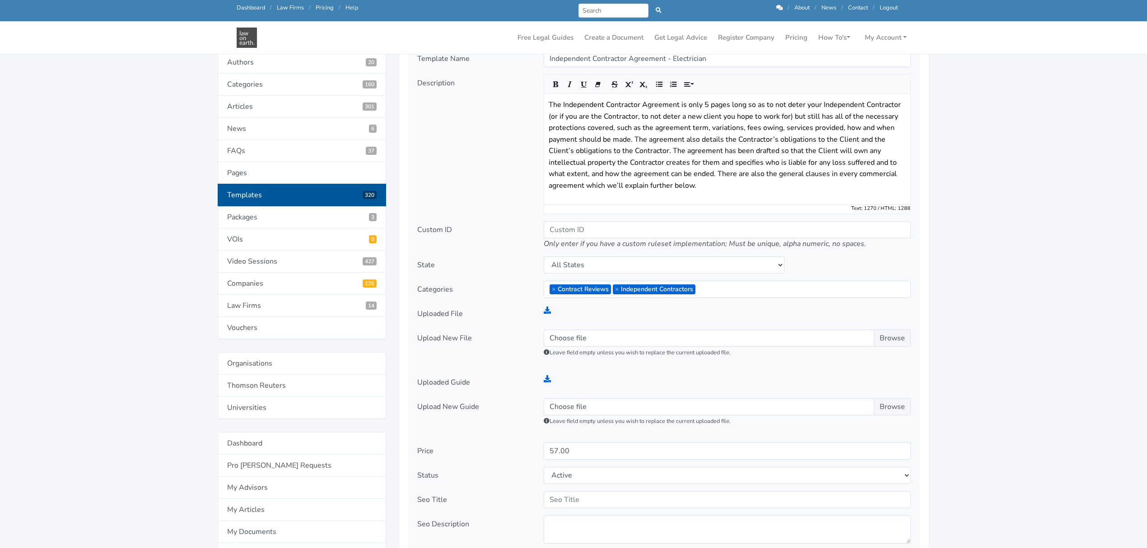
scroll to position [241, 0]
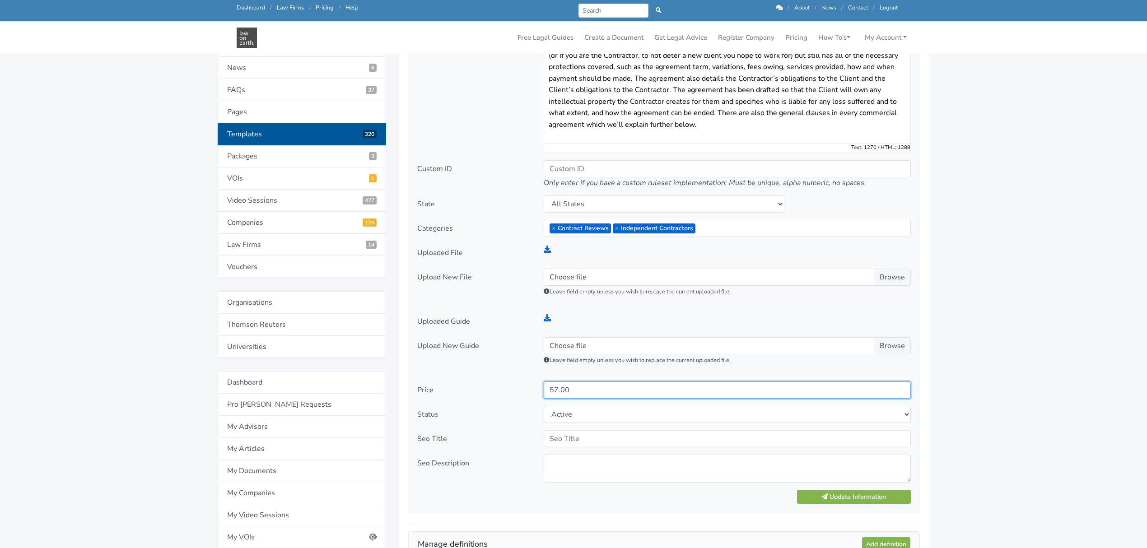
click at [555, 391] on input "57.00" at bounding box center [727, 390] width 367 height 17
type input "77.00"
click at [898, 499] on button "Update Information" at bounding box center [854, 497] width 114 height 14
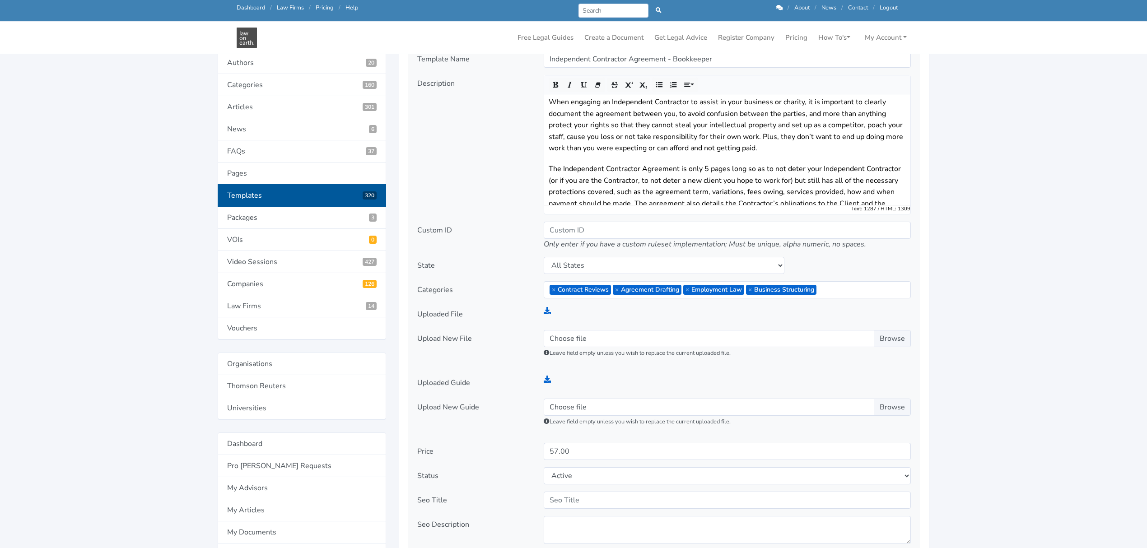
scroll to position [181, 0]
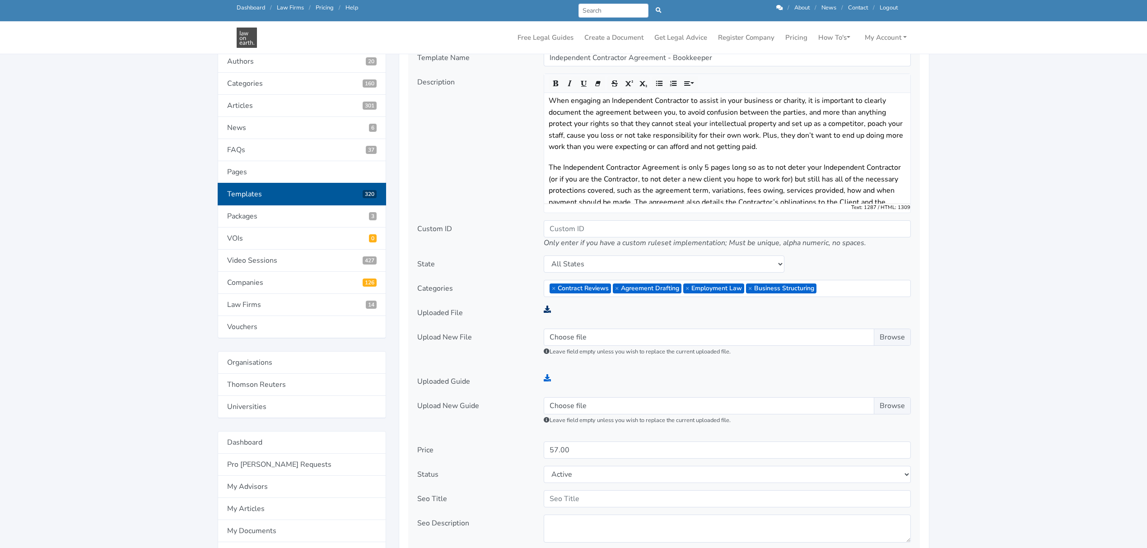
click at [547, 311] on icon at bounding box center [547, 309] width 7 height 7
click at [546, 378] on icon at bounding box center [547, 377] width 7 height 7
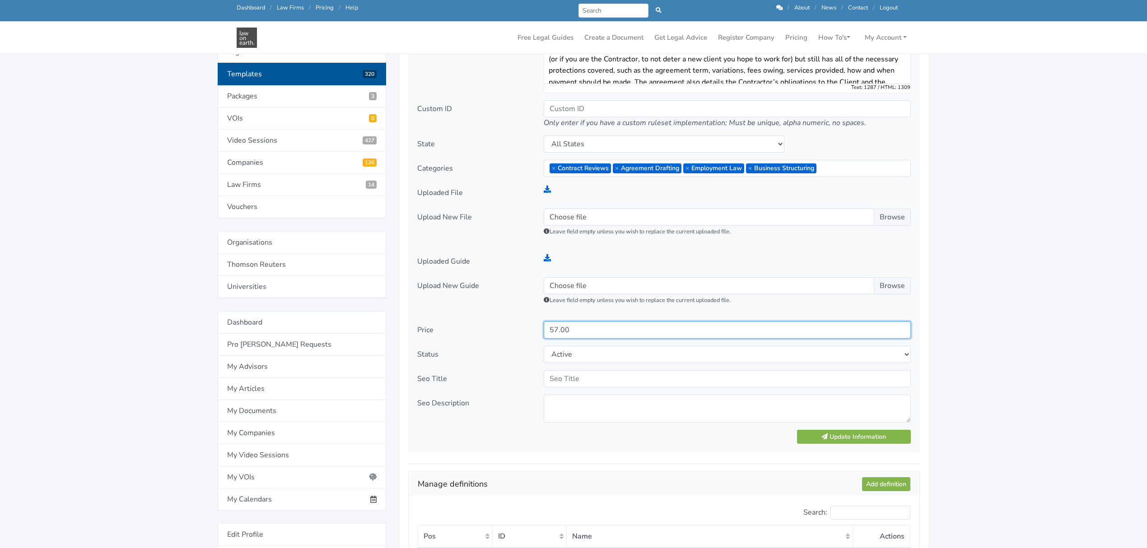
click at [554, 334] on input "57.00" at bounding box center [727, 330] width 367 height 17
type input "77.00"
click at [830, 441] on button "Update Information" at bounding box center [854, 437] width 114 height 14
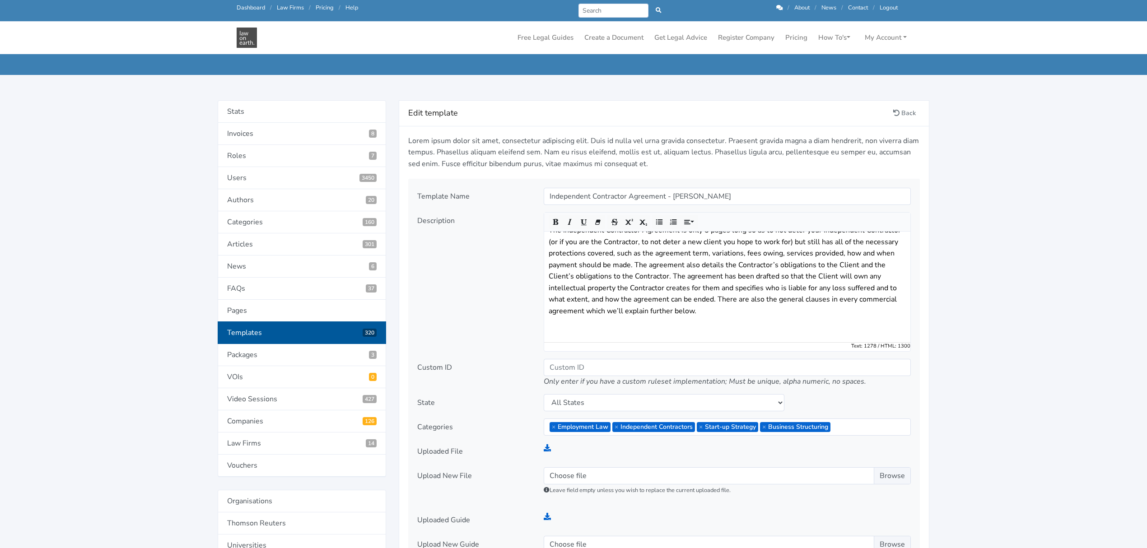
scroll to position [181, 0]
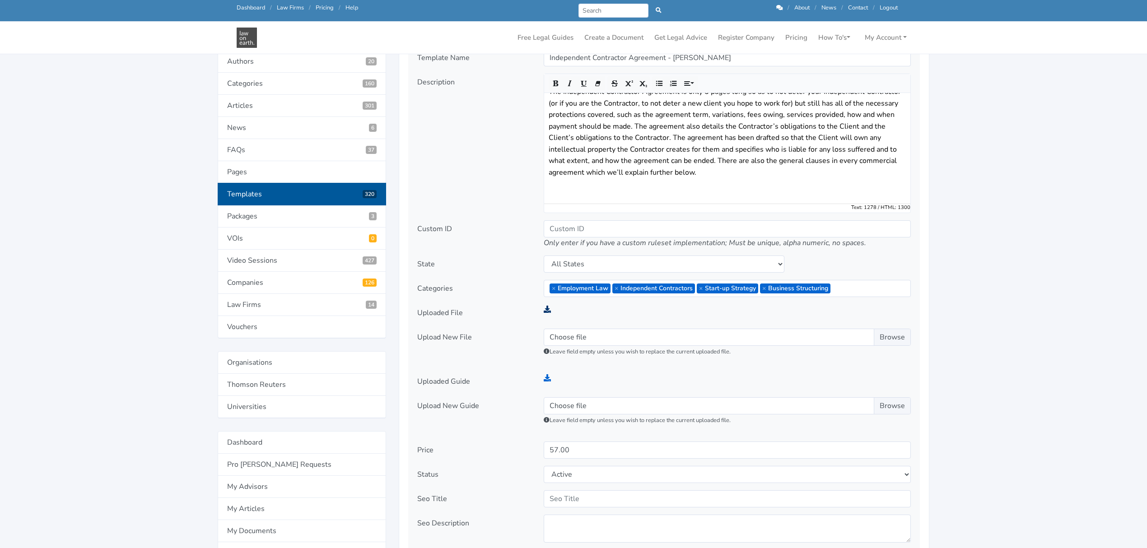
click at [547, 310] on icon at bounding box center [547, 309] width 7 height 7
click at [547, 378] on icon at bounding box center [547, 377] width 7 height 7
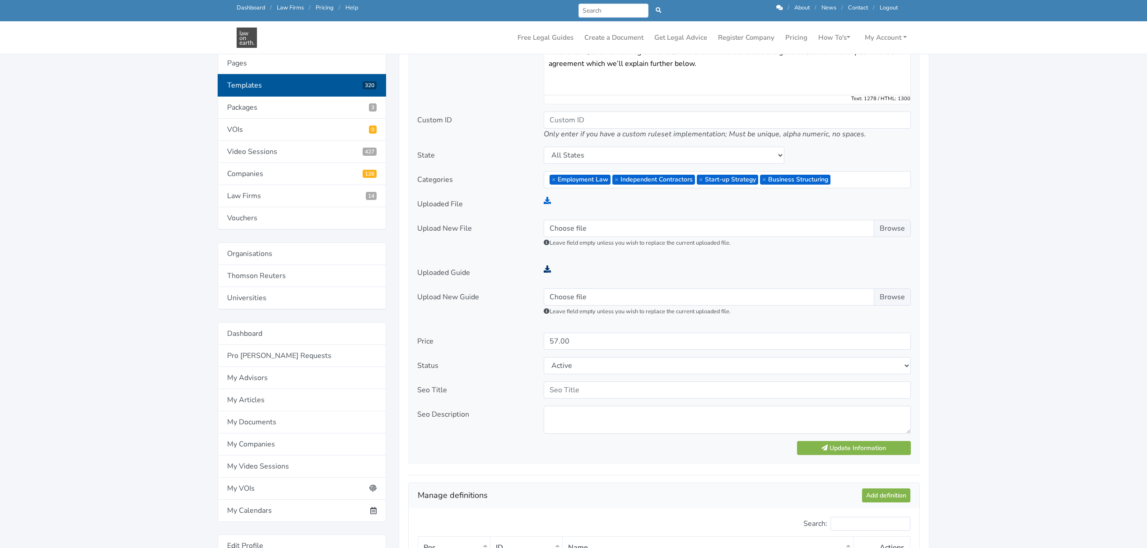
scroll to position [361, 0]
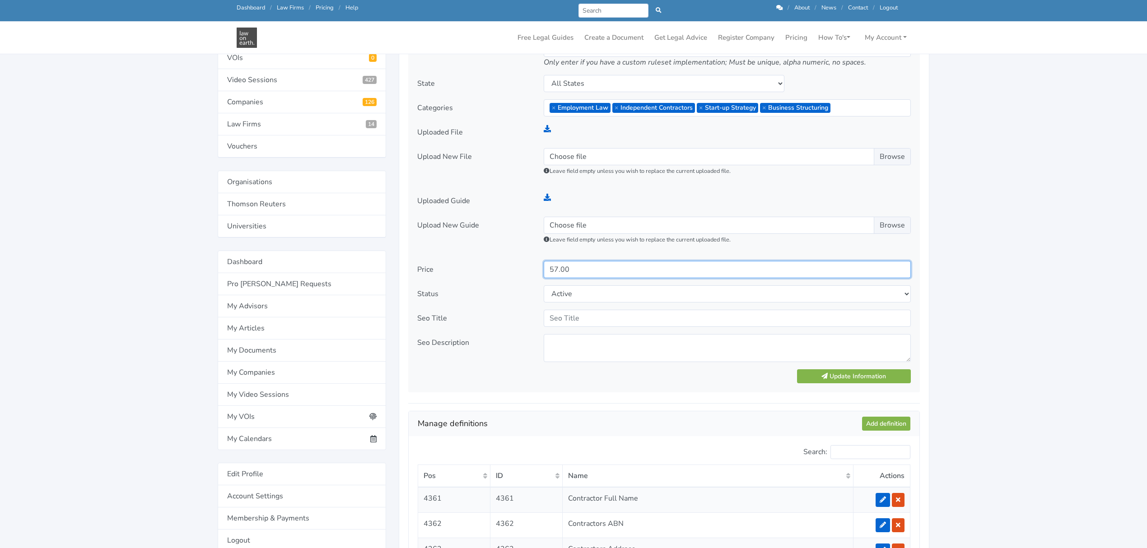
click at [553, 271] on input "57.00" at bounding box center [727, 269] width 367 height 17
type input "77.00"
click at [850, 374] on button "Update Information" at bounding box center [854, 376] width 114 height 14
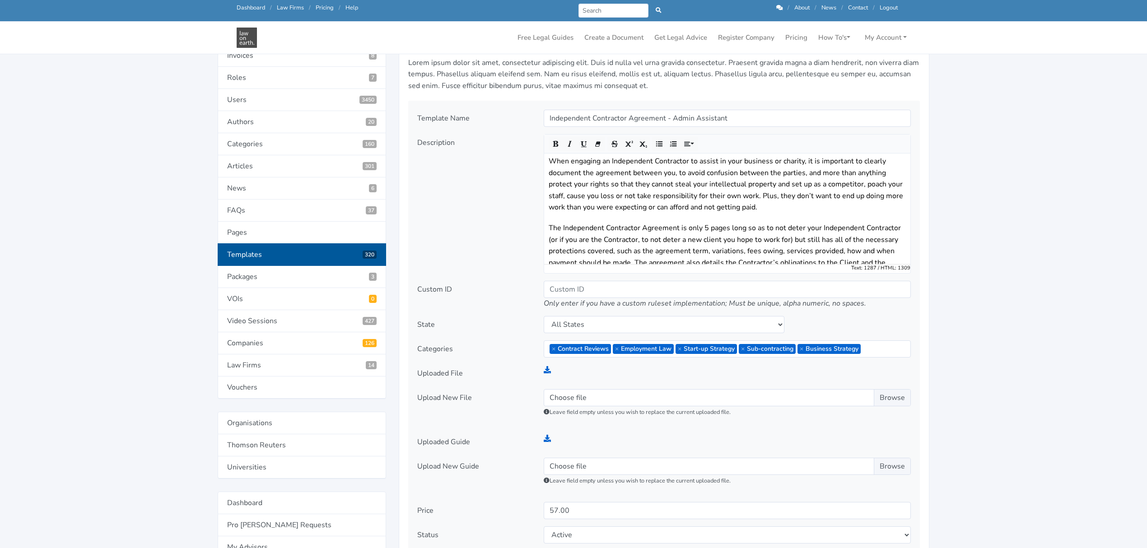
scroll to position [181, 0]
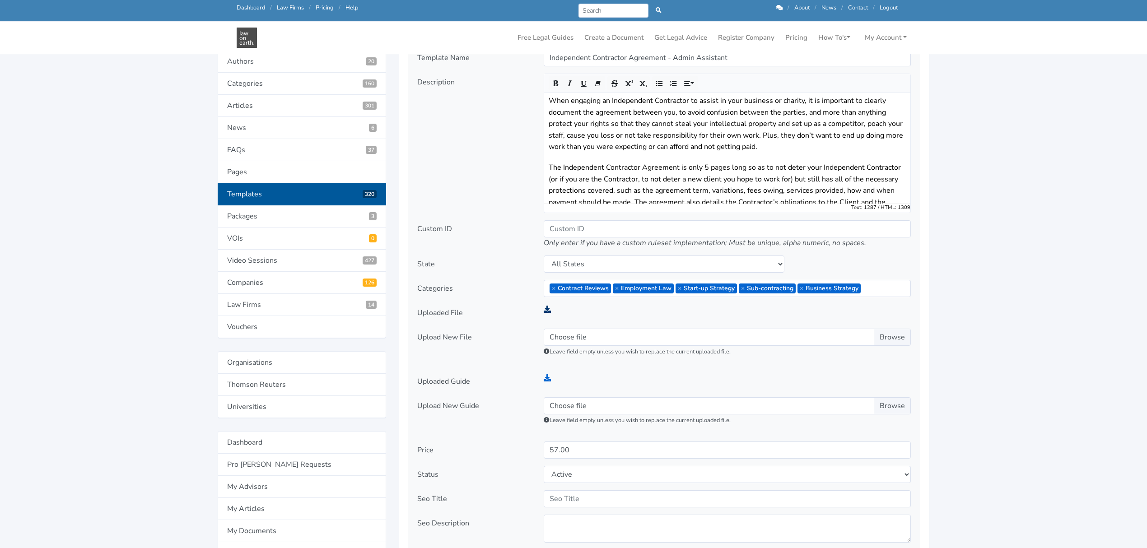
click at [546, 311] on icon at bounding box center [547, 309] width 7 height 7
click at [548, 378] on icon at bounding box center [547, 377] width 7 height 7
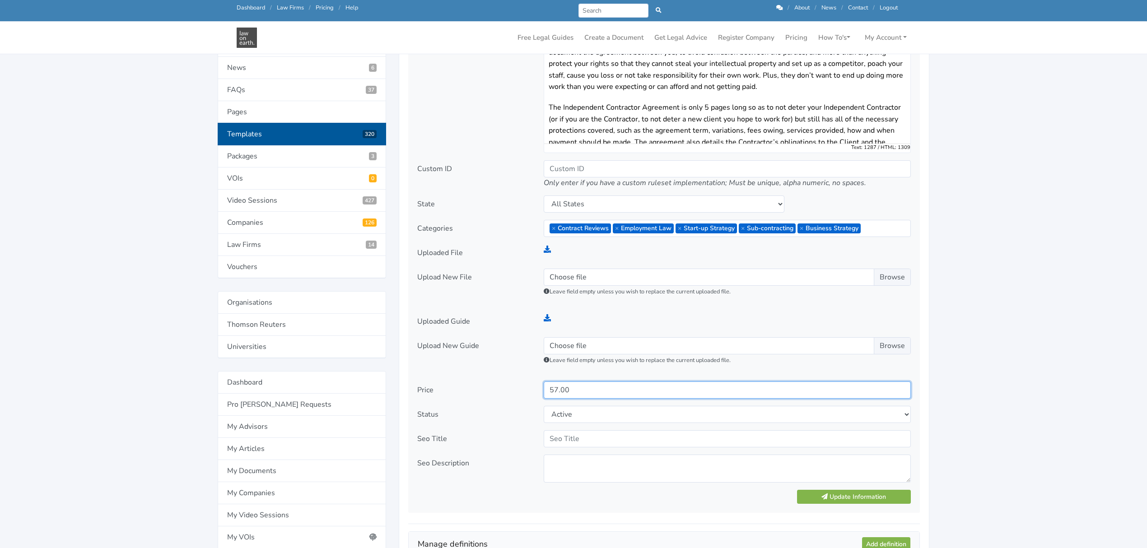
click at [553, 392] on input "57.00" at bounding box center [727, 390] width 367 height 17
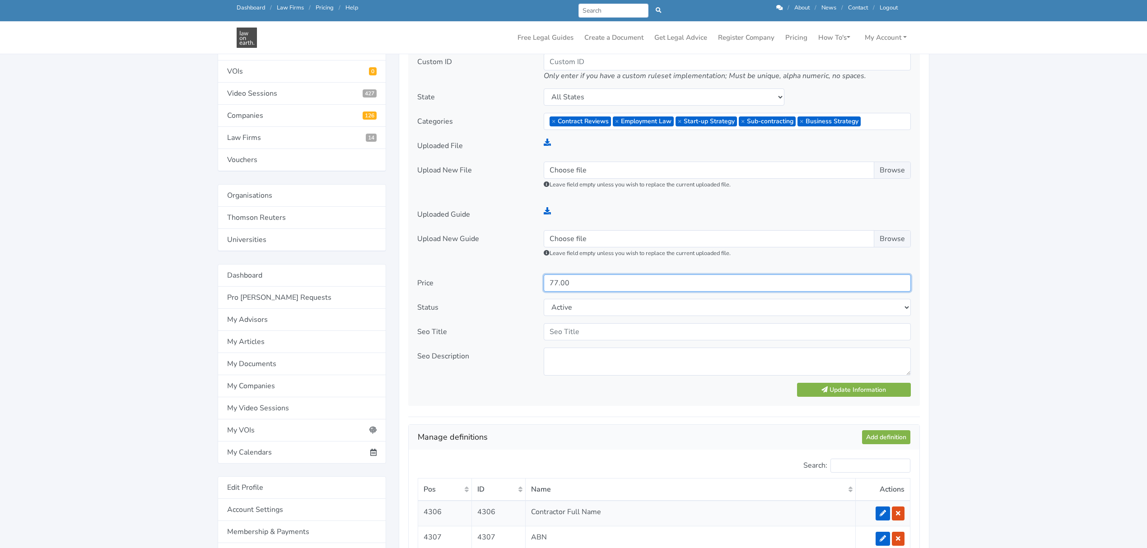
scroll to position [361, 0]
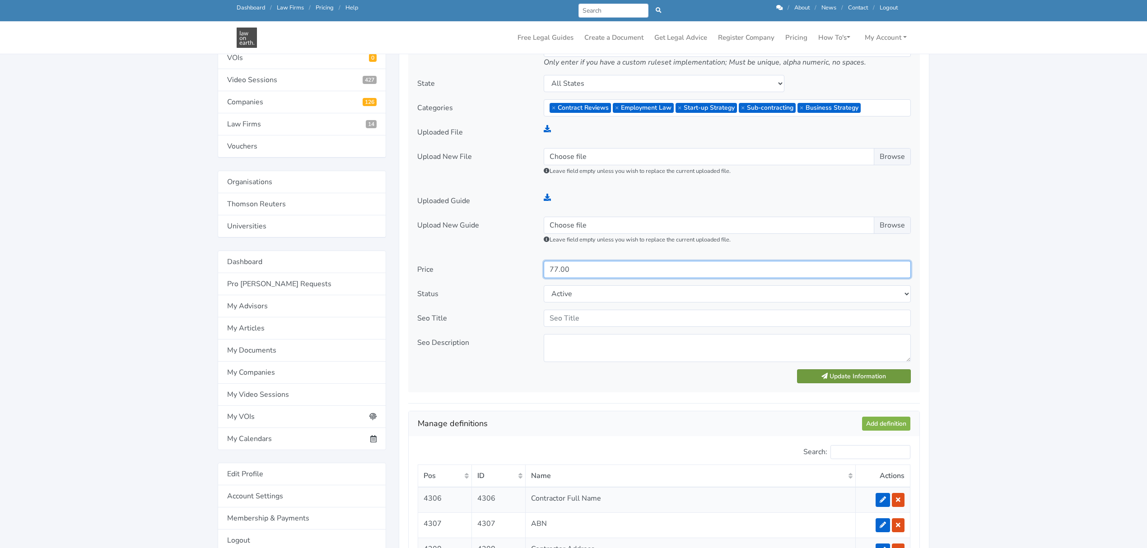
type input "77.00"
click at [894, 380] on button "Update Information" at bounding box center [854, 376] width 114 height 14
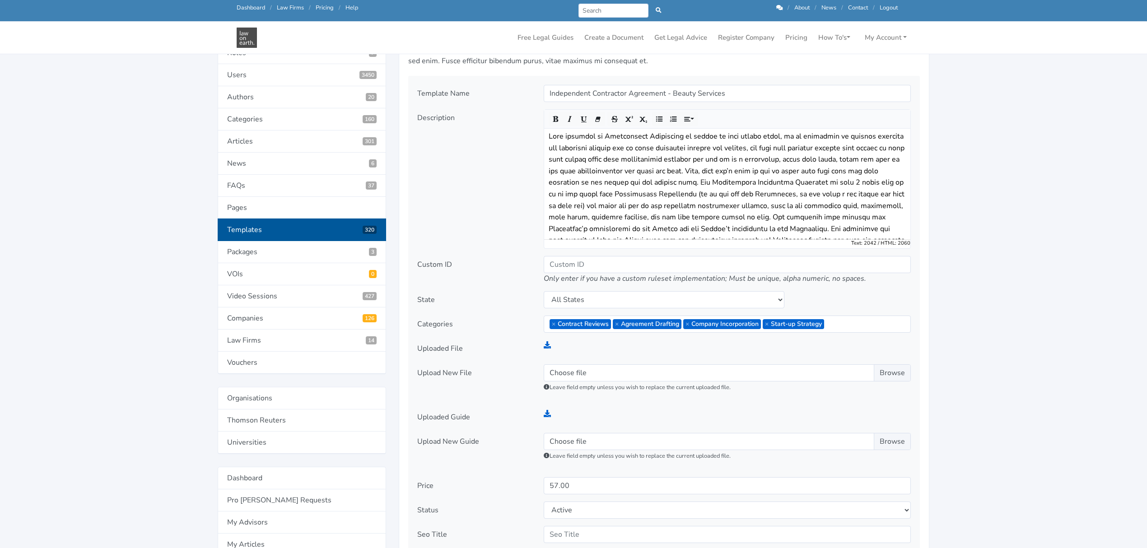
scroll to position [181, 0]
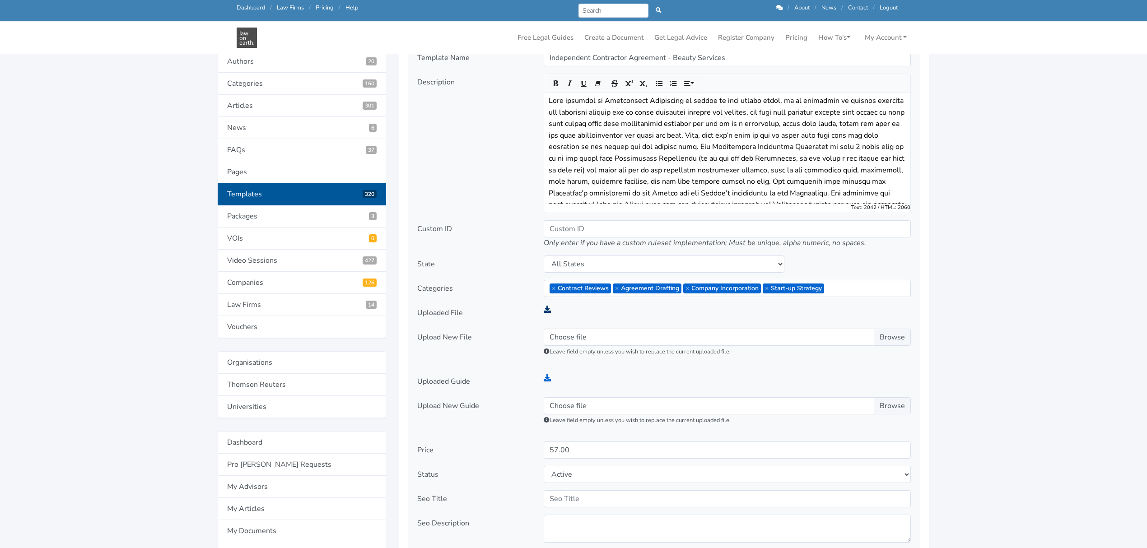
click at [546, 311] on icon at bounding box center [547, 309] width 7 height 7
click at [547, 380] on icon at bounding box center [547, 377] width 7 height 7
drag, startPoint x: 555, startPoint y: 450, endPoint x: 555, endPoint y: 443, distance: 7.2
click at [555, 449] on input "57.00" at bounding box center [727, 450] width 367 height 17
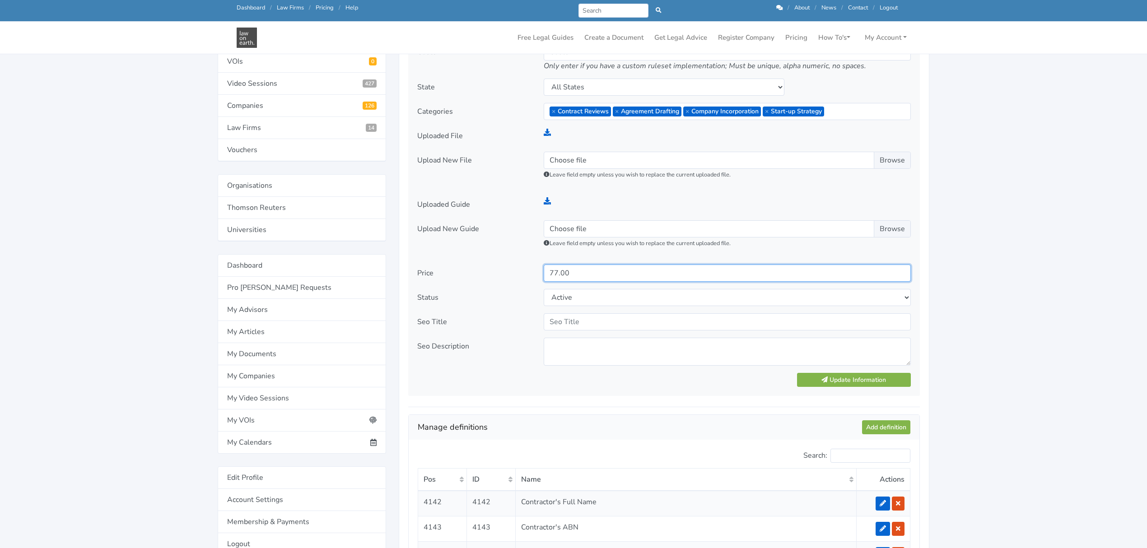
scroll to position [361, 0]
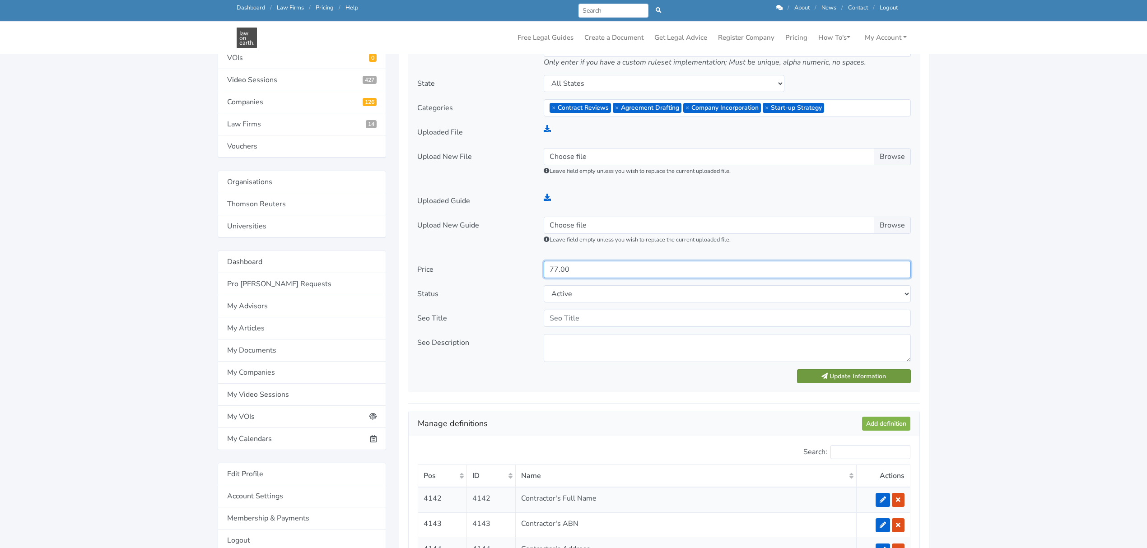
type input "77.00"
click at [809, 379] on button "Update Information" at bounding box center [854, 376] width 114 height 14
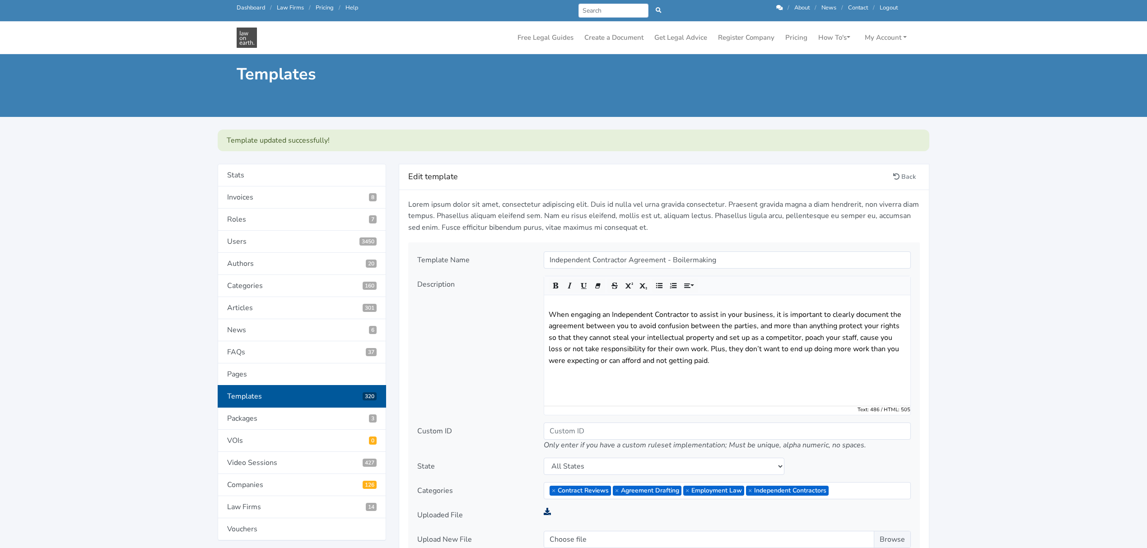
scroll to position [241, 0]
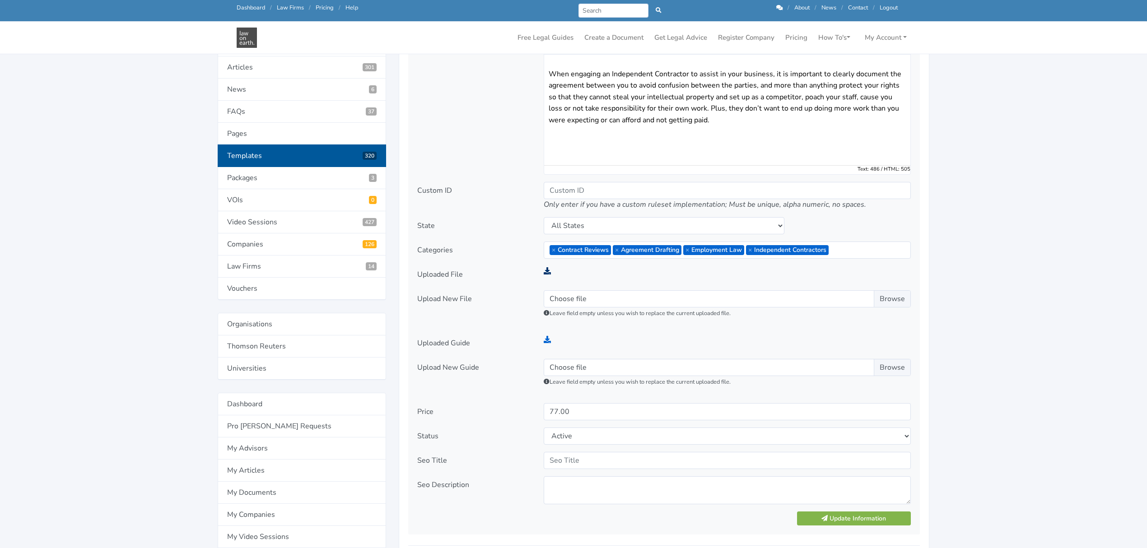
click at [547, 273] on icon at bounding box center [547, 270] width 7 height 7
click at [546, 340] on icon at bounding box center [547, 339] width 7 height 7
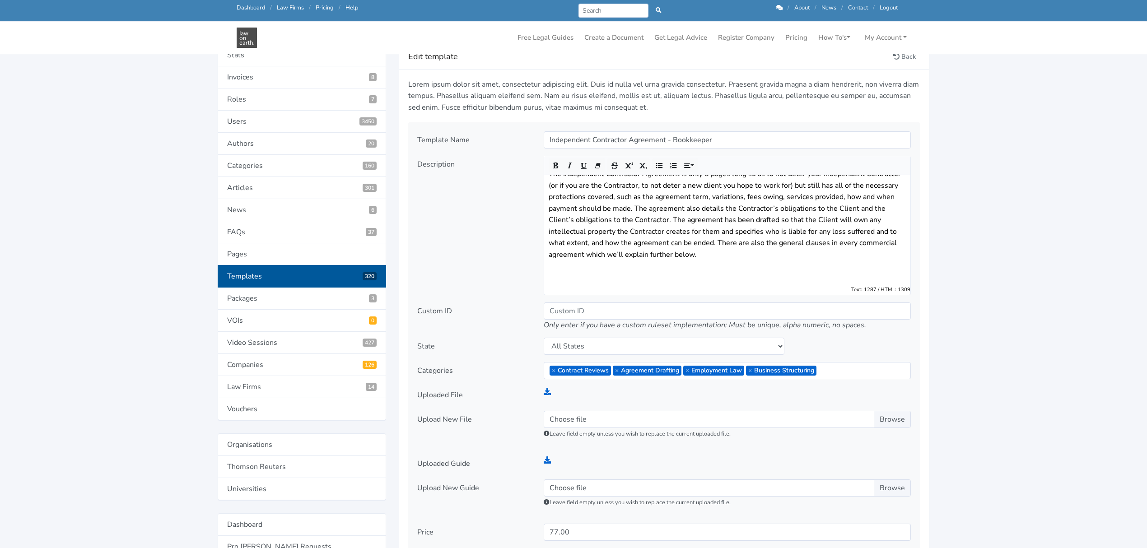
scroll to position [181, 0]
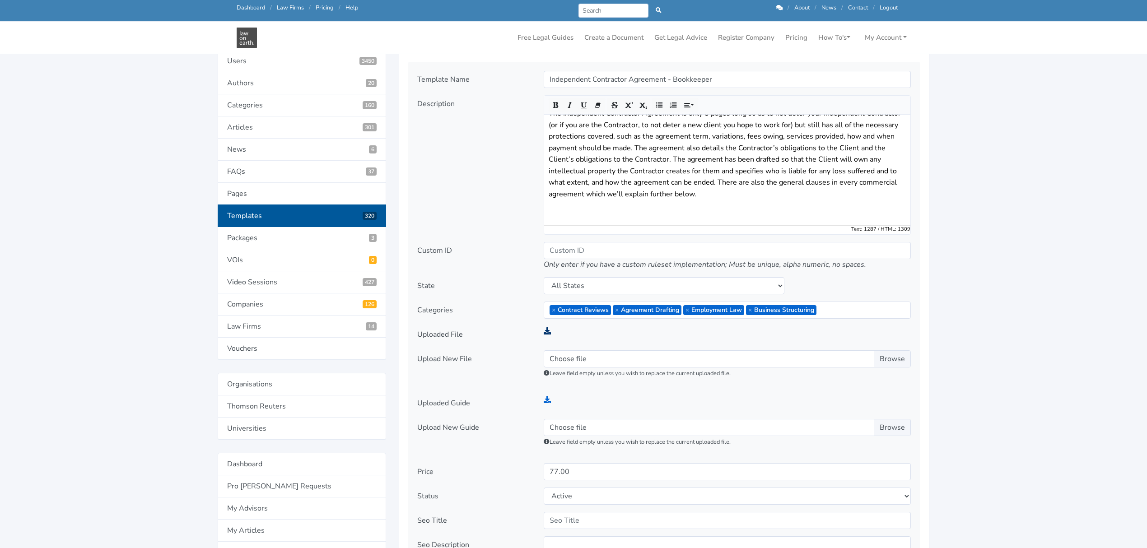
click at [546, 329] on icon at bounding box center [547, 330] width 7 height 7
click at [548, 400] on icon at bounding box center [547, 399] width 7 height 7
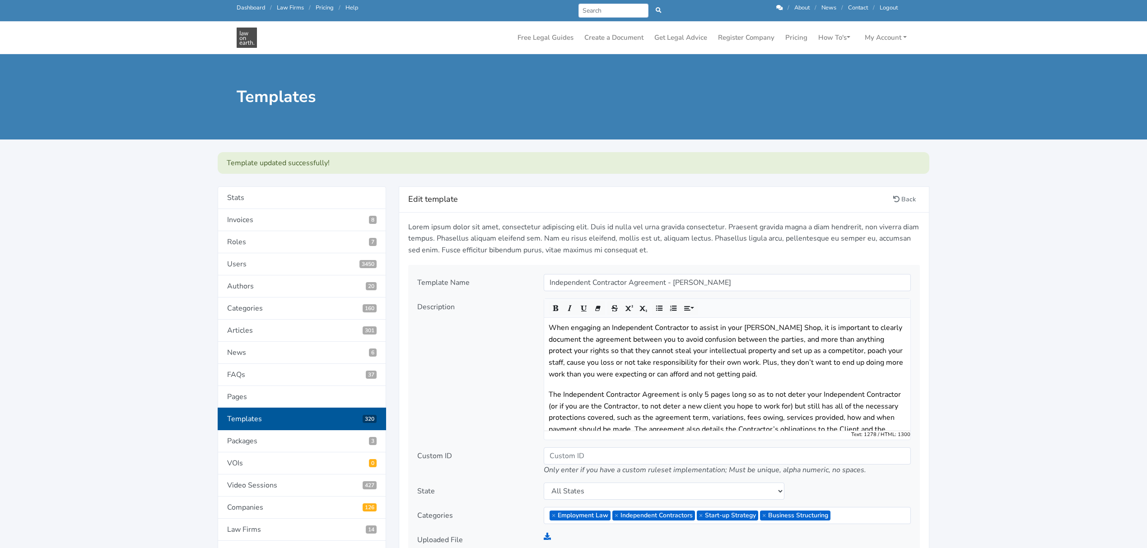
scroll to position [17, 0]
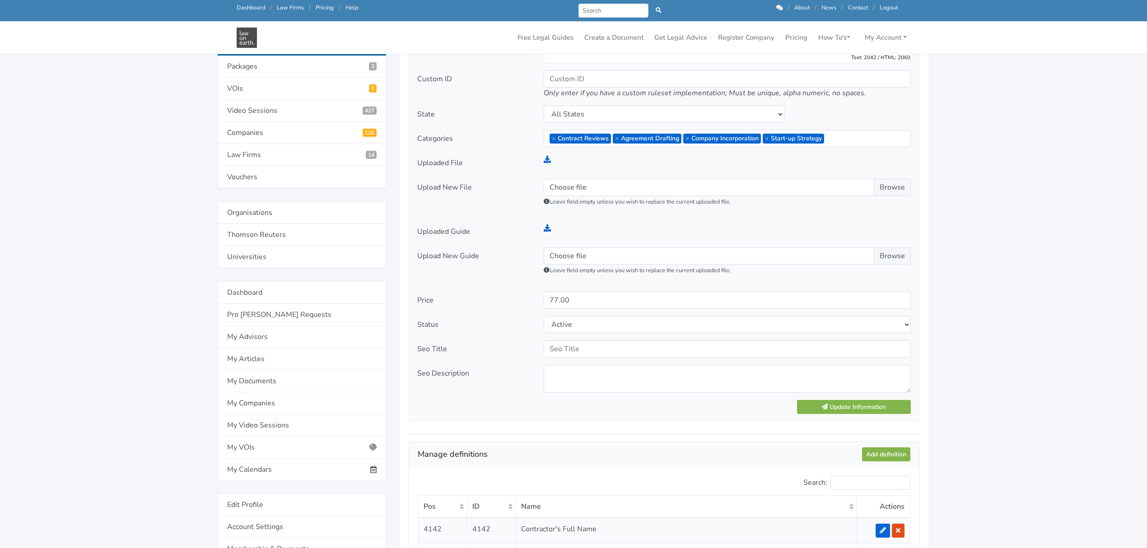
scroll to position [361, 0]
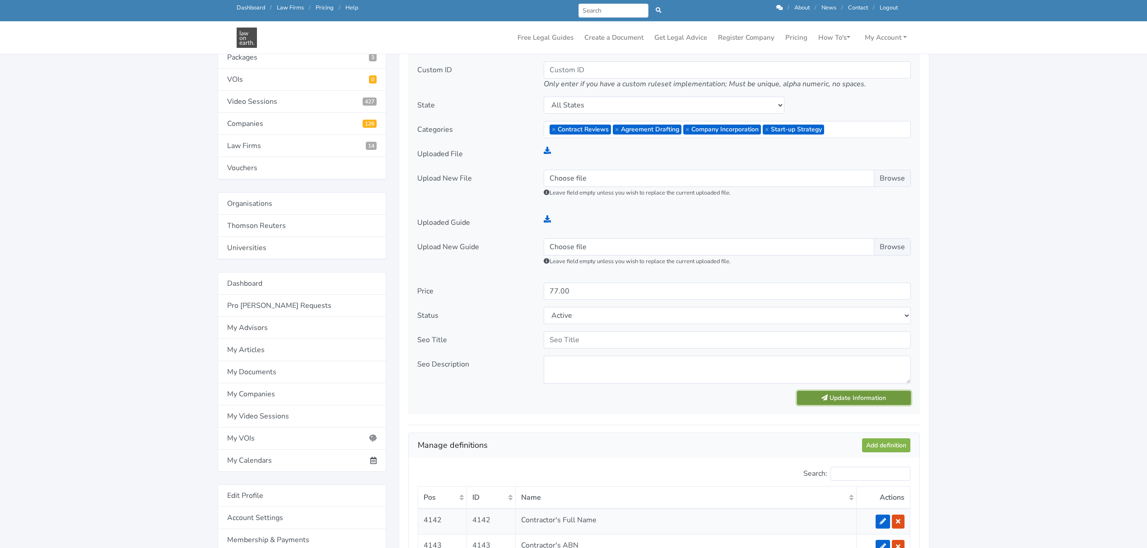
click at [828, 397] on button "Update Information" at bounding box center [854, 398] width 114 height 14
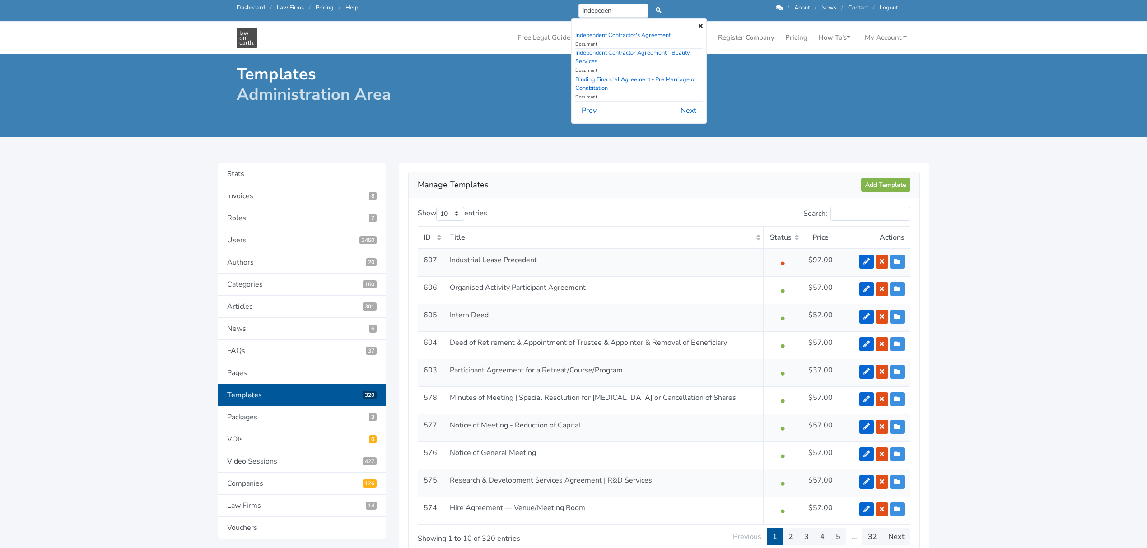
scroll to position [60, 0]
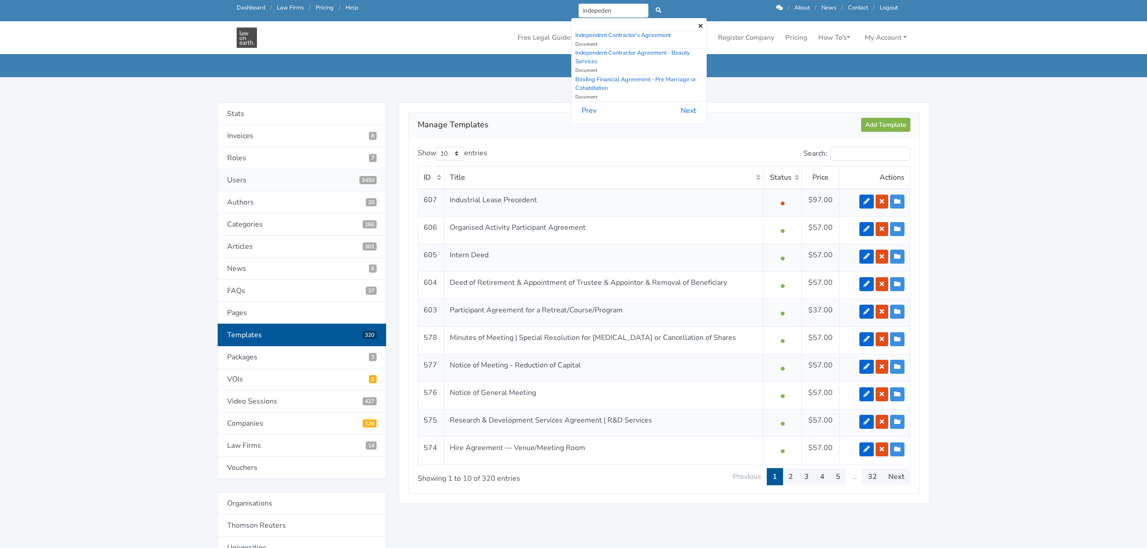
click at [230, 179] on link "Users 3450" at bounding box center [302, 180] width 168 height 22
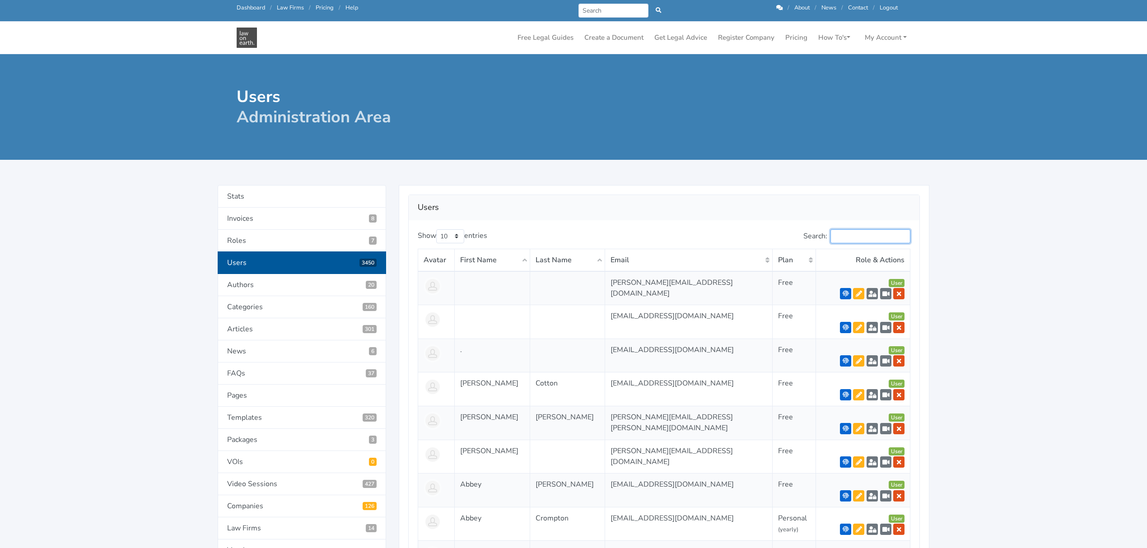
click at [868, 237] on input "Search:" at bounding box center [871, 236] width 80 height 14
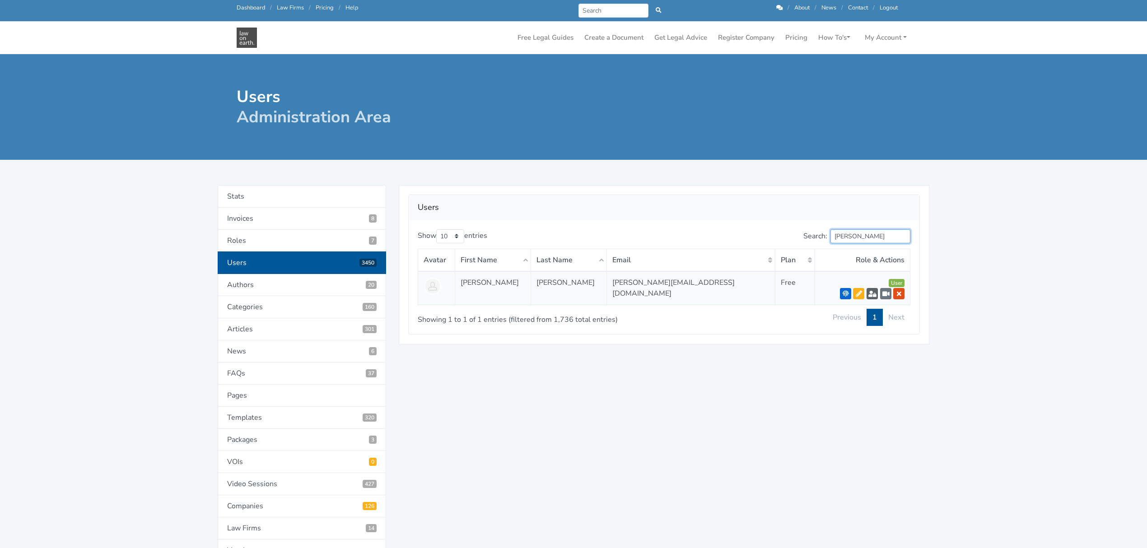
type input "[PERSON_NAME]"
click at [872, 295] on icon at bounding box center [873, 294] width 8 height 6
